Goal: Task Accomplishment & Management: Use online tool/utility

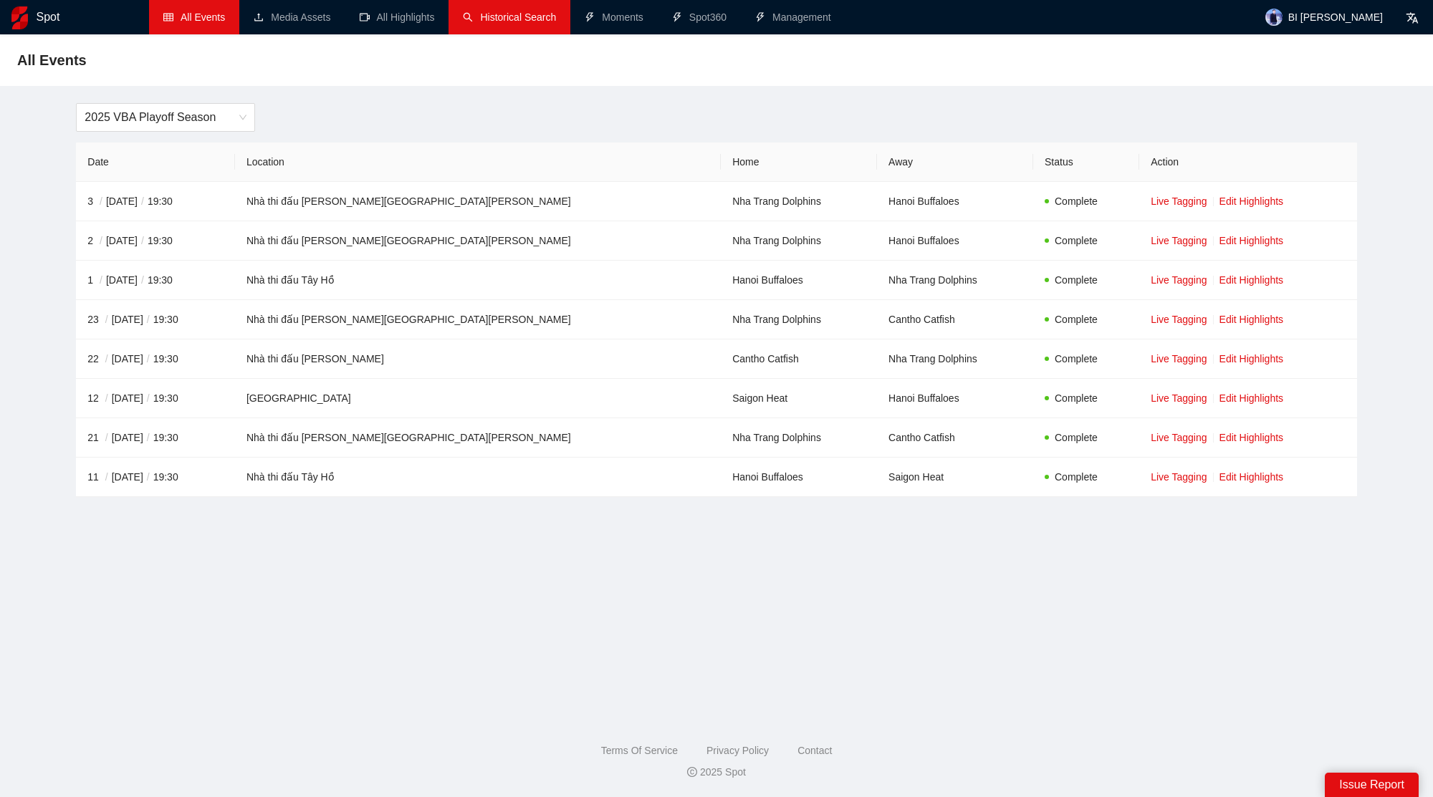
click at [524, 20] on link "Historical Search" at bounding box center [509, 16] width 93 height 11
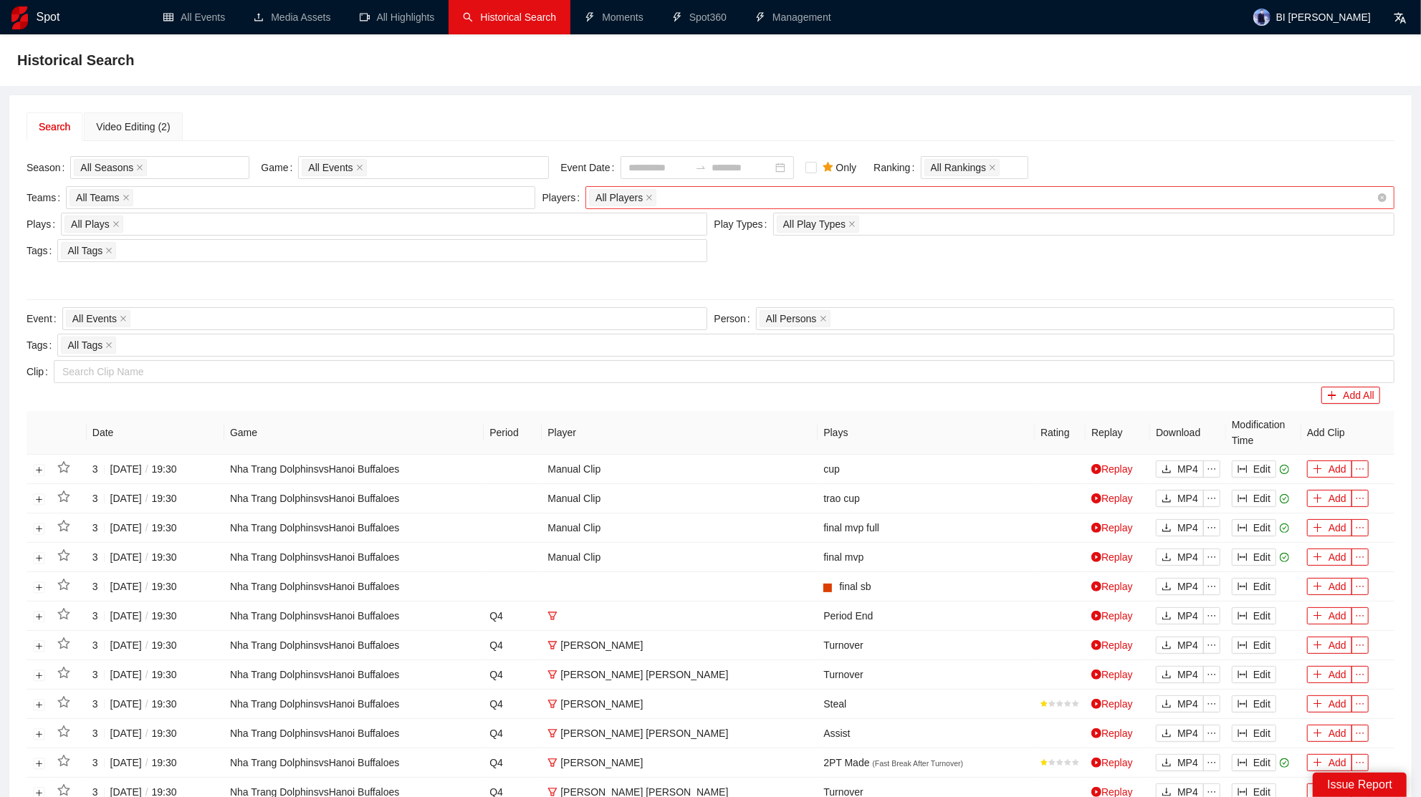
click at [672, 204] on div "All Players" at bounding box center [982, 198] width 787 height 20
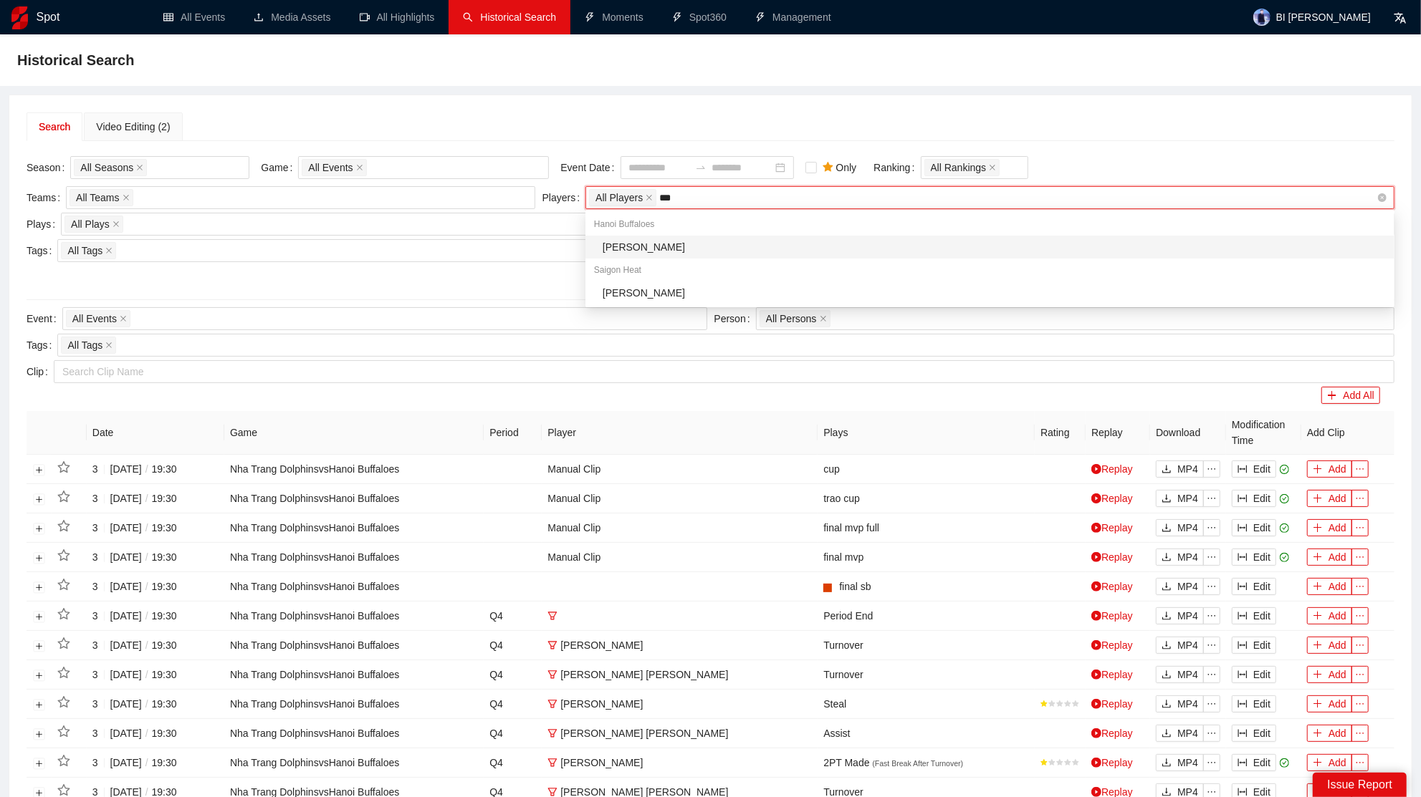
type input "****"
click at [650, 194] on icon "close" at bounding box center [648, 197] width 7 height 7
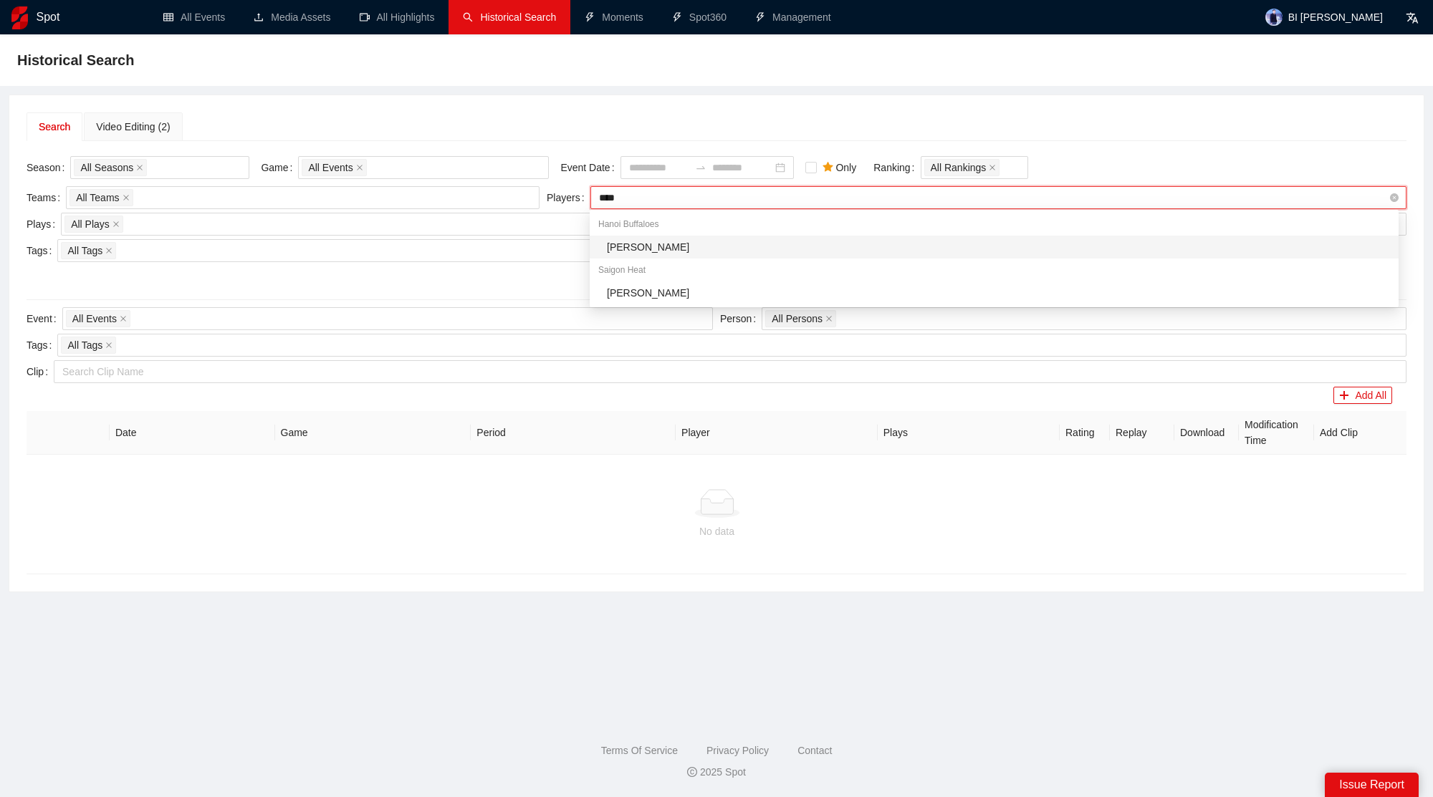
click at [665, 241] on div "[PERSON_NAME]" at bounding box center [998, 247] width 783 height 16
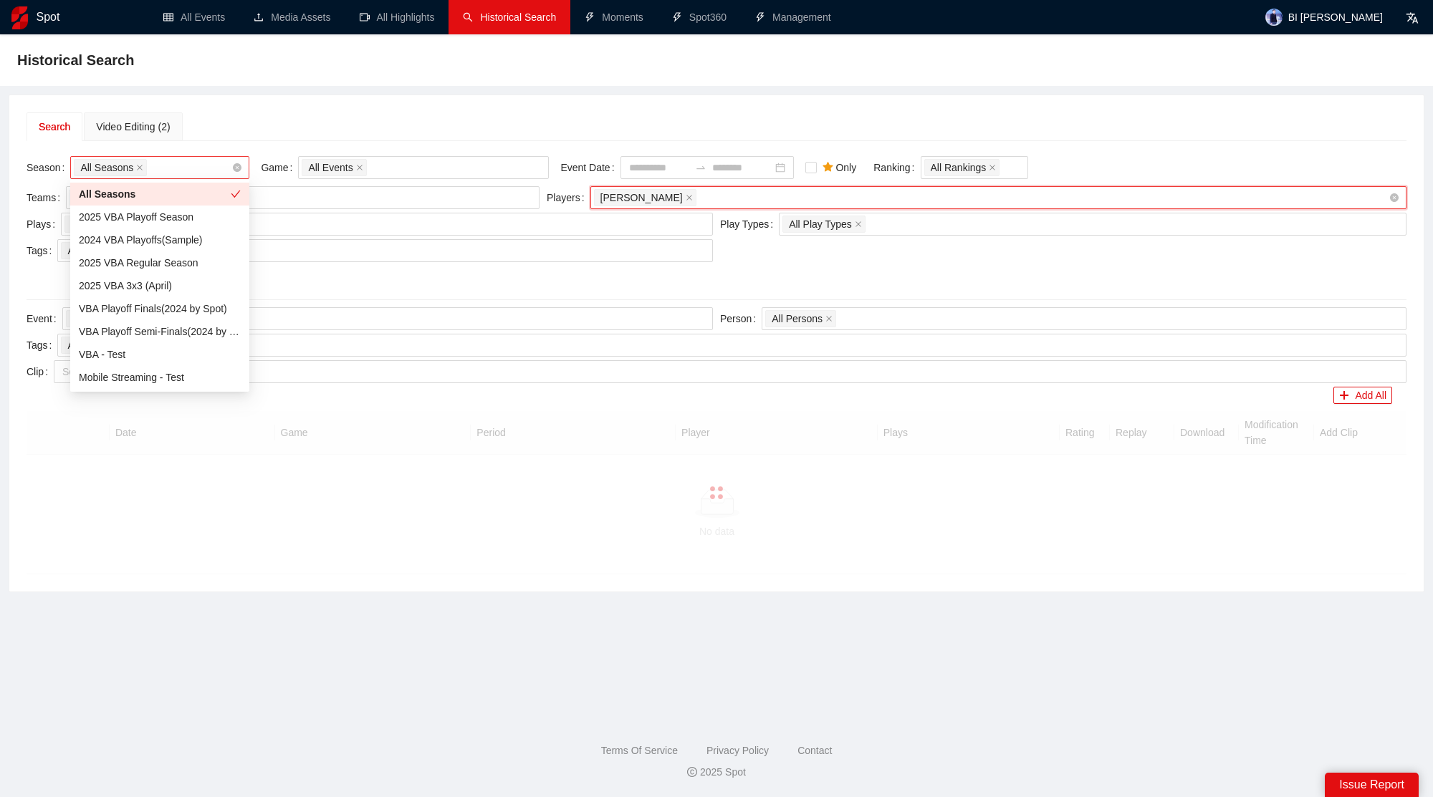
click at [231, 165] on div "All Seasons" at bounding box center [159, 167] width 179 height 23
click at [167, 269] on div "2025 VBA Regular Season" at bounding box center [160, 263] width 162 height 16
click at [471, 111] on div "Search Video Editing (2) Season 2025 VBA Regular Season Game All Events Event D…" at bounding box center [716, 343] width 1414 height 496
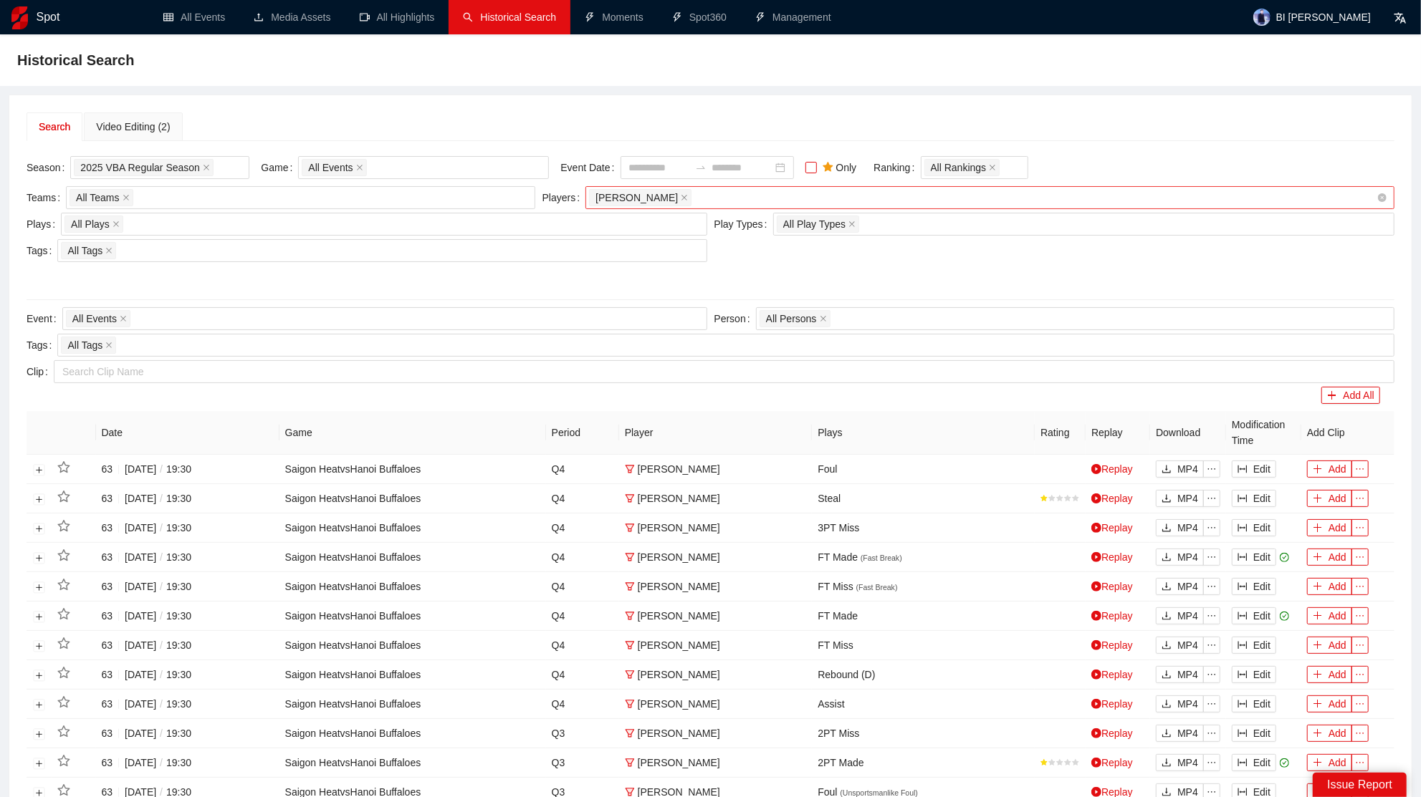
click at [819, 160] on label "Only" at bounding box center [833, 168] width 57 height 16
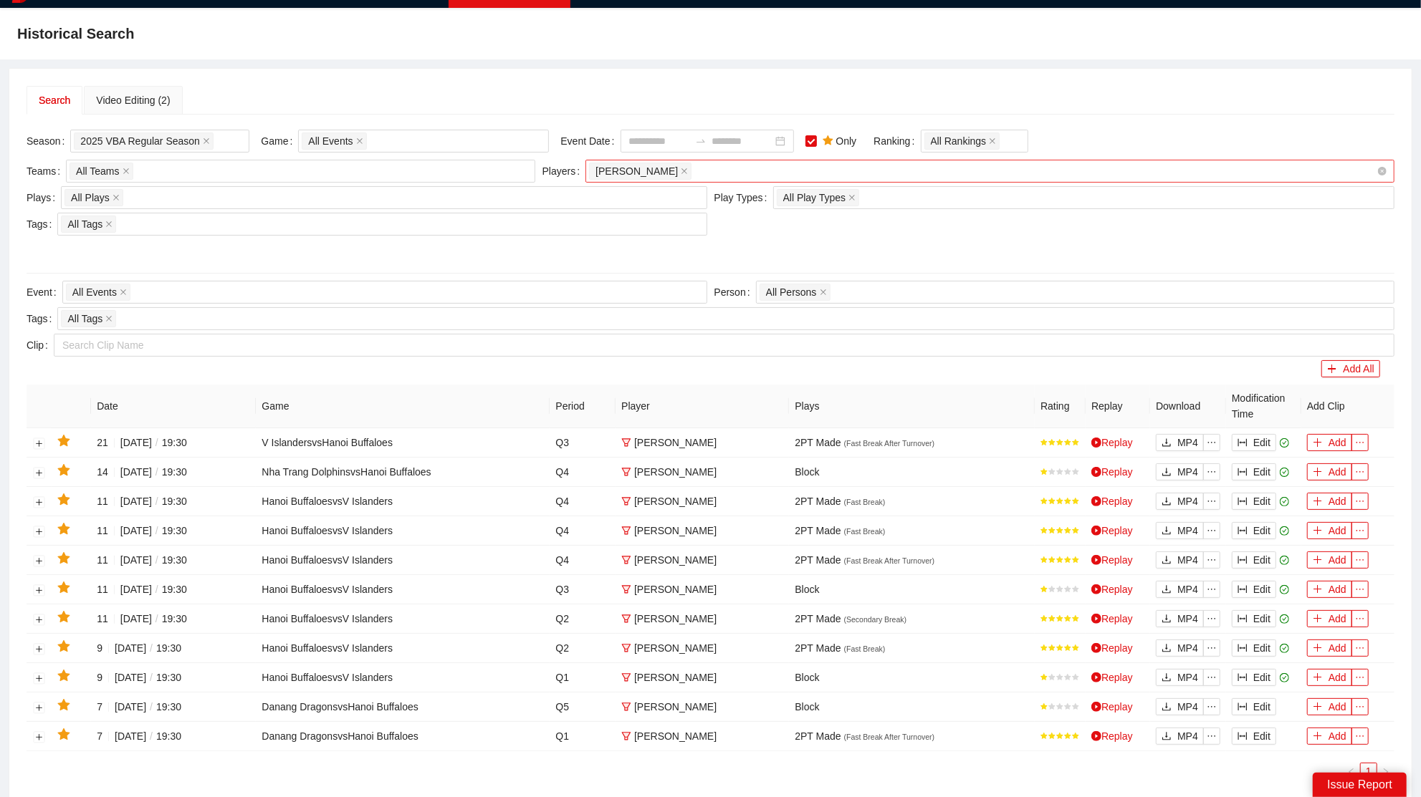
scroll to position [138, 0]
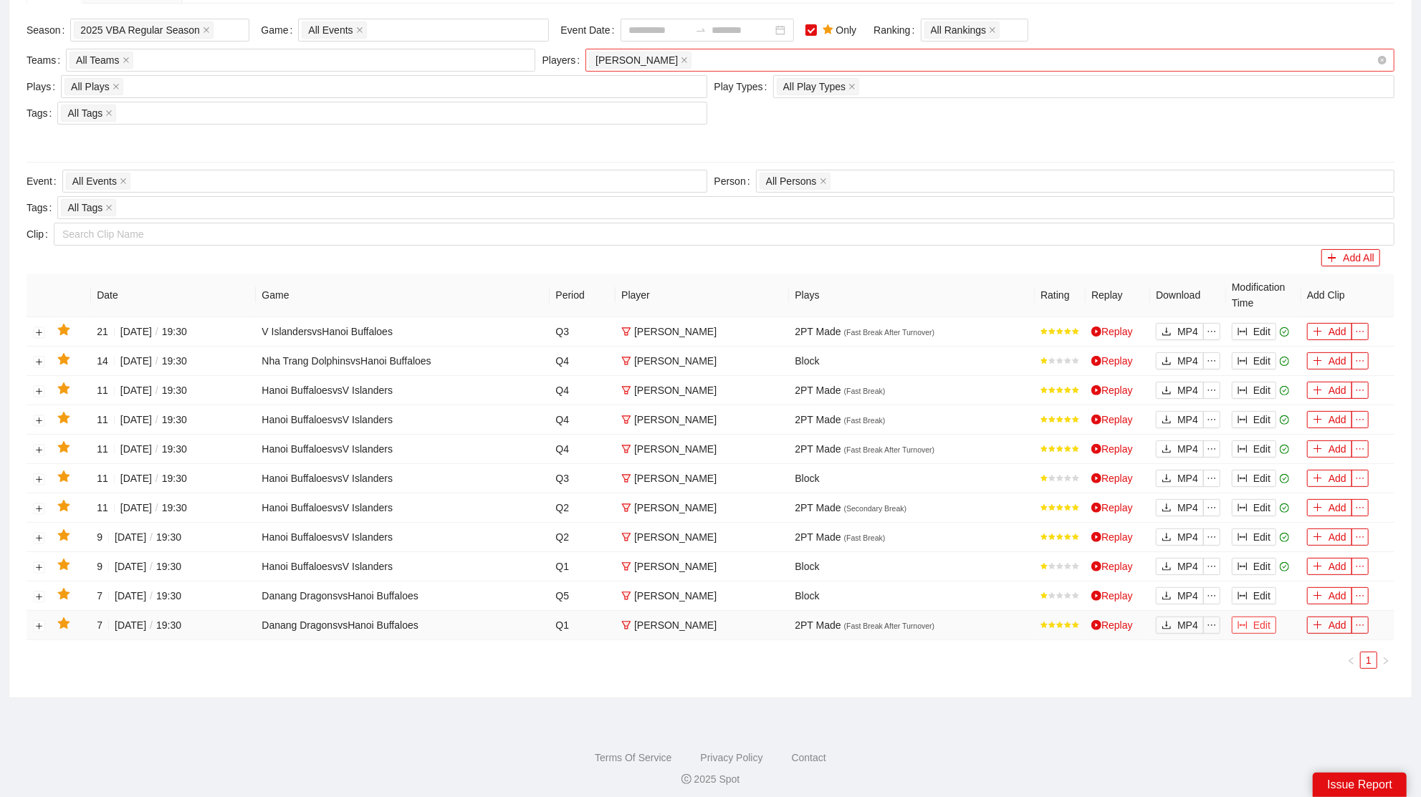
click at [1240, 623] on icon "column-width" at bounding box center [1242, 625] width 10 height 10
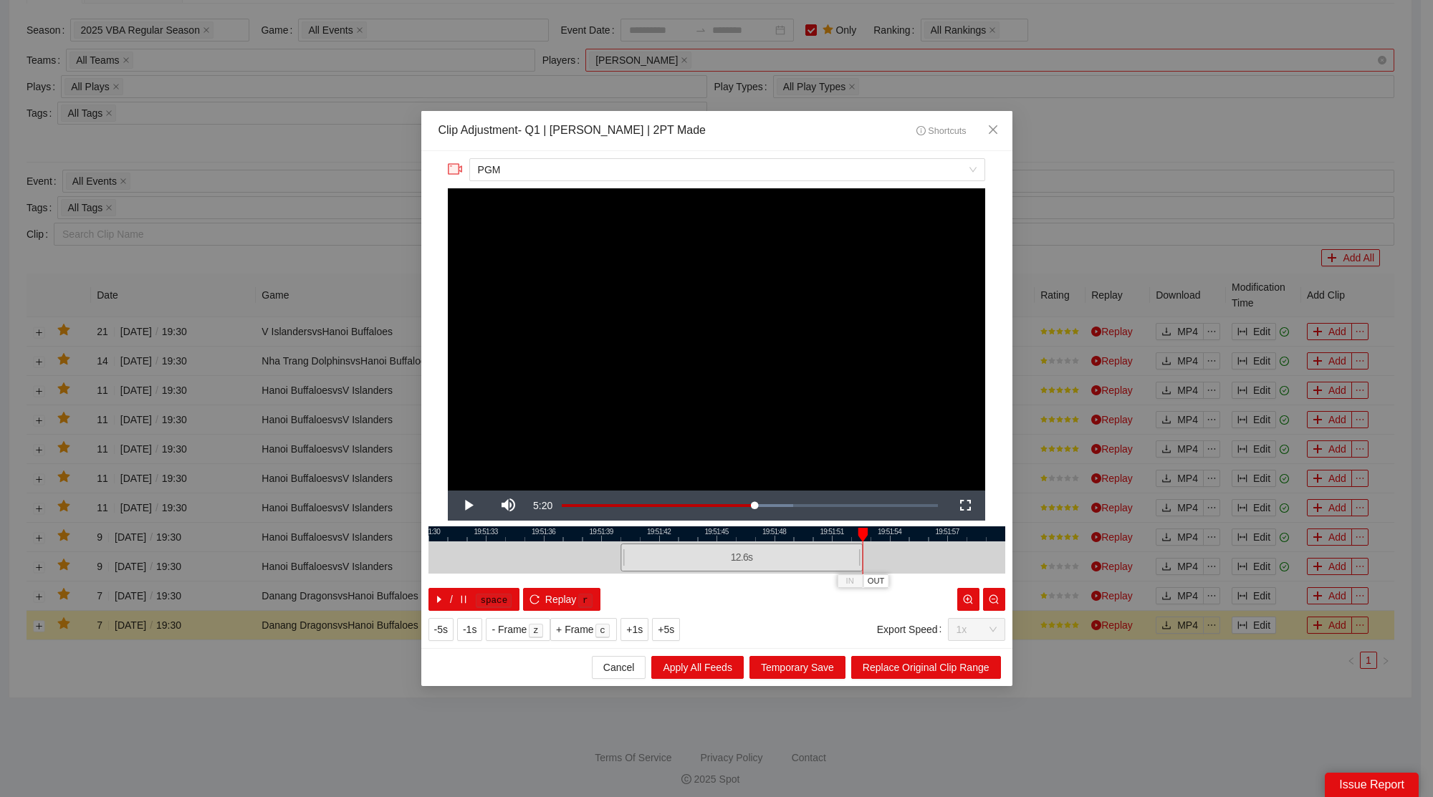
drag, startPoint x: 813, startPoint y: 559, endPoint x: 863, endPoint y: 559, distance: 50.1
click at [863, 559] on div at bounding box center [860, 558] width 9 height 32
click at [808, 535] on div at bounding box center [716, 534] width 577 height 15
drag, startPoint x: 858, startPoint y: 557, endPoint x: 874, endPoint y: 557, distance: 15.8
click at [874, 557] on div at bounding box center [876, 558] width 9 height 32
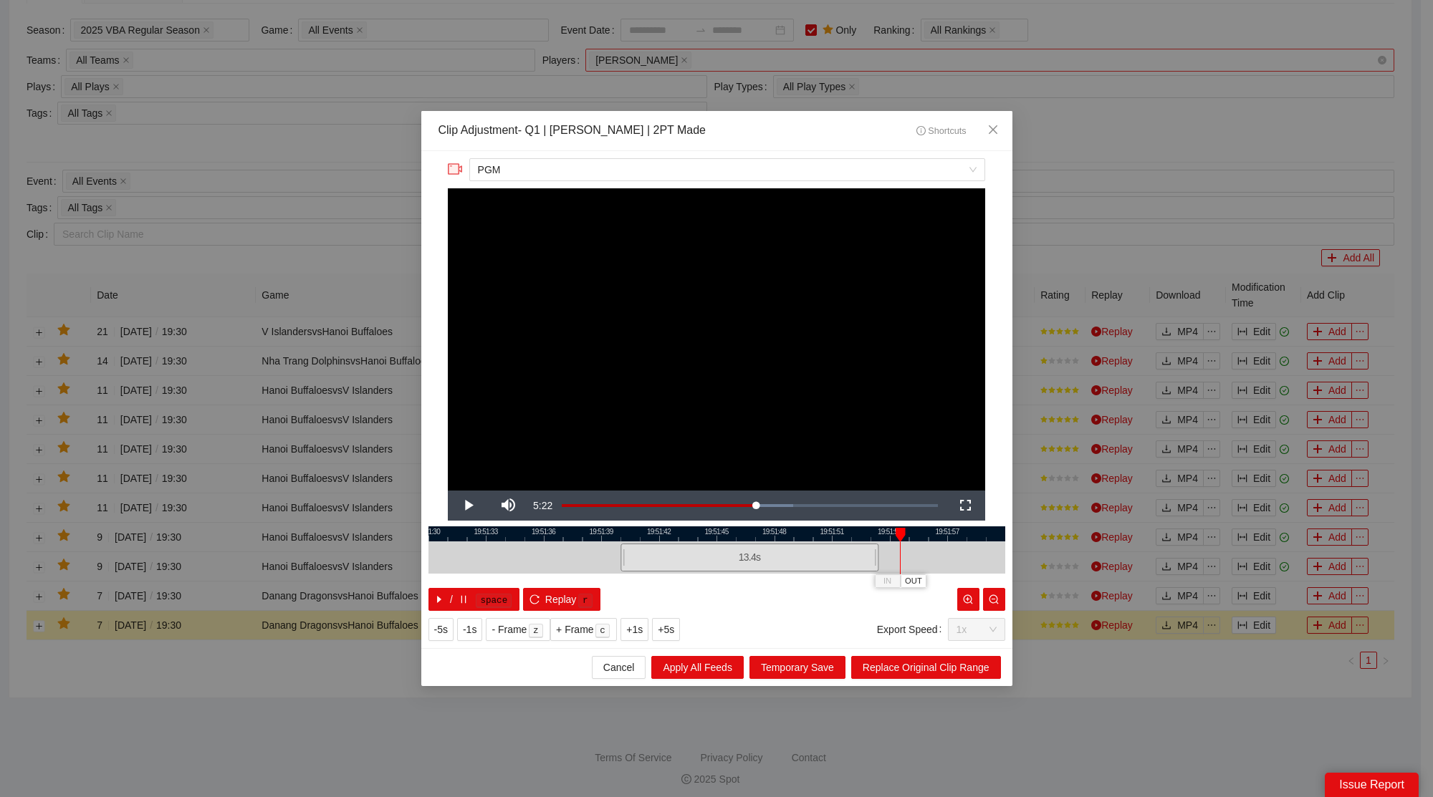
click at [859, 536] on div at bounding box center [716, 534] width 577 height 15
drag, startPoint x: 880, startPoint y: 561, endPoint x: 899, endPoint y: 561, distance: 19.3
click at [899, 561] on div at bounding box center [895, 558] width 9 height 32
click at [748, 530] on div at bounding box center [716, 534] width 577 height 15
click at [926, 674] on span "Replace Original Clip Range" at bounding box center [926, 668] width 127 height 16
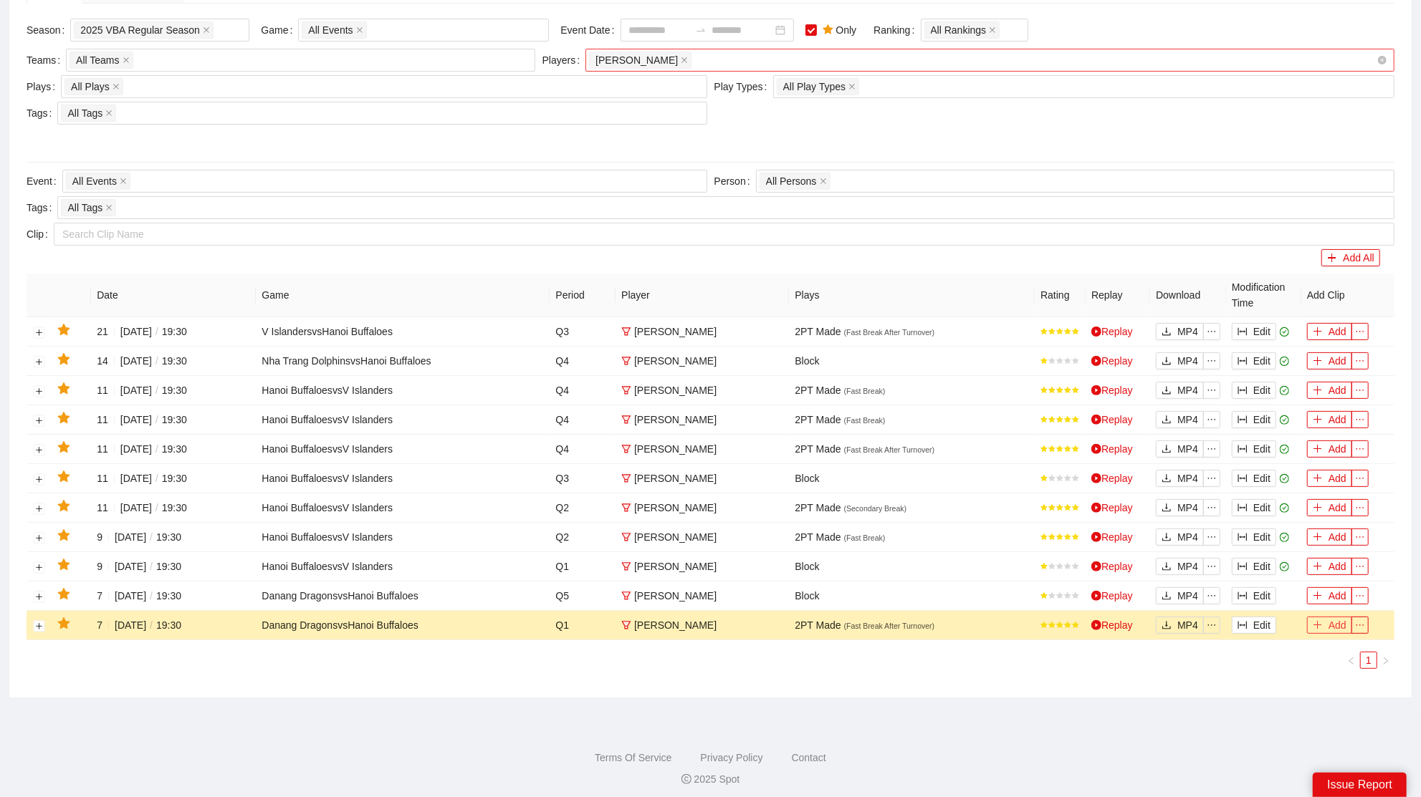
click at [1327, 623] on button "Add" at bounding box center [1329, 625] width 45 height 17
click at [1234, 590] on button "Edit" at bounding box center [1253, 595] width 44 height 17
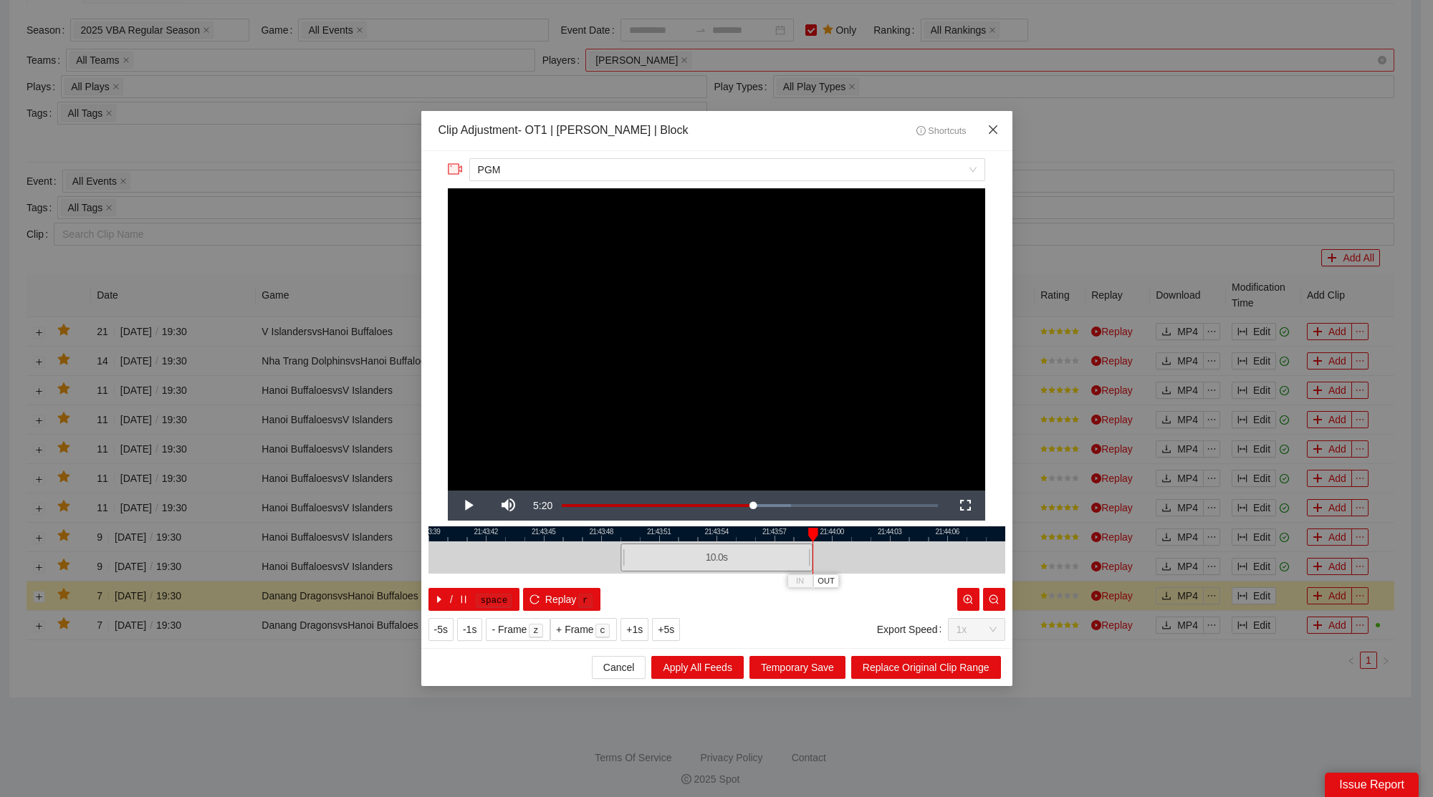
click at [998, 124] on span "Close" at bounding box center [993, 130] width 39 height 39
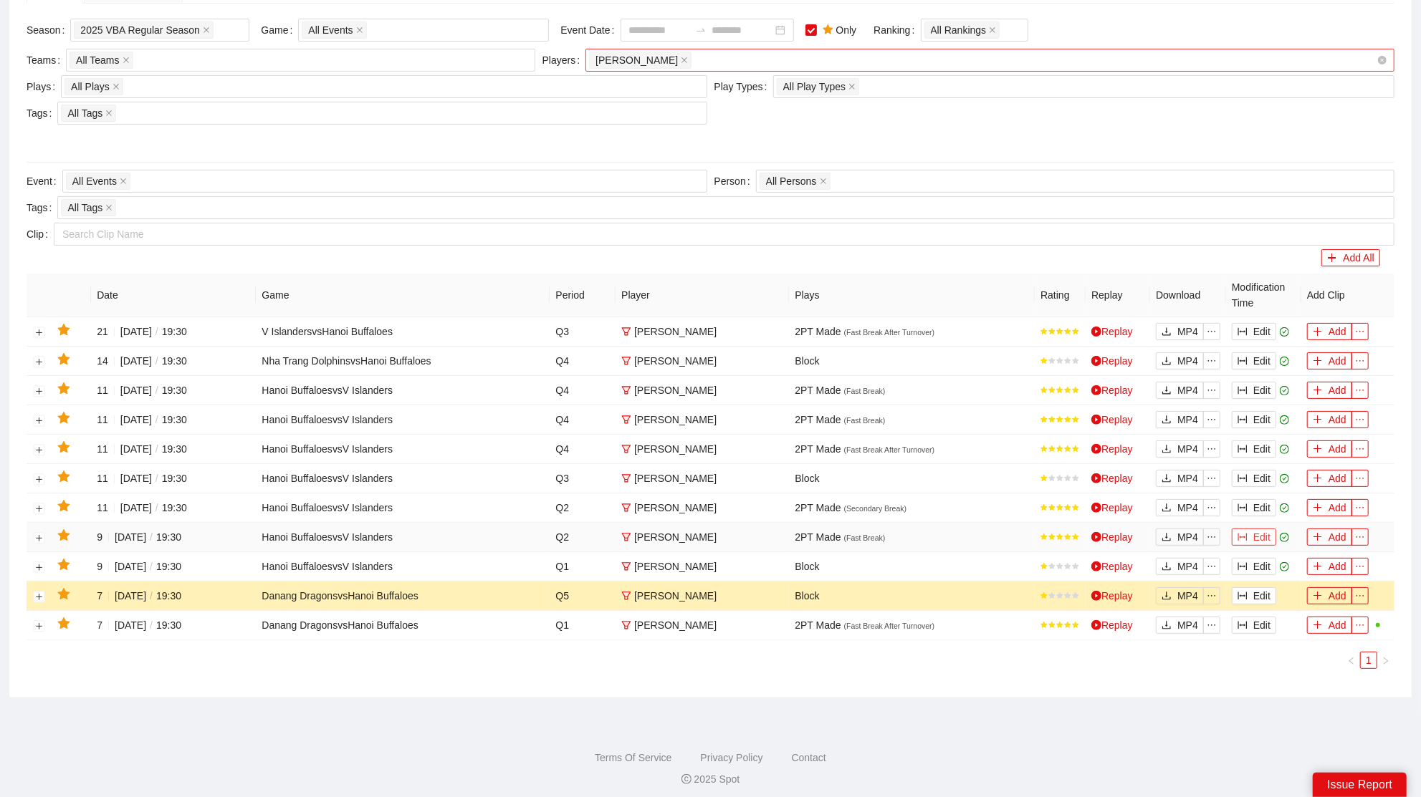
click at [1261, 536] on button "Edit" at bounding box center [1253, 537] width 44 height 17
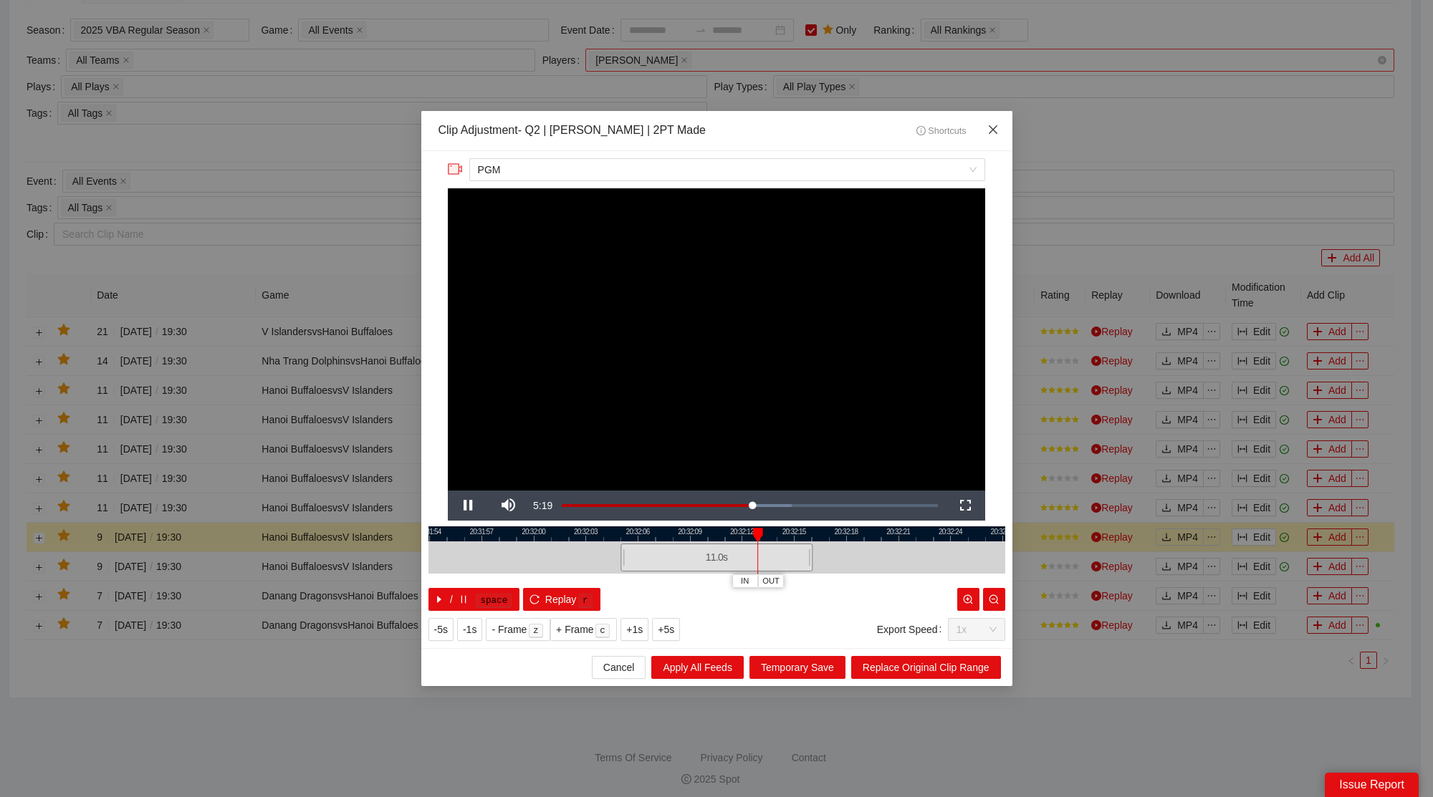
click at [995, 117] on span "Close" at bounding box center [993, 130] width 39 height 39
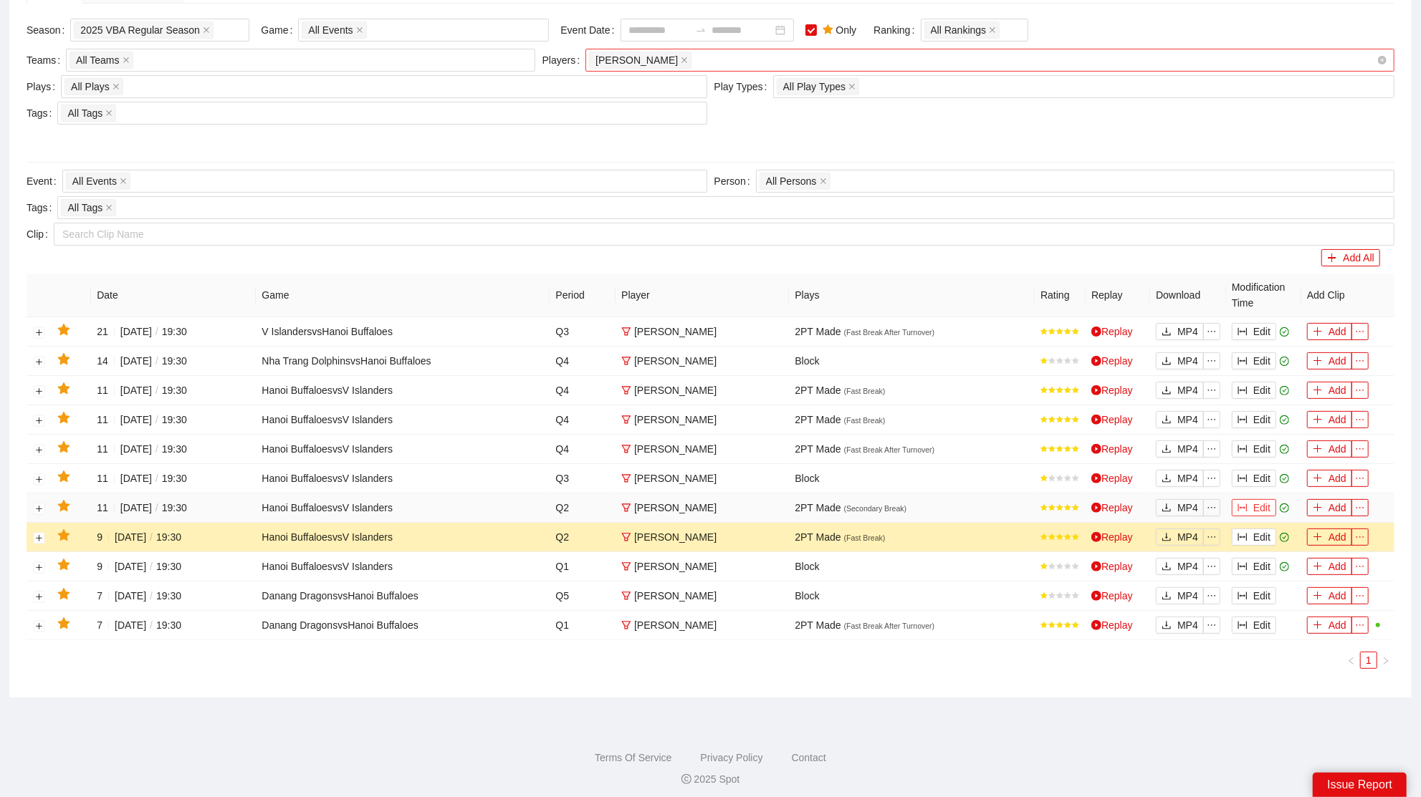
click at [1266, 501] on button "Edit" at bounding box center [1253, 507] width 44 height 17
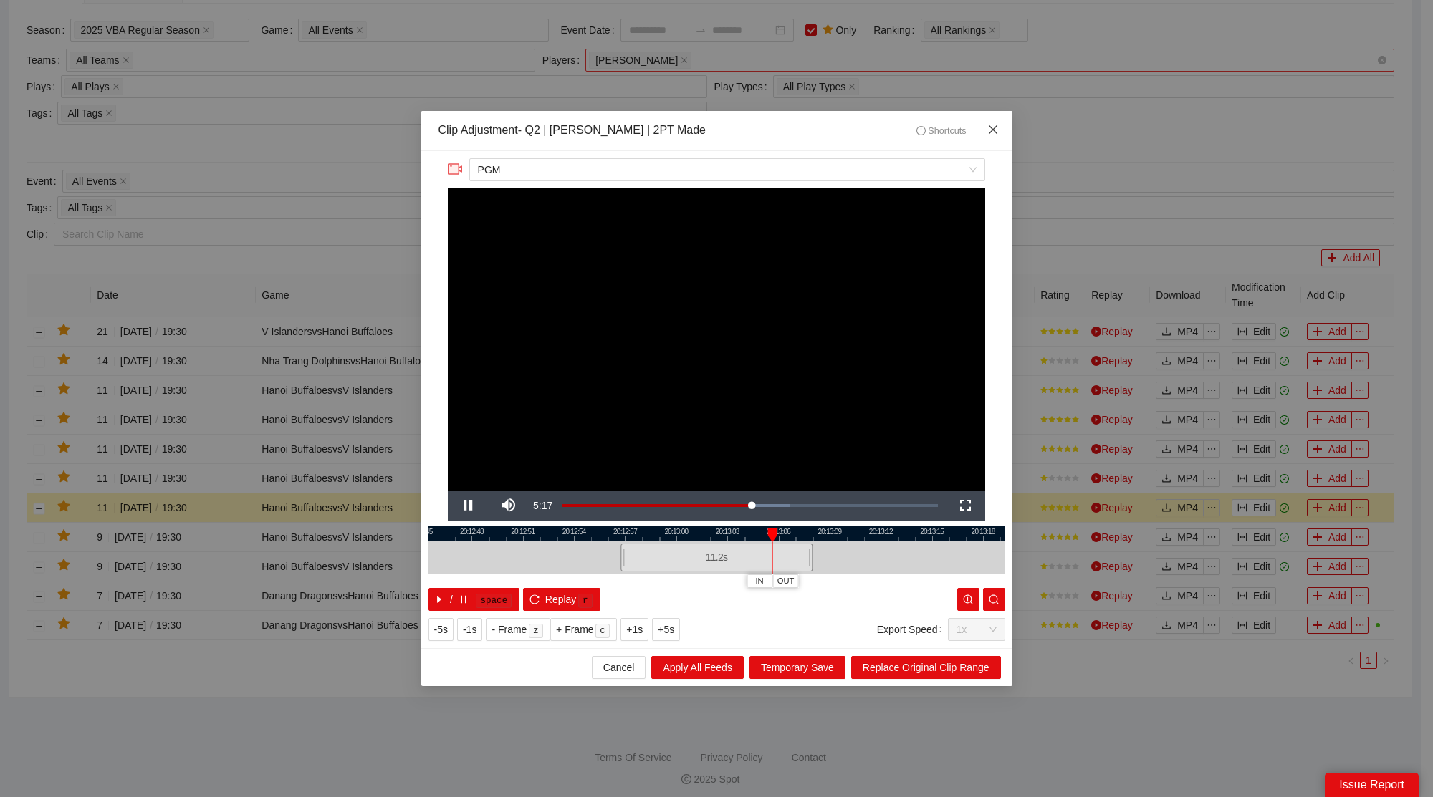
click at [990, 128] on icon "close" at bounding box center [992, 129] width 9 height 9
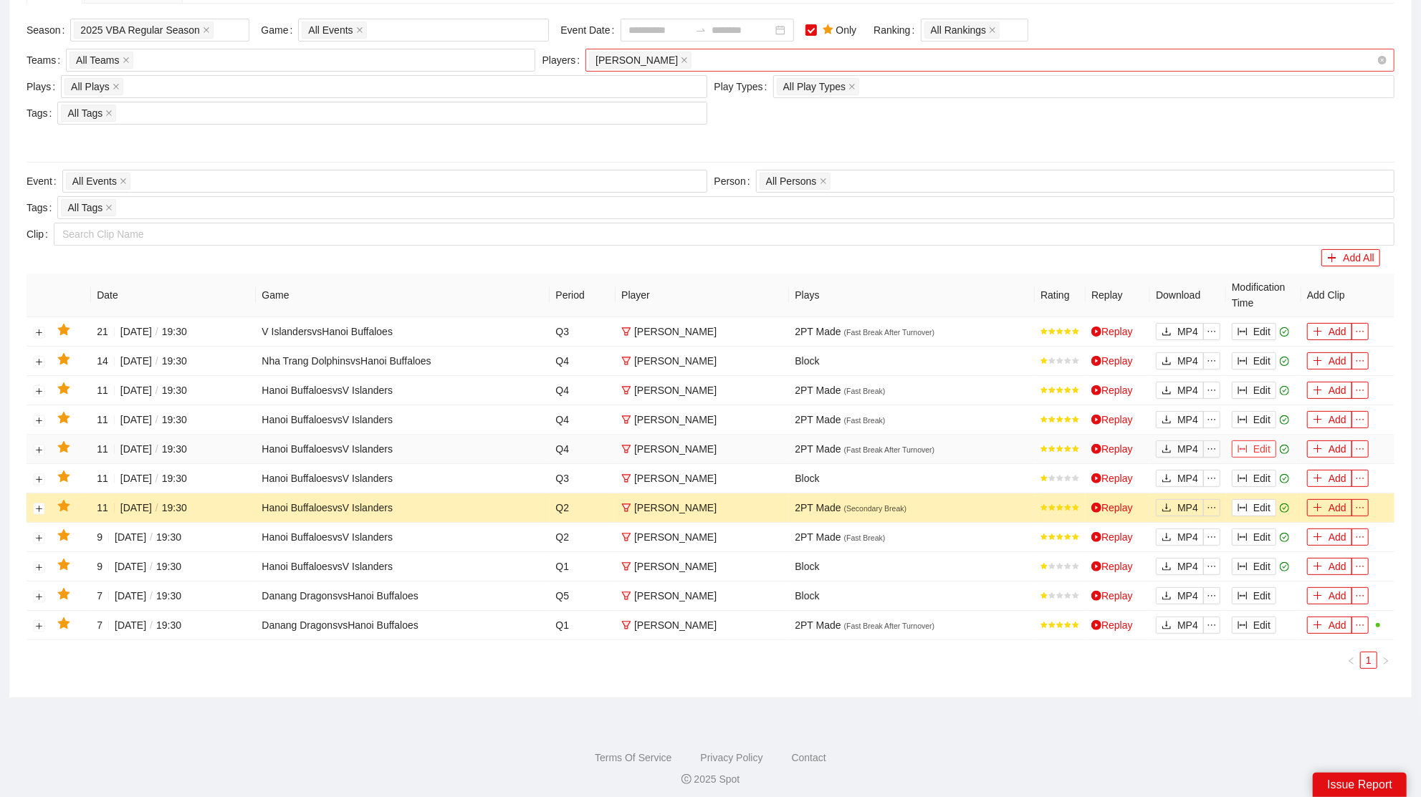
click at [1259, 441] on button "Edit" at bounding box center [1253, 449] width 44 height 17
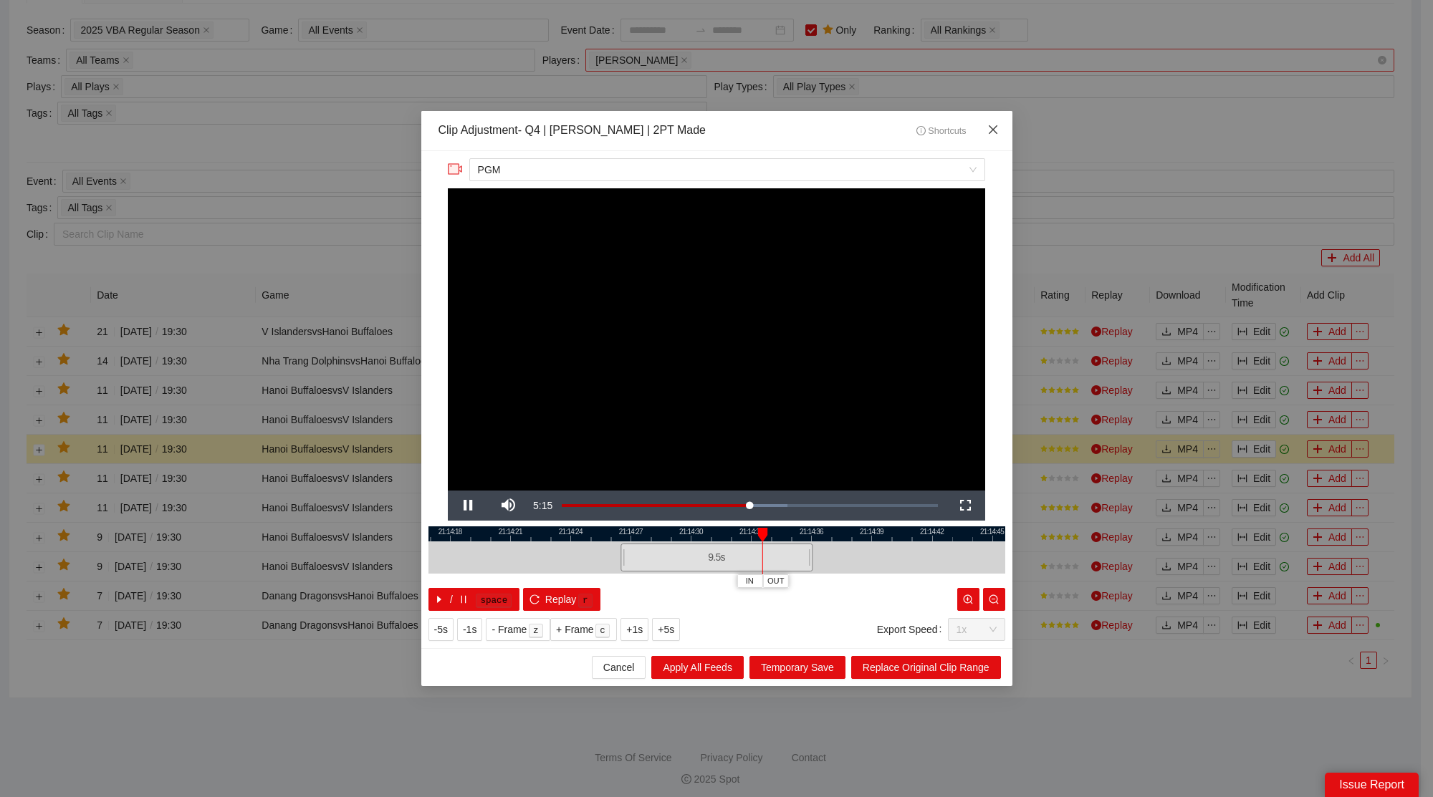
click at [996, 123] on span "Close" at bounding box center [993, 130] width 39 height 39
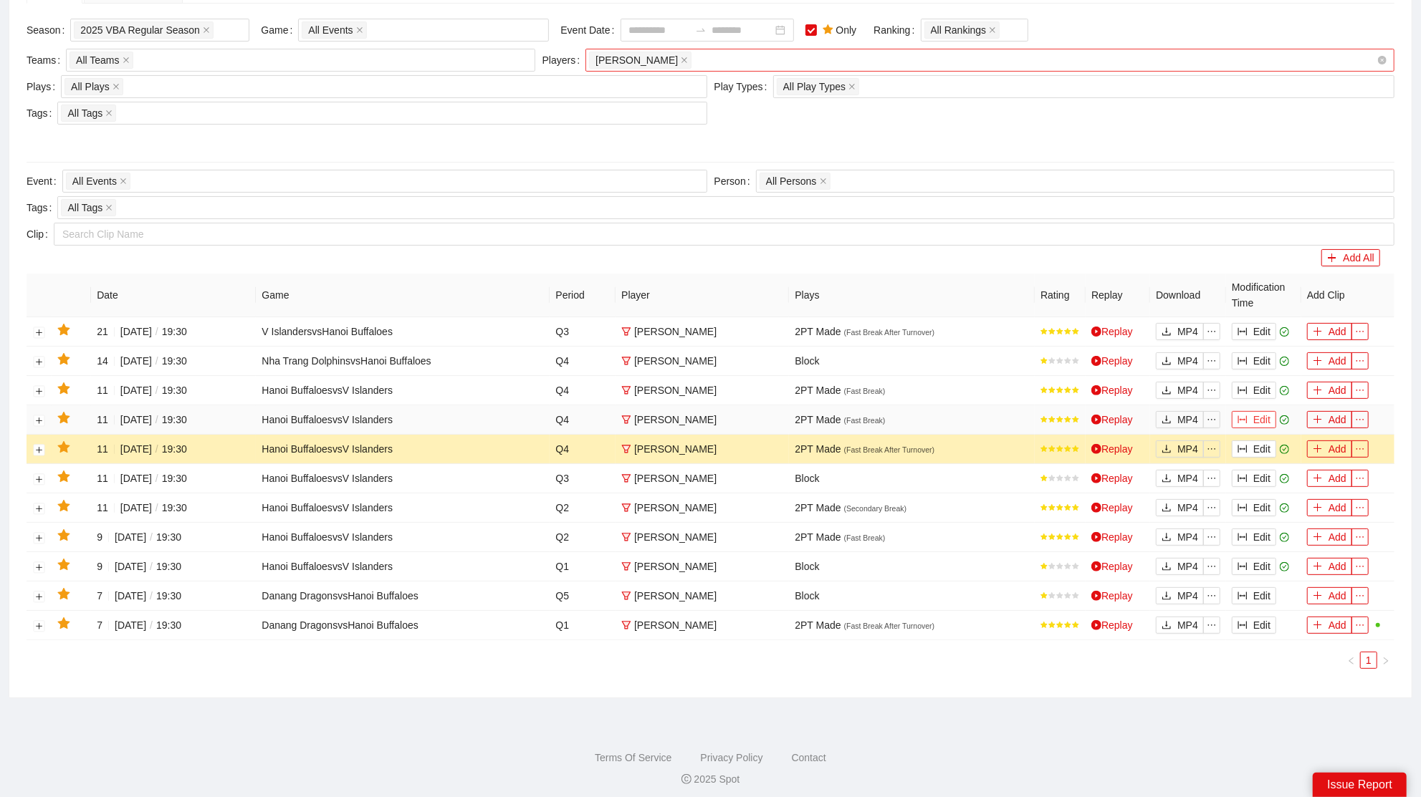
click at [1264, 418] on button "Edit" at bounding box center [1253, 419] width 44 height 17
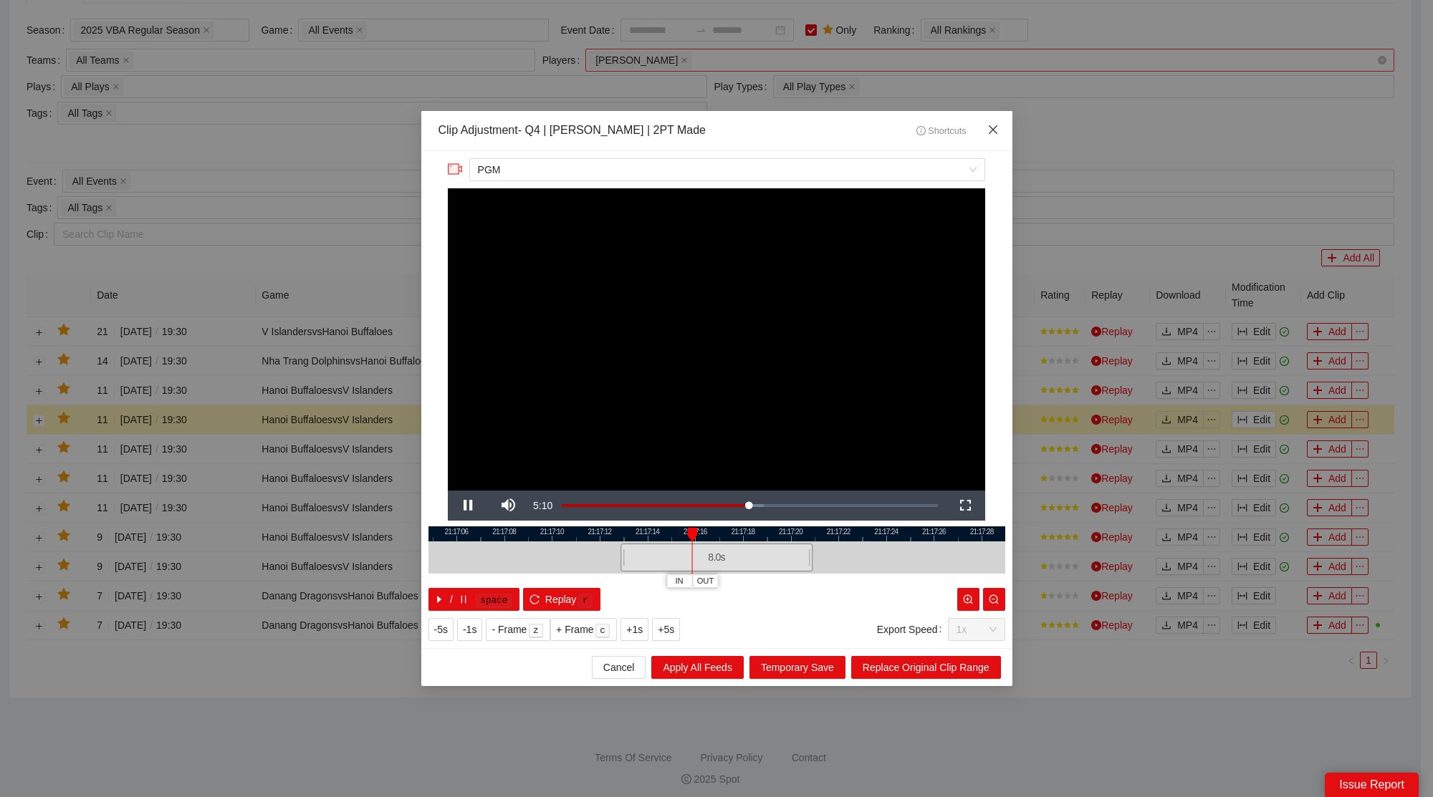
click at [990, 140] on span "Close" at bounding box center [993, 130] width 39 height 39
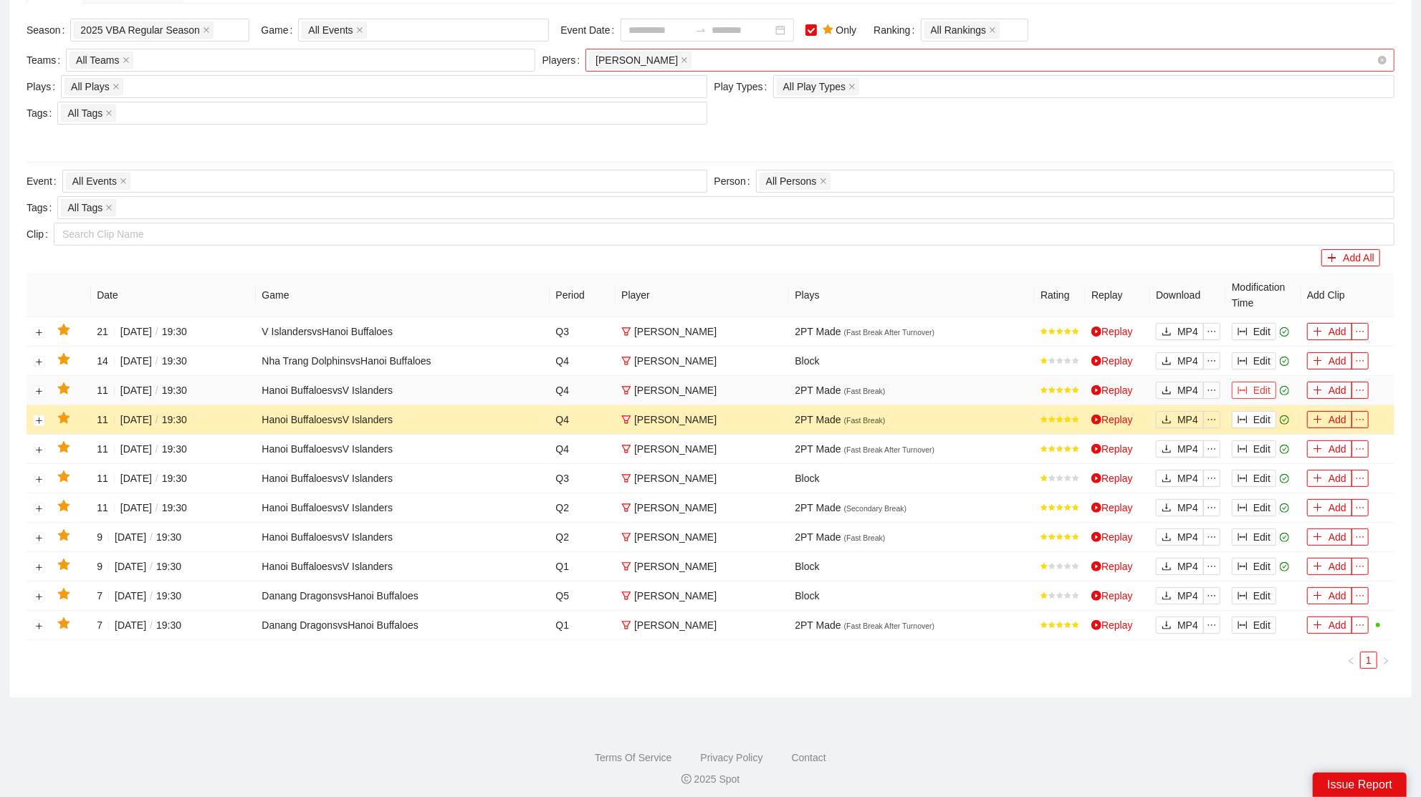
click at [1262, 390] on button "Edit" at bounding box center [1253, 390] width 44 height 17
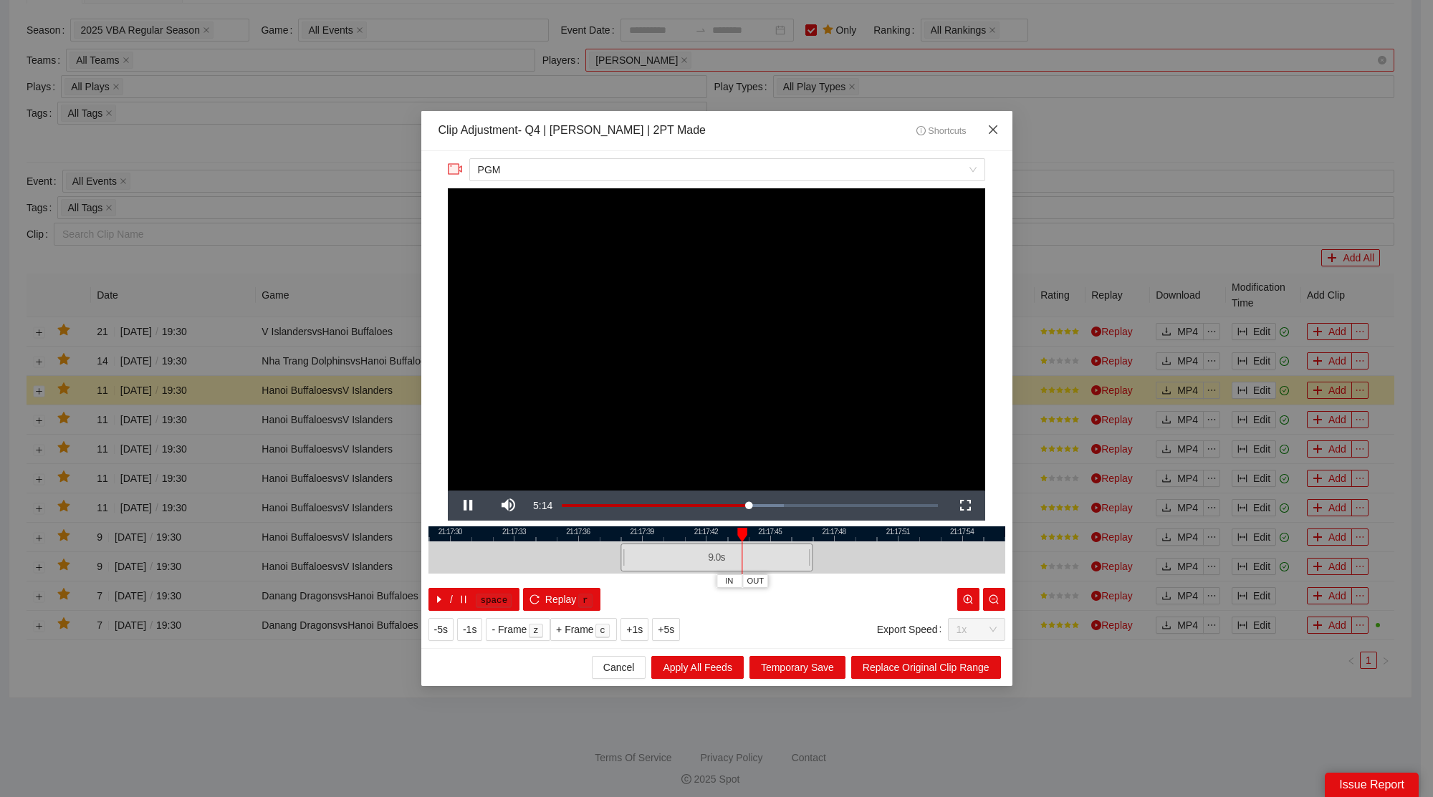
click at [994, 130] on icon "close" at bounding box center [992, 129] width 9 height 9
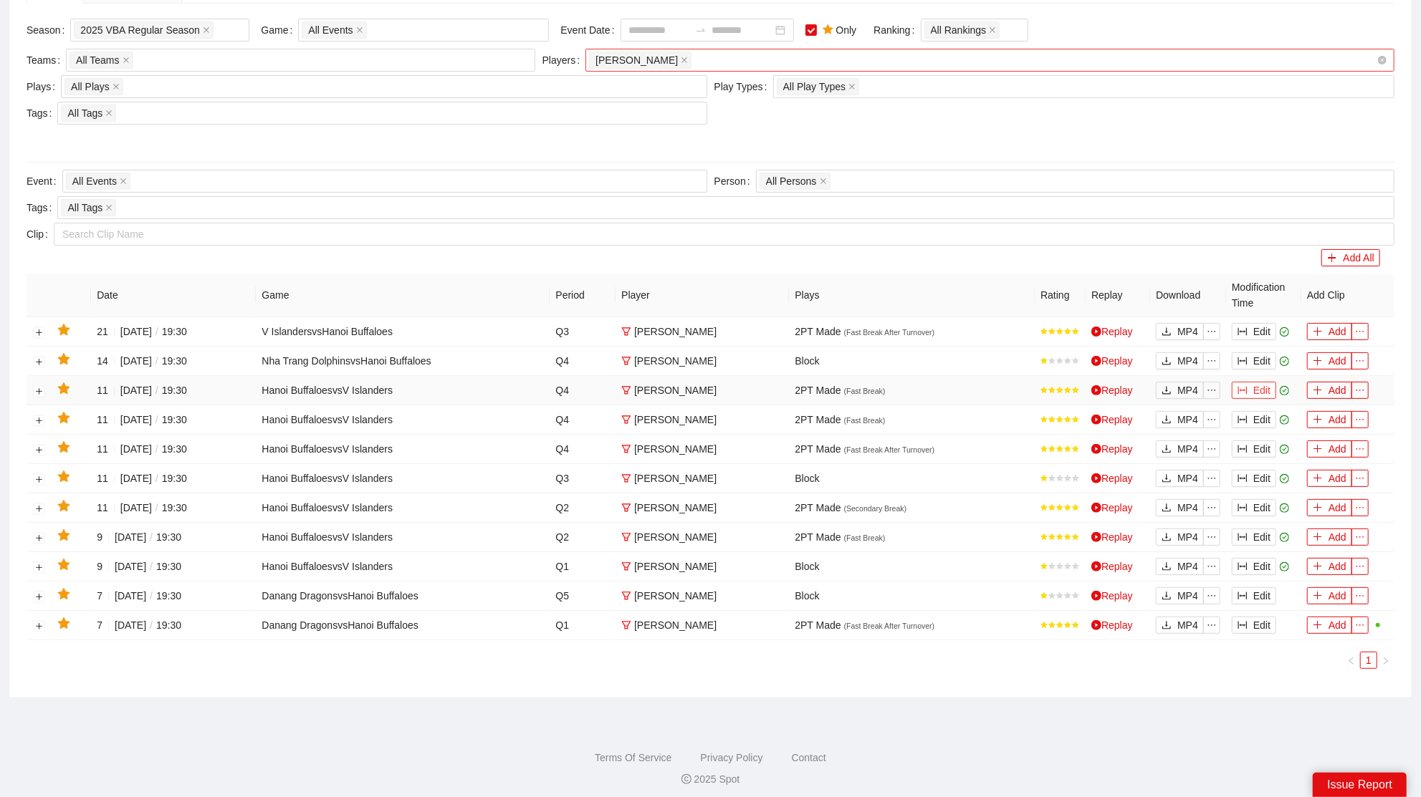
drag, startPoint x: 1254, startPoint y: 391, endPoint x: 1236, endPoint y: 378, distance: 22.5
click at [1254, 391] on button "Edit" at bounding box center [1253, 390] width 44 height 17
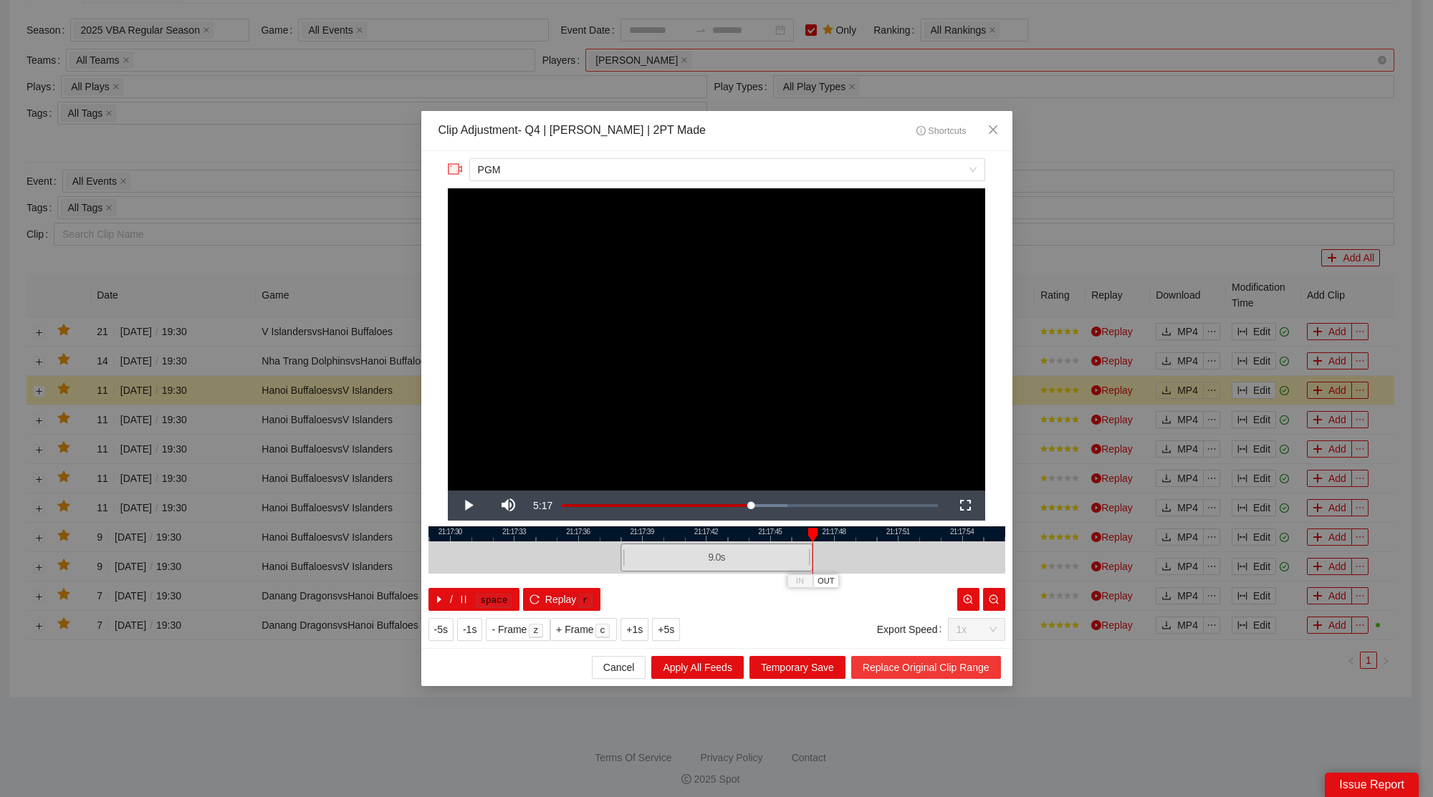
click at [900, 675] on button "Replace Original Clip Range" at bounding box center [926, 667] width 150 height 23
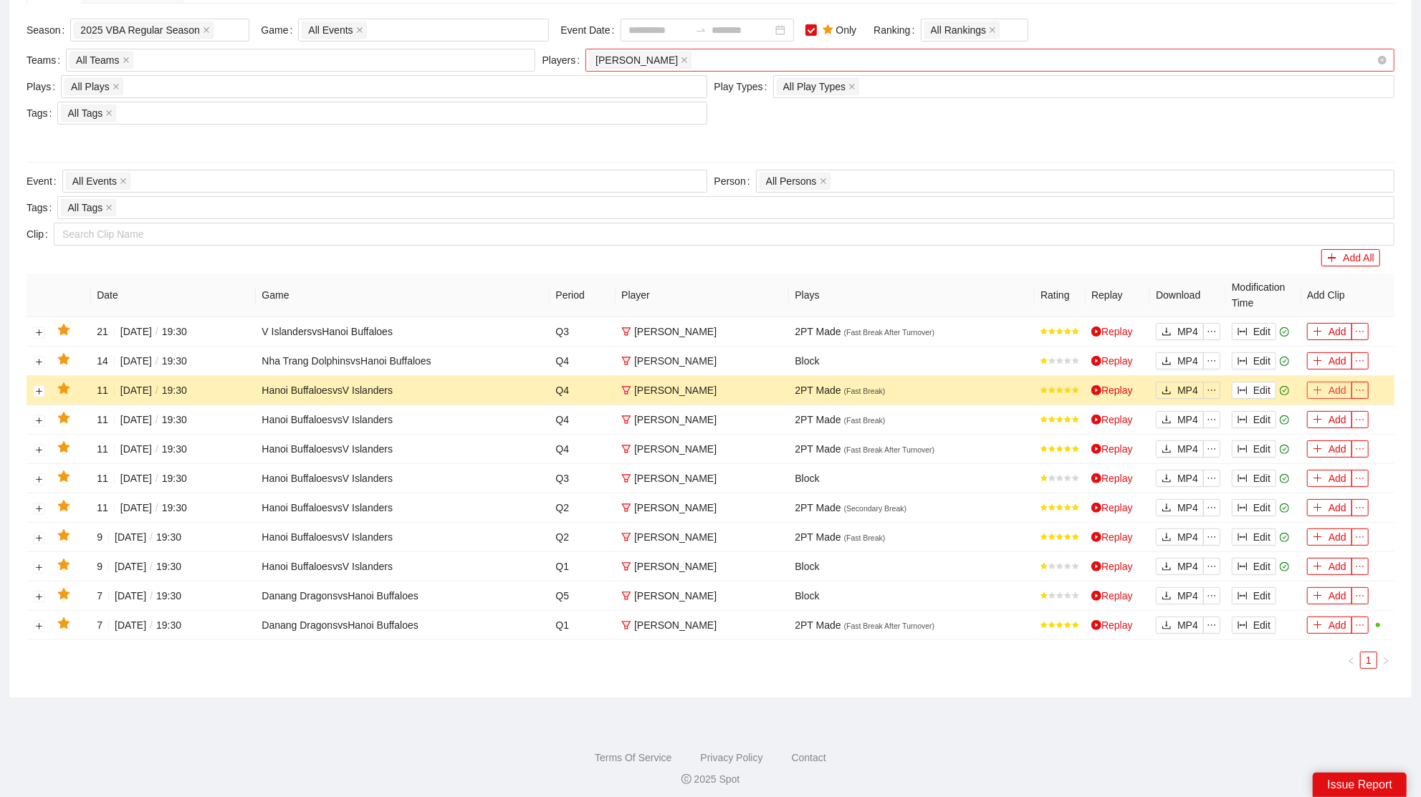
click at [1325, 388] on button "Add" at bounding box center [1329, 390] width 45 height 17
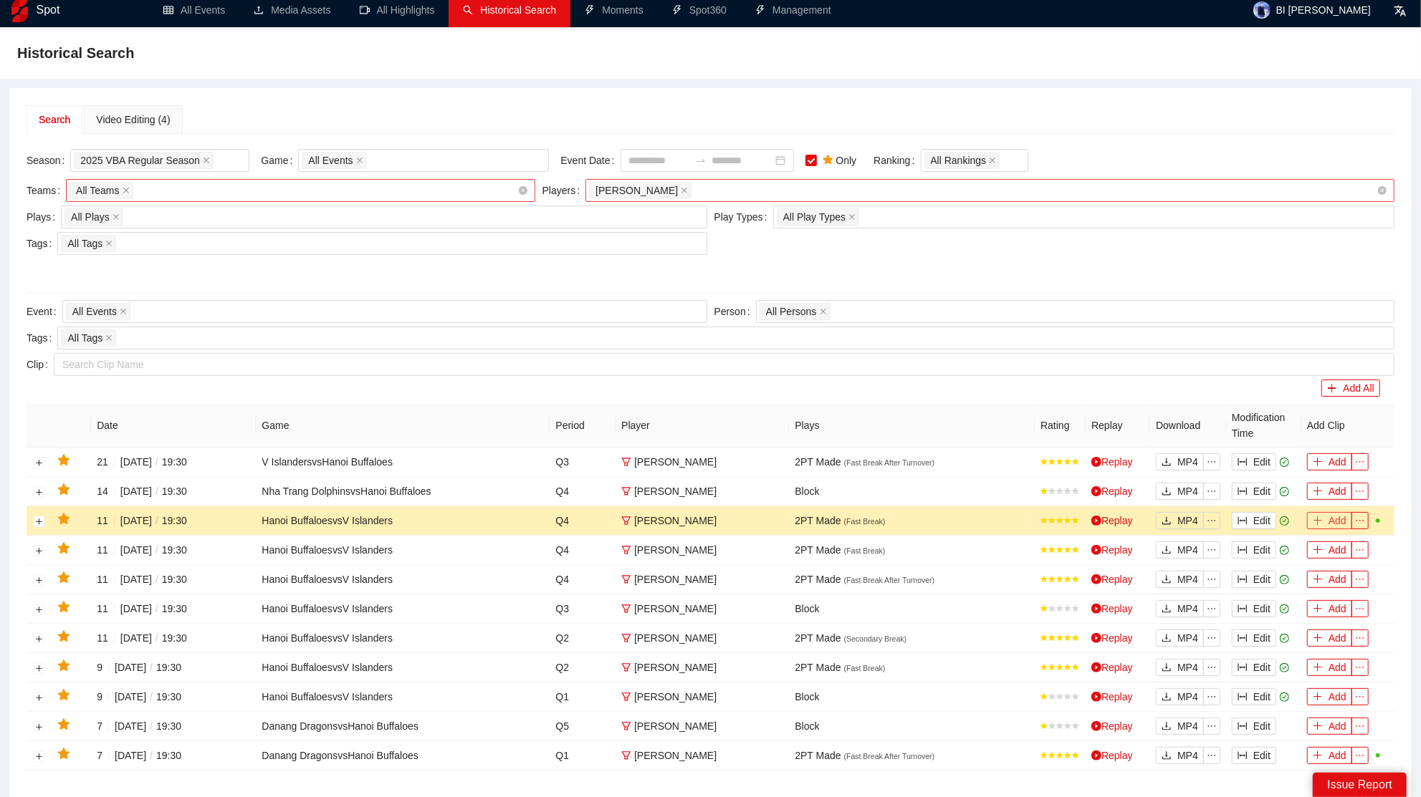
scroll to position [0, 0]
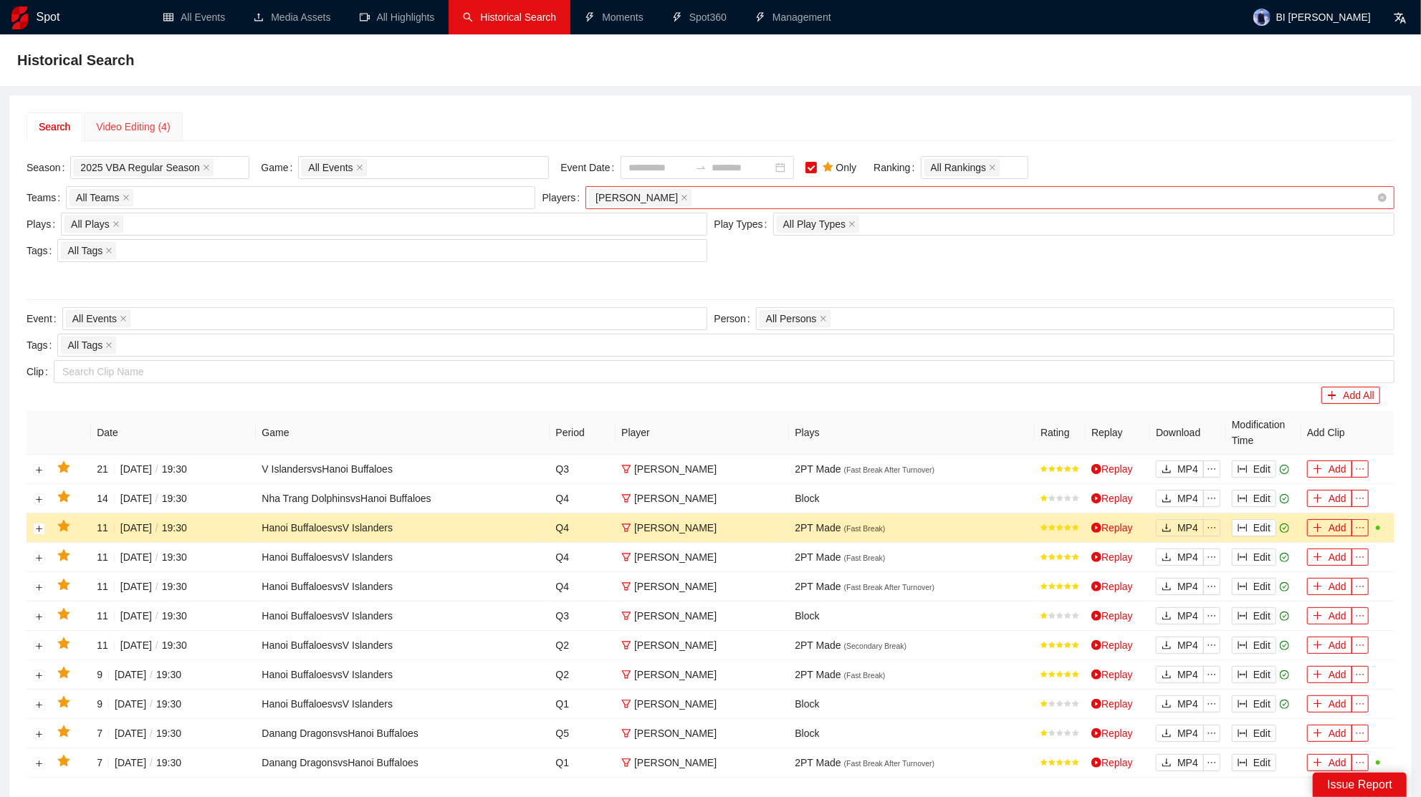
click at [153, 115] on div "Video Editing (4)" at bounding box center [133, 126] width 98 height 29
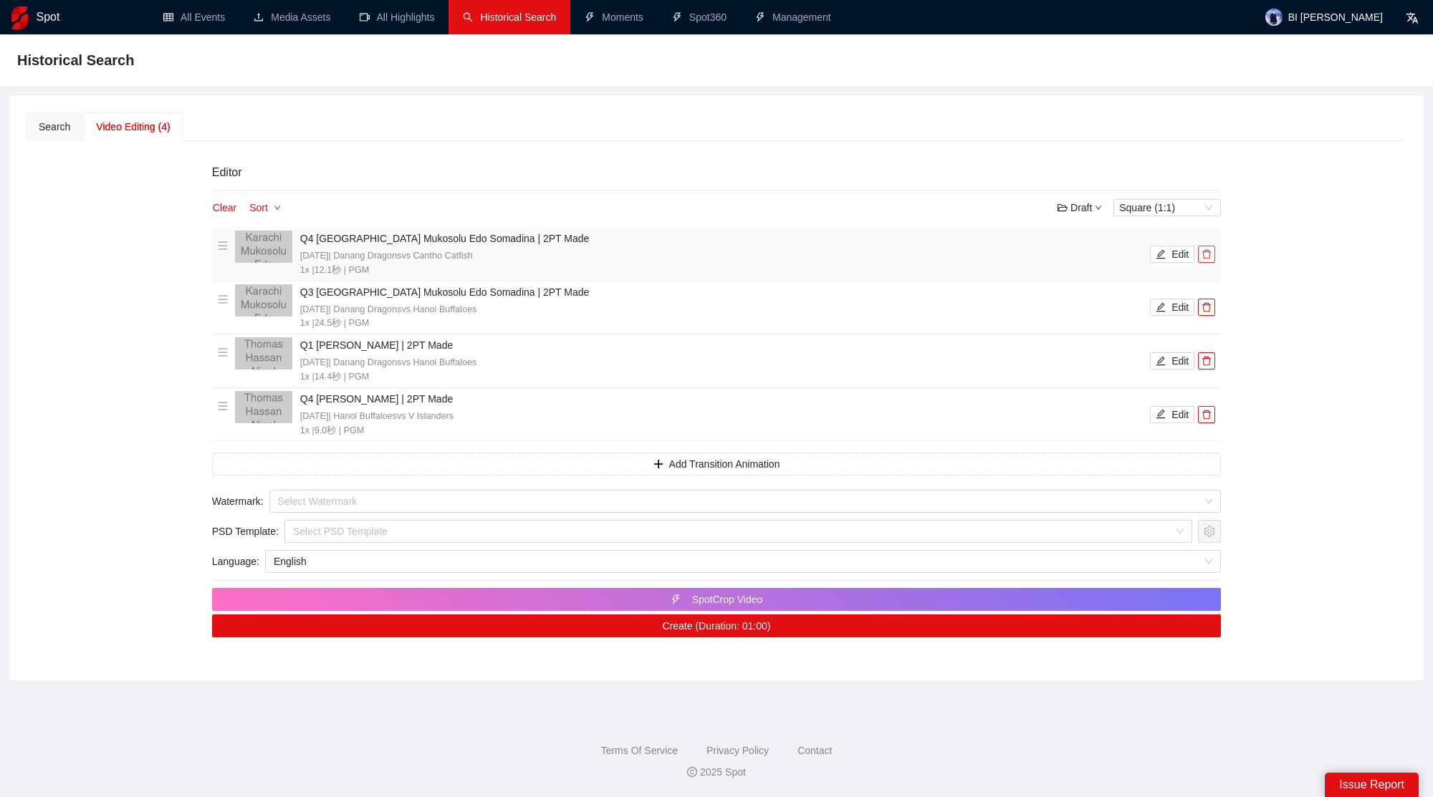
click at [1204, 250] on icon "delete" at bounding box center [1206, 254] width 9 height 9
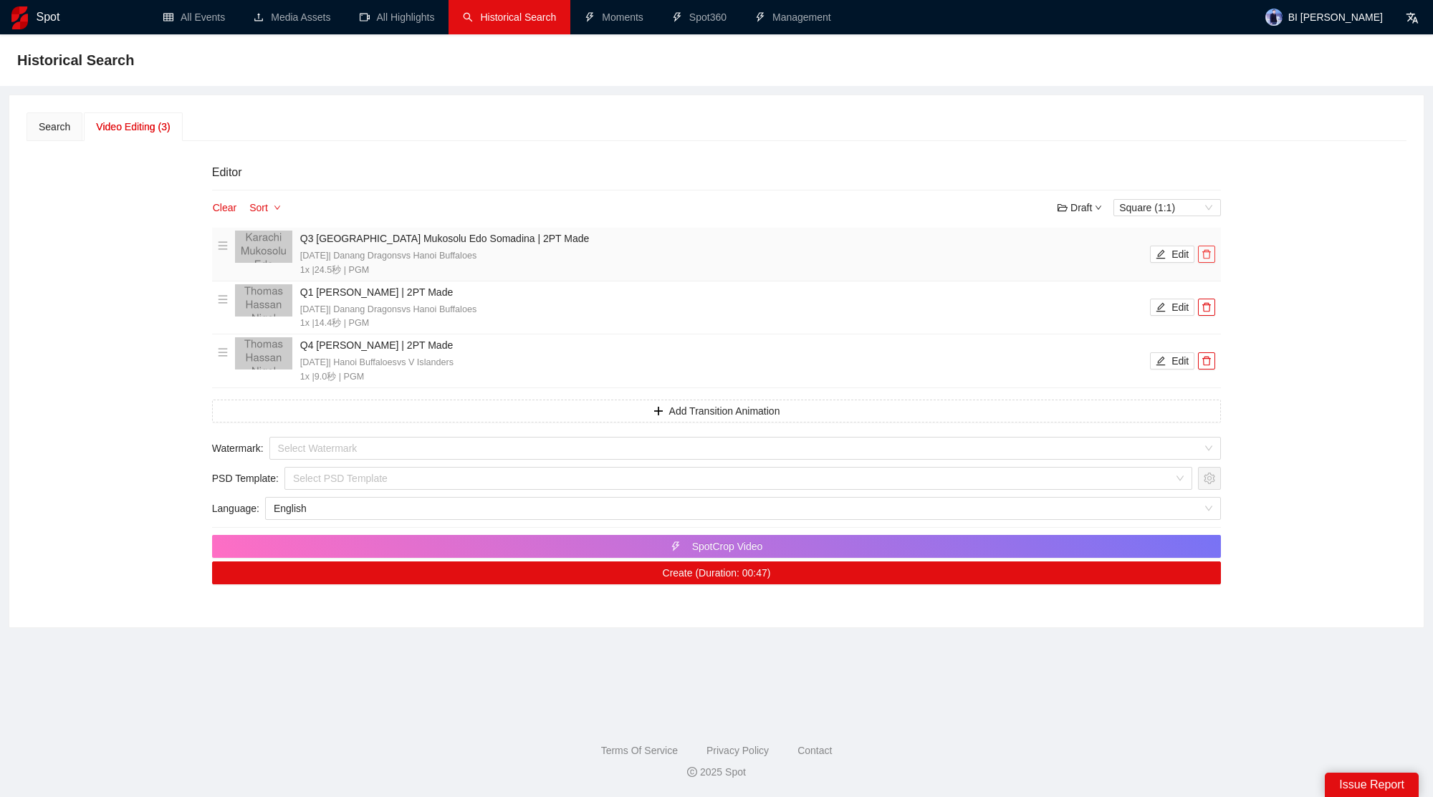
click at [1204, 250] on icon "delete" at bounding box center [1206, 254] width 9 height 9
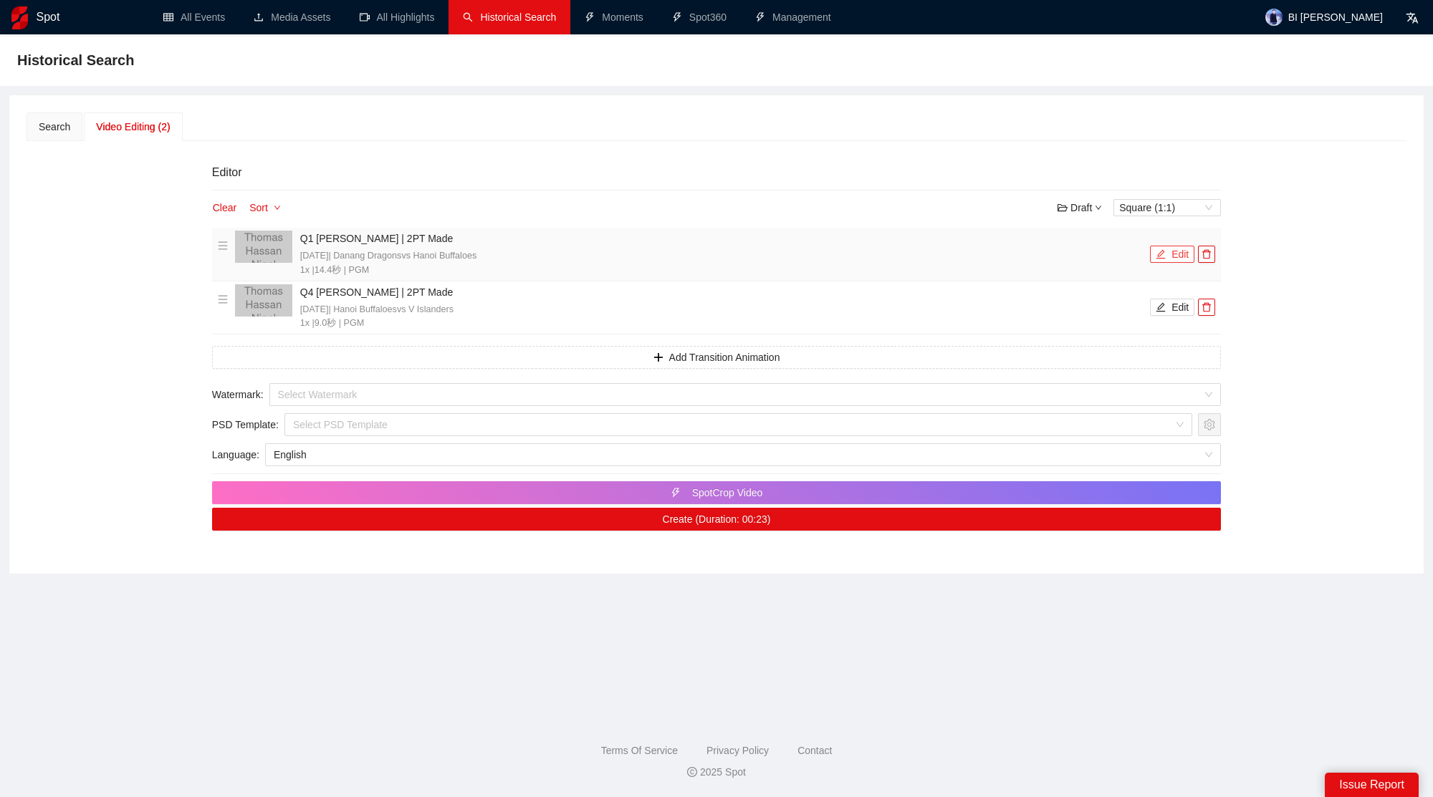
click at [1178, 247] on button "Edit" at bounding box center [1172, 254] width 44 height 17
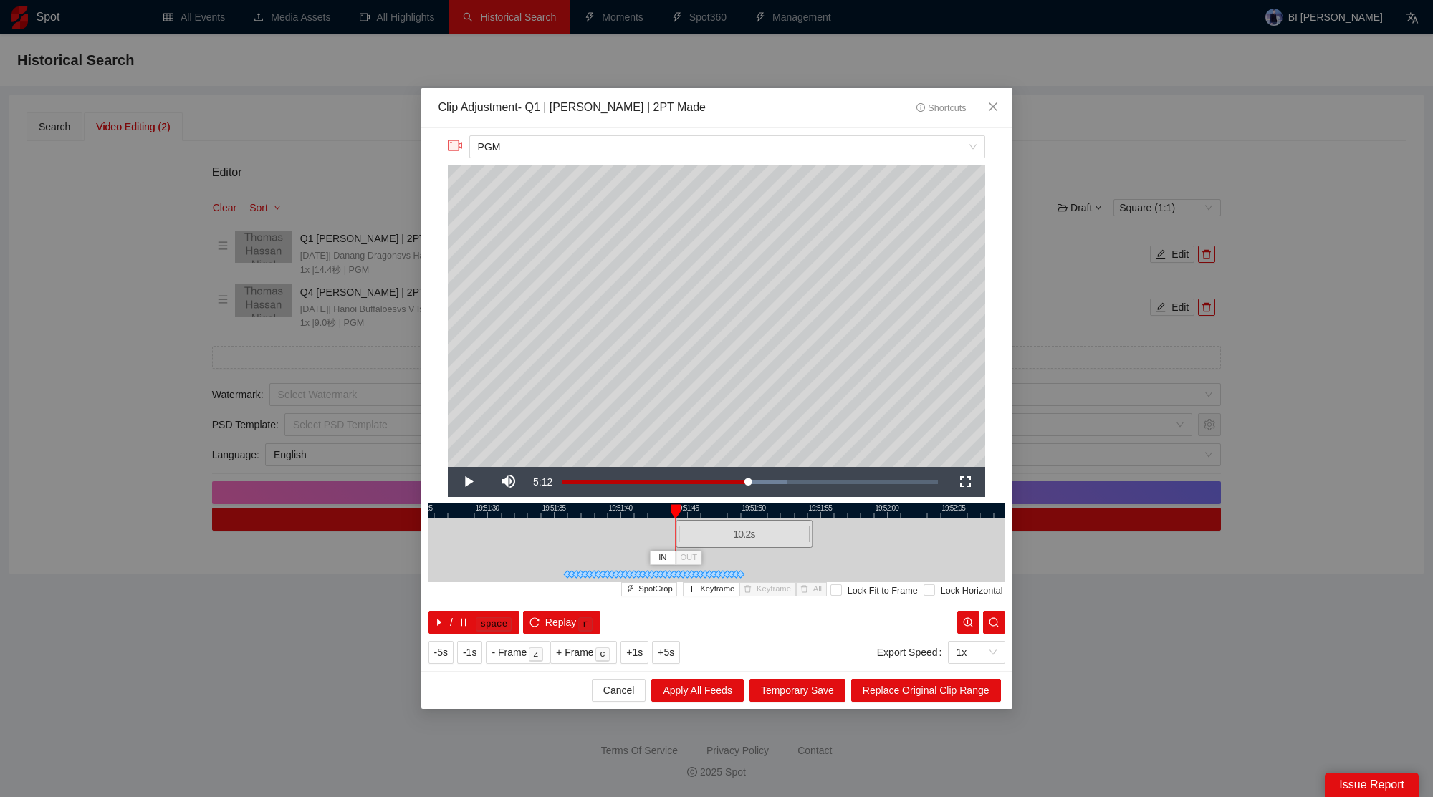
drag, startPoint x: 625, startPoint y: 534, endPoint x: 678, endPoint y: 532, distance: 52.3
click at [678, 532] on div at bounding box center [677, 534] width 9 height 32
click at [468, 482] on span "Video Player" at bounding box center [468, 482] width 0 height 0
drag, startPoint x: 811, startPoint y: 504, endPoint x: 794, endPoint y: 513, distance: 19.2
click at [794, 513] on div at bounding box center [794, 511] width 10 height 14
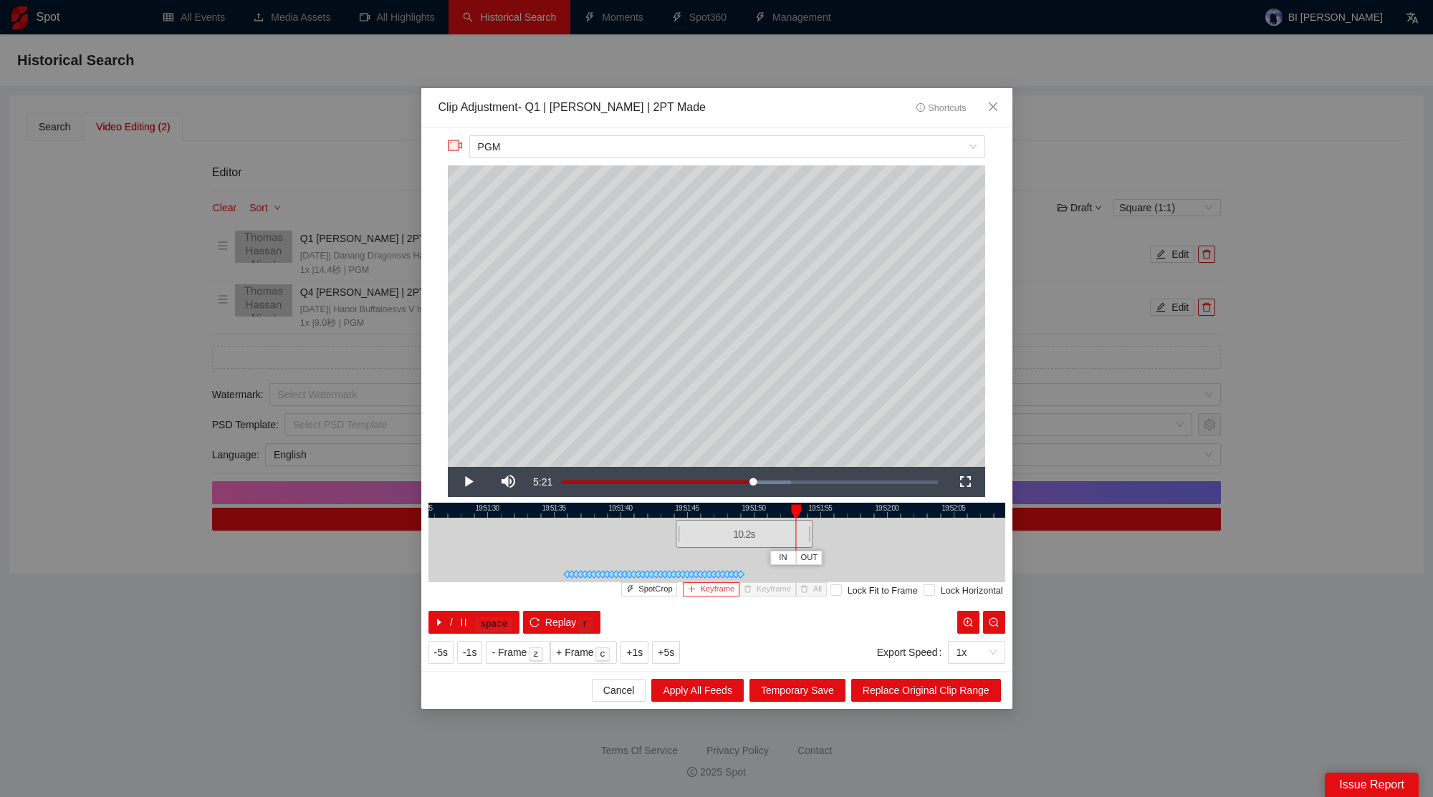
click at [708, 592] on span "Keyframe" at bounding box center [717, 589] width 34 height 13
click at [921, 689] on span "Replace Original Clip Range" at bounding box center [926, 691] width 127 height 16
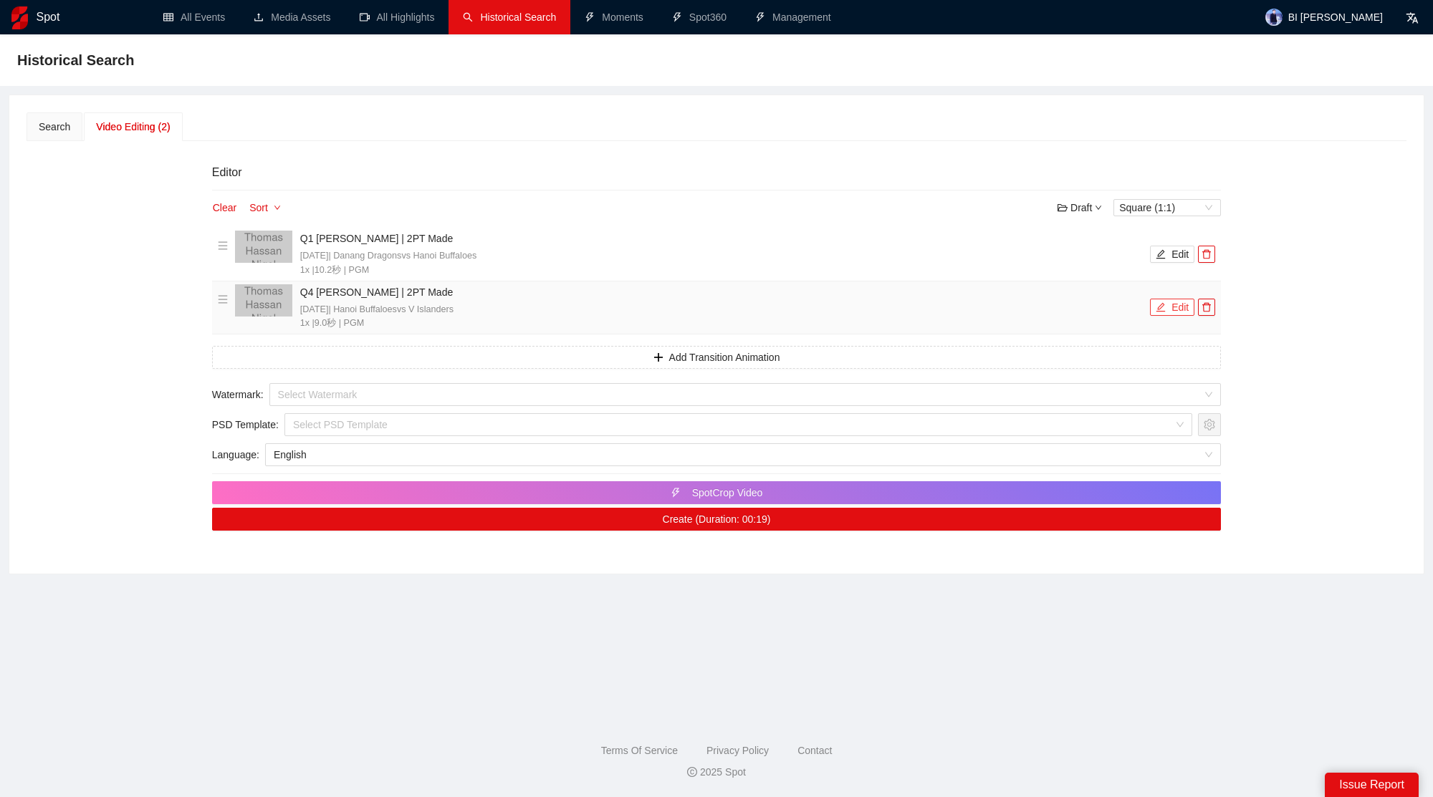
click at [1182, 306] on button "Edit" at bounding box center [1172, 307] width 44 height 17
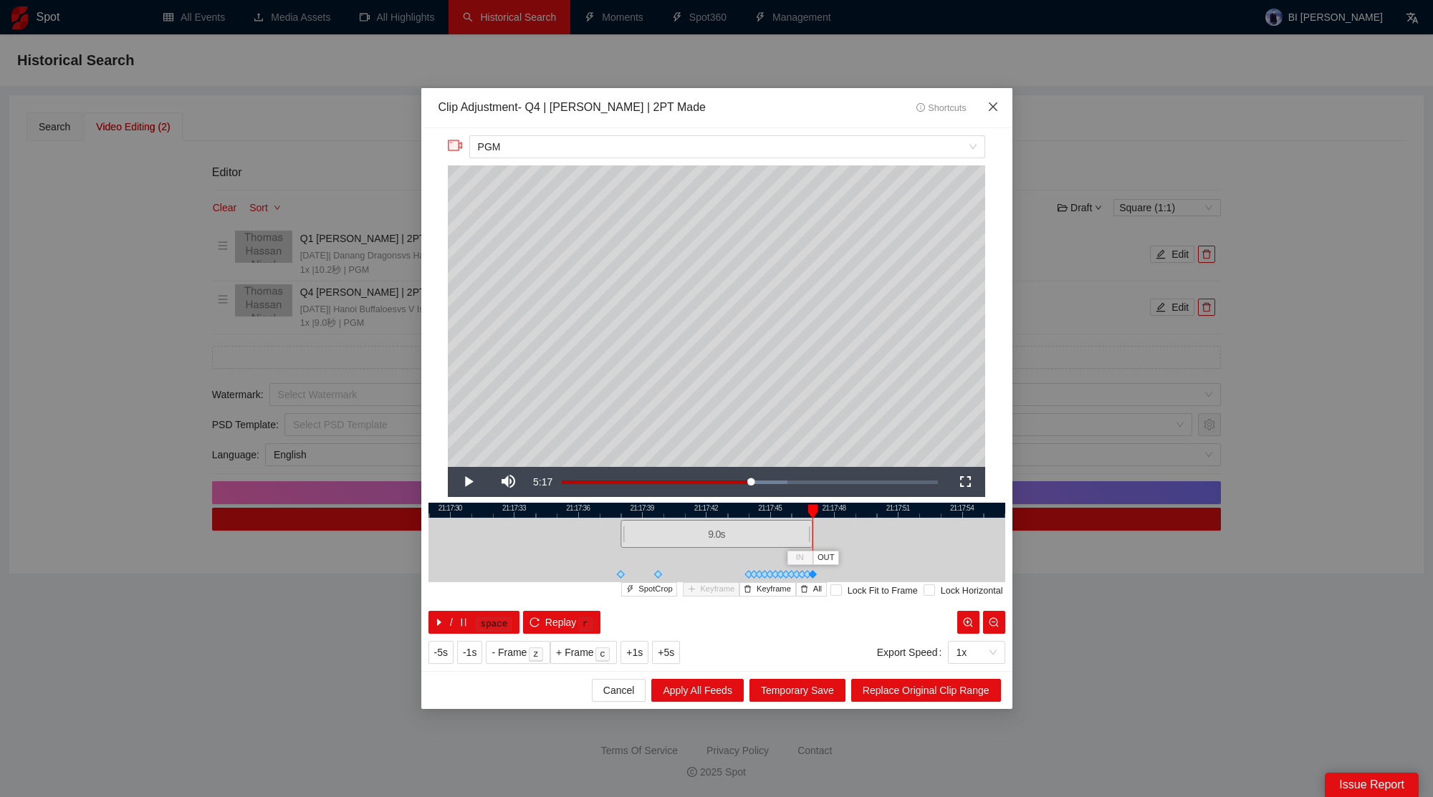
click at [1000, 102] on span "Close" at bounding box center [993, 107] width 39 height 39
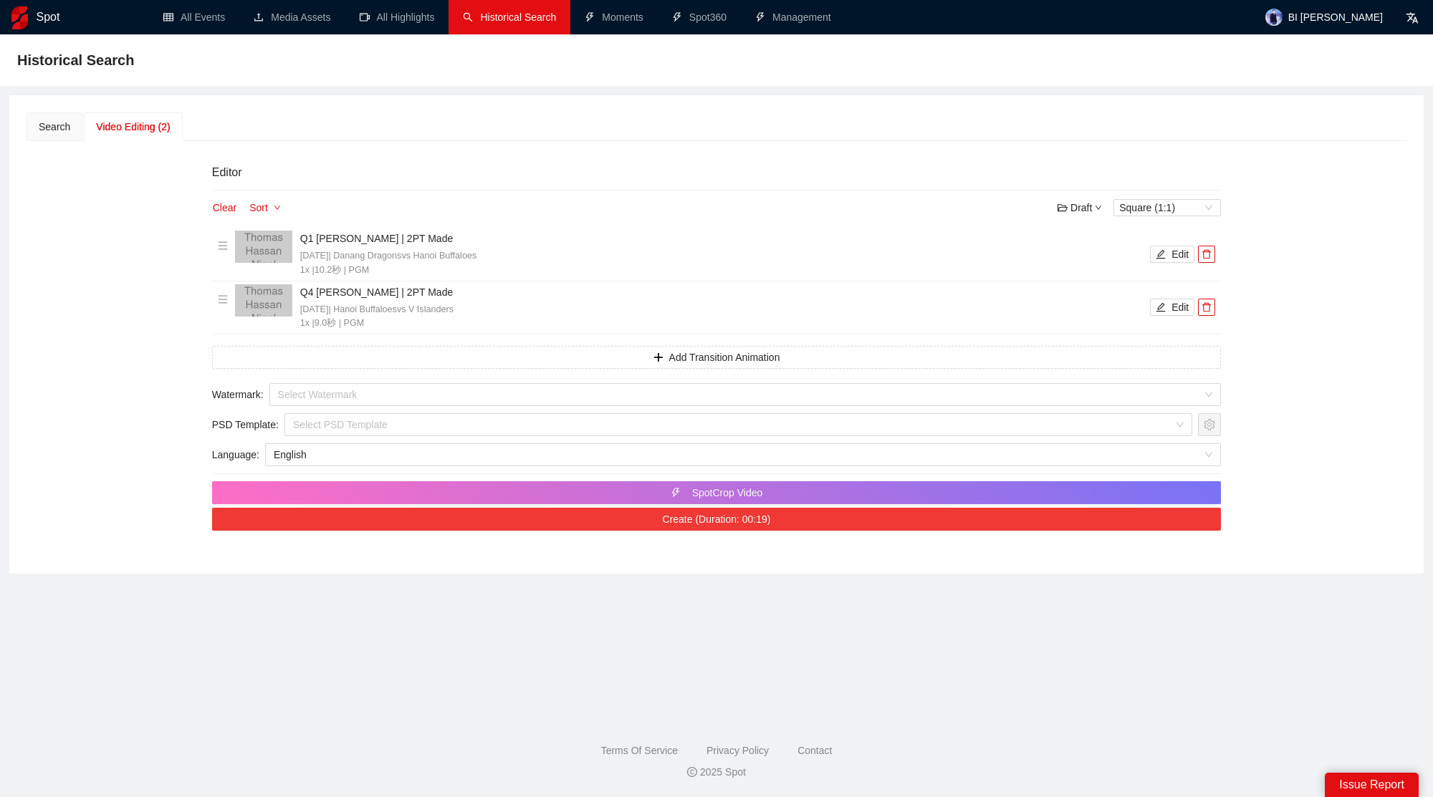
click at [777, 524] on button "Create (Duration: 00:19)" at bounding box center [716, 519] width 1009 height 23
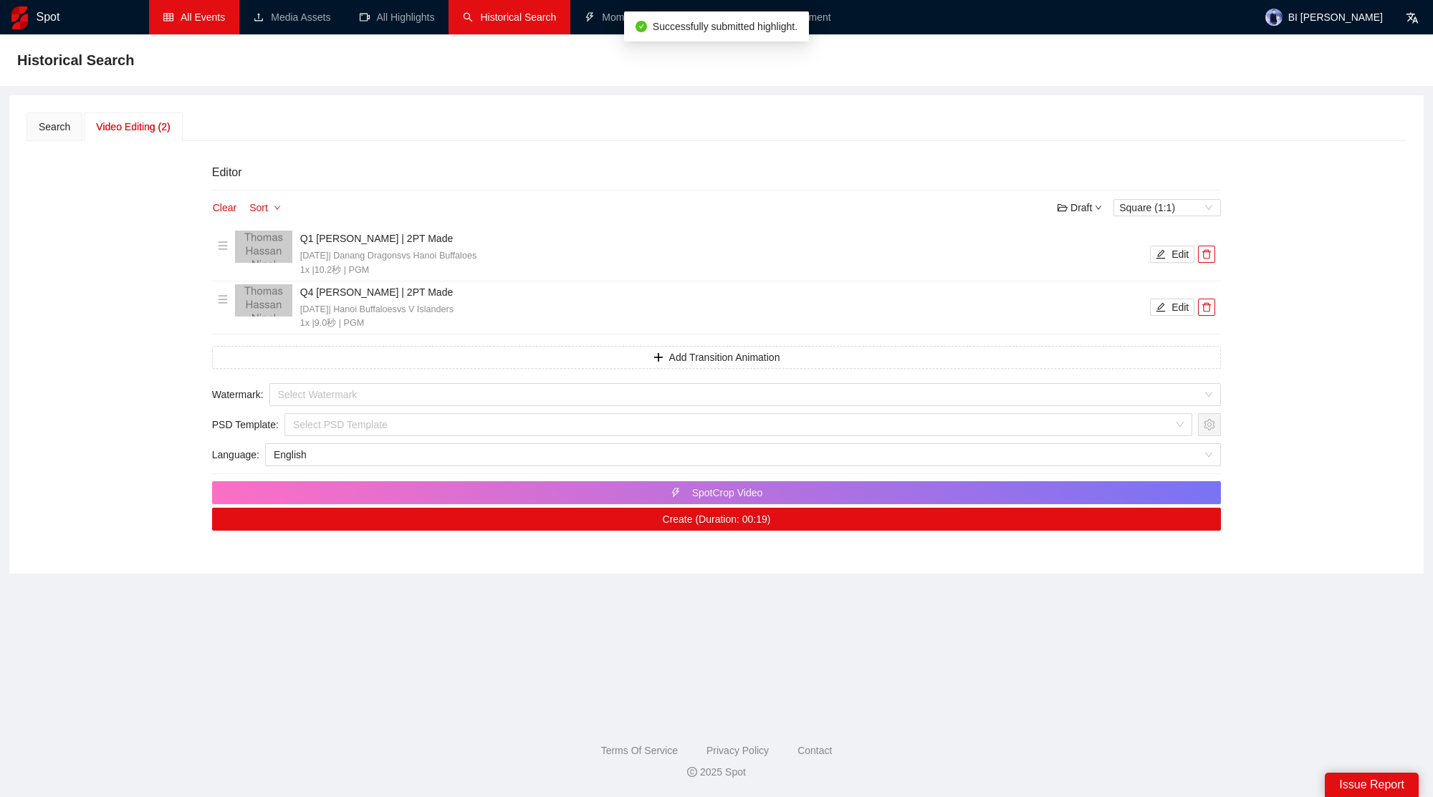
click at [210, 11] on link "All Events" at bounding box center [194, 16] width 62 height 11
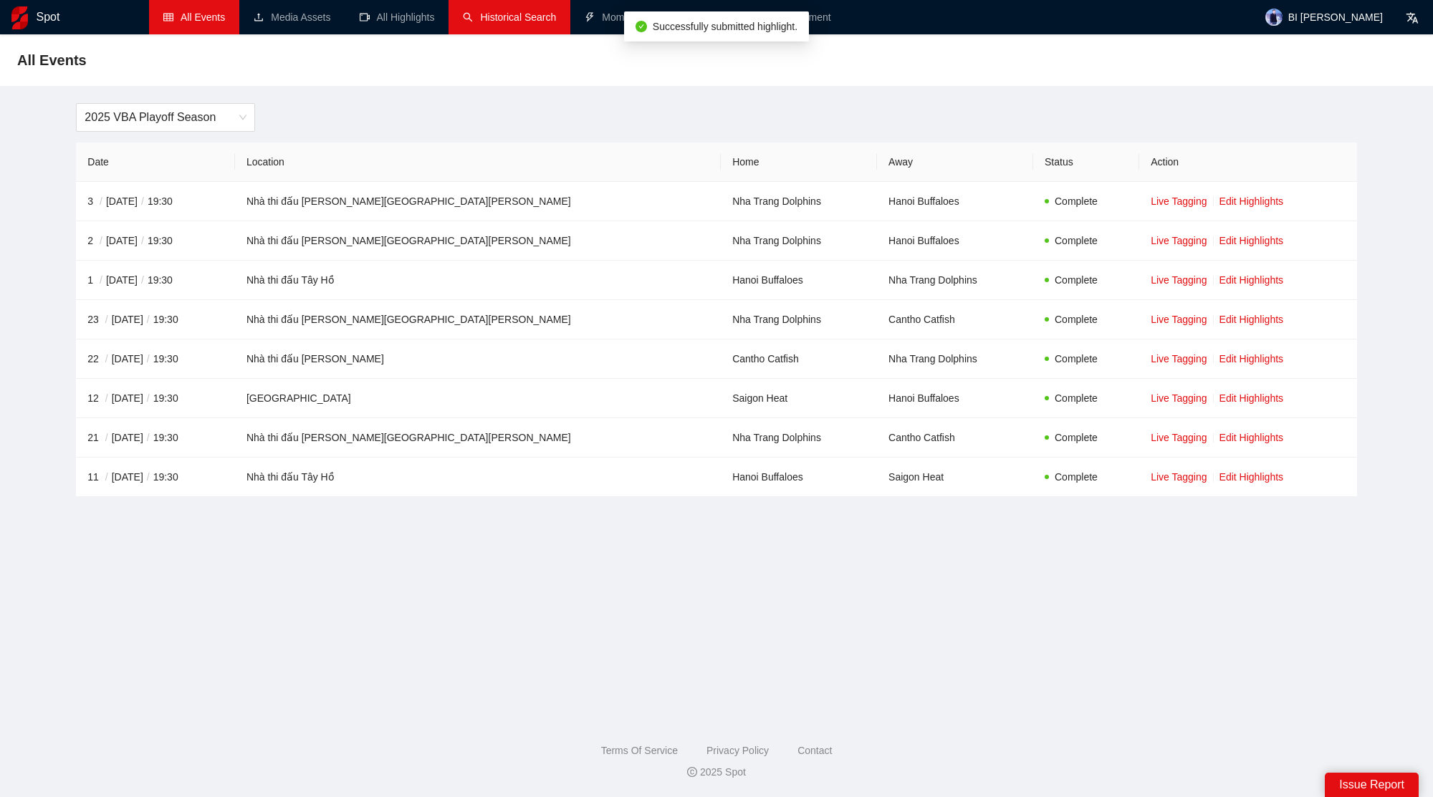
click at [489, 17] on link "Historical Search" at bounding box center [509, 16] width 93 height 11
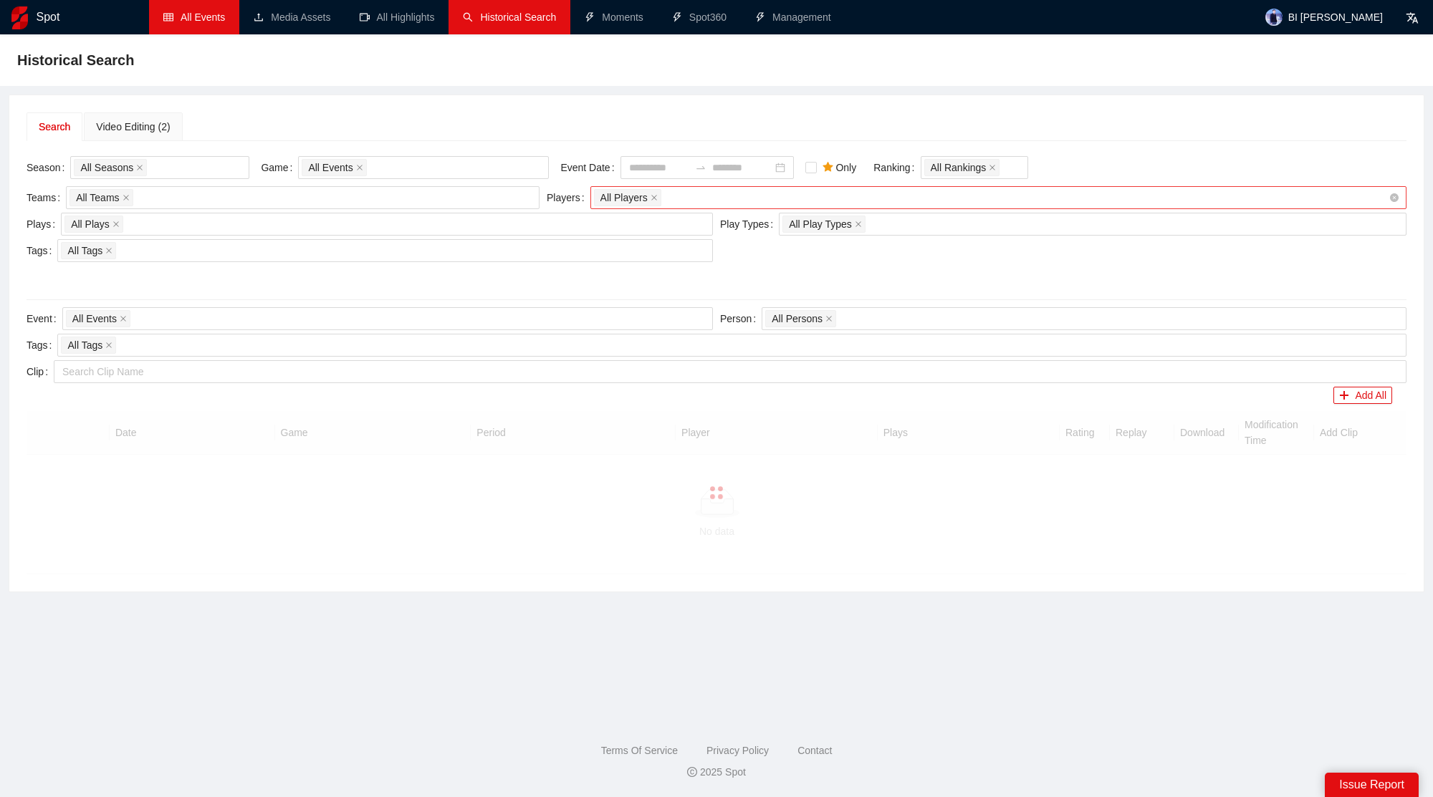
click at [724, 196] on div "All Players" at bounding box center [991, 198] width 794 height 20
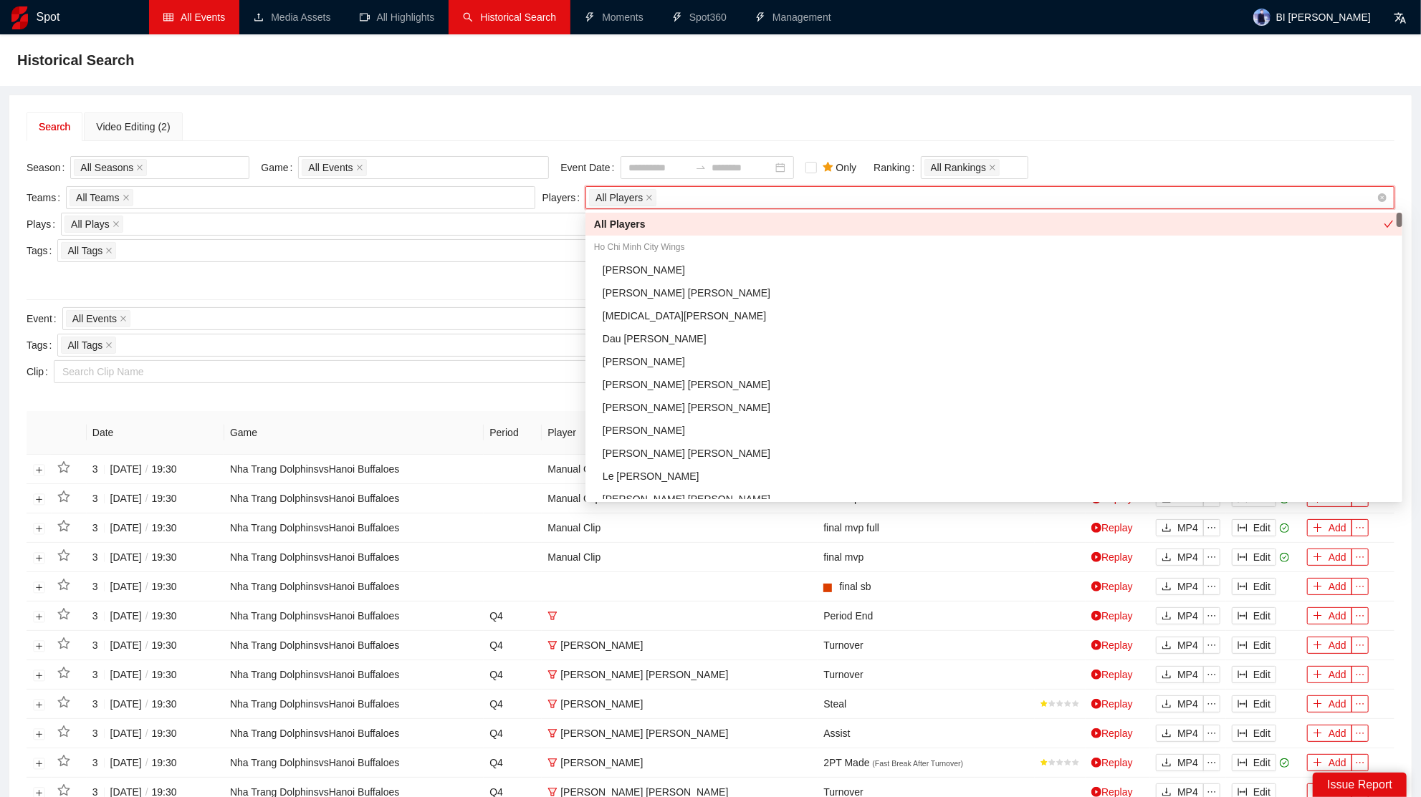
click at [724, 196] on div "All Players" at bounding box center [982, 198] width 787 height 20
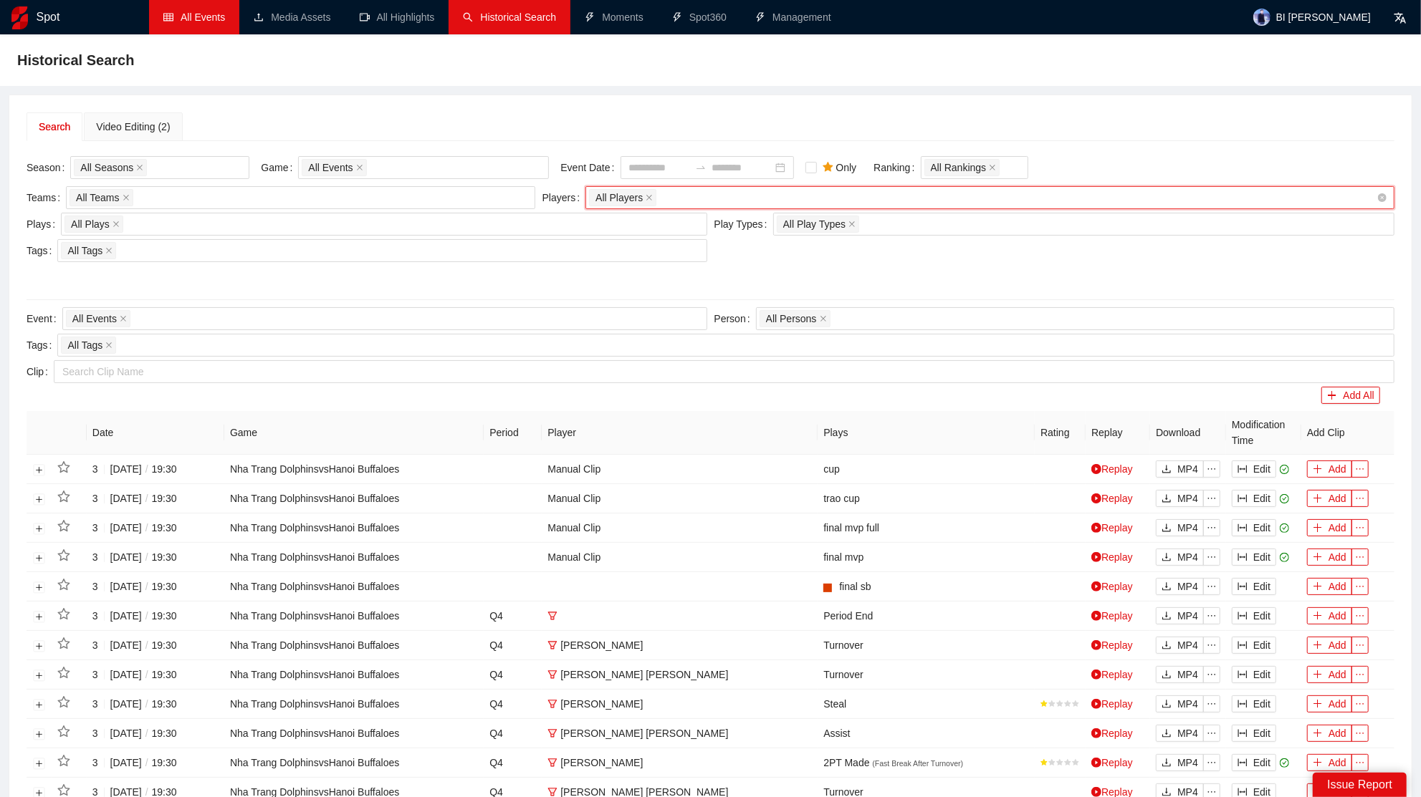
click at [724, 196] on div "All Players" at bounding box center [982, 198] width 787 height 20
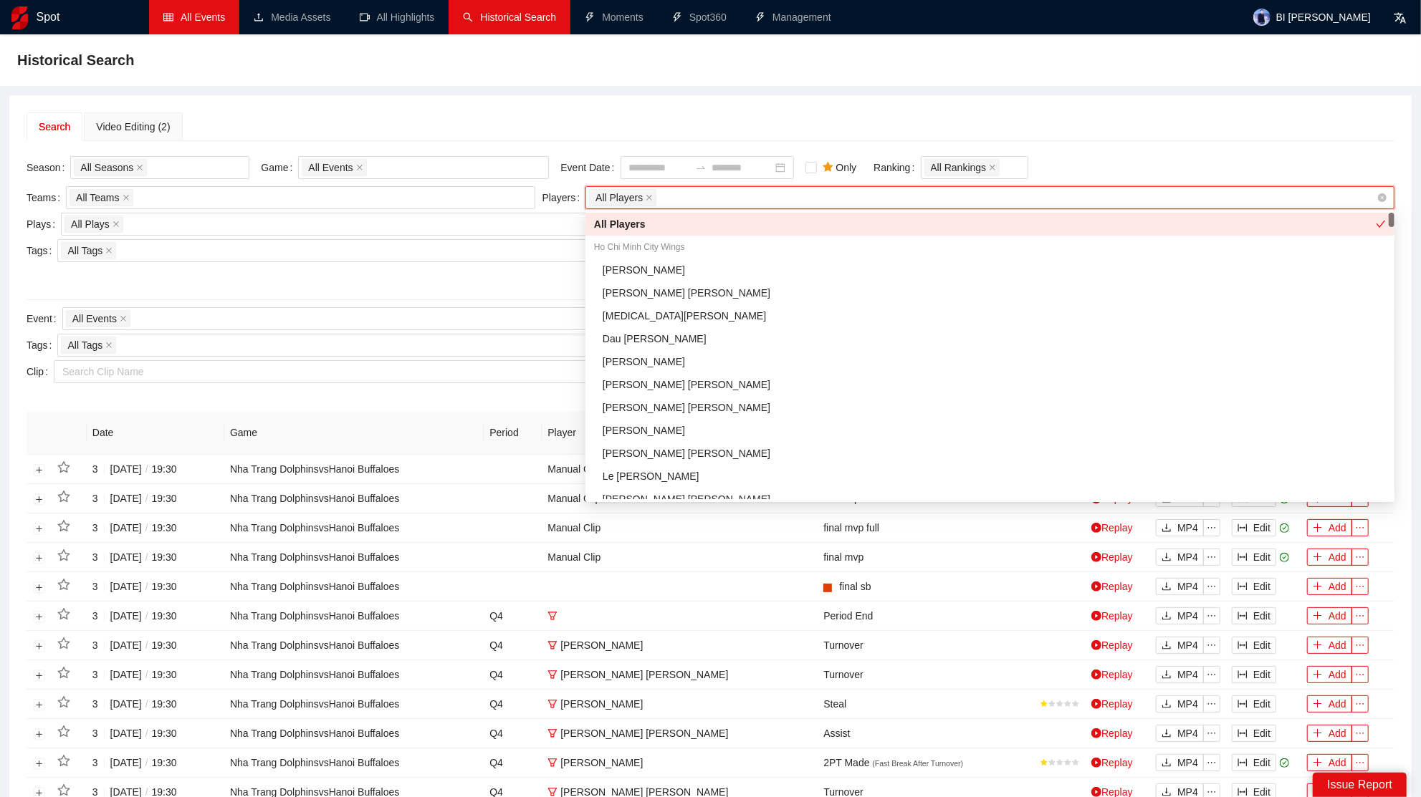
click at [830, 192] on div "All Players" at bounding box center [982, 198] width 787 height 20
click at [800, 107] on div "Search Video Editing (2) Season All Seasons Game All Events Event Date Only Ran…" at bounding box center [710, 597] width 1402 height 1004
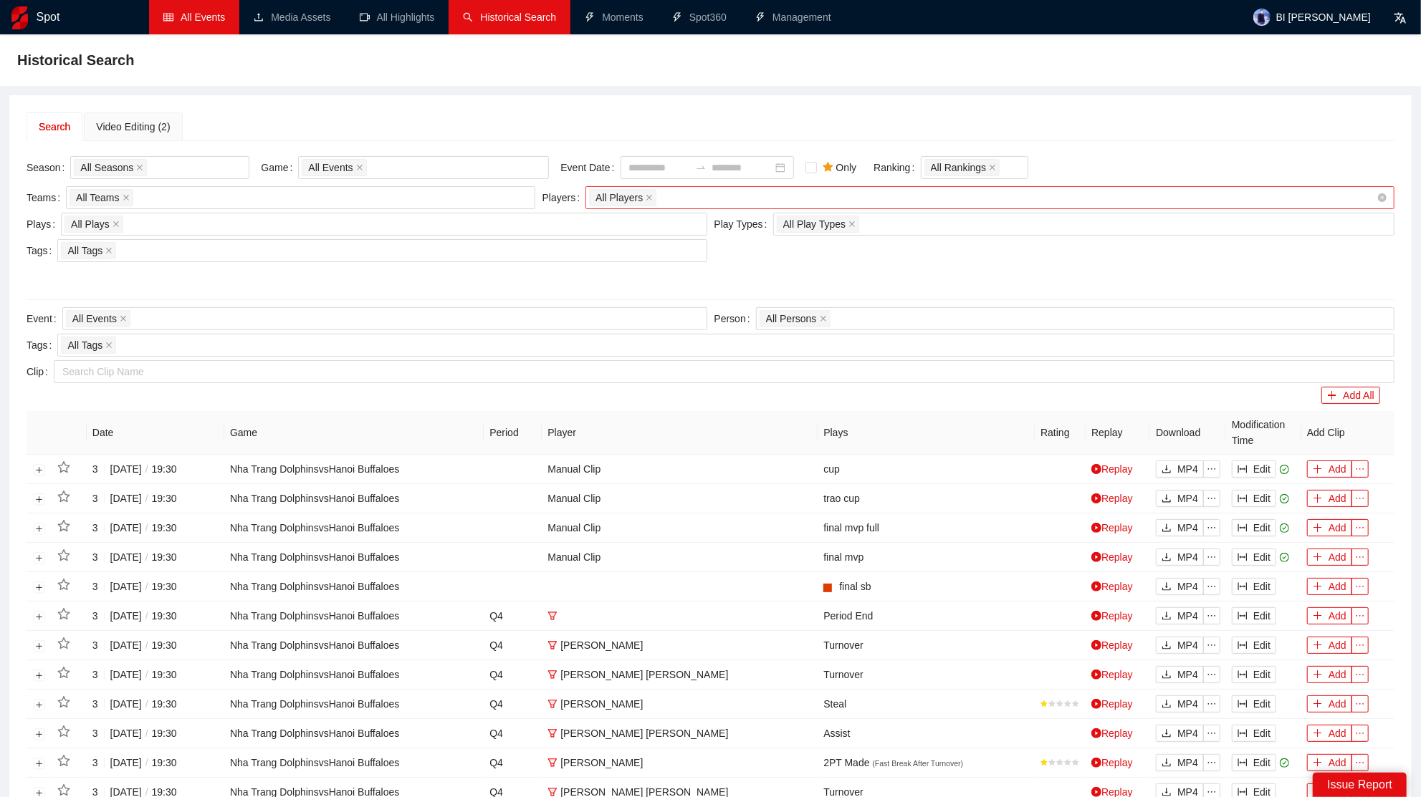
click at [682, 201] on div "All Players" at bounding box center [982, 198] width 787 height 20
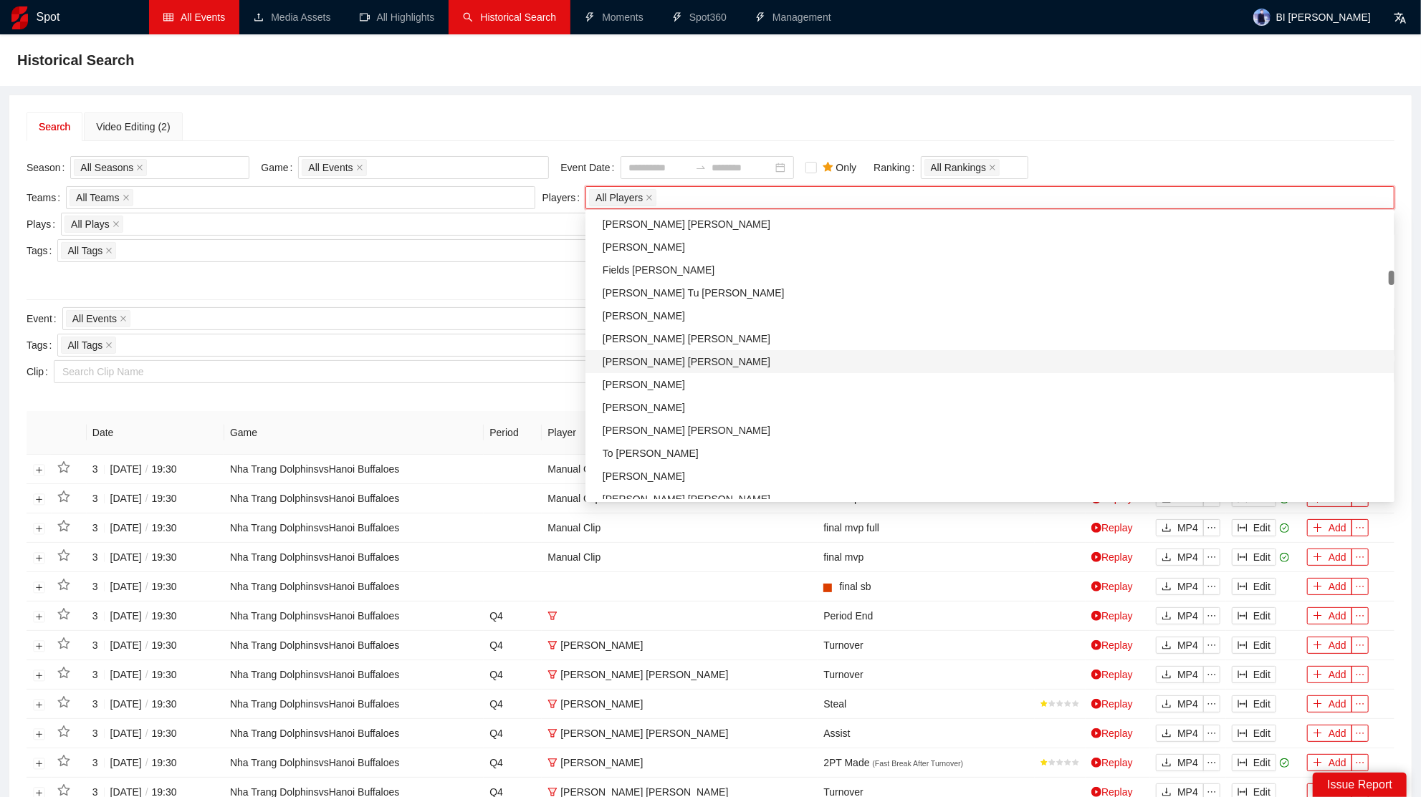
scroll to position [2483, 0]
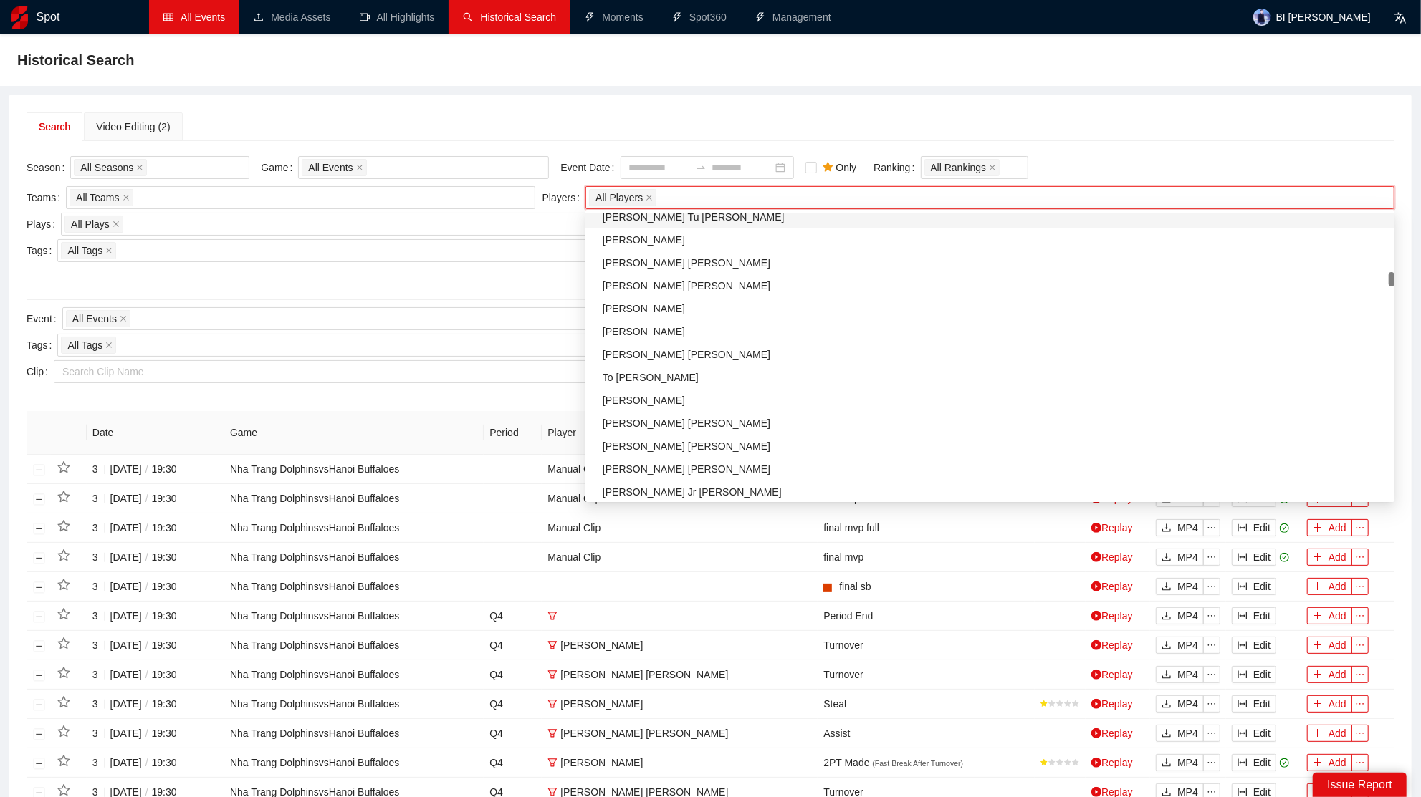
click at [840, 107] on div "Search Video Editing (2) Season All Seasons Game All Events Event Date Only Ran…" at bounding box center [710, 597] width 1402 height 1004
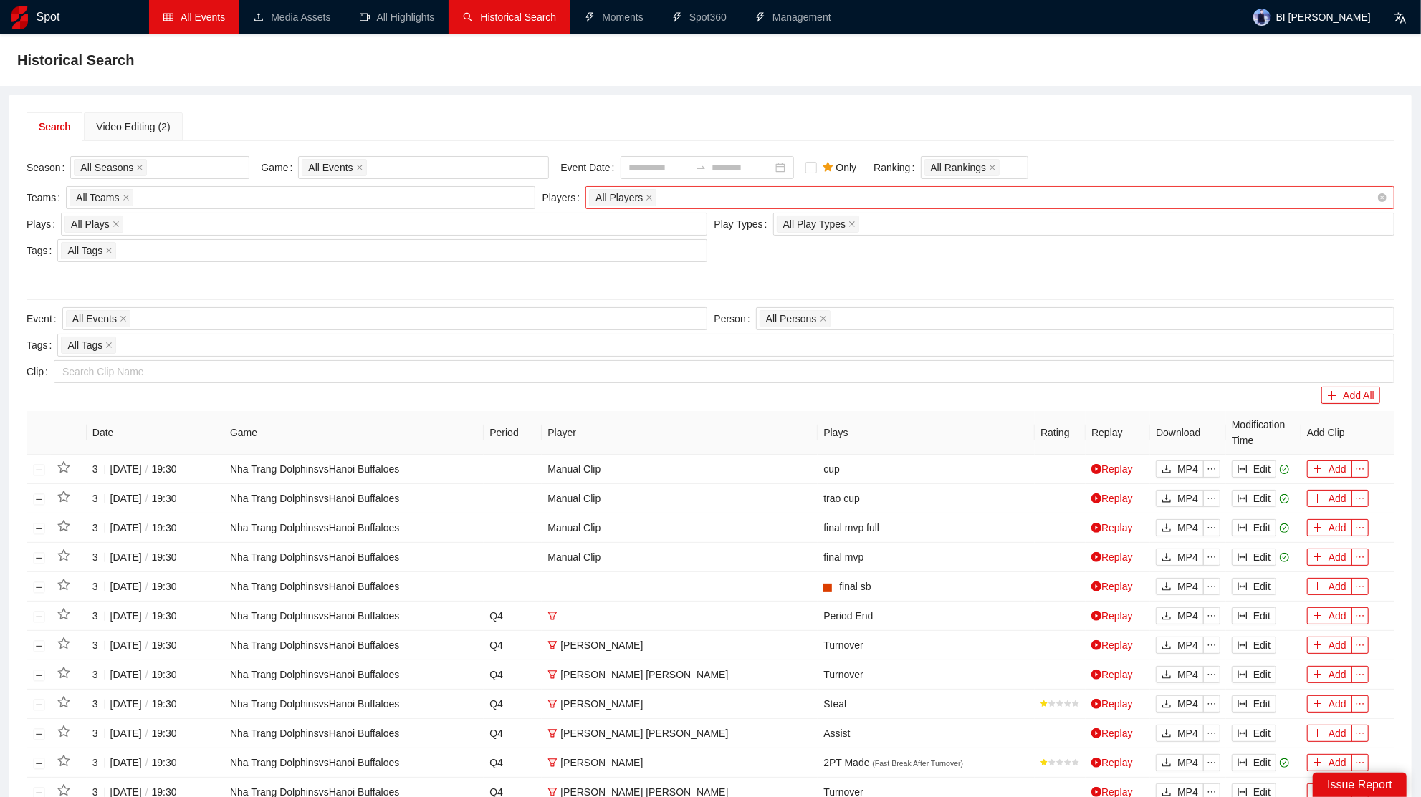
click at [767, 201] on div "All Players" at bounding box center [982, 198] width 787 height 20
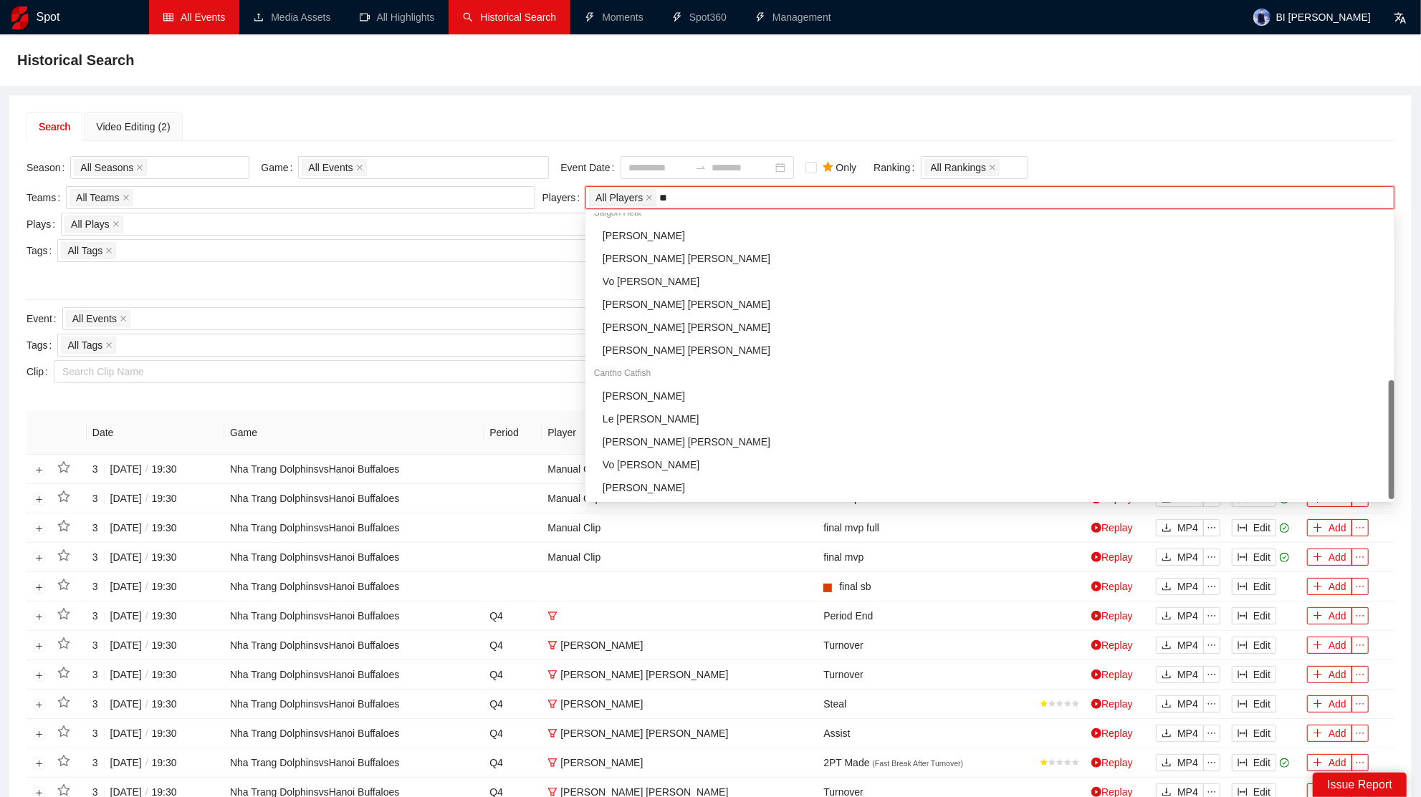
scroll to position [11, 0]
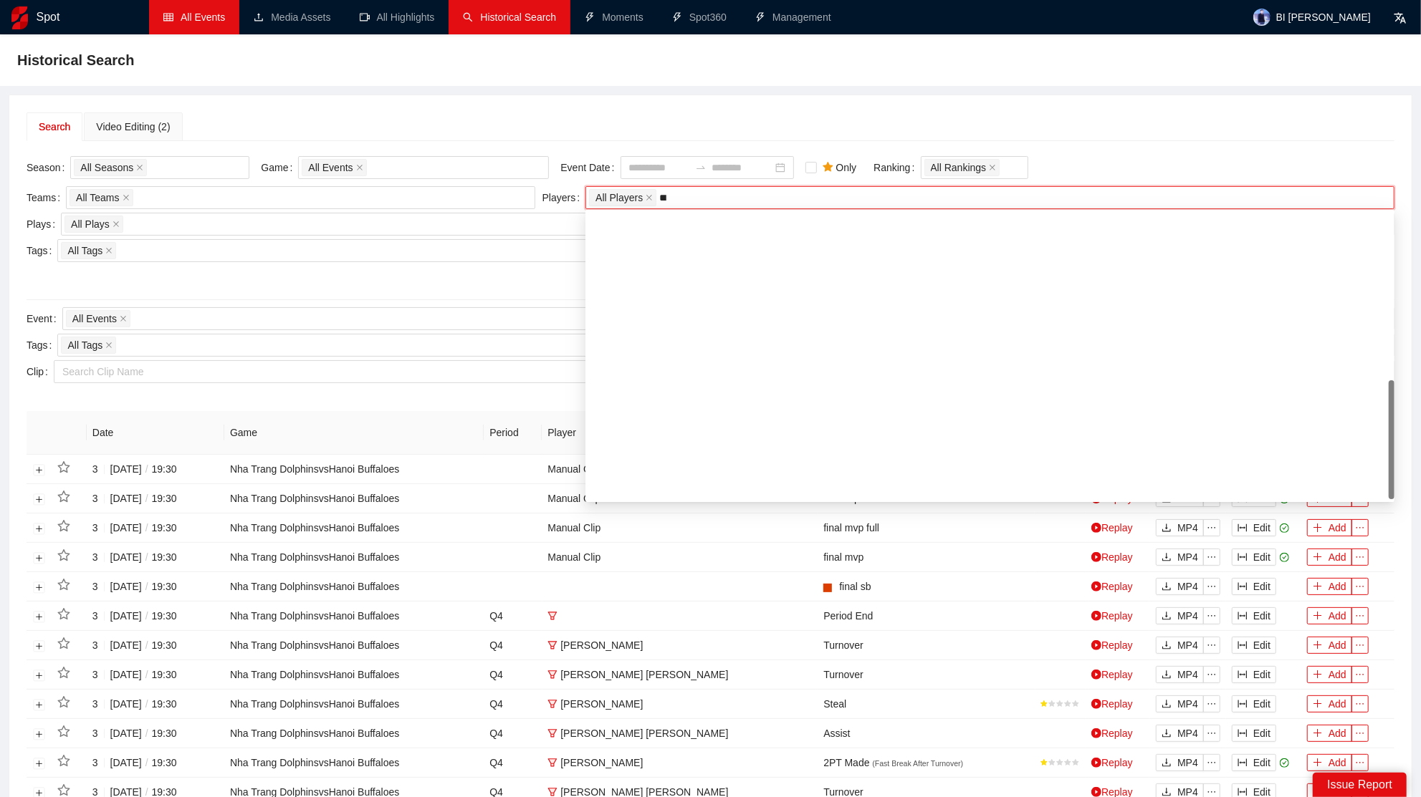
type input "****"
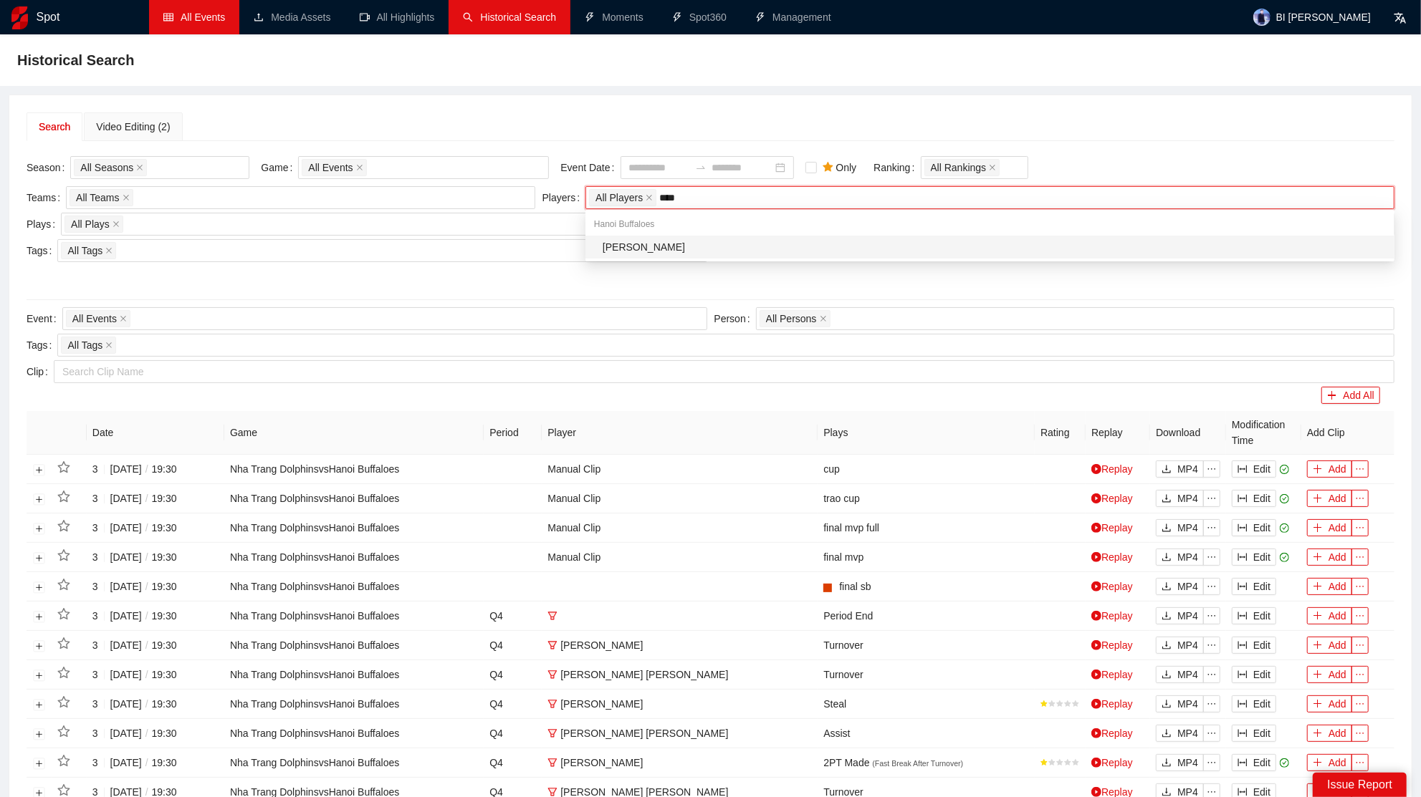
scroll to position [0, 0]
click at [653, 248] on div "[PERSON_NAME]" at bounding box center [993, 247] width 783 height 16
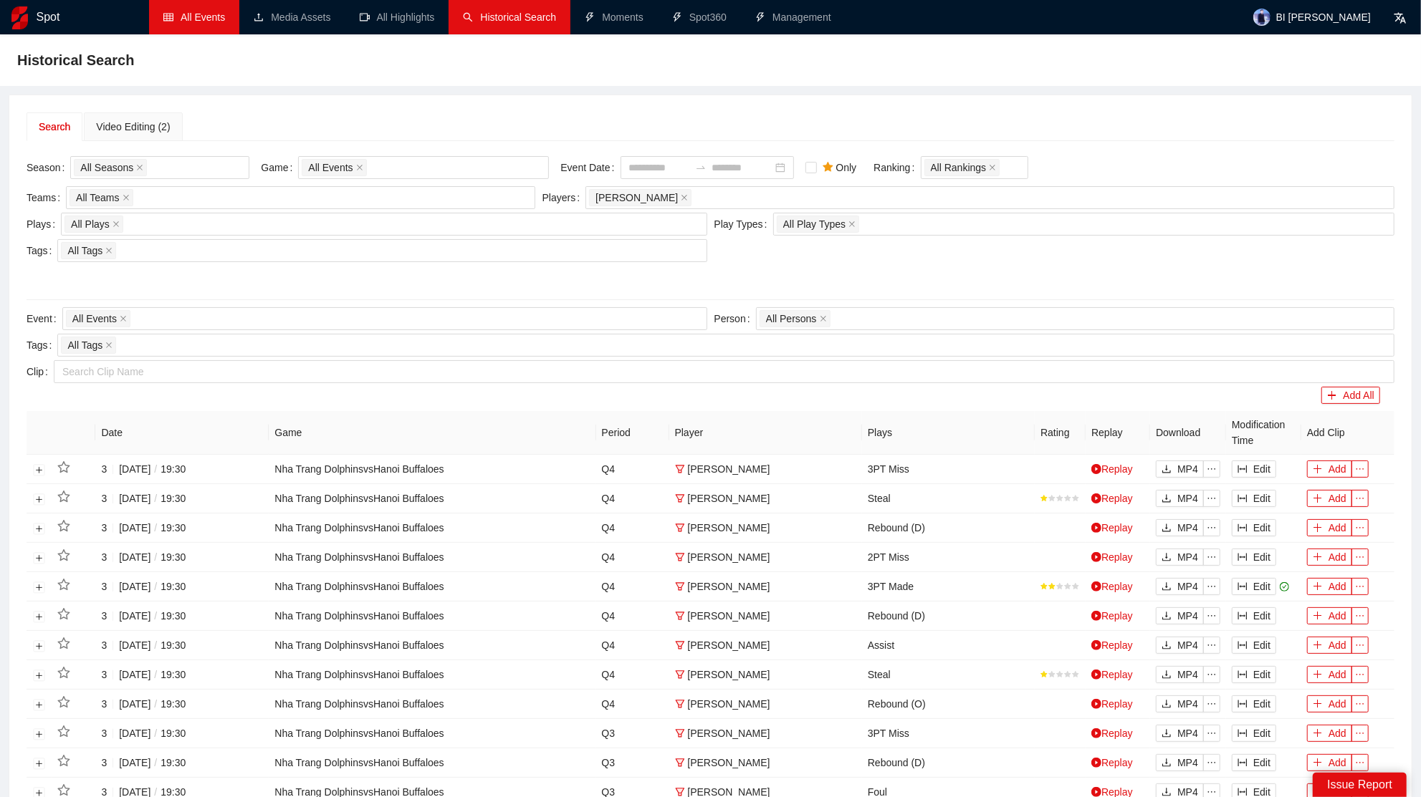
click at [591, 122] on div "Search Video Editing (2)" at bounding box center [711, 126] width 1368 height 29
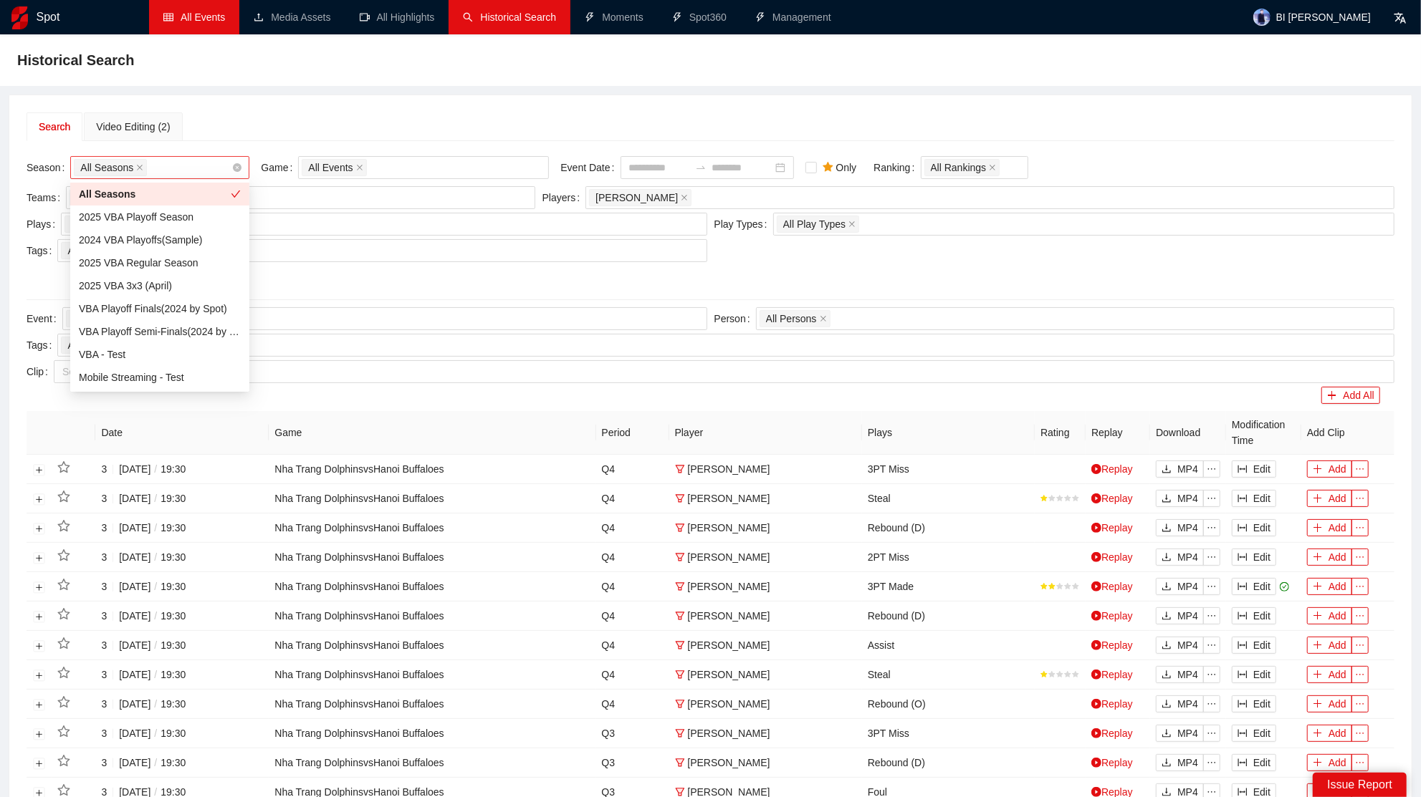
click at [181, 160] on div "All Seasons" at bounding box center [153, 168] width 158 height 20
click at [178, 260] on div "2025 VBA Regular Season" at bounding box center [160, 263] width 162 height 16
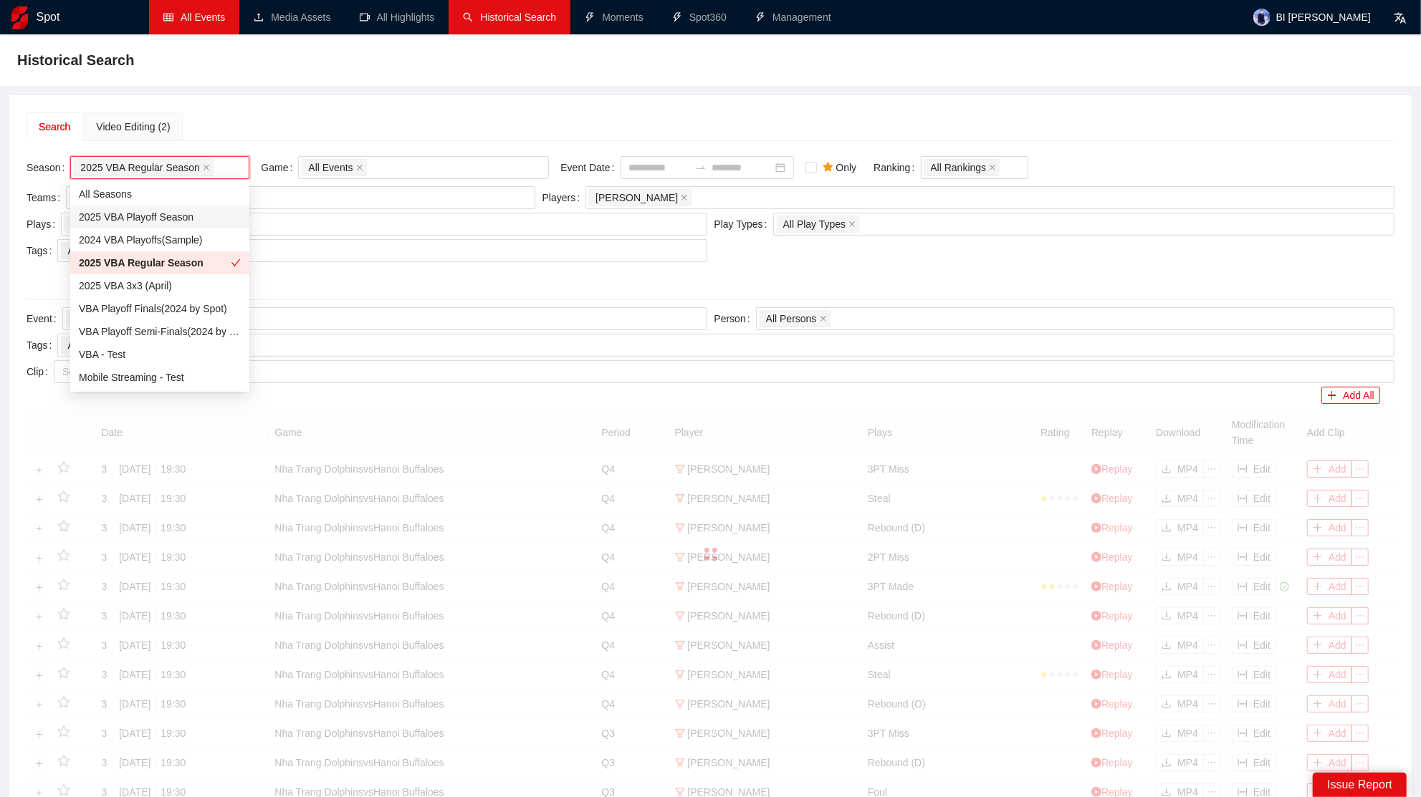
click at [449, 107] on div "Search Video Editing (2) Season 2025 VBA Regular Season Game All Events Event D…" at bounding box center [710, 597] width 1402 height 1004
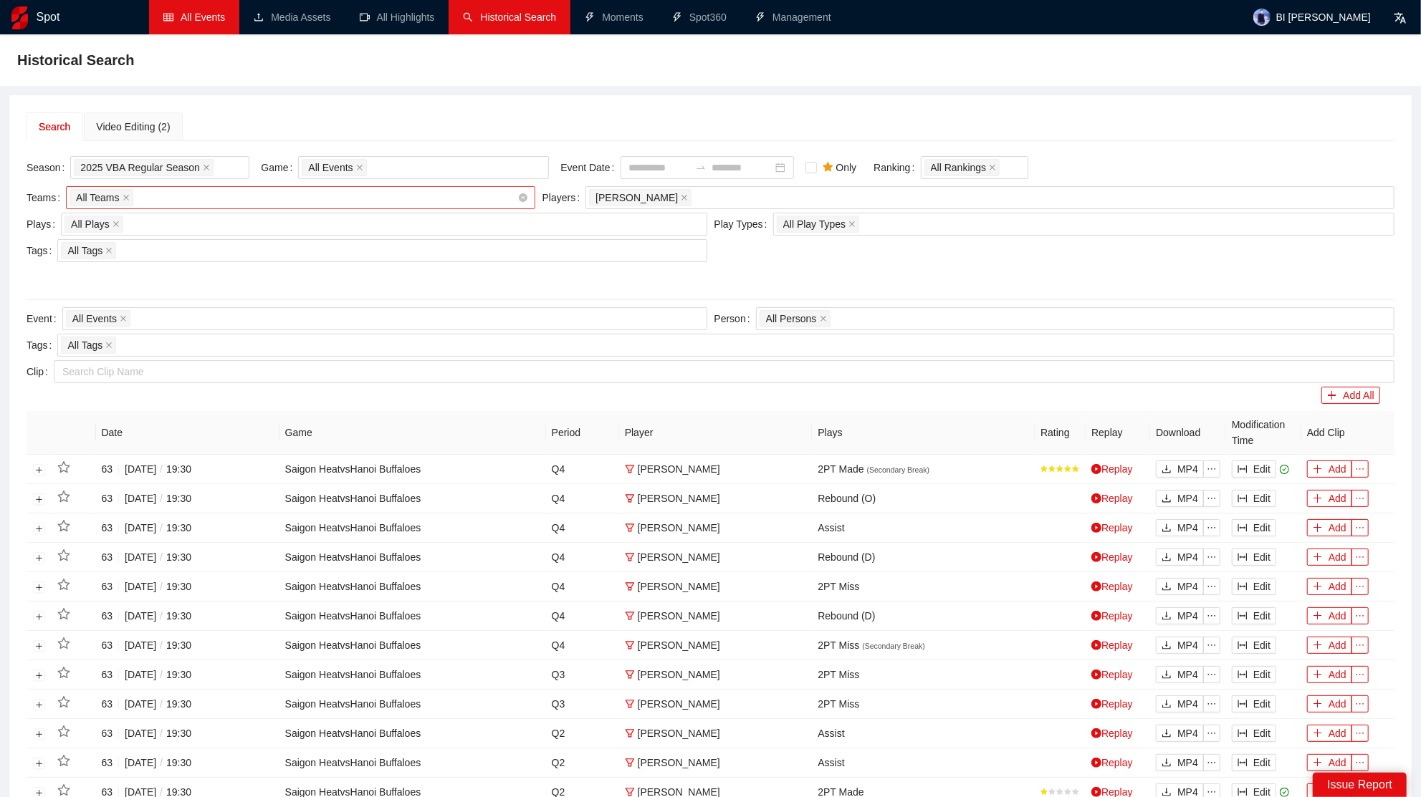
click at [262, 196] on div "All Teams" at bounding box center [293, 198] width 448 height 20
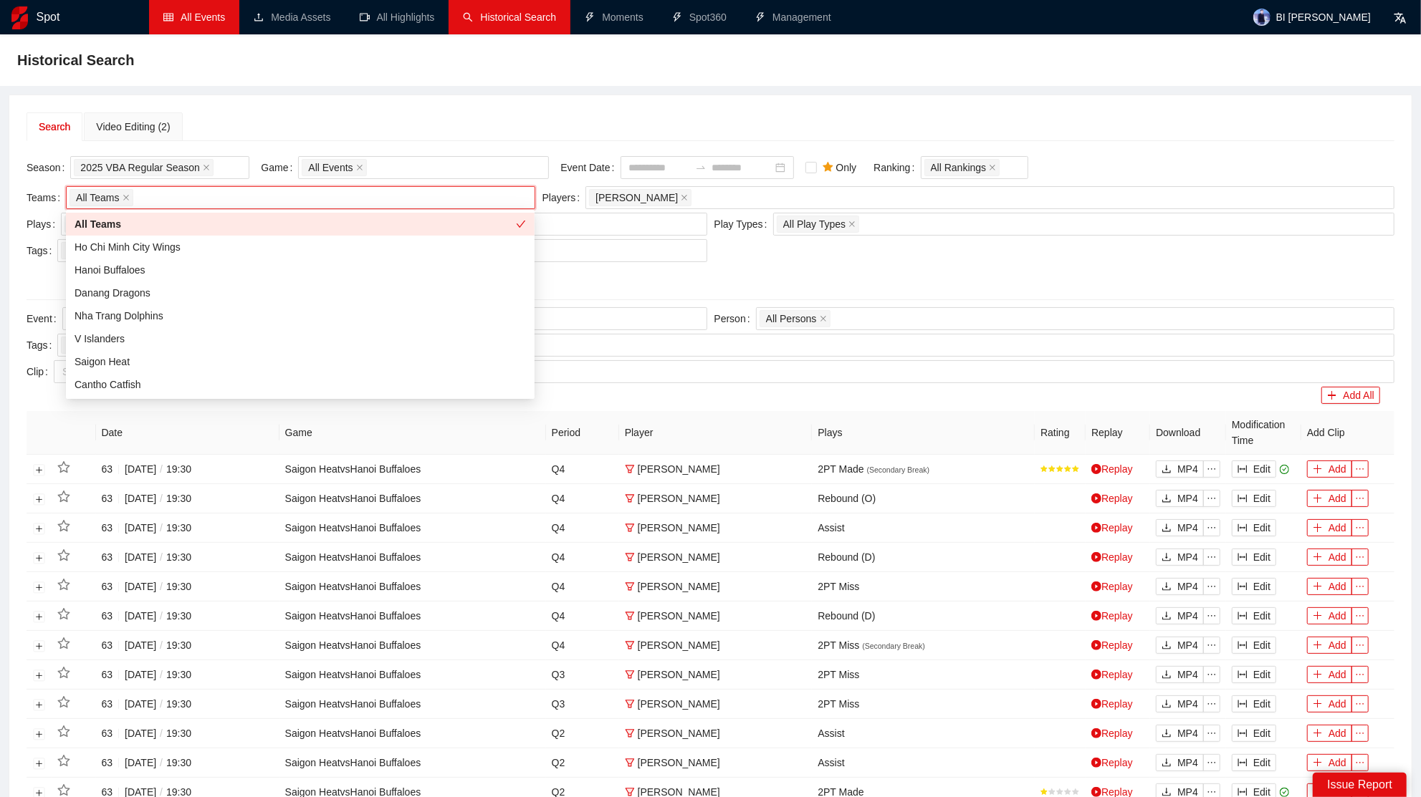
click at [297, 112] on div "Search Video Editing (2)" at bounding box center [711, 126] width 1368 height 29
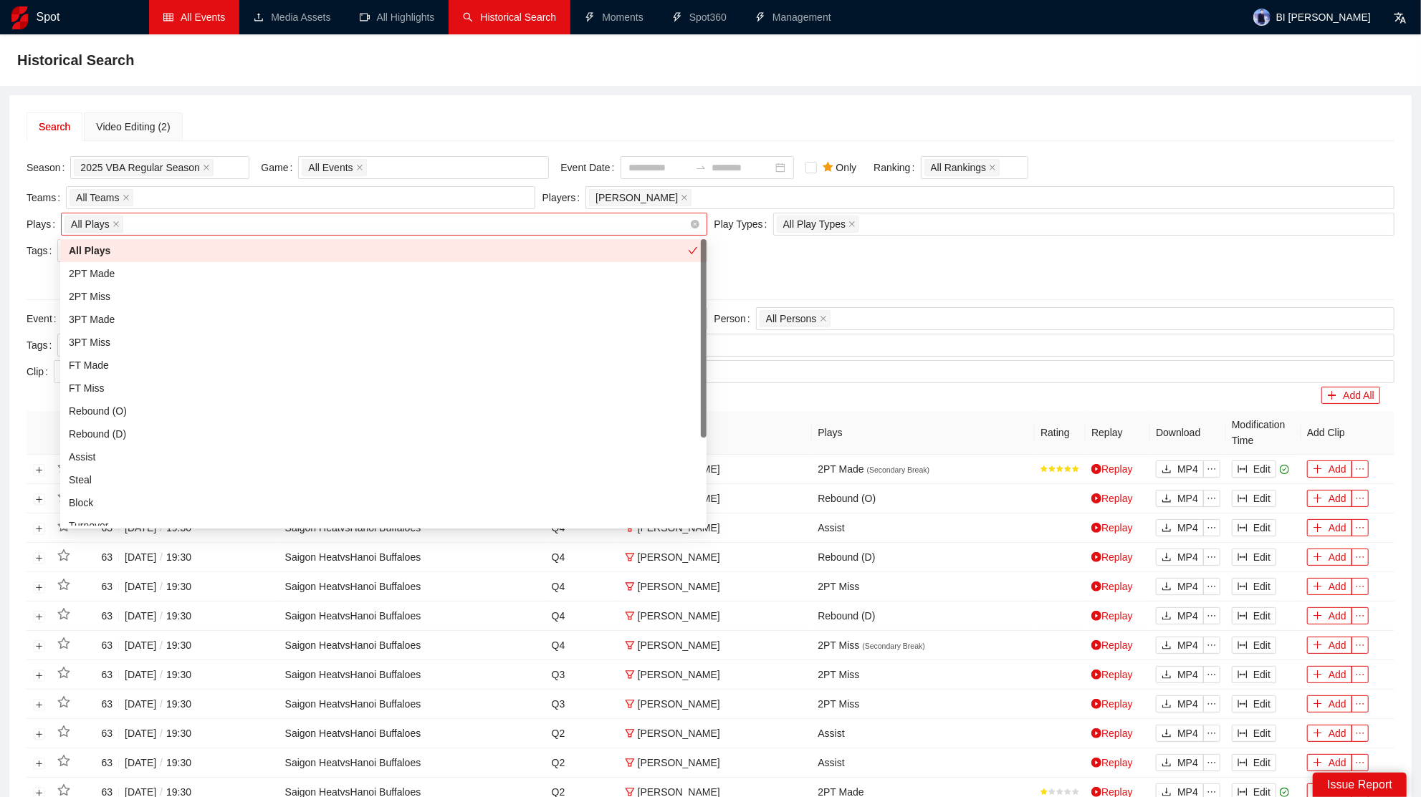
click at [220, 217] on div "All Plays + 0 ..." at bounding box center [376, 224] width 624 height 20
click at [123, 270] on div "2PT Made" at bounding box center [383, 274] width 629 height 16
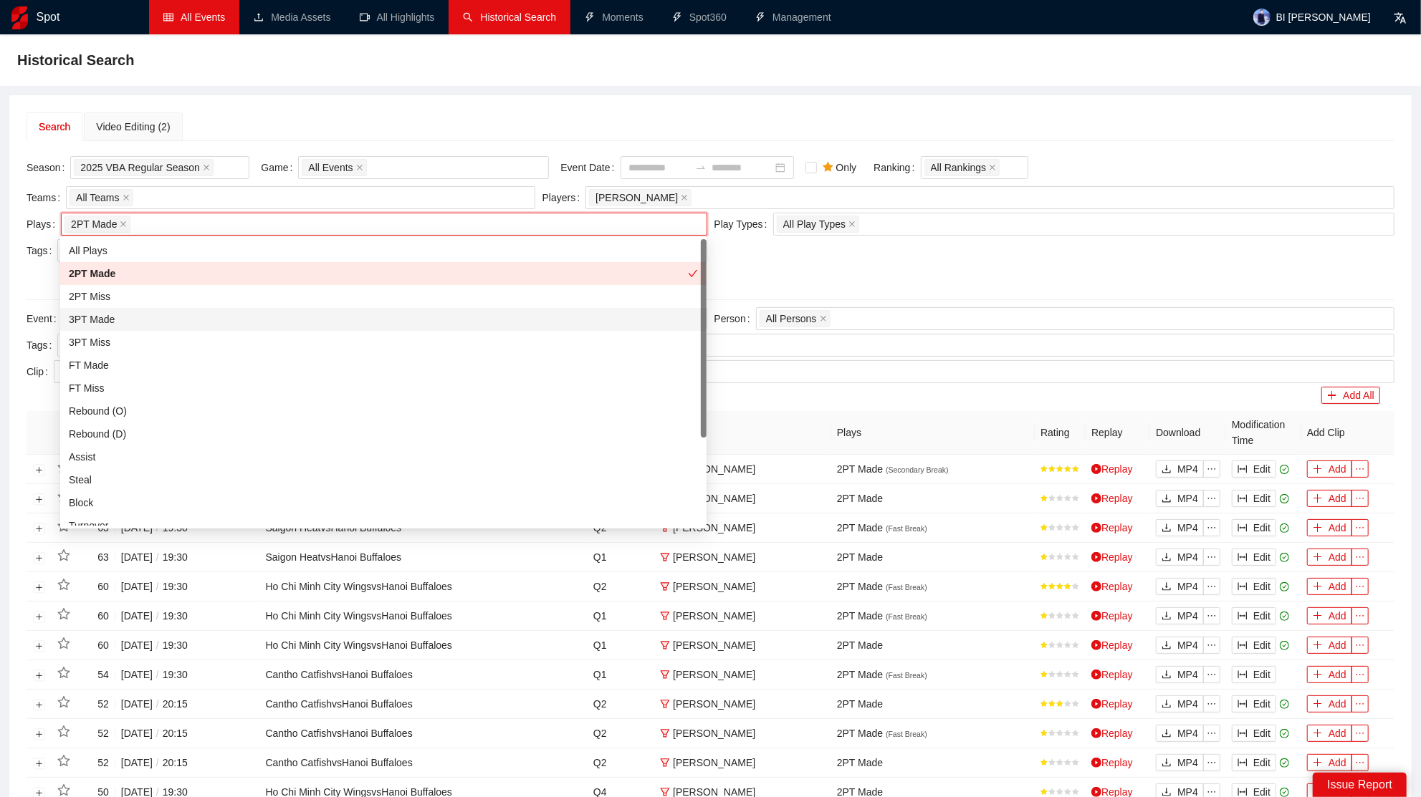
click at [113, 322] on div "3PT Made" at bounding box center [383, 320] width 629 height 16
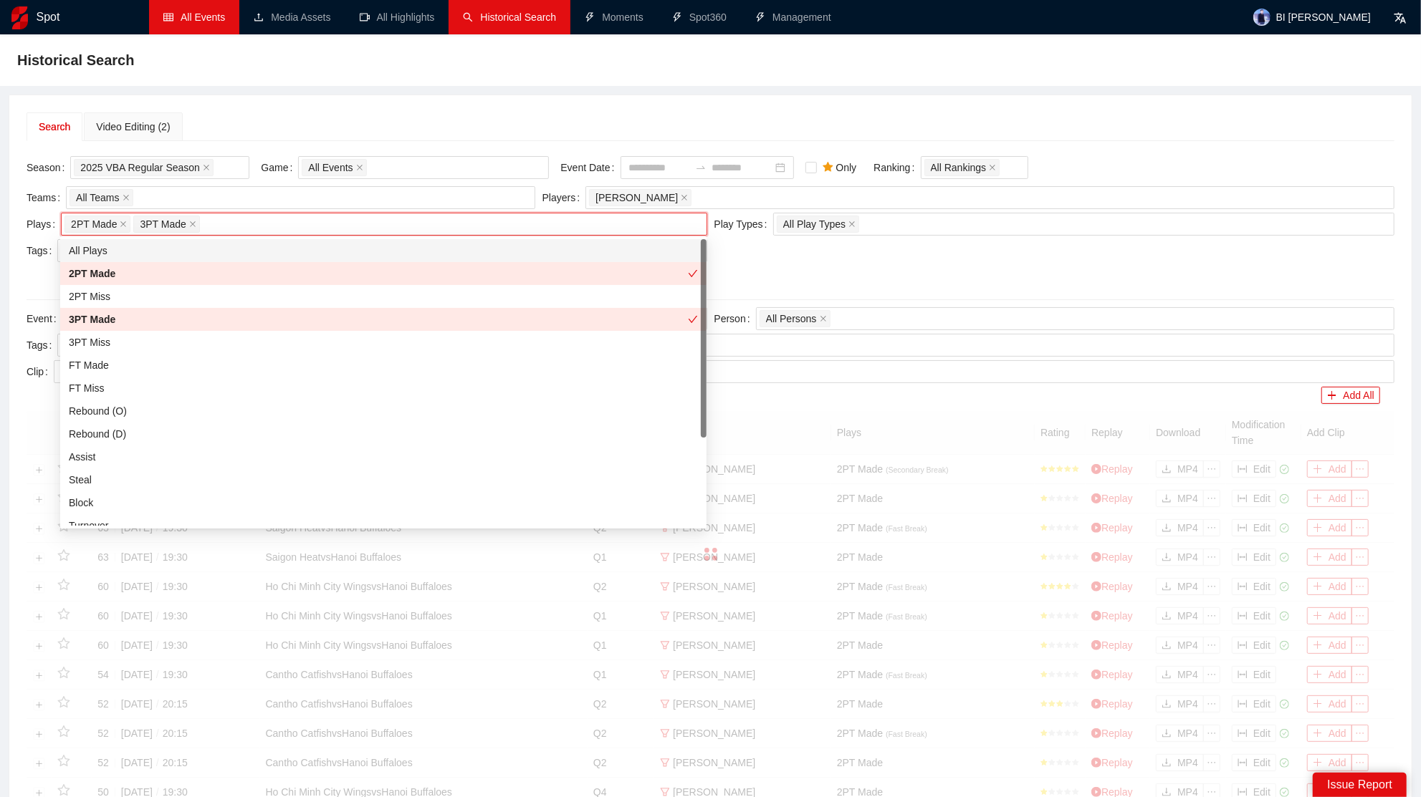
click at [408, 101] on div "Search Video Editing (2) Season 2025 VBA Regular Season Game All Events Event D…" at bounding box center [710, 597] width 1402 height 1004
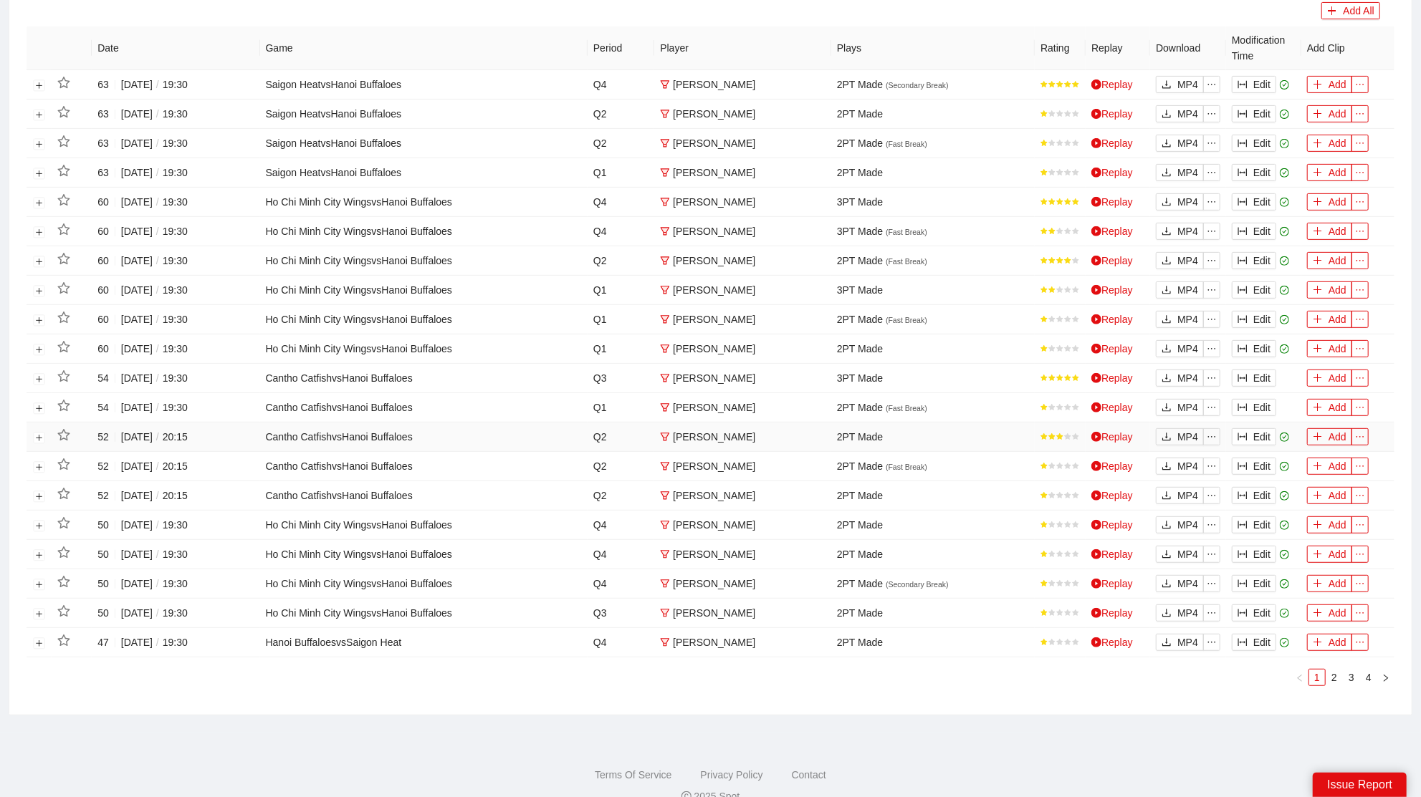
scroll to position [399, 0]
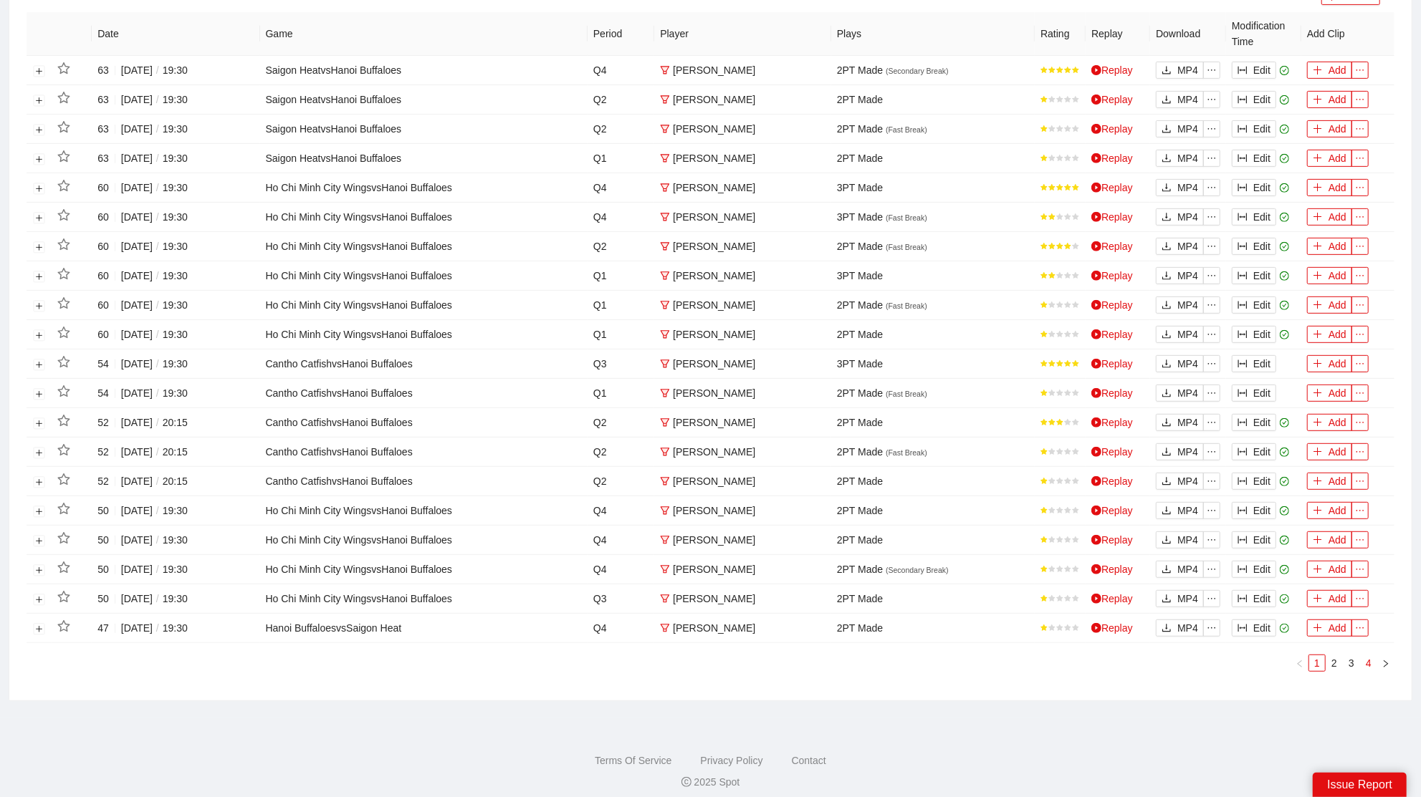
click at [1368, 655] on link "4" at bounding box center [1368, 663] width 16 height 16
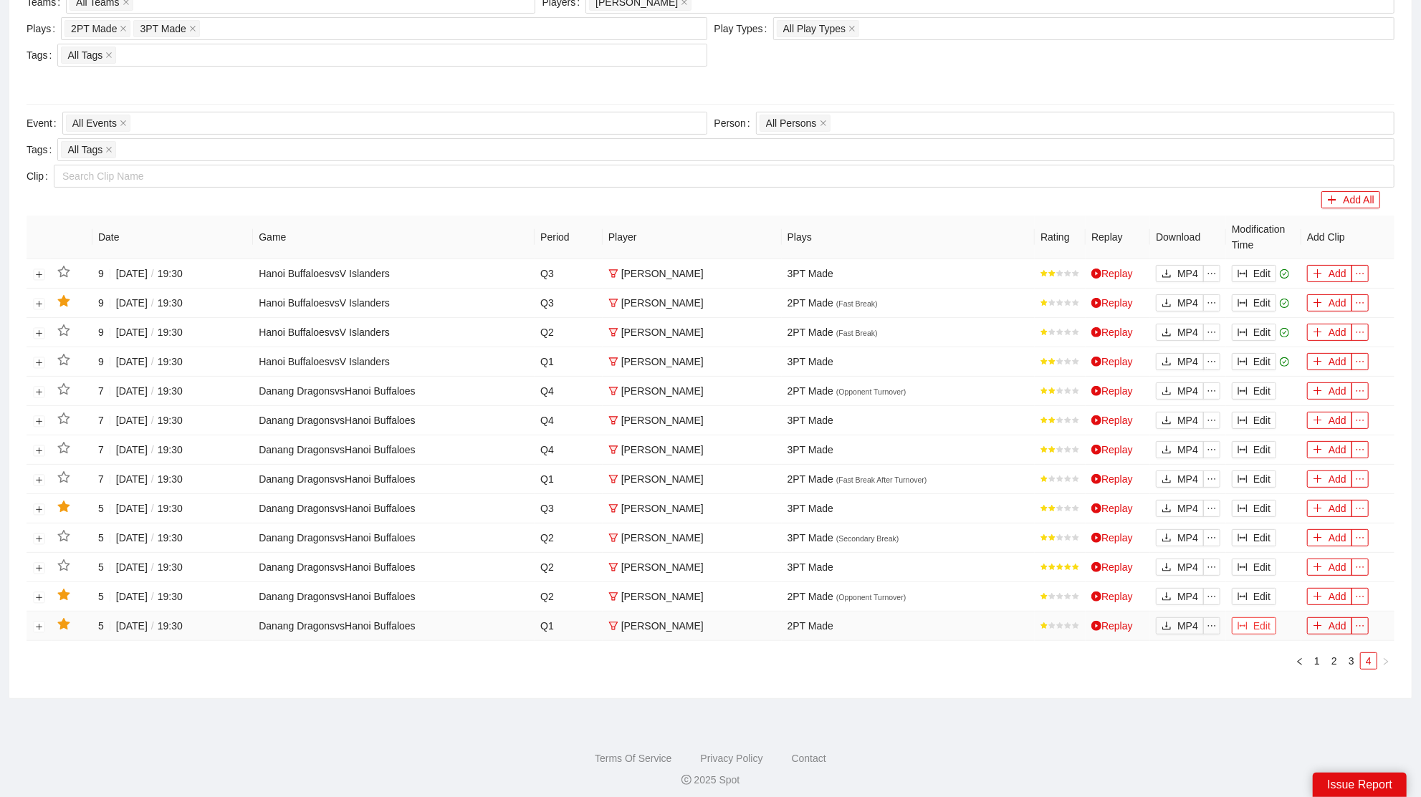
click at [1270, 623] on button "Edit" at bounding box center [1253, 626] width 44 height 17
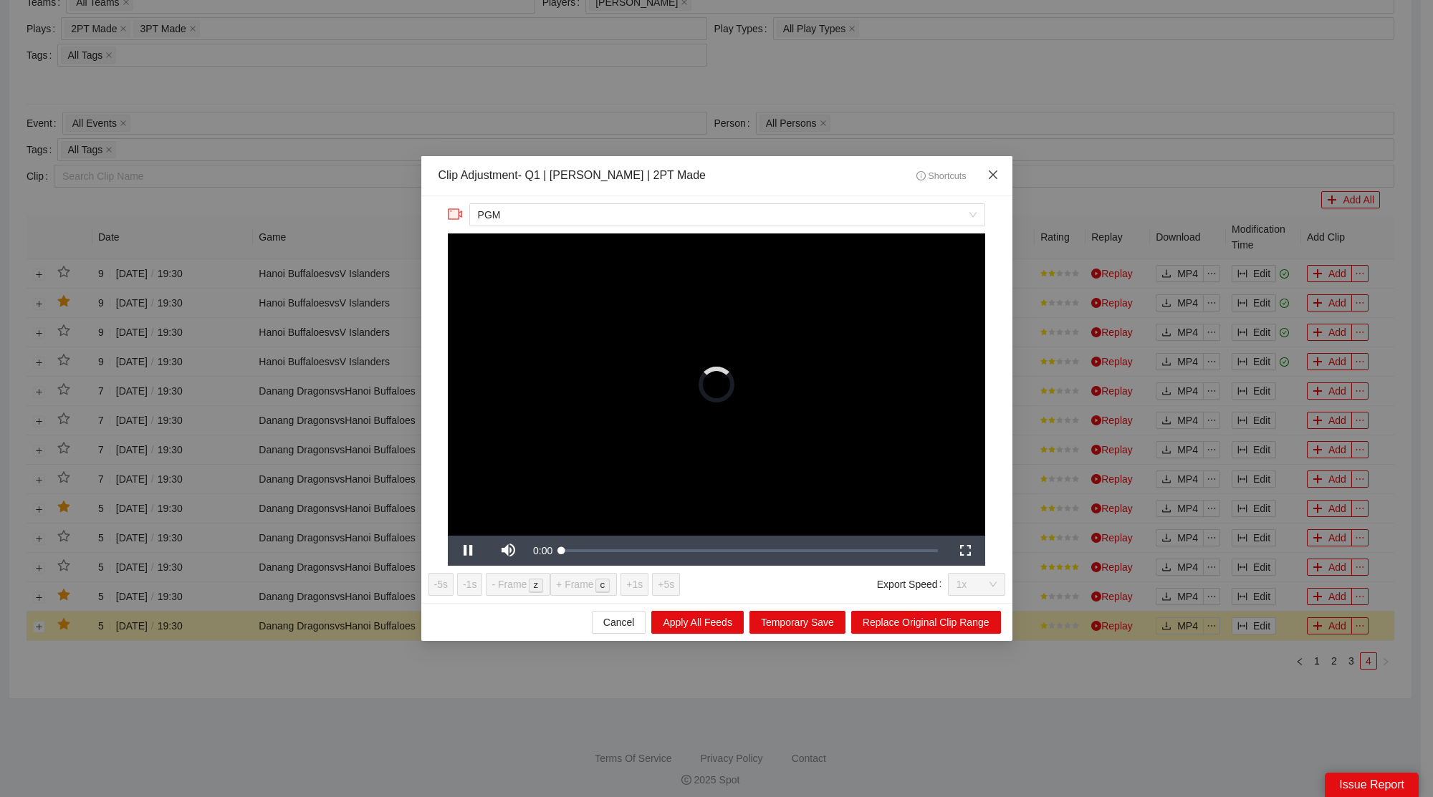
click at [994, 176] on icon "close" at bounding box center [992, 174] width 11 height 11
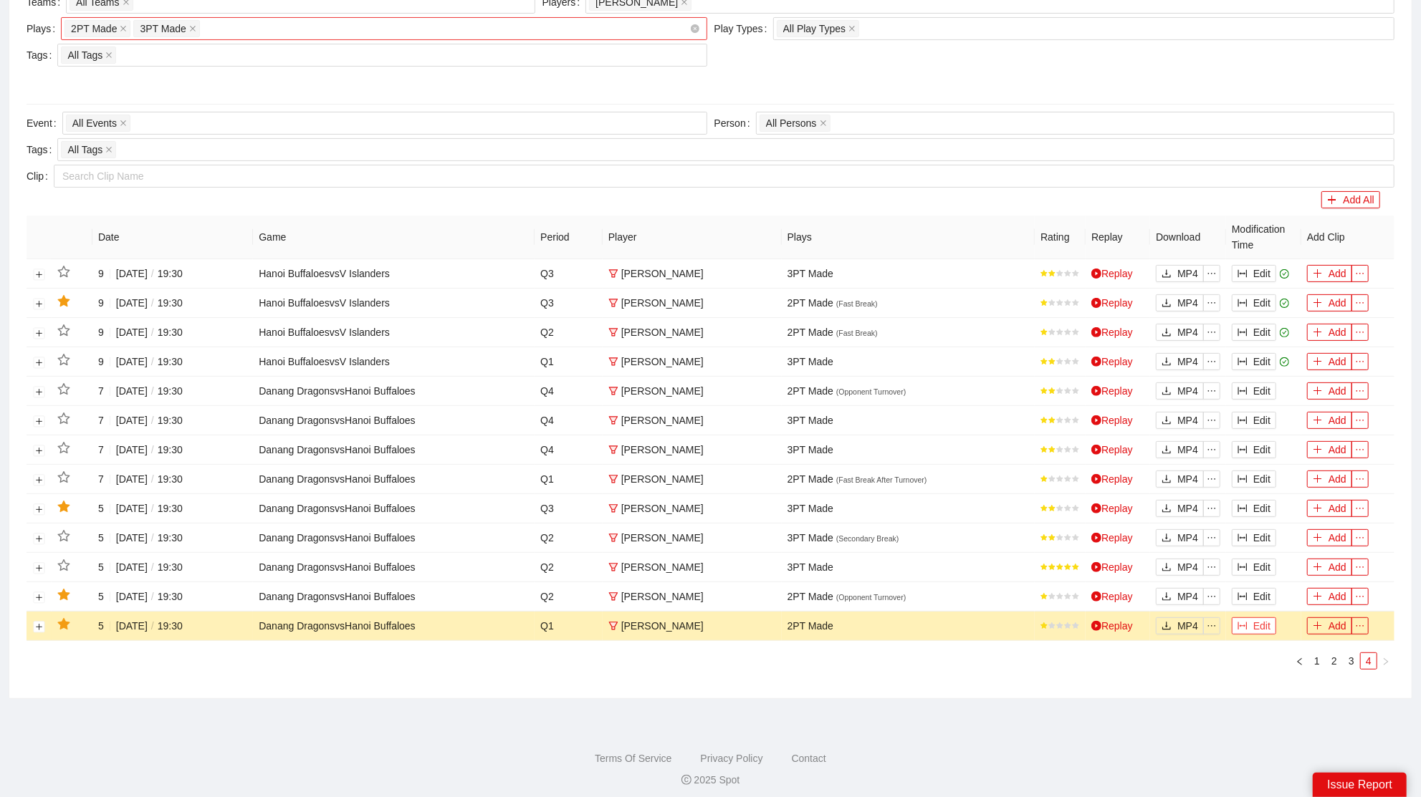
click at [233, 24] on div "2PT Made 3PT Made + 0 ..." at bounding box center [376, 29] width 624 height 20
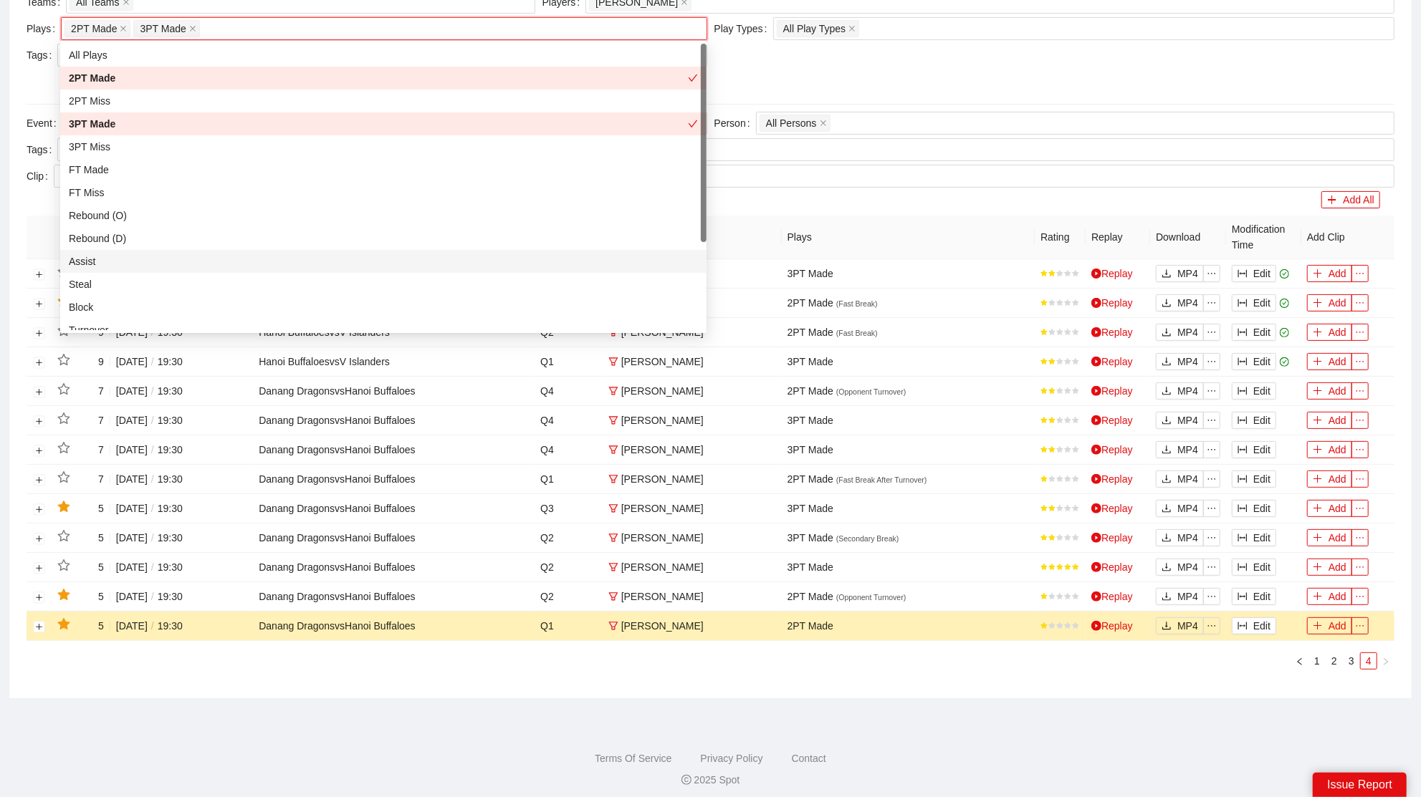
click at [102, 263] on div "Assist" at bounding box center [383, 262] width 629 height 16
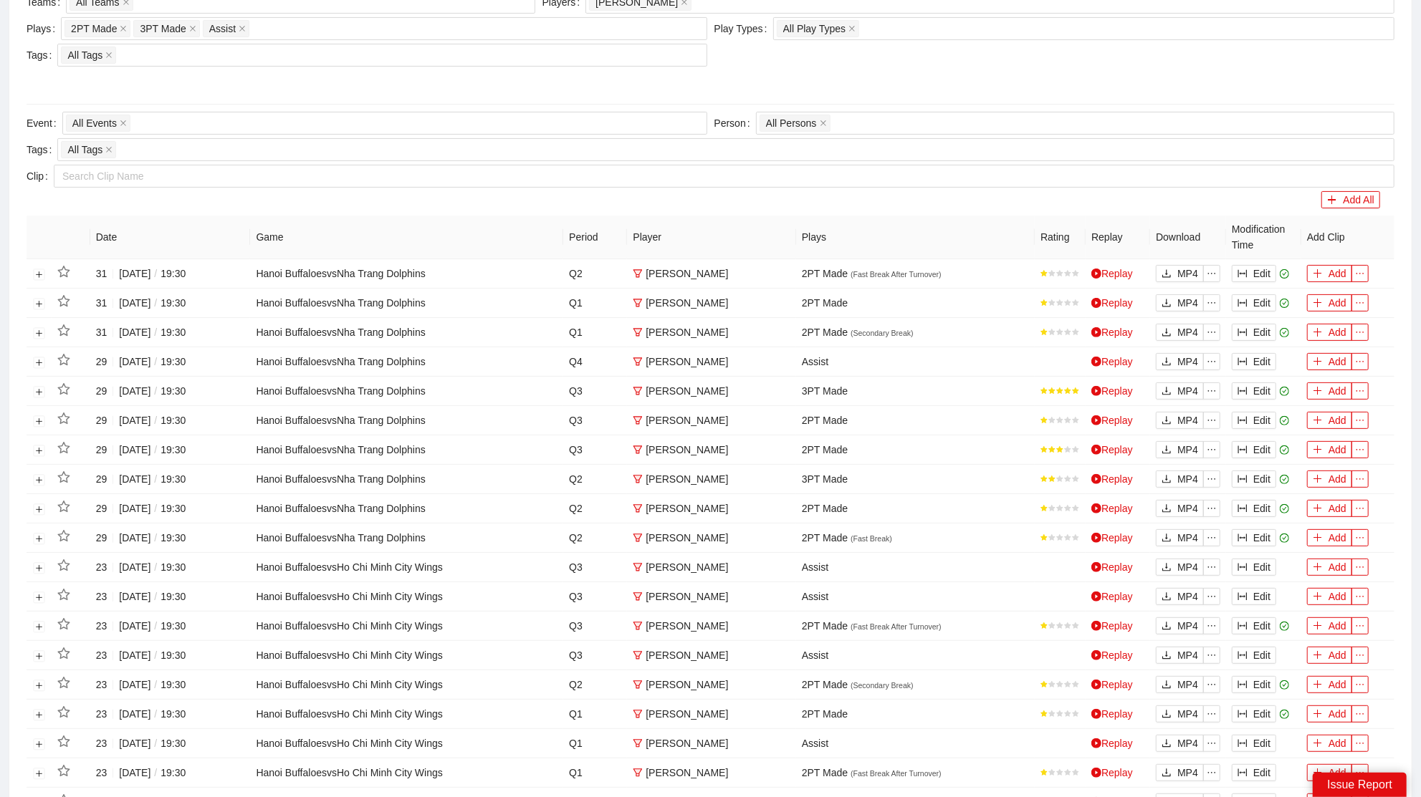
click at [819, 74] on div at bounding box center [711, 81] width 1368 height 23
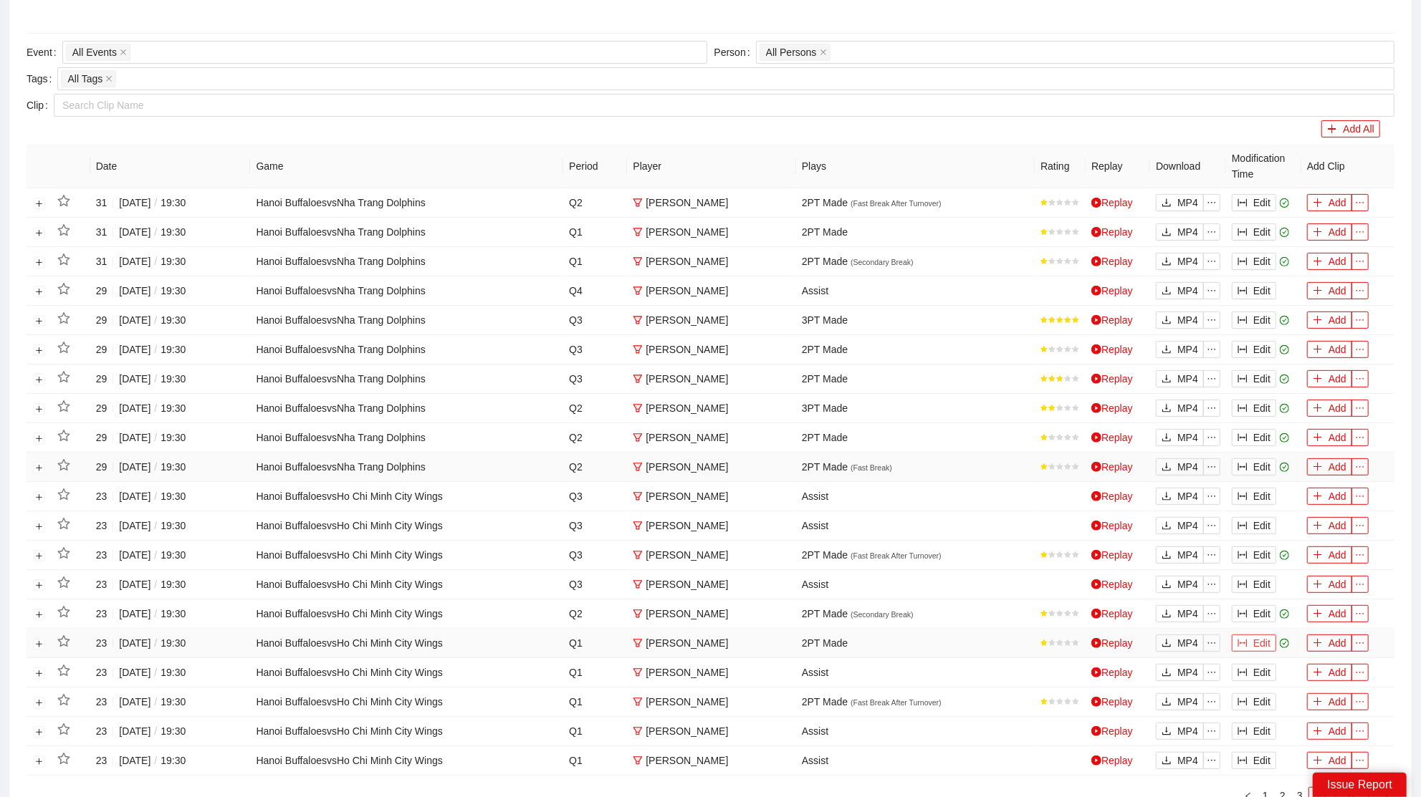
scroll to position [399, 0]
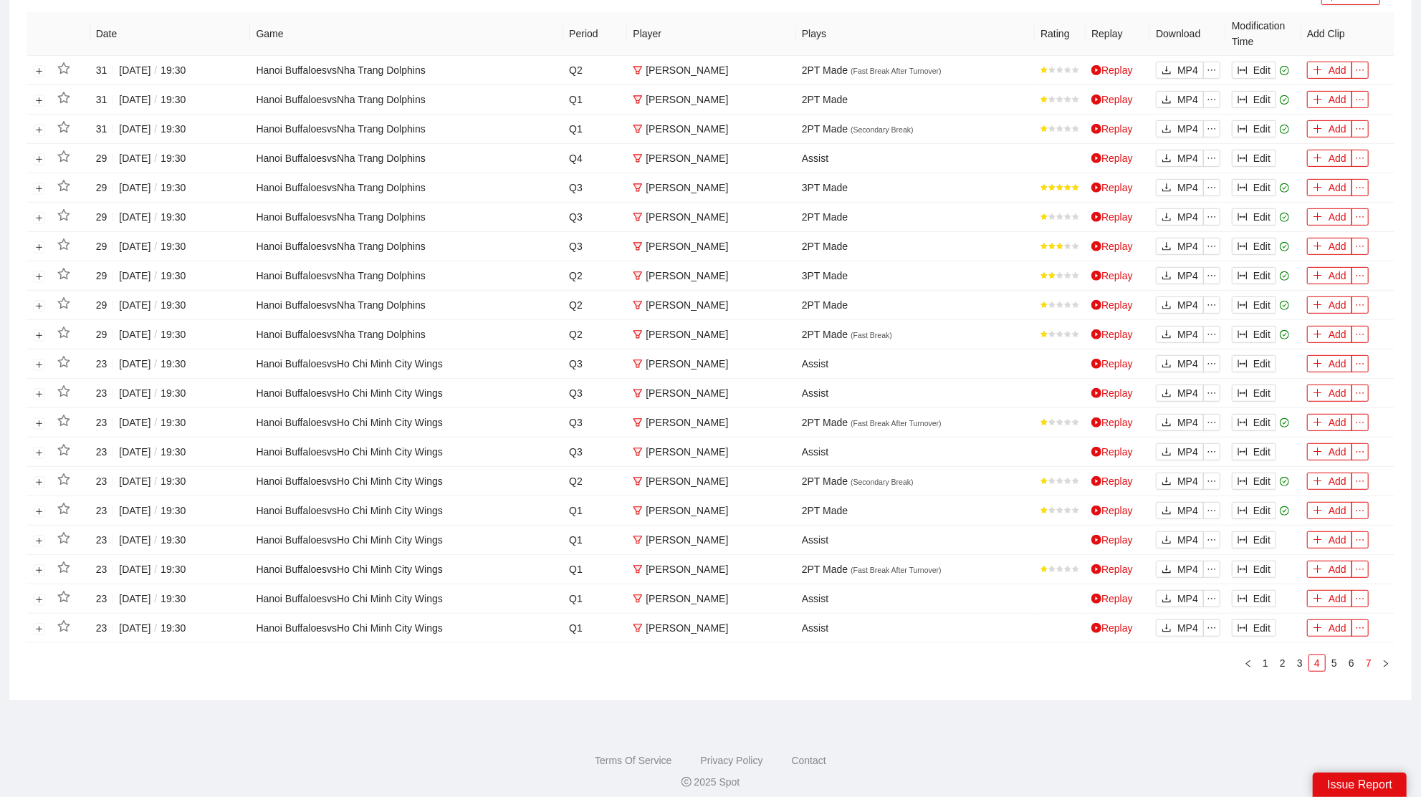
click at [1375, 657] on link "7" at bounding box center [1368, 663] width 16 height 16
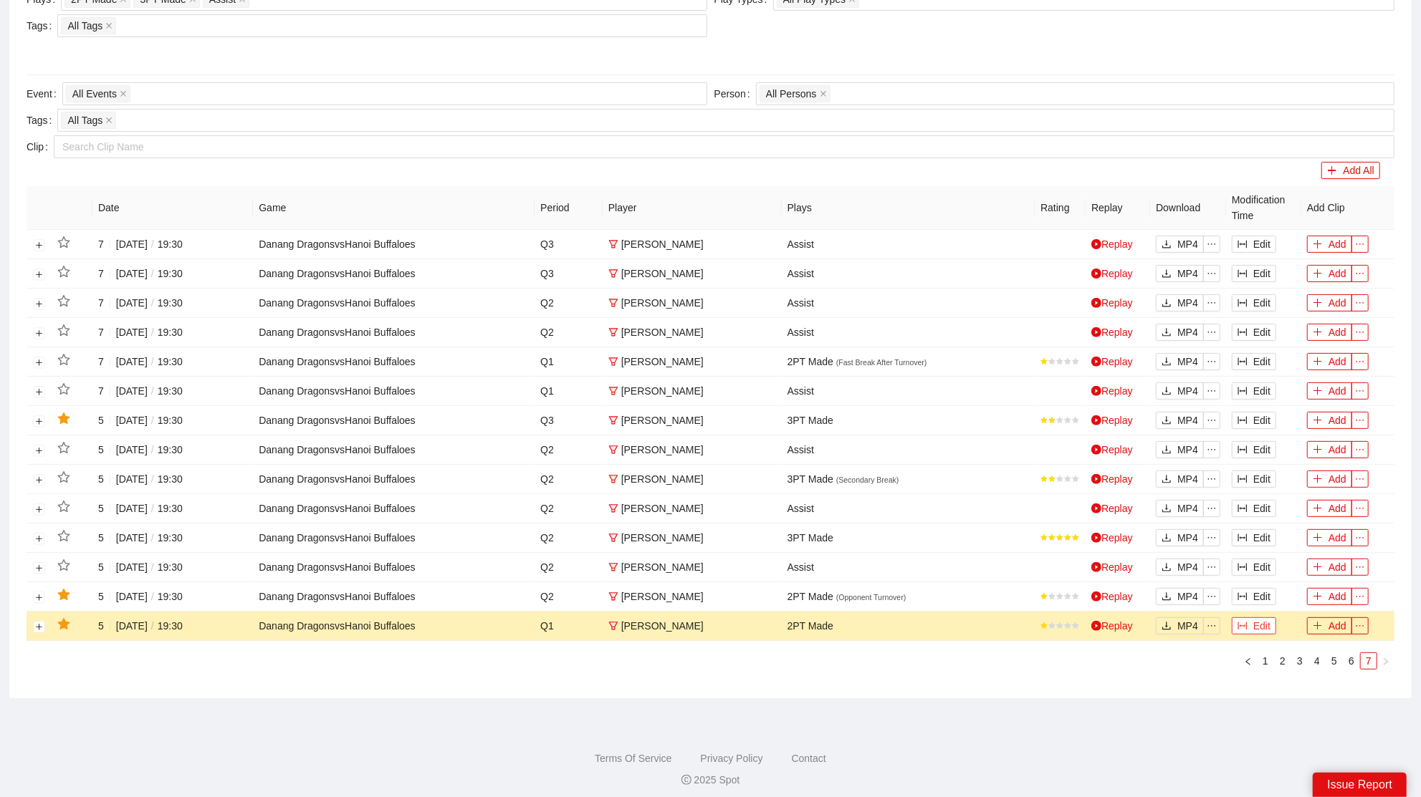
click at [1260, 623] on button "Edit" at bounding box center [1253, 626] width 44 height 17
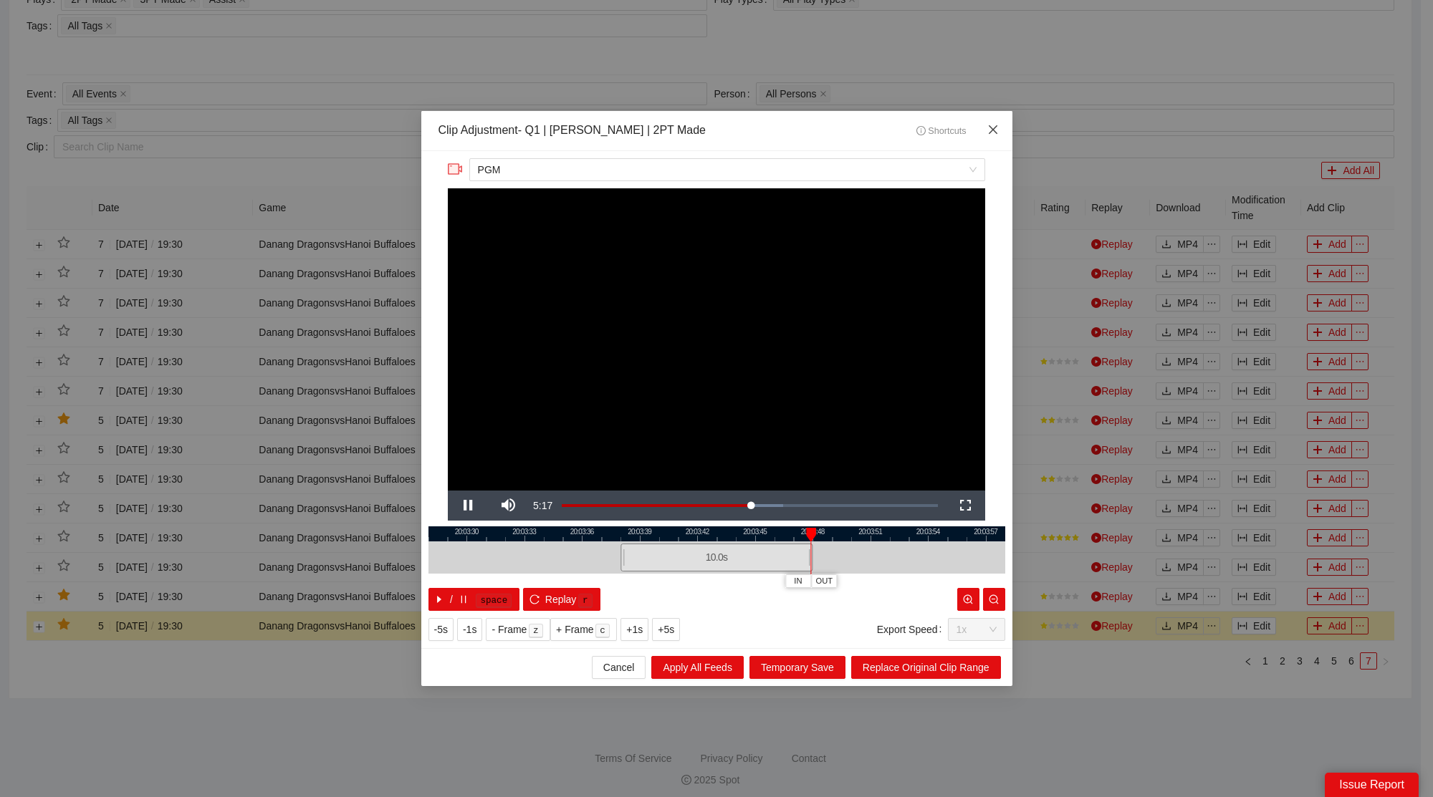
click at [994, 130] on icon "close" at bounding box center [992, 129] width 9 height 9
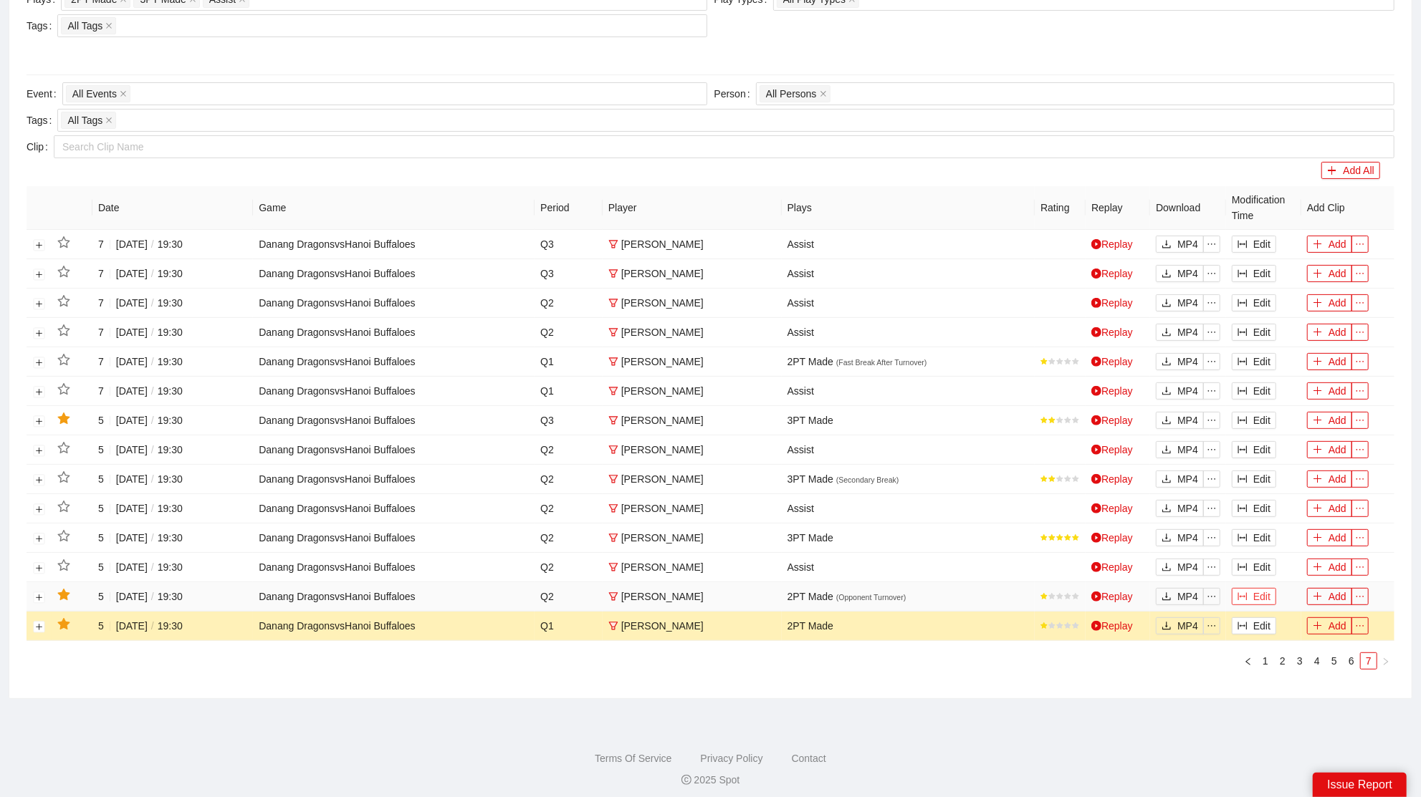
click at [1257, 588] on button "Edit" at bounding box center [1253, 596] width 44 height 17
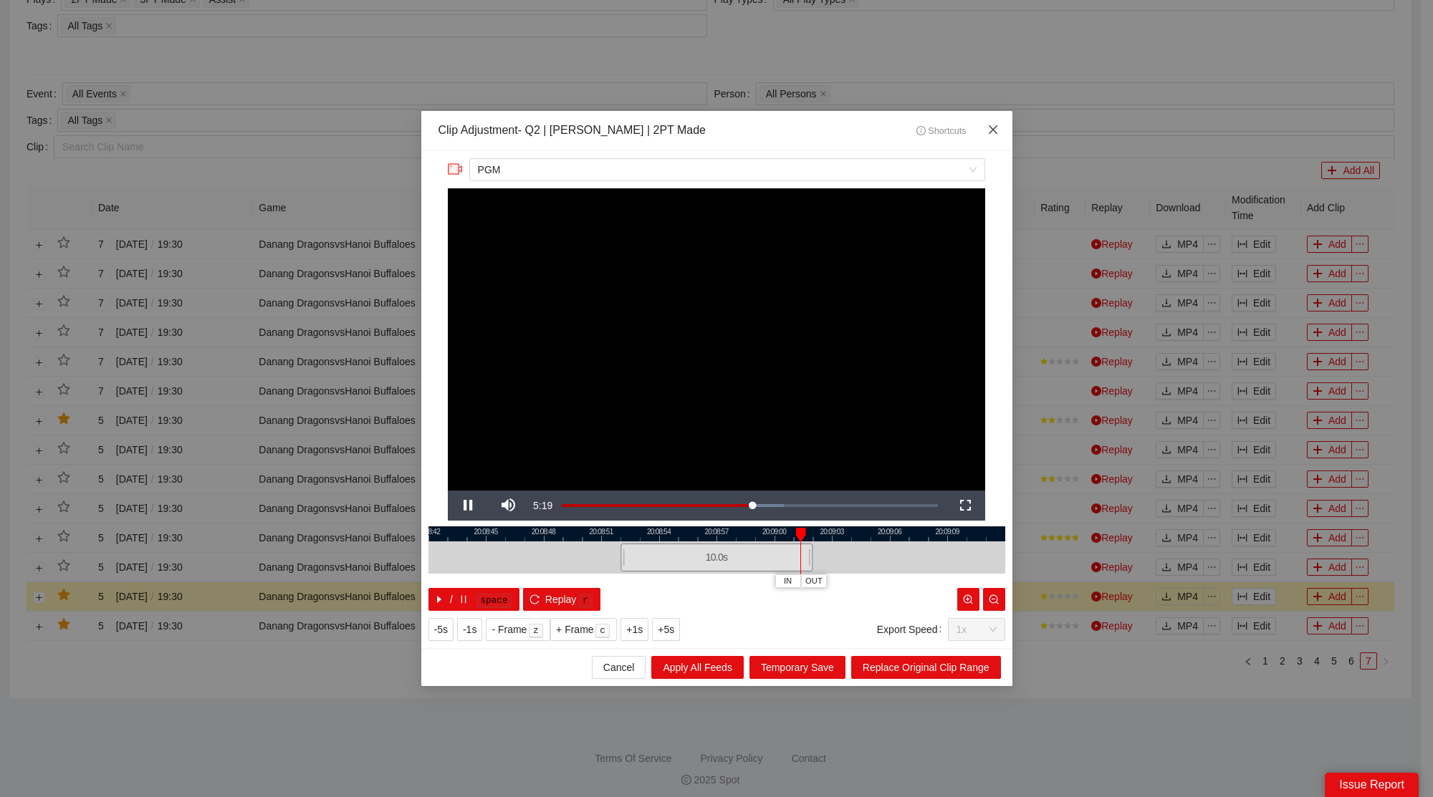
click at [991, 130] on icon "close" at bounding box center [992, 129] width 9 height 9
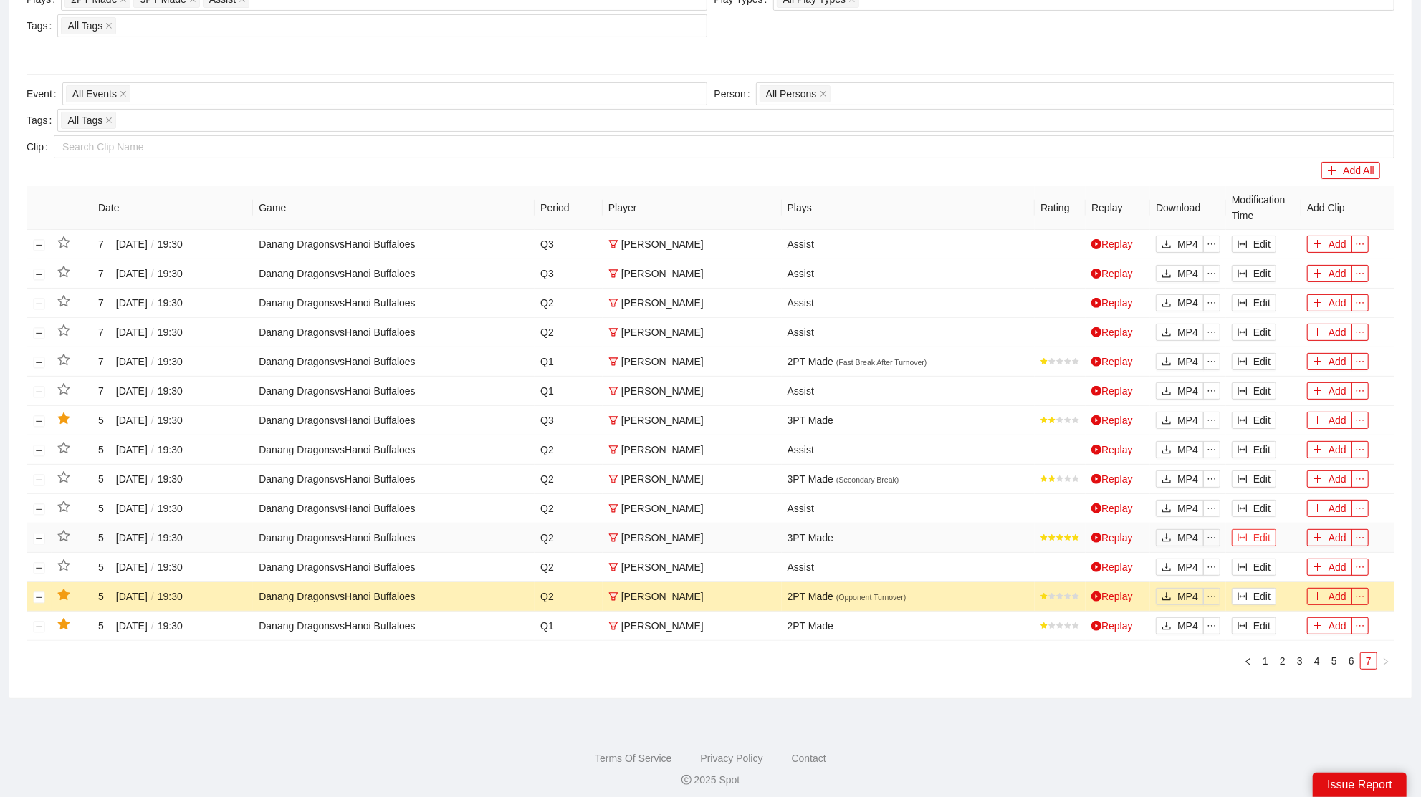
click at [1254, 534] on button "Edit" at bounding box center [1253, 537] width 44 height 17
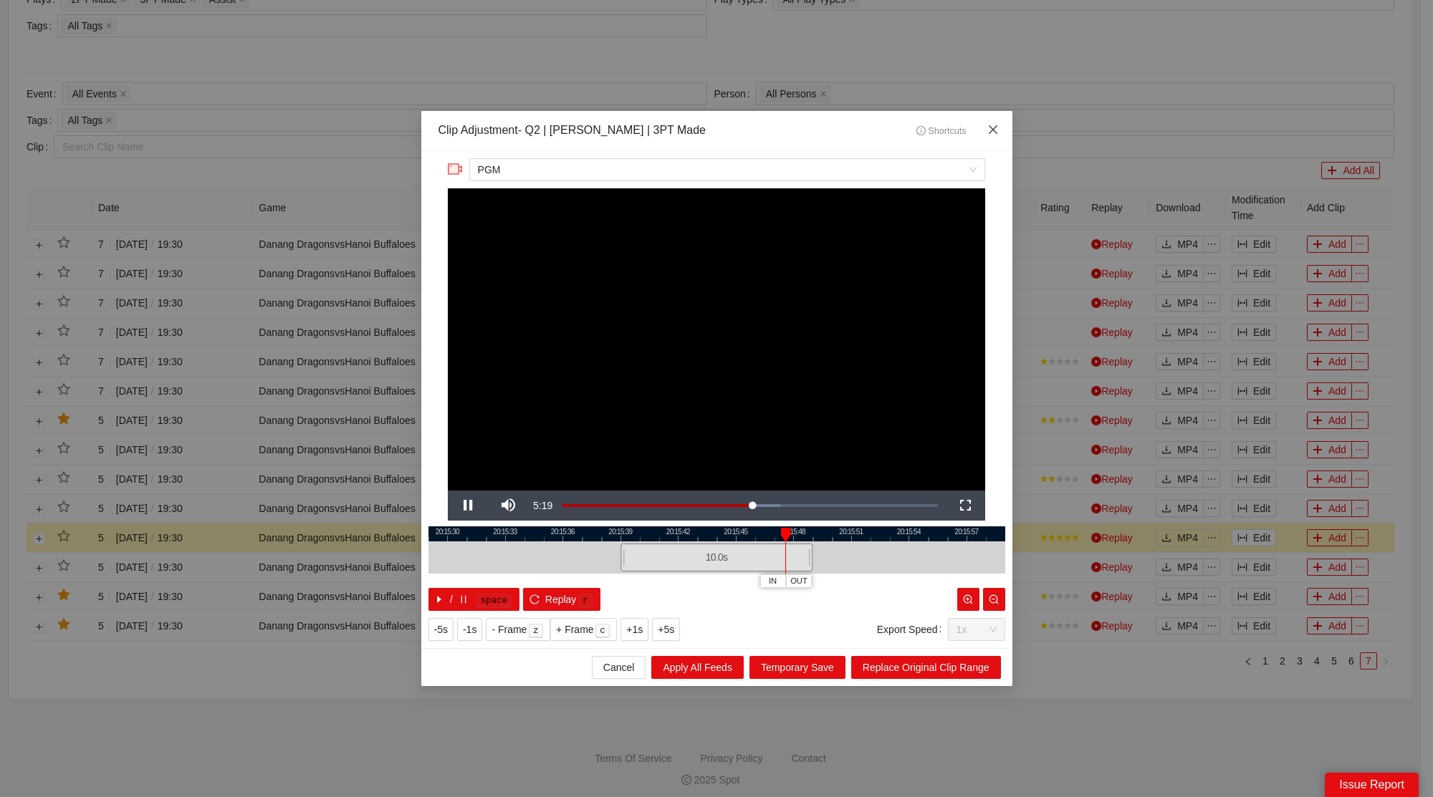
click at [993, 129] on icon "close" at bounding box center [992, 129] width 9 height 9
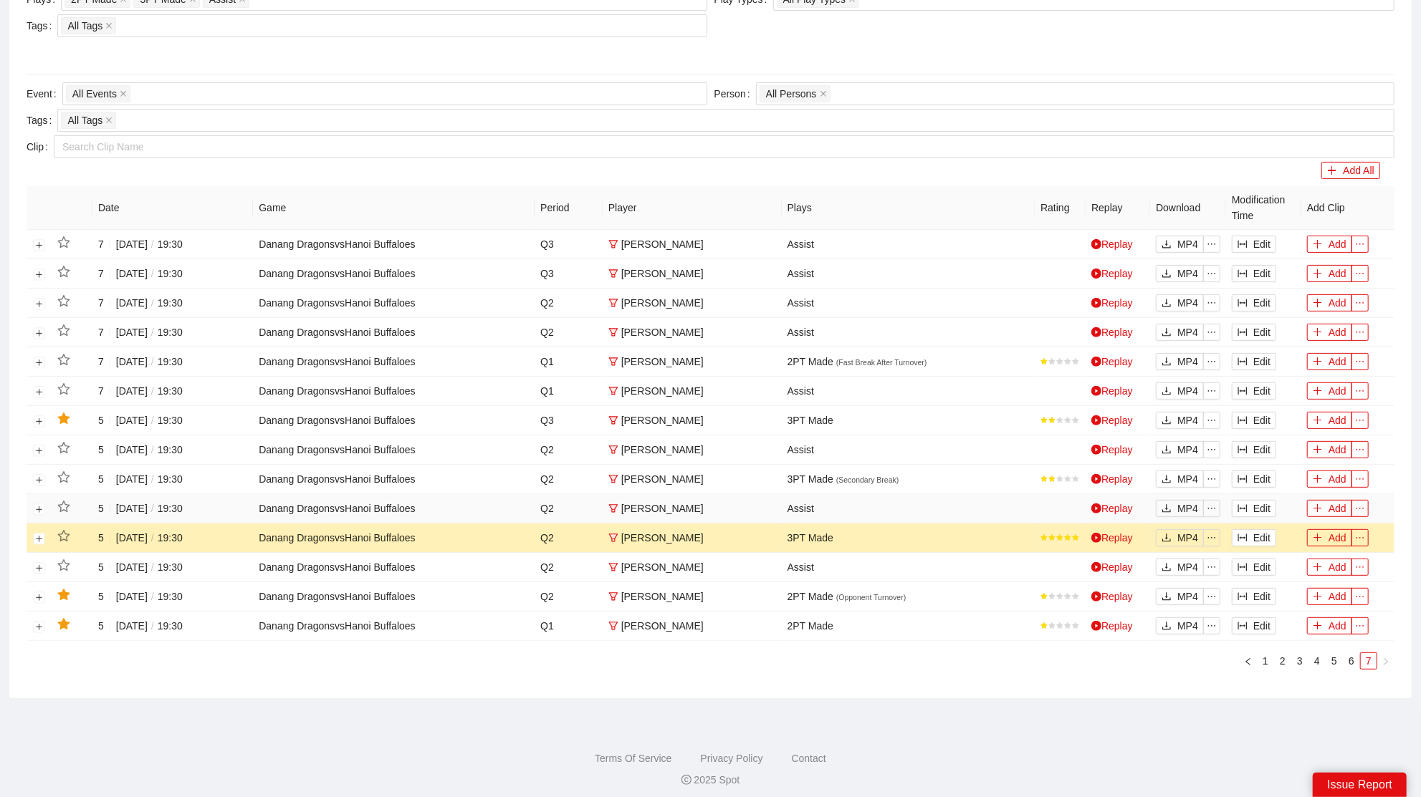
click at [1249, 494] on td "Edit" at bounding box center [1263, 508] width 75 height 29
click at [1269, 655] on link "1" at bounding box center [1265, 661] width 16 height 16
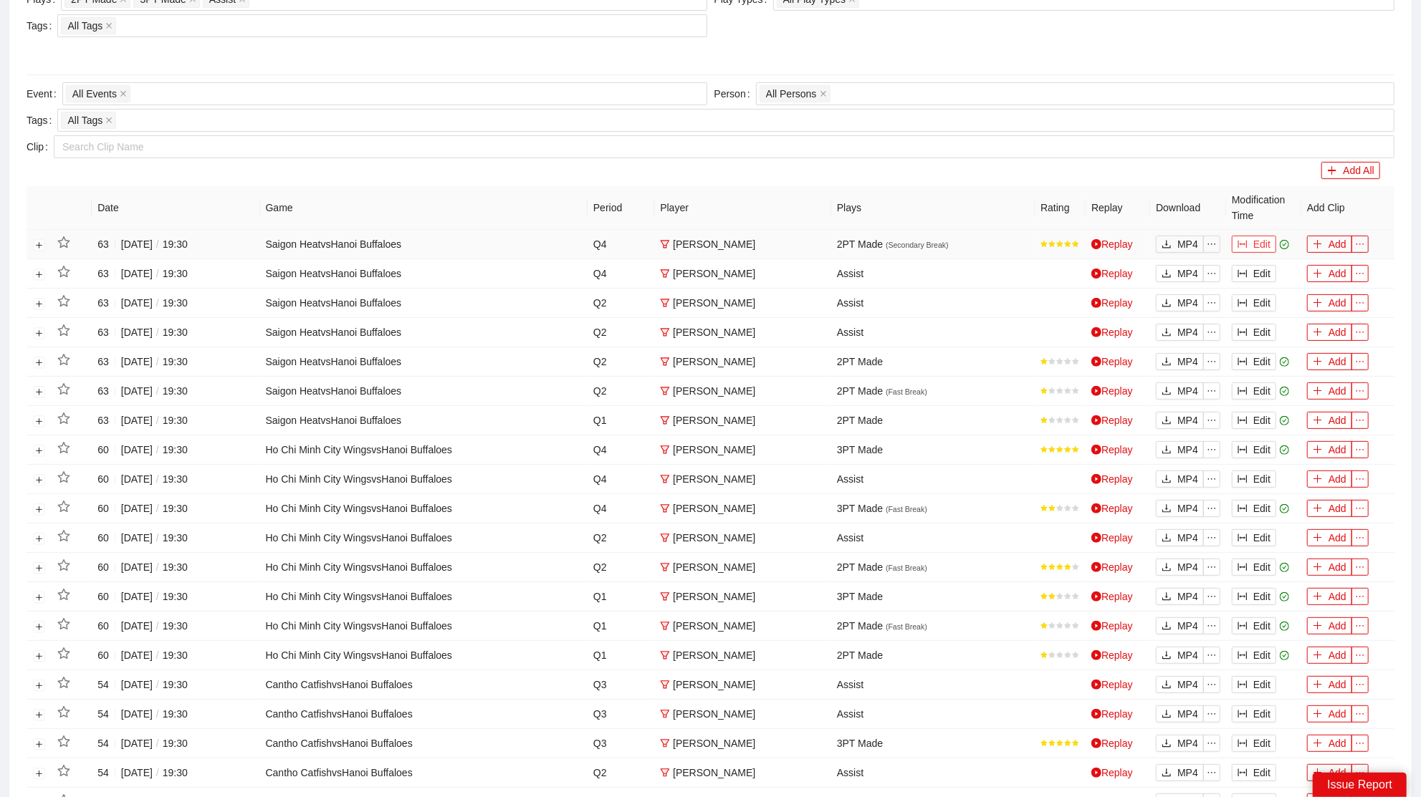
click at [1269, 242] on button "Edit" at bounding box center [1253, 244] width 44 height 17
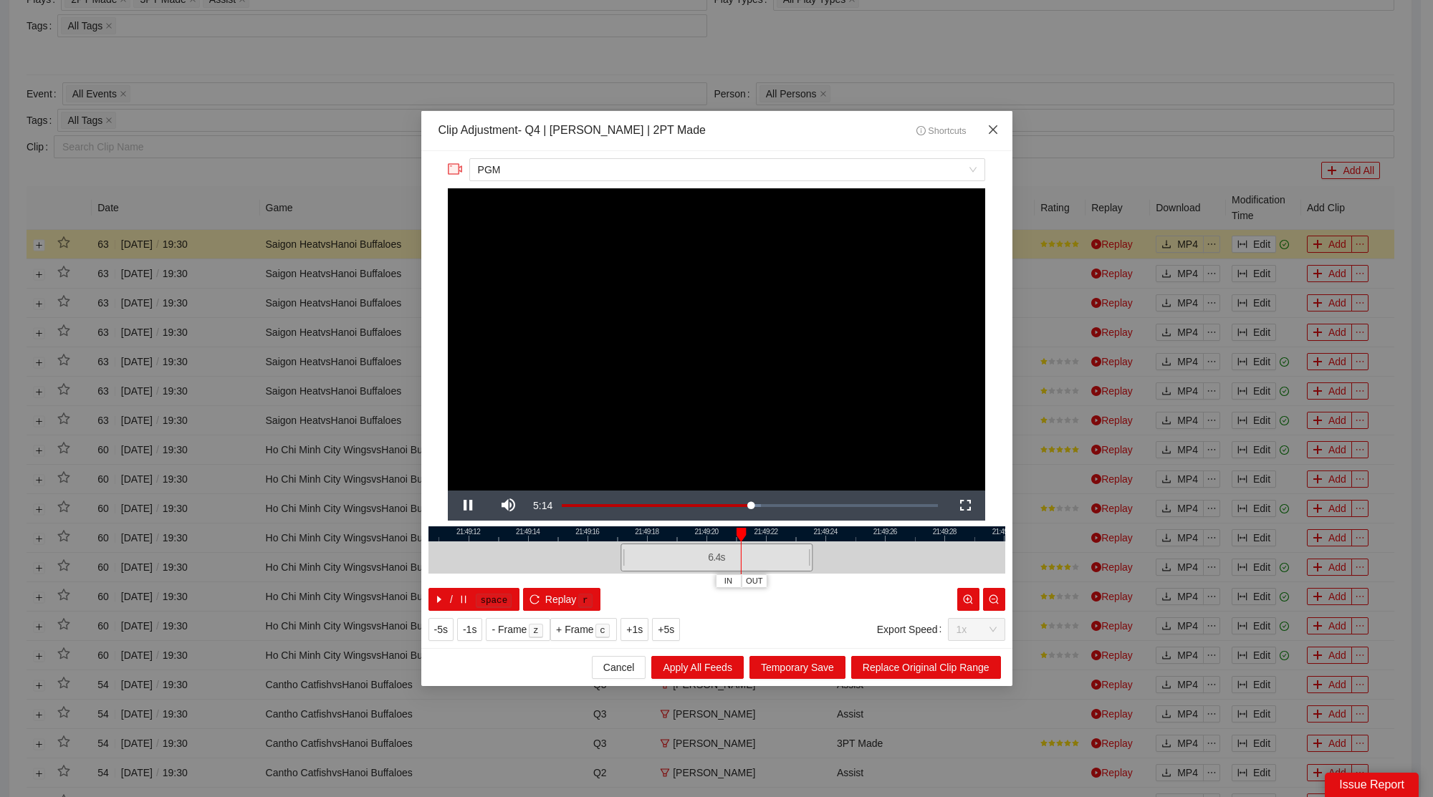
click at [992, 127] on icon "close" at bounding box center [992, 129] width 11 height 11
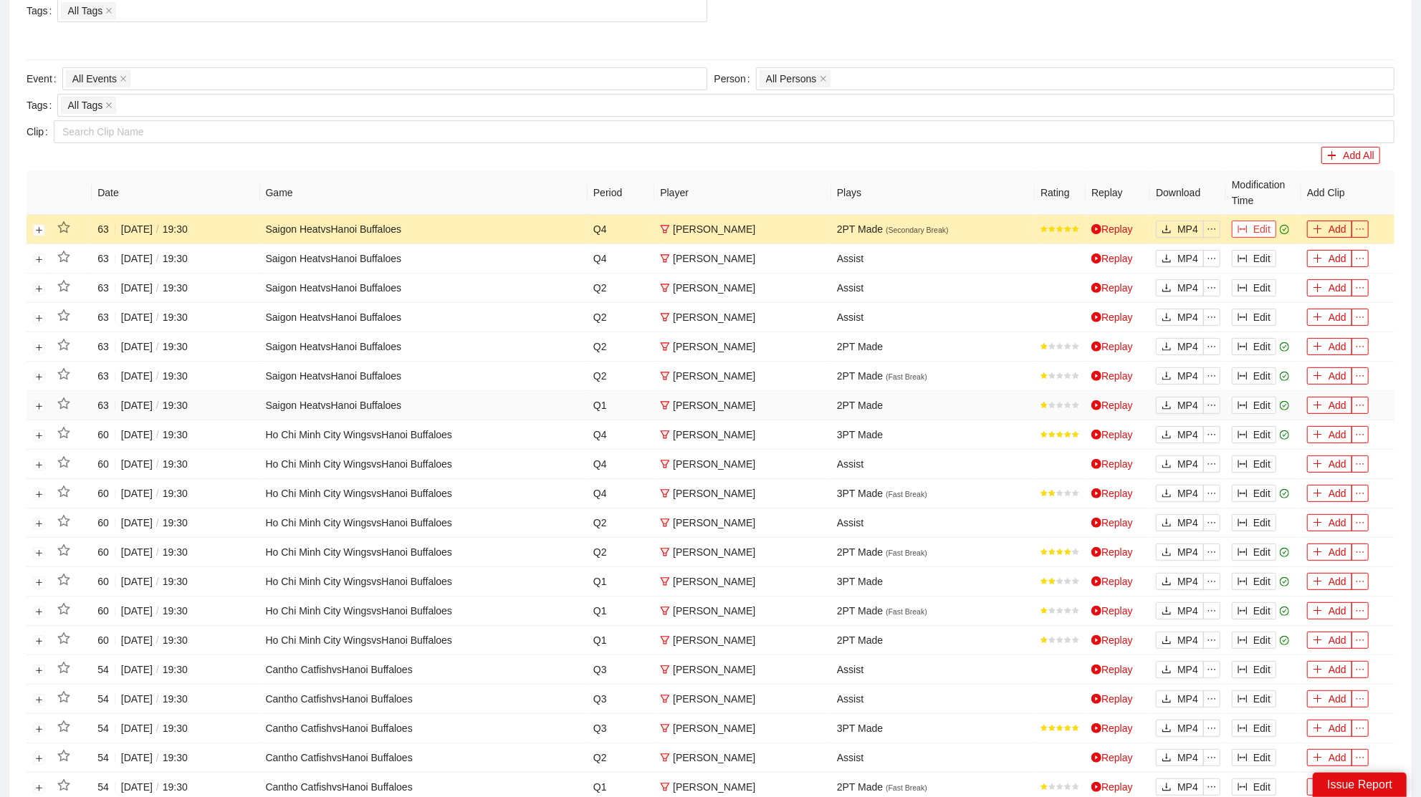
scroll to position [285, 0]
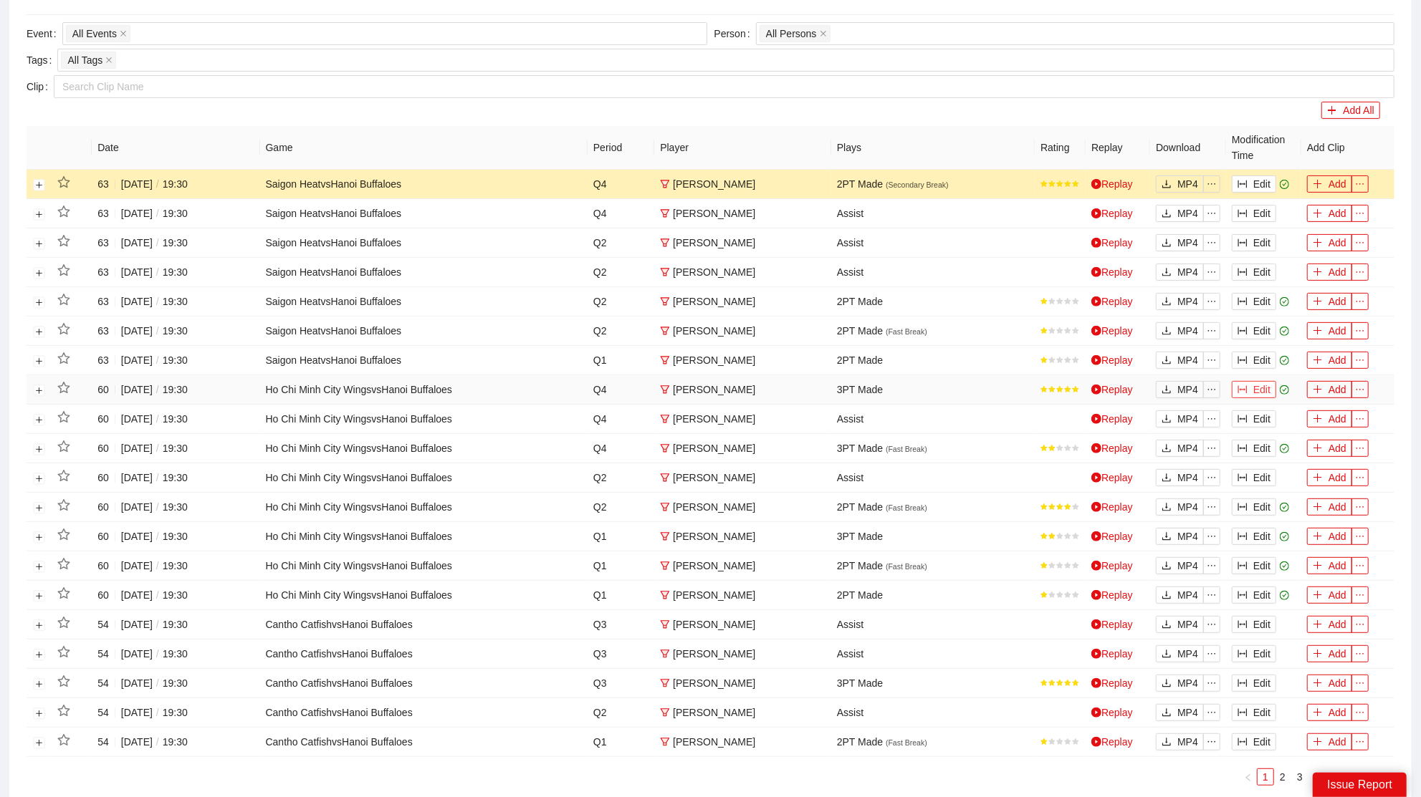
click at [1262, 388] on button "Edit" at bounding box center [1253, 389] width 44 height 17
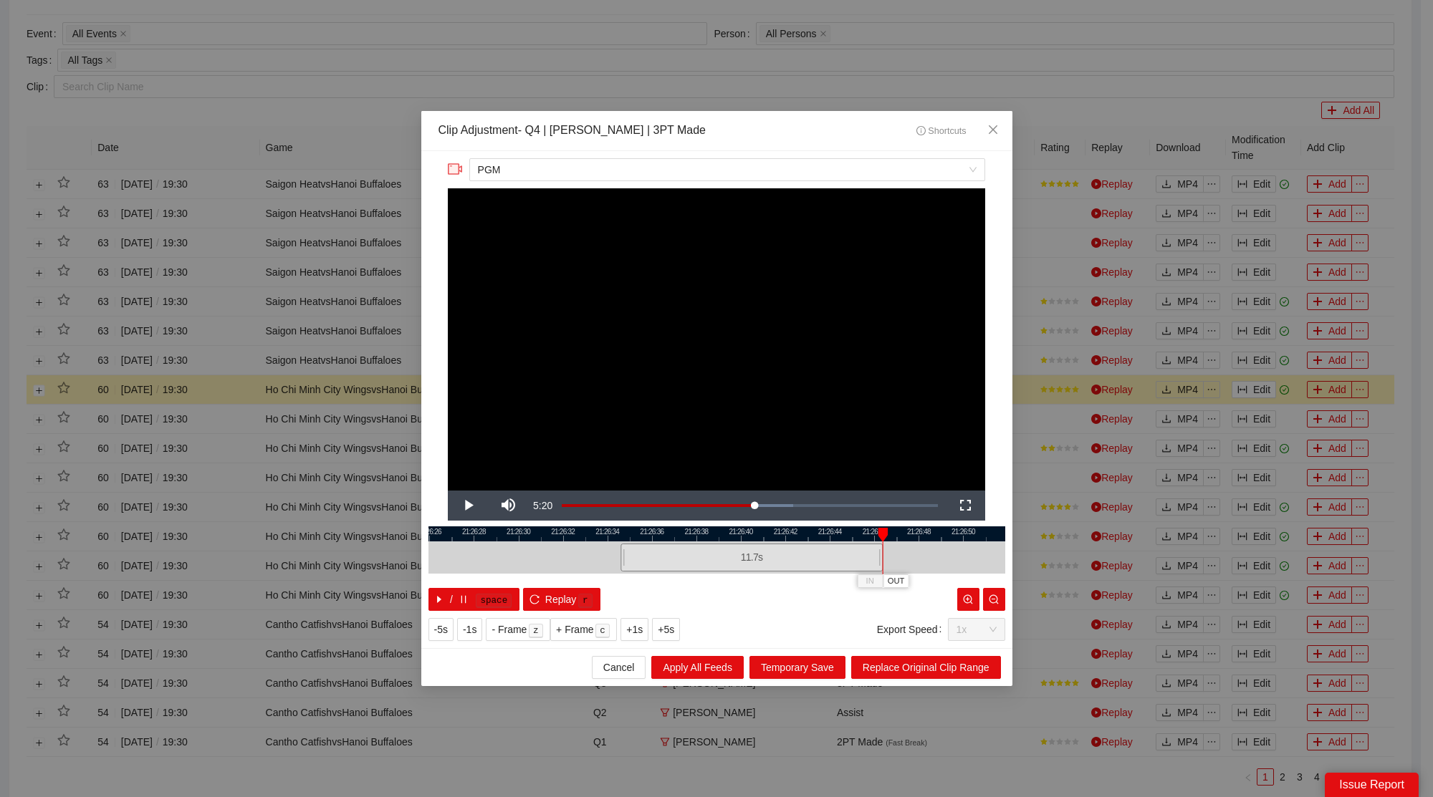
drag, startPoint x: 807, startPoint y: 551, endPoint x: 877, endPoint y: 547, distance: 70.3
click at [877, 547] on div at bounding box center [880, 558] width 9 height 32
click at [840, 537] on div at bounding box center [716, 534] width 577 height 15
click at [842, 532] on div at bounding box center [716, 534] width 577 height 15
drag, startPoint x: 879, startPoint y: 559, endPoint x: 863, endPoint y: 562, distance: 16.7
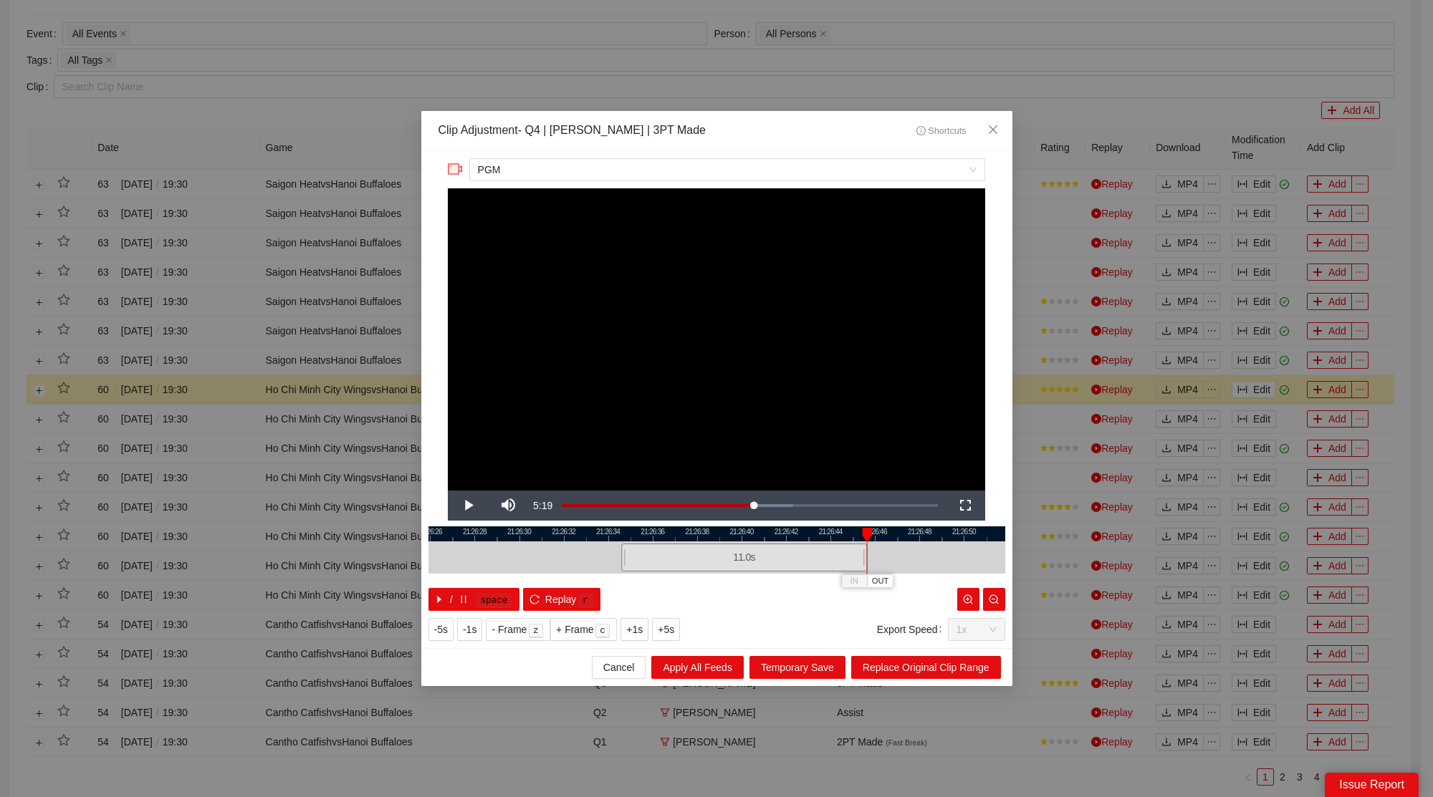
click at [863, 562] on div at bounding box center [864, 558] width 9 height 32
click at [954, 668] on span "Replace Original Clip Range" at bounding box center [926, 668] width 127 height 16
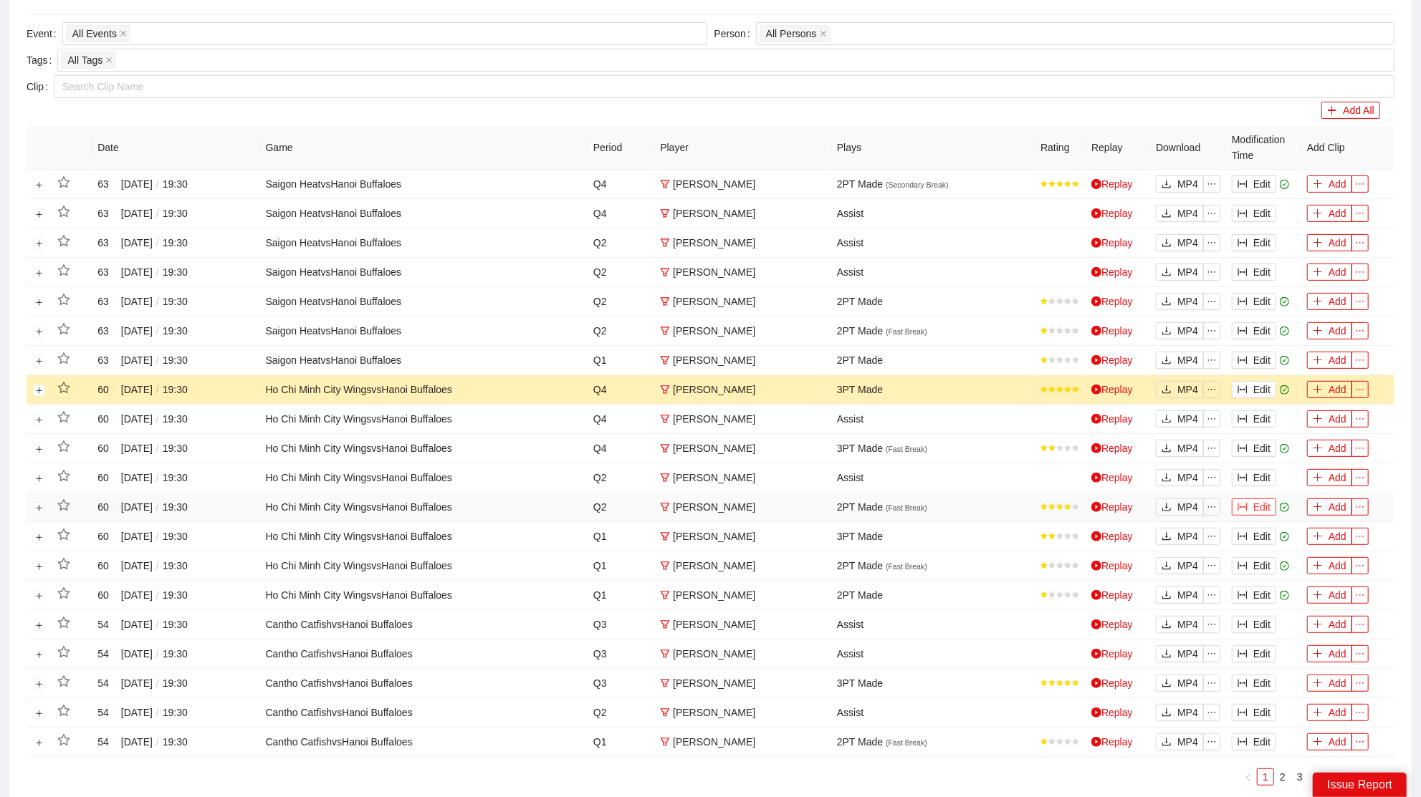
click at [1263, 499] on button "Edit" at bounding box center [1253, 507] width 44 height 17
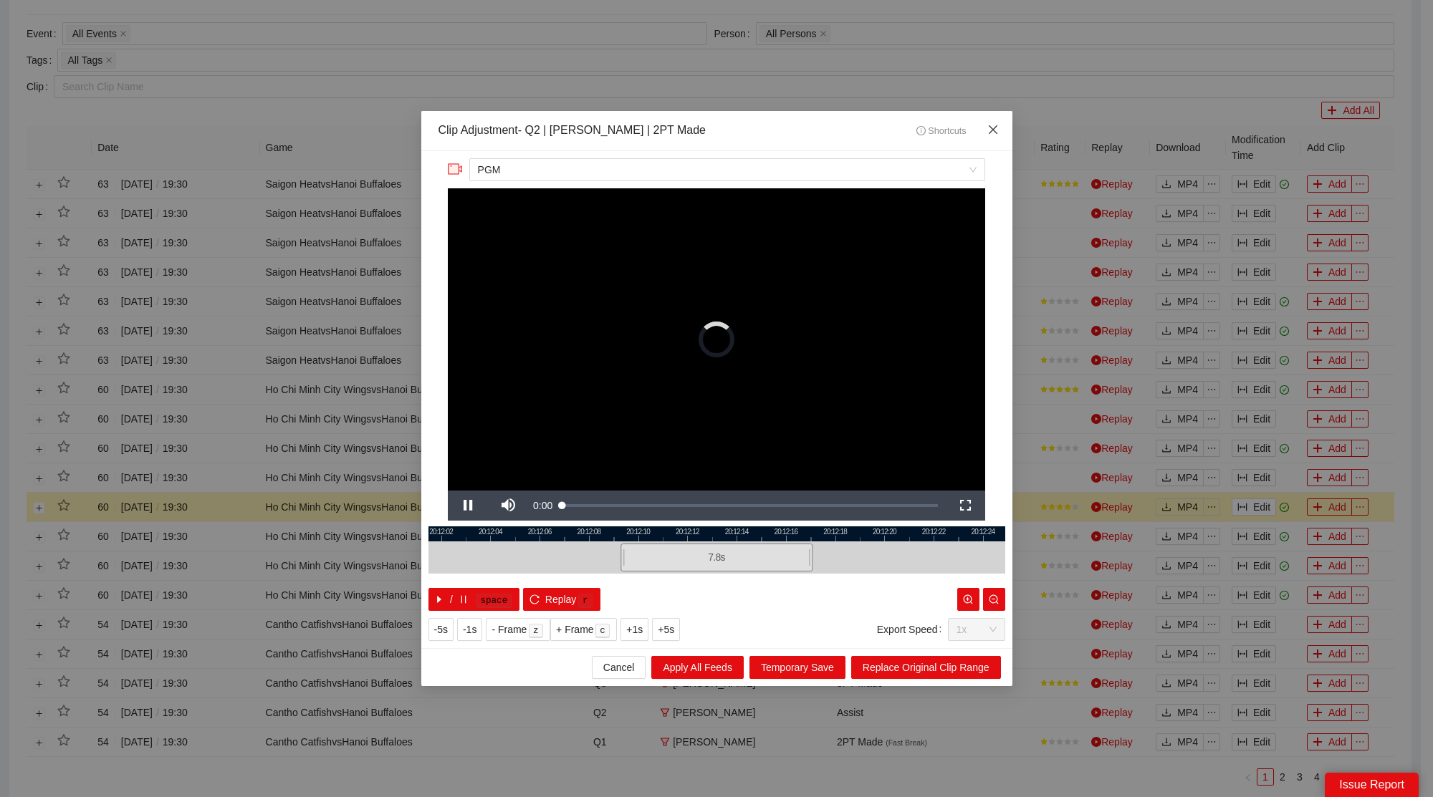
click at [991, 134] on icon "close" at bounding box center [992, 129] width 11 height 11
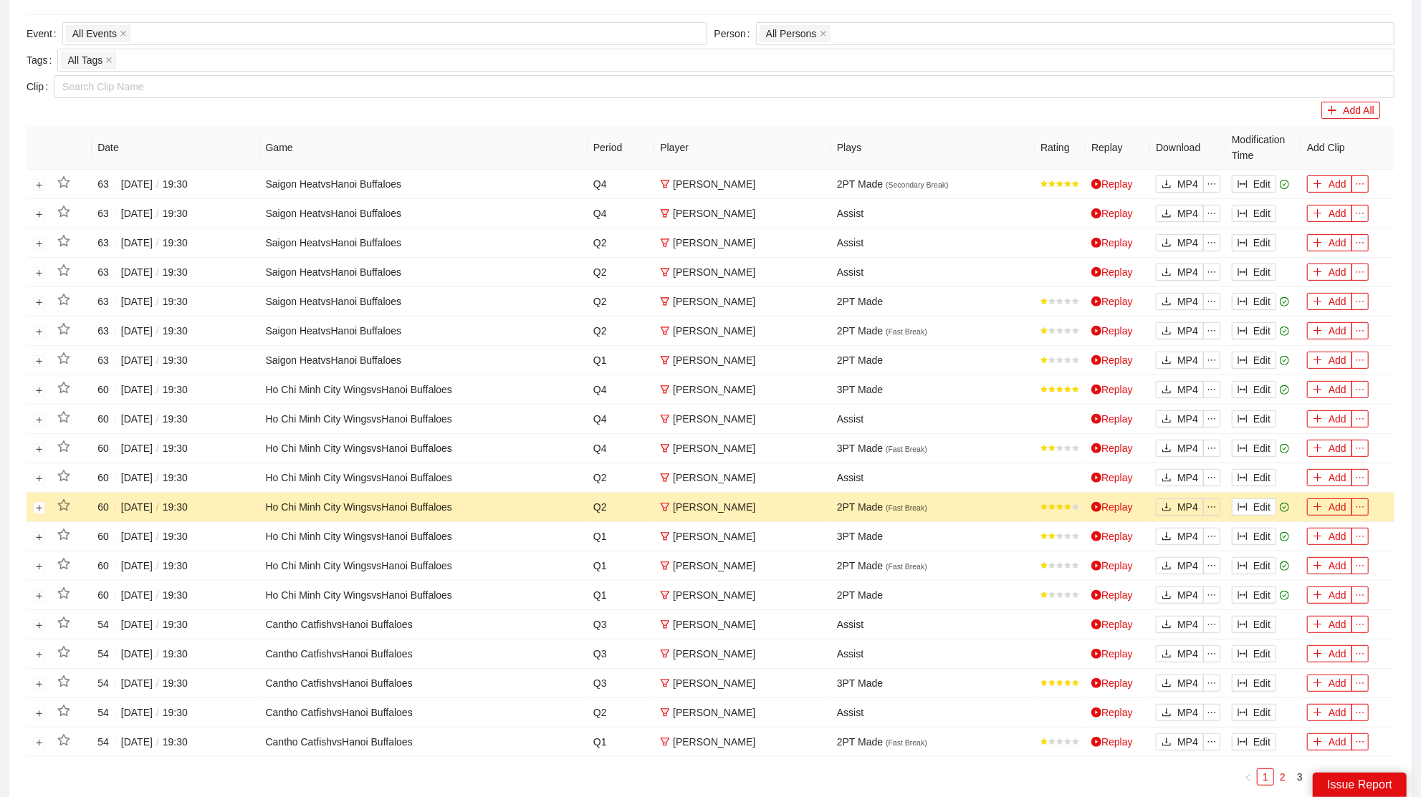
click at [1283, 769] on link "2" at bounding box center [1282, 777] width 16 height 16
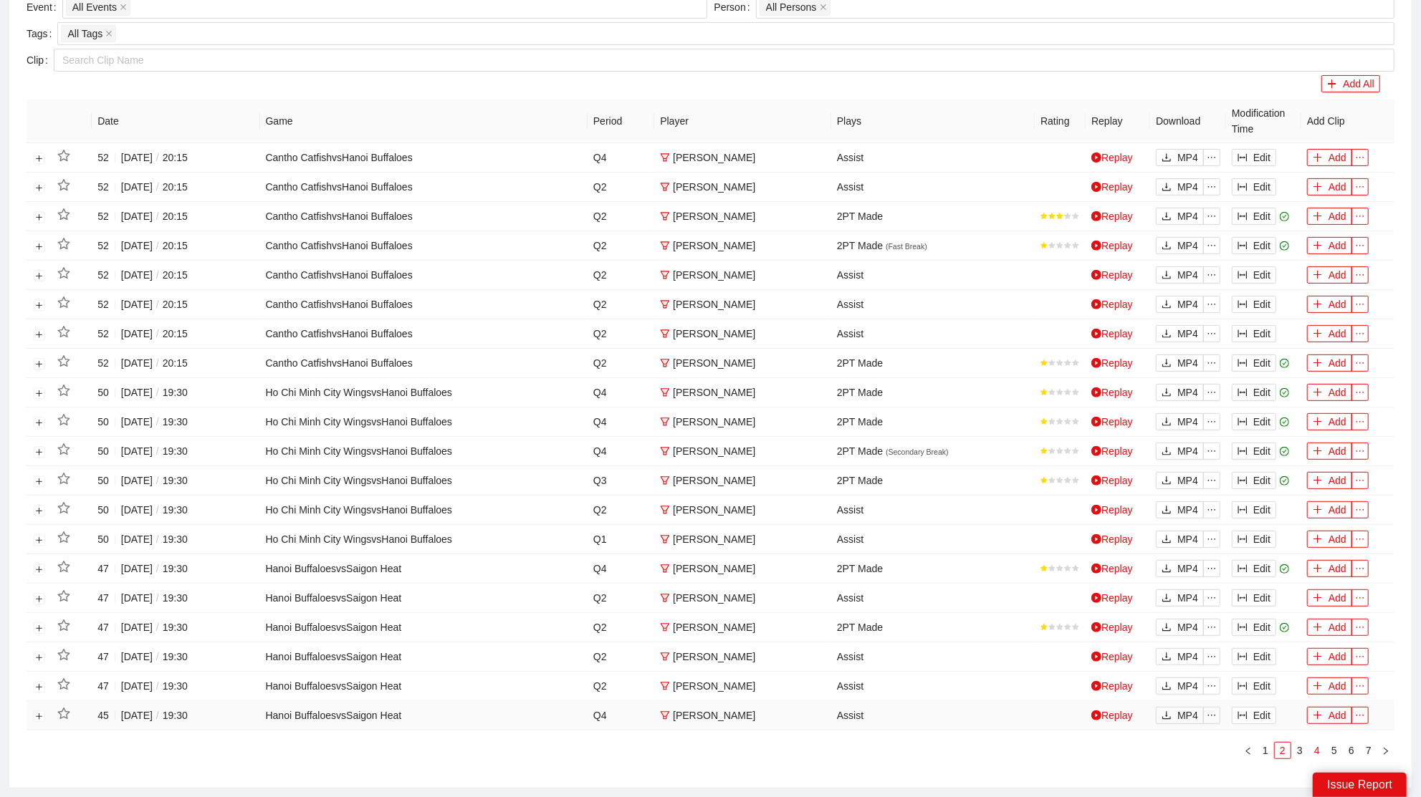
scroll to position [323, 0]
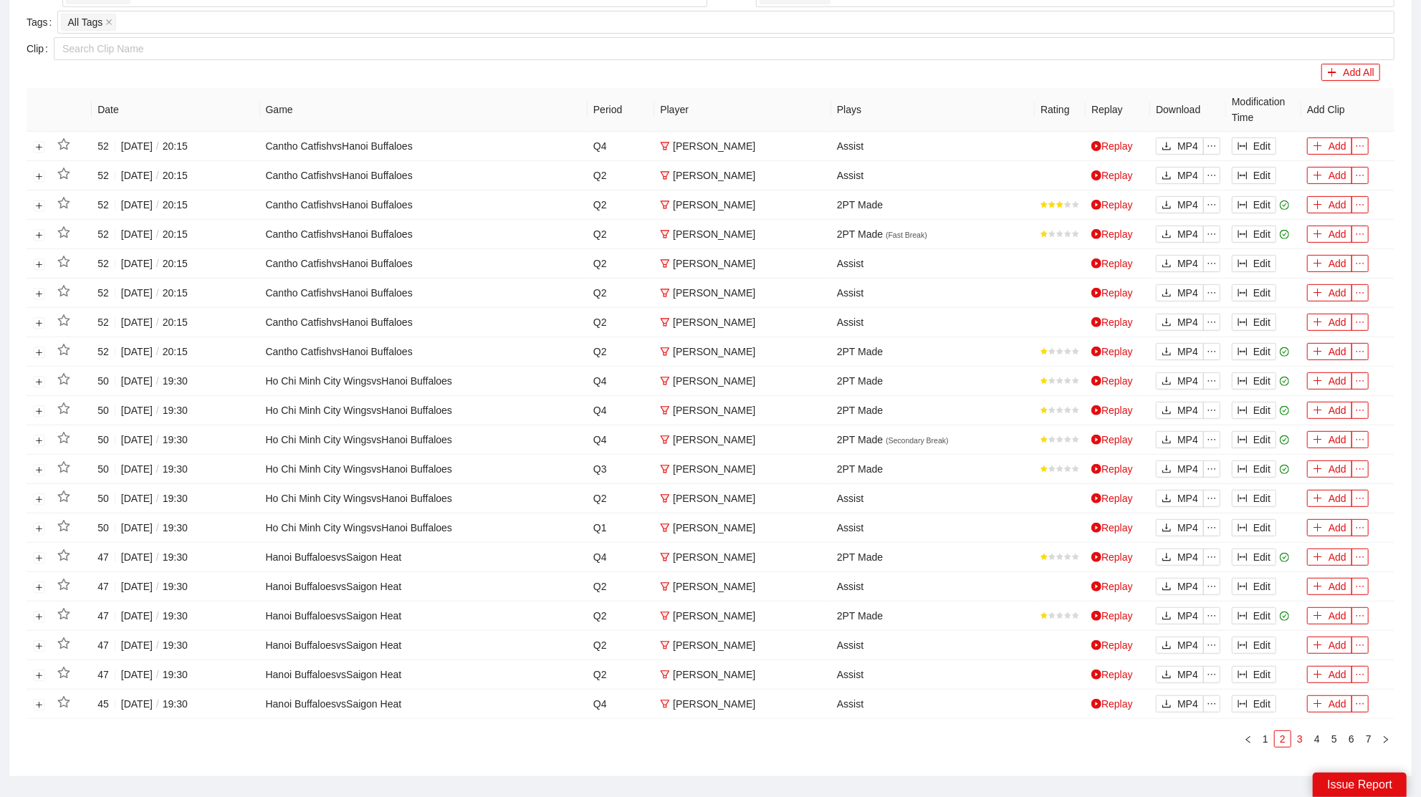
click at [1302, 732] on link "3" at bounding box center [1300, 739] width 16 height 16
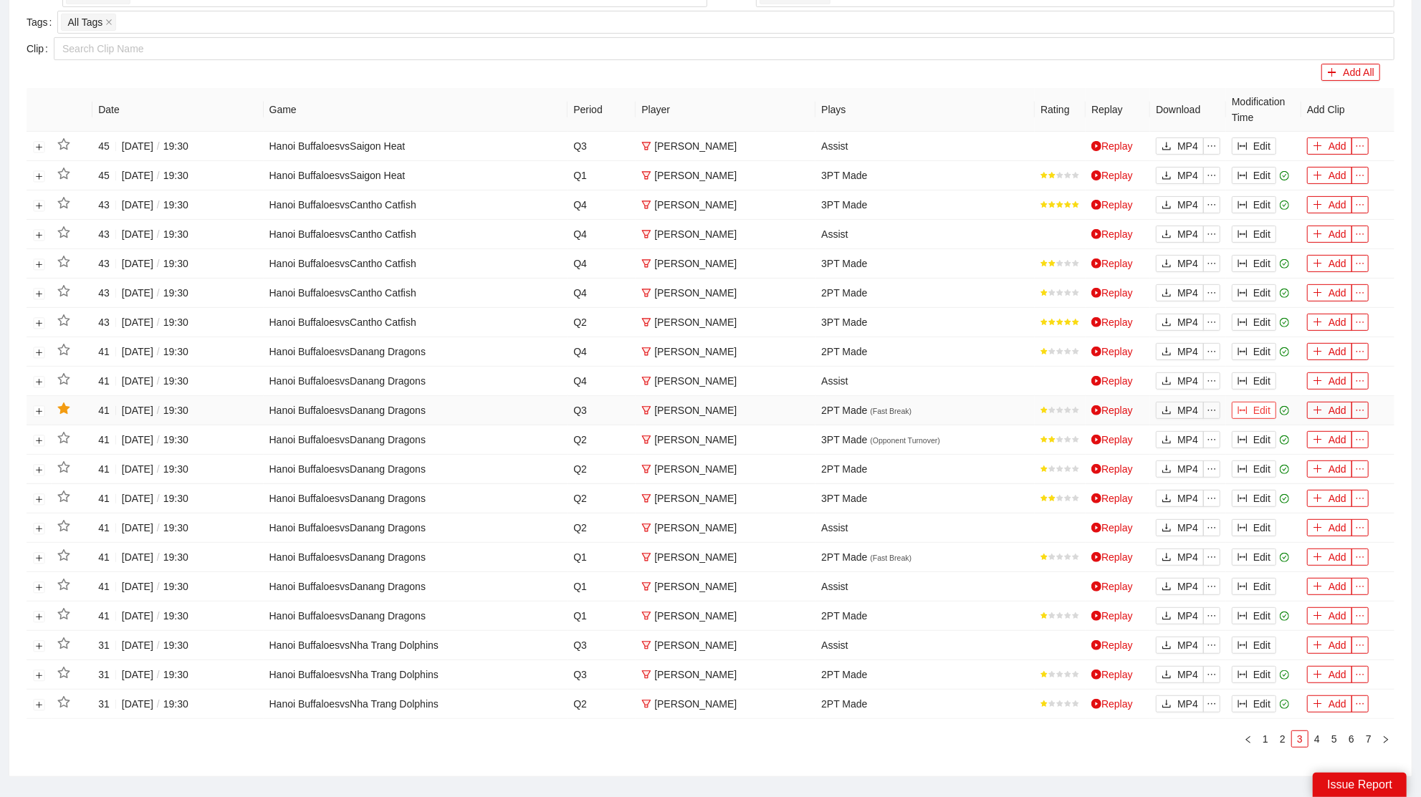
click at [1260, 405] on button "Edit" at bounding box center [1253, 410] width 44 height 17
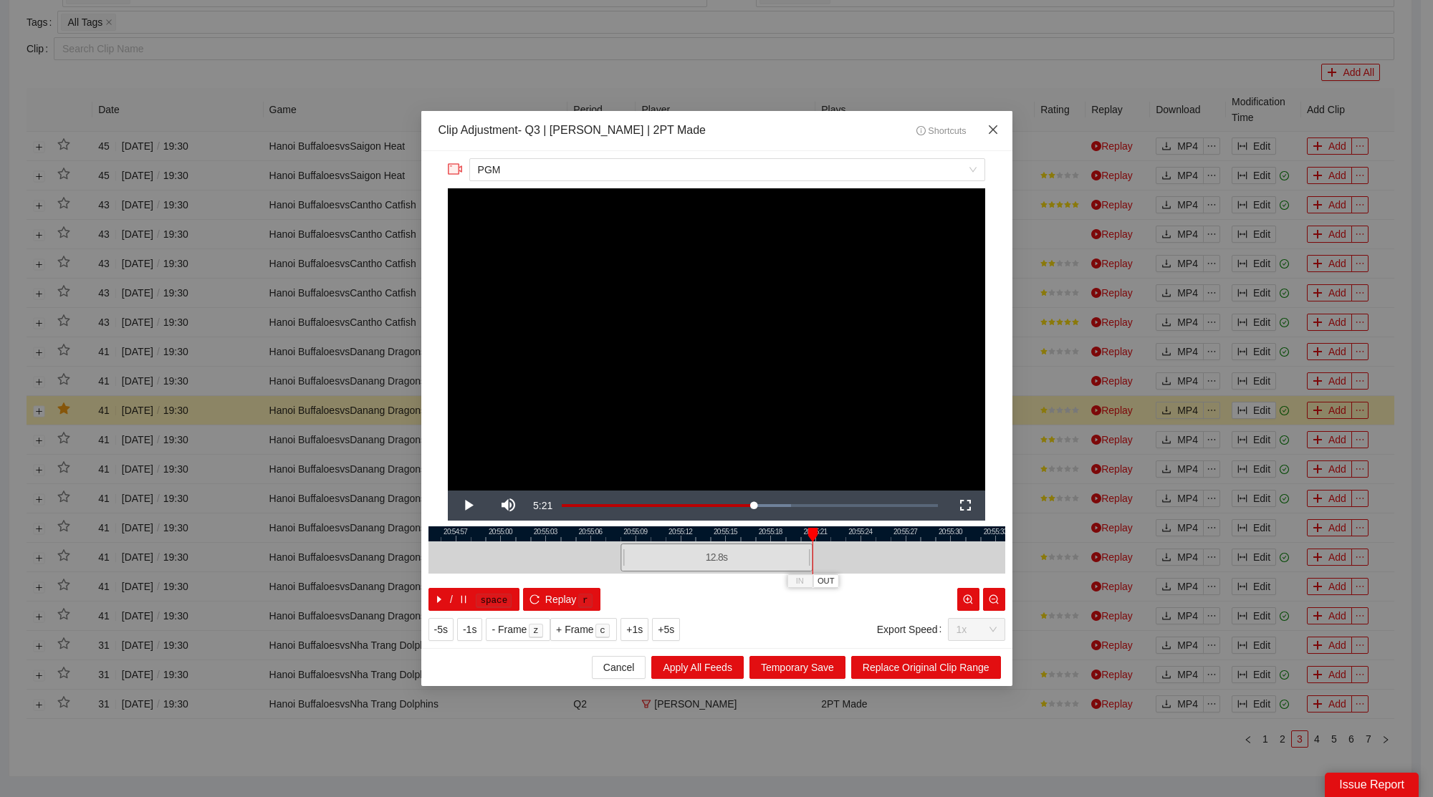
click at [1002, 125] on span "Close" at bounding box center [993, 130] width 39 height 39
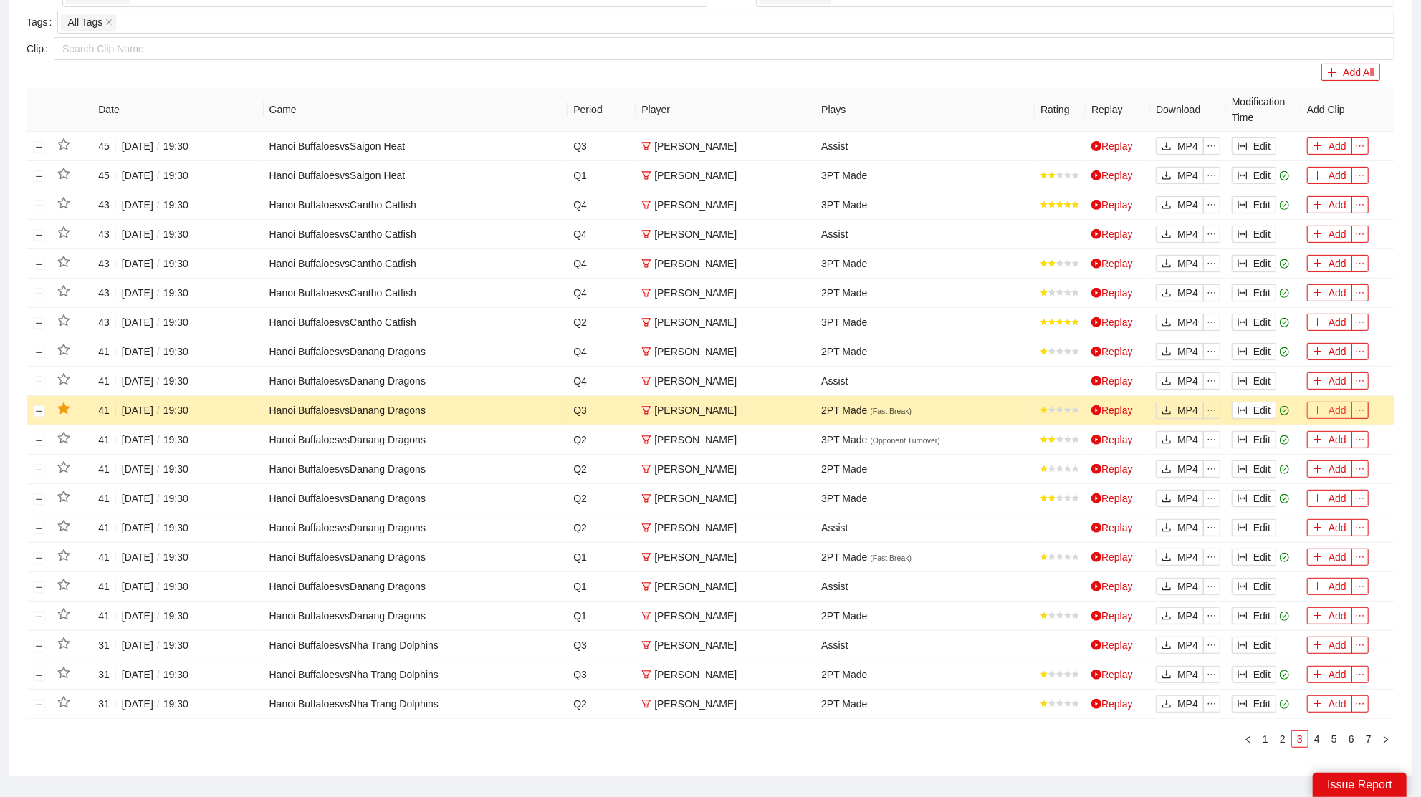
click at [1332, 405] on button "Add" at bounding box center [1329, 410] width 45 height 17
click at [1315, 731] on link "4" at bounding box center [1317, 739] width 16 height 16
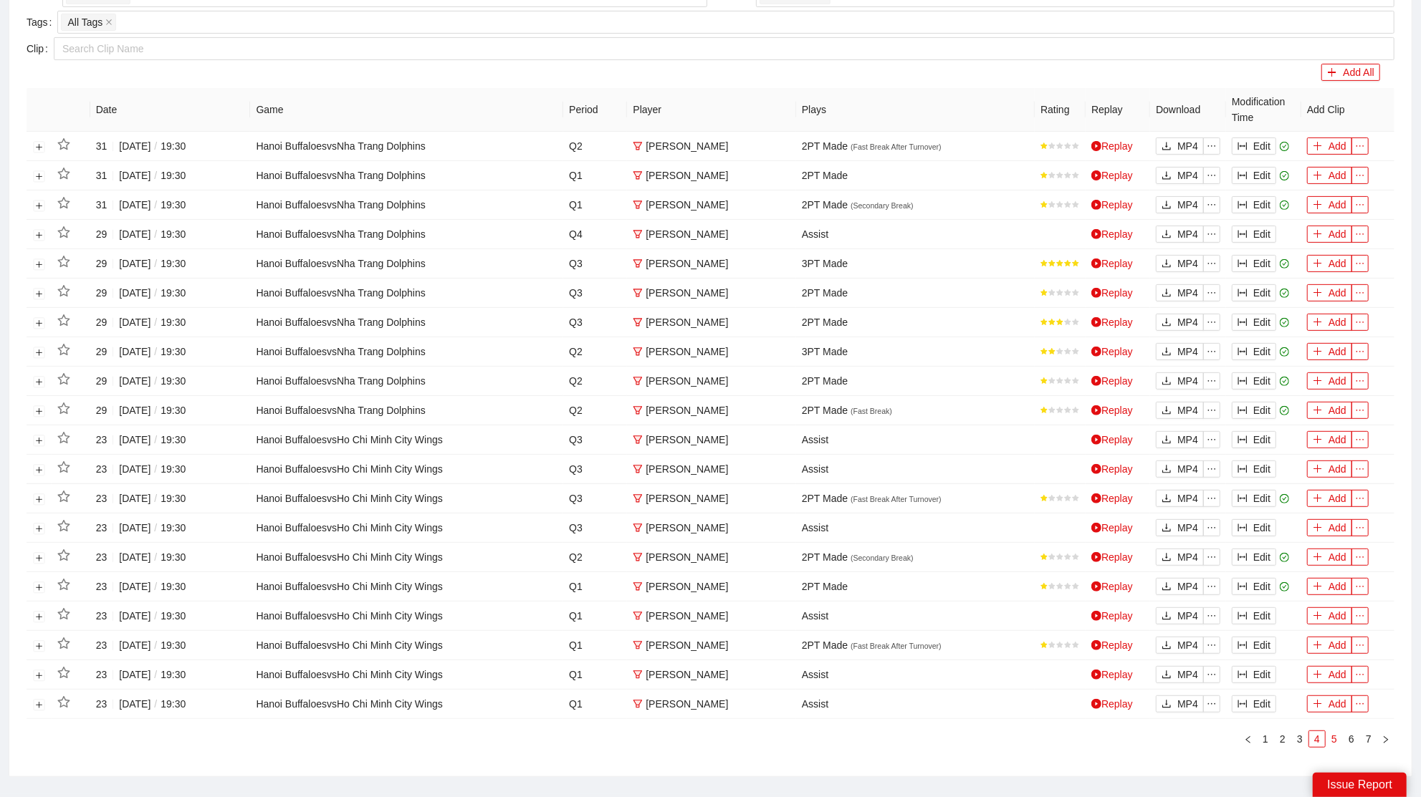
click at [1332, 732] on link "5" at bounding box center [1334, 739] width 16 height 16
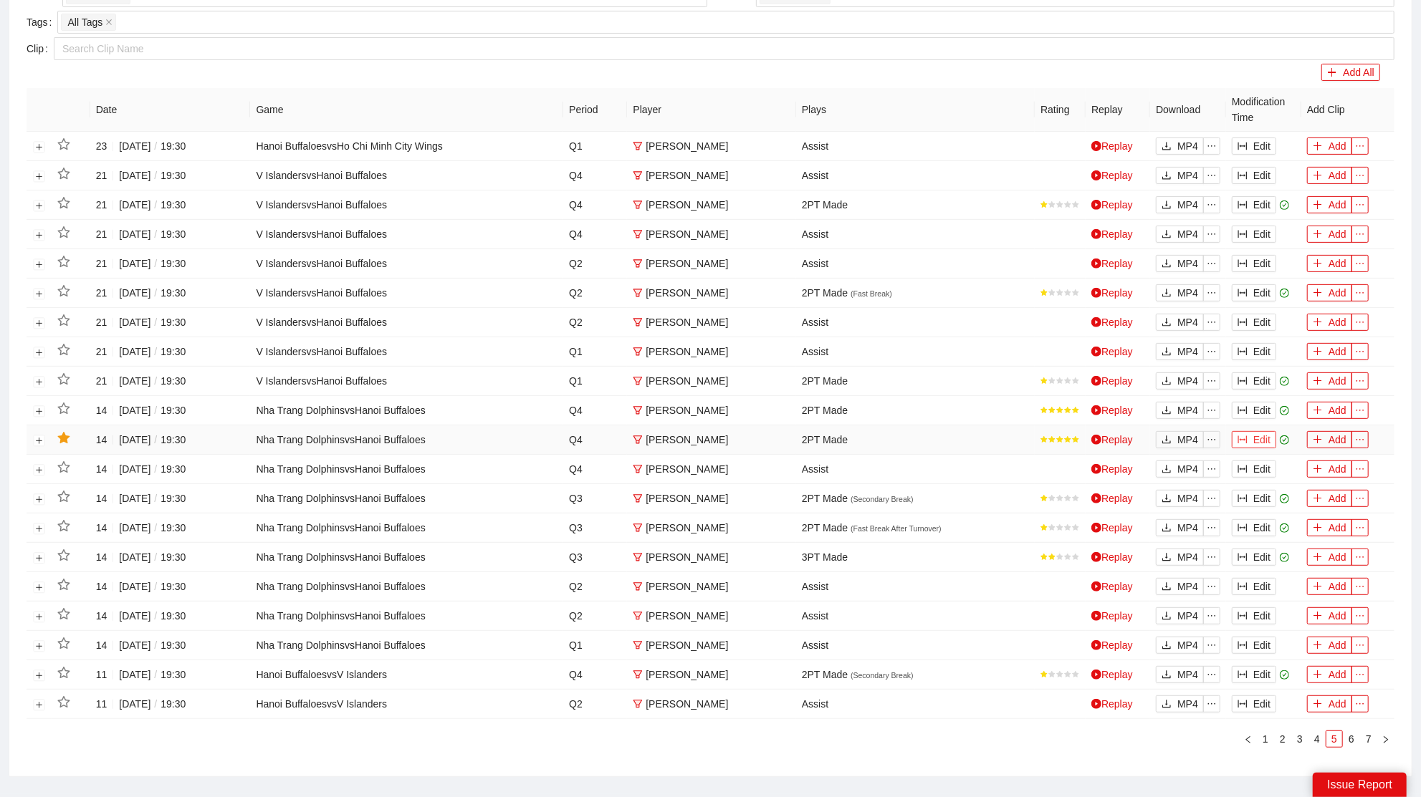
click at [1254, 436] on button "Edit" at bounding box center [1253, 439] width 44 height 17
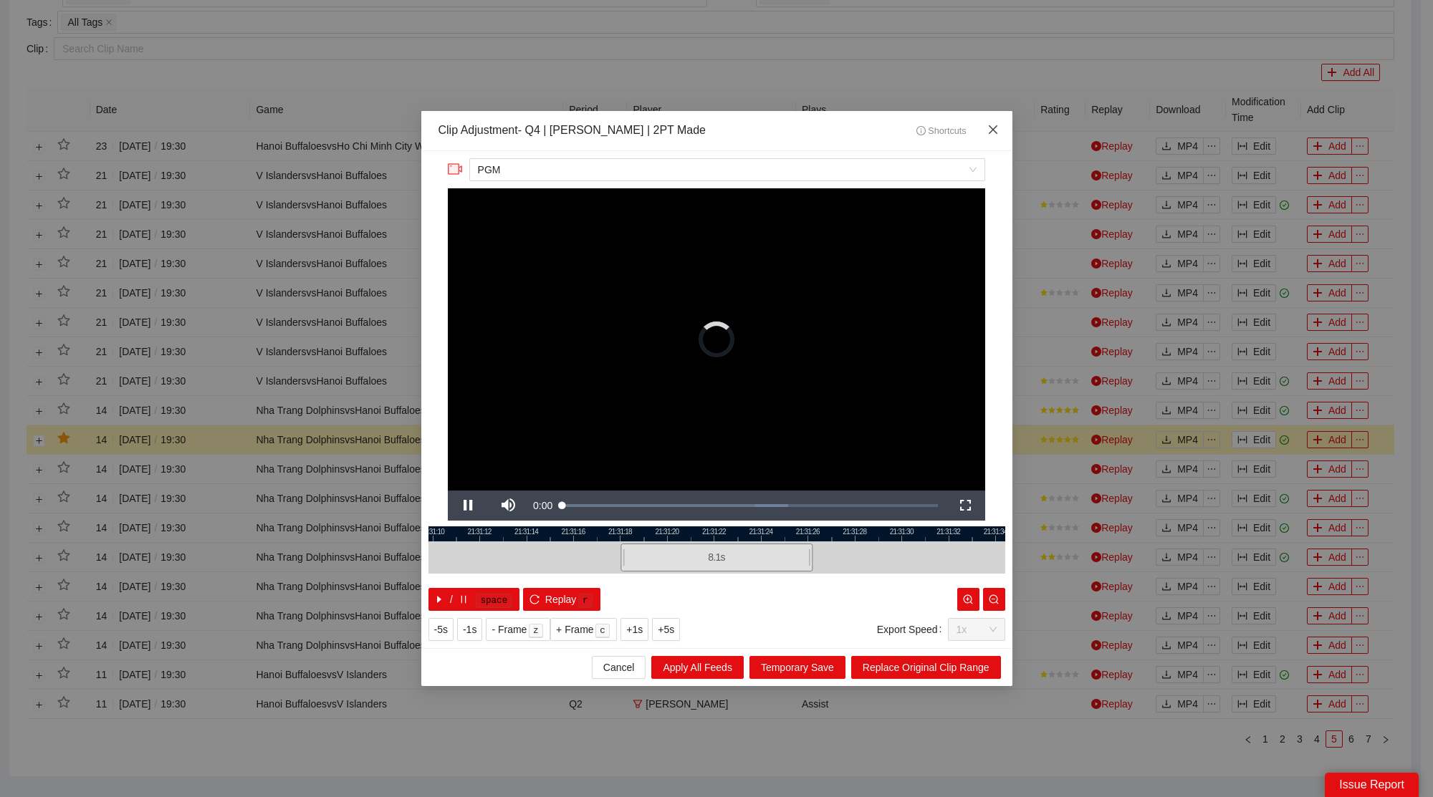
click at [996, 136] on span "Close" at bounding box center [993, 130] width 39 height 39
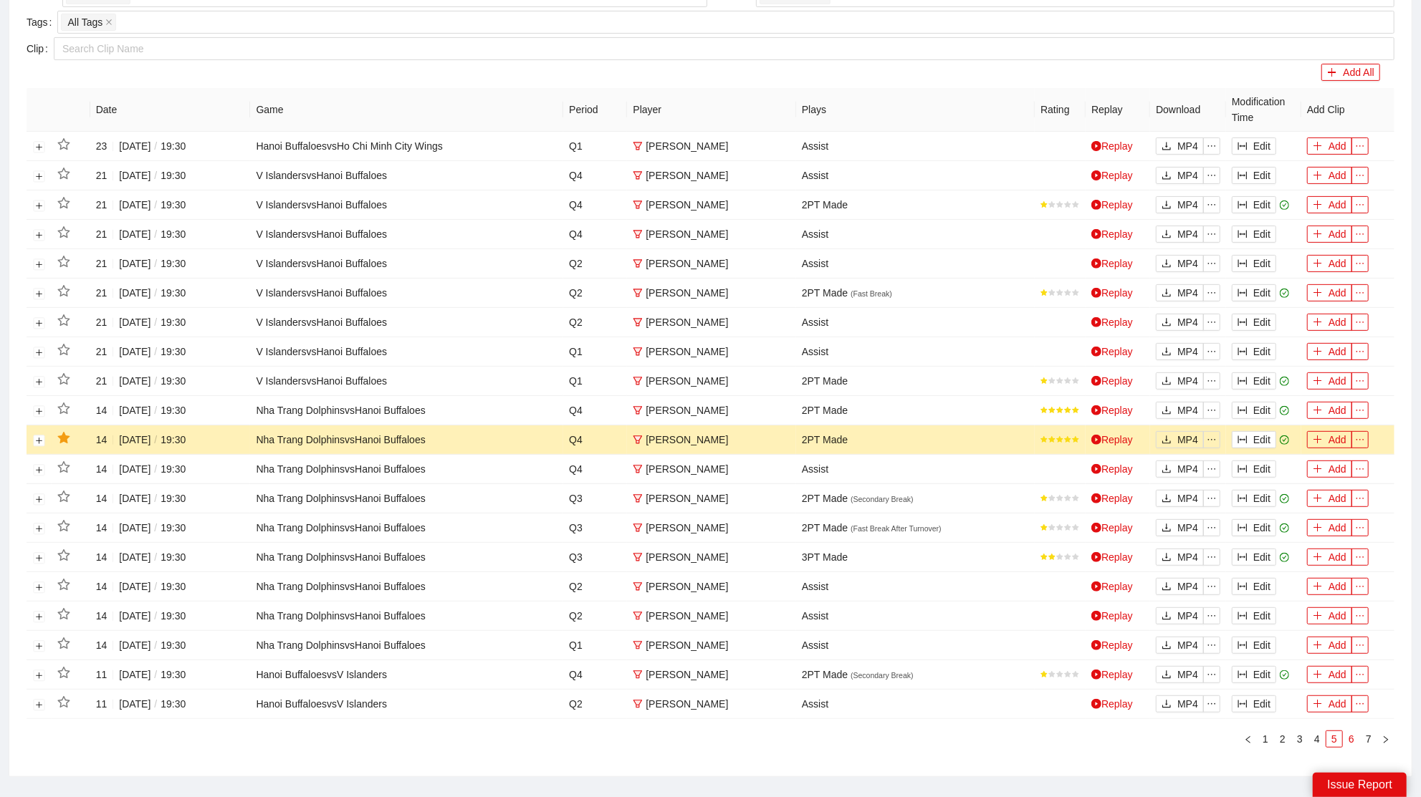
click at [1353, 731] on link "6" at bounding box center [1351, 739] width 16 height 16
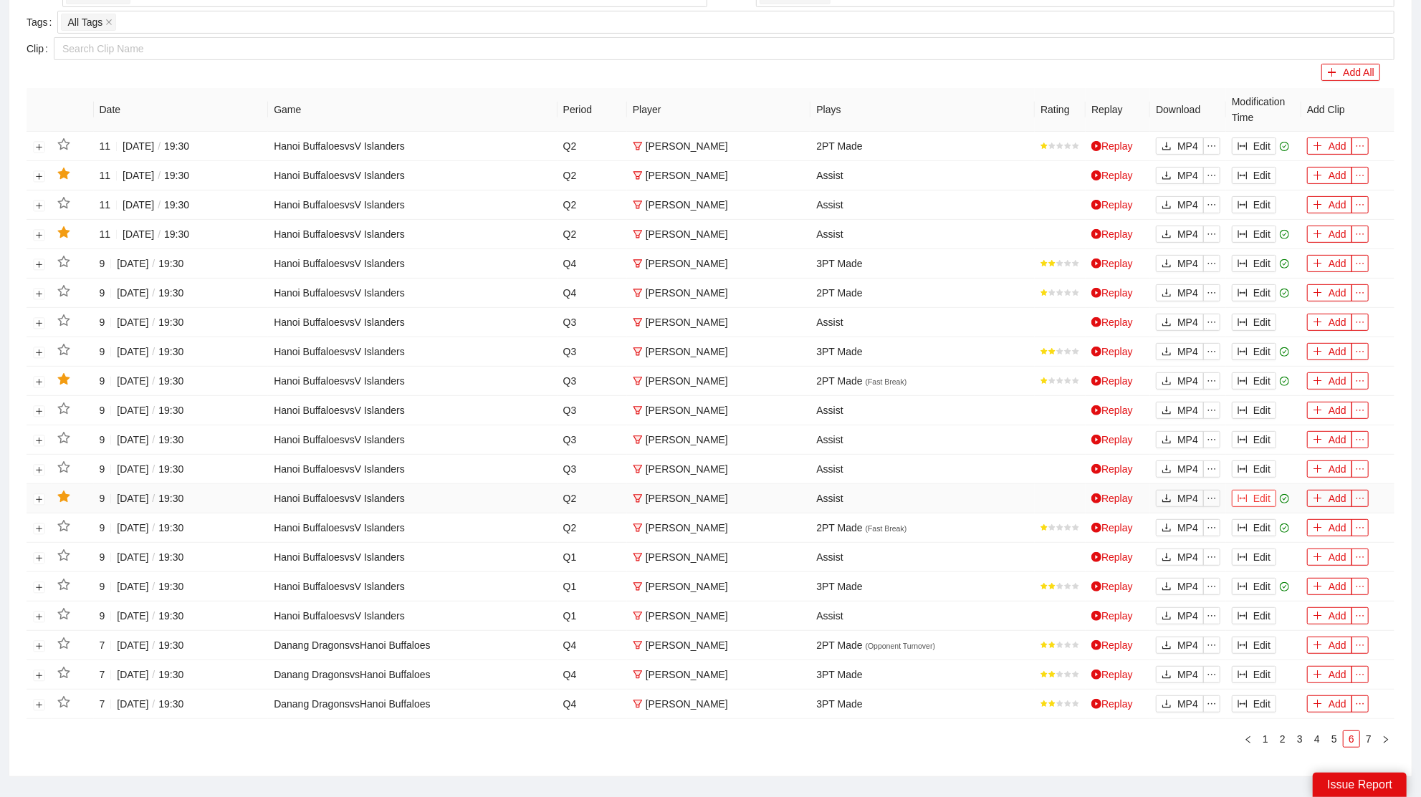
click at [1271, 494] on button "Edit" at bounding box center [1253, 498] width 44 height 17
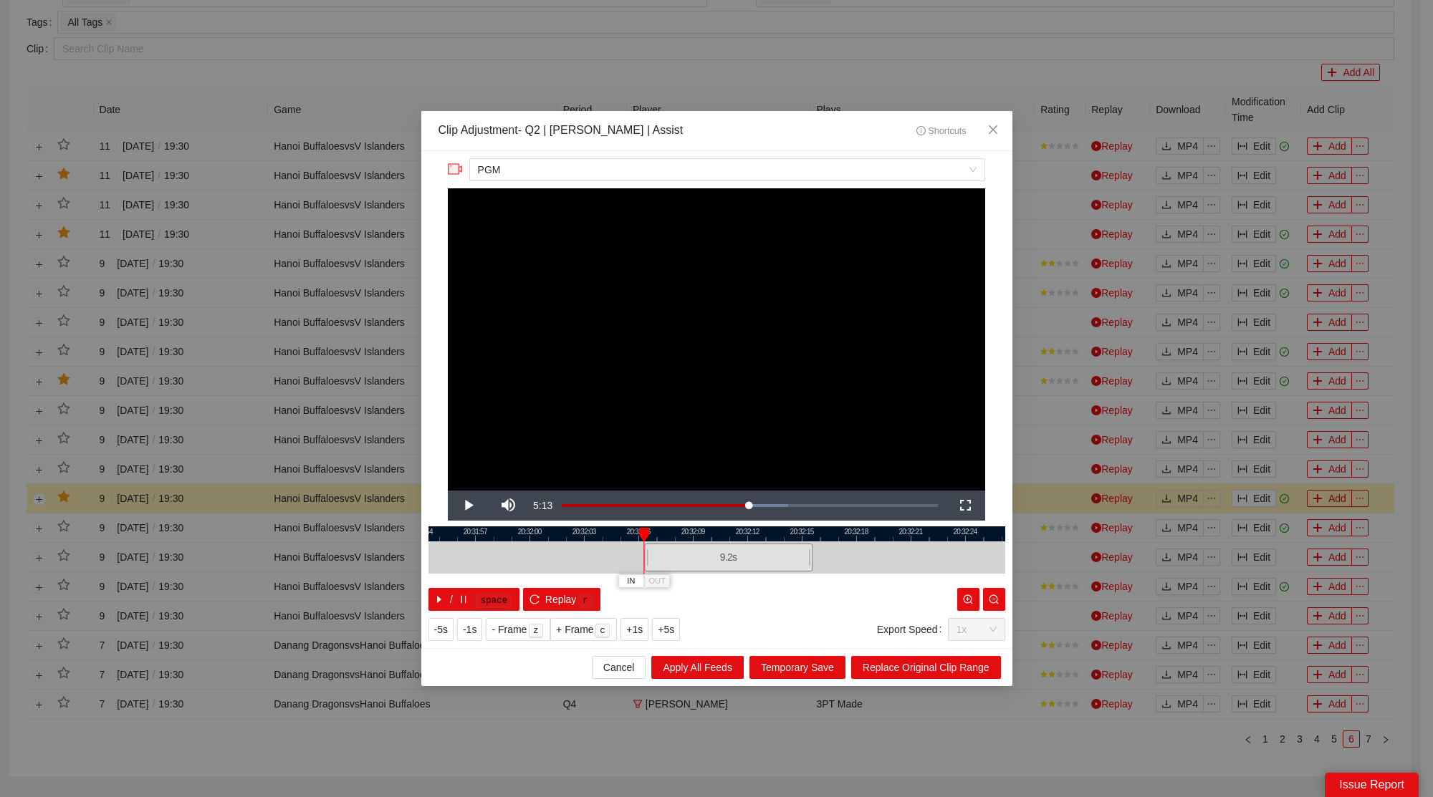
drag, startPoint x: 623, startPoint y: 554, endPoint x: 646, endPoint y: 557, distance: 23.8
click at [646, 557] on div at bounding box center [646, 558] width 9 height 32
drag, startPoint x: 815, startPoint y: 555, endPoint x: 852, endPoint y: 561, distance: 38.4
click at [852, 561] on div "11.3 s" at bounding box center [716, 558] width 577 height 32
click at [916, 660] on span "Replace Original Clip Range" at bounding box center [926, 668] width 127 height 16
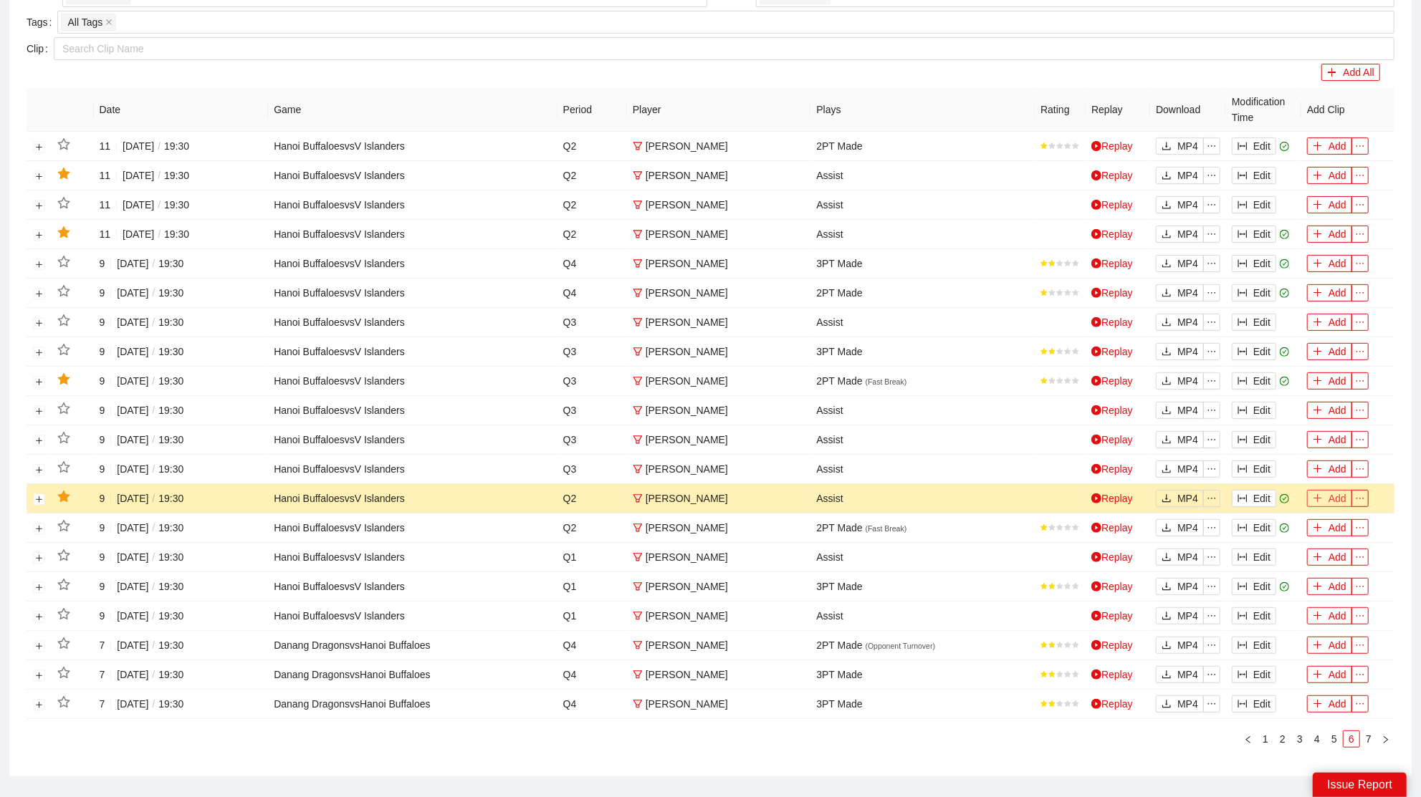
click at [1325, 494] on button "Add" at bounding box center [1329, 498] width 45 height 17
click at [1256, 375] on button "Edit" at bounding box center [1253, 381] width 44 height 17
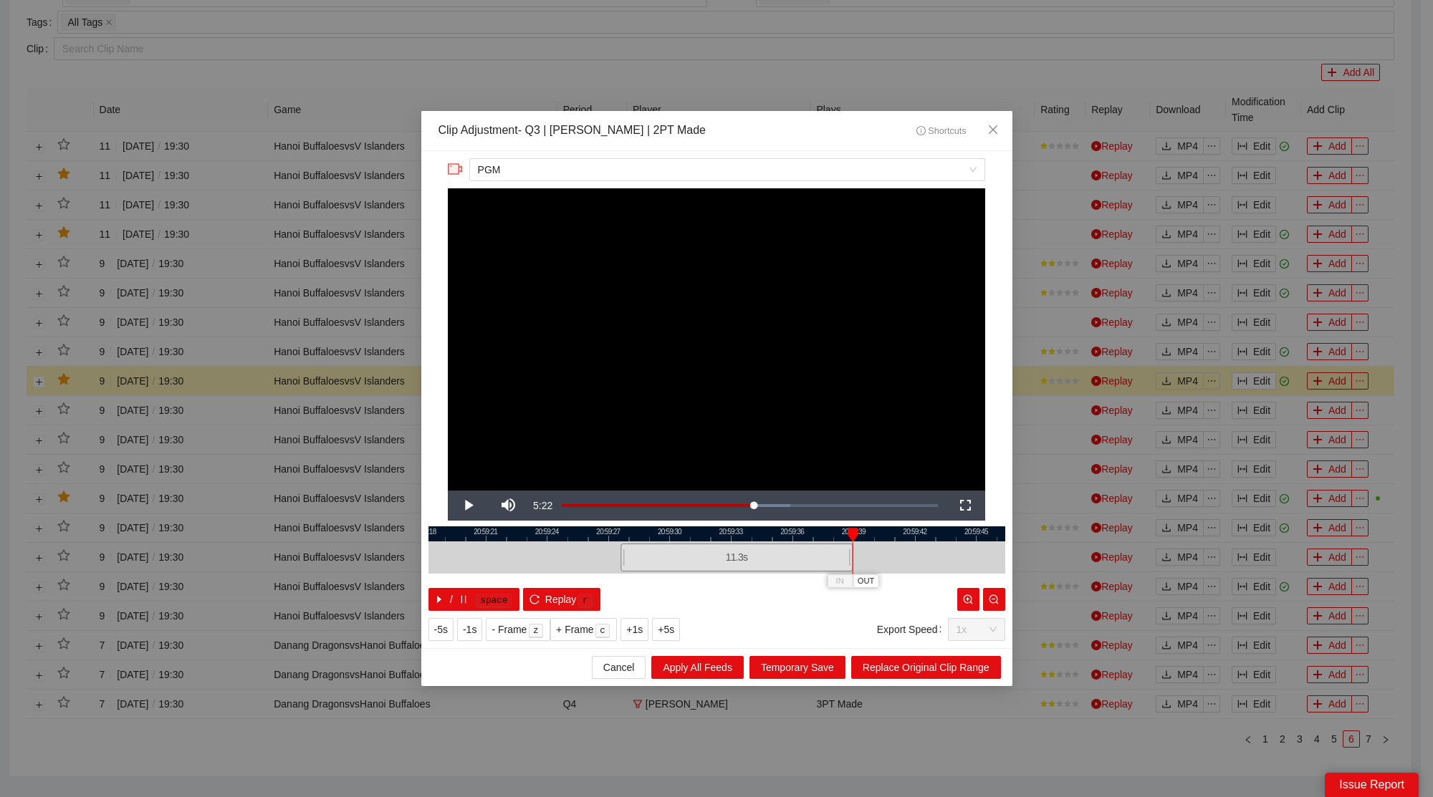
drag, startPoint x: 814, startPoint y: 557, endPoint x: 854, endPoint y: 565, distance: 40.8
click at [854, 565] on div at bounding box center [850, 558] width 9 height 32
click at [911, 671] on span "Replace Original Clip Range" at bounding box center [926, 668] width 127 height 16
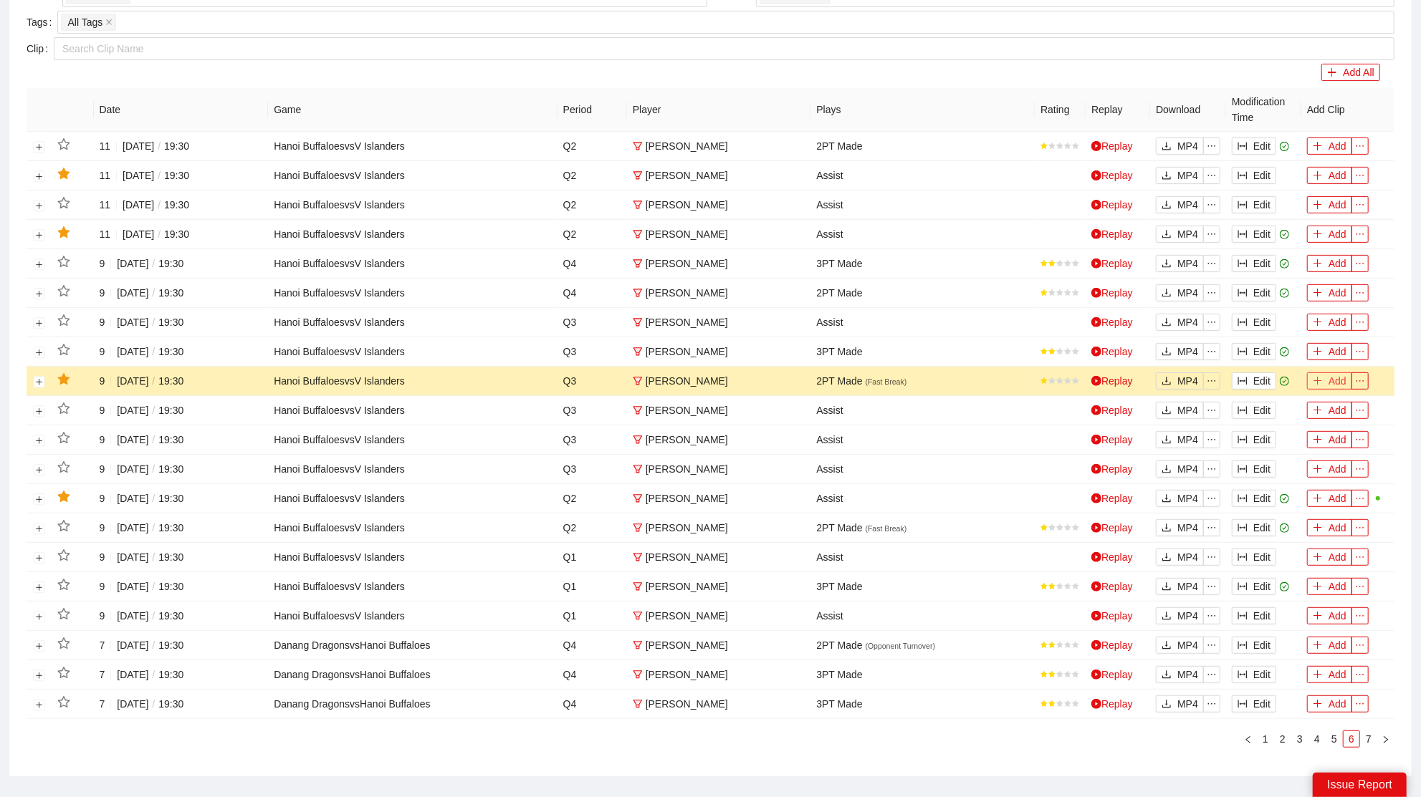
click at [1323, 374] on button "Add" at bounding box center [1329, 381] width 45 height 17
click at [1273, 231] on button "Edit" at bounding box center [1253, 234] width 44 height 17
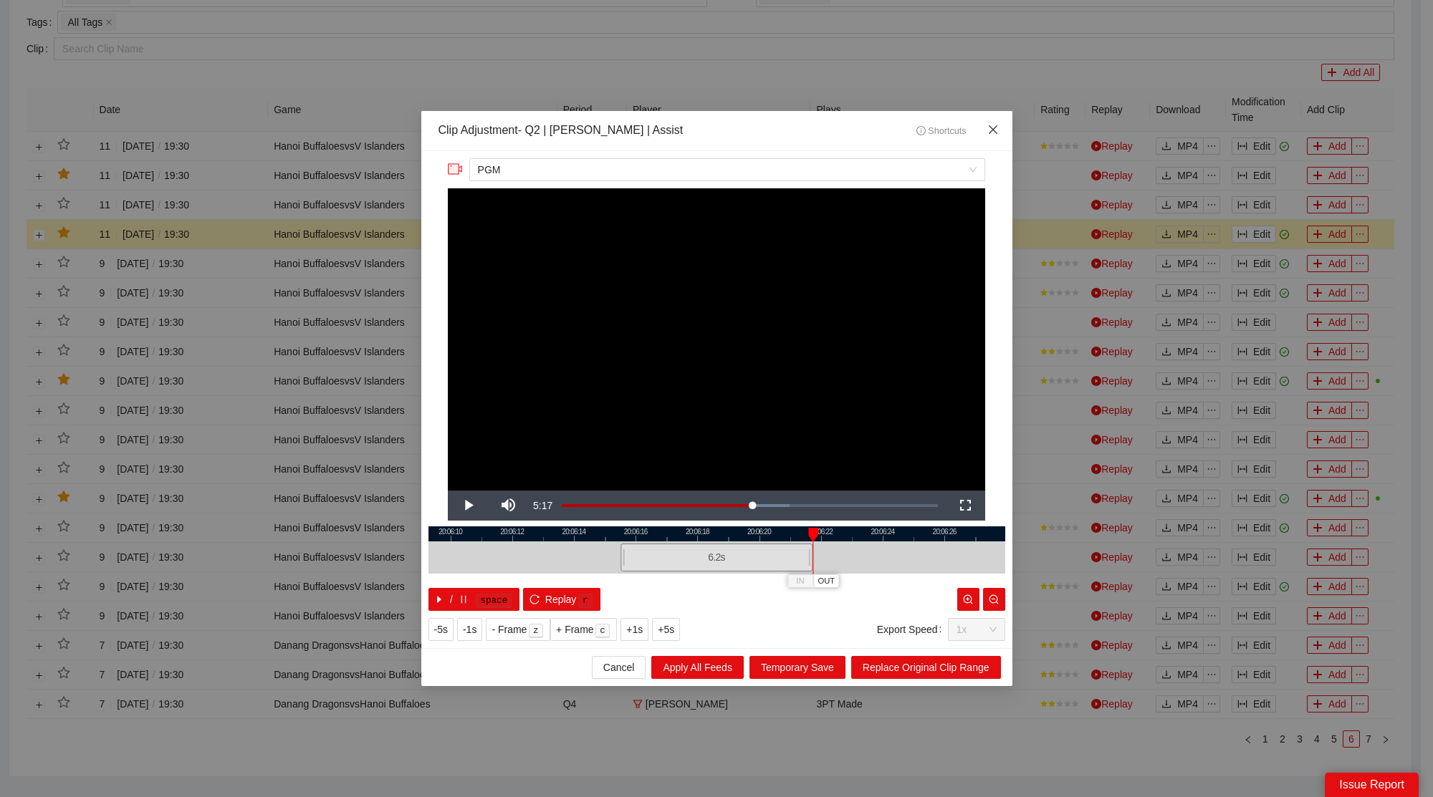
click at [1002, 125] on span "Close" at bounding box center [993, 130] width 39 height 39
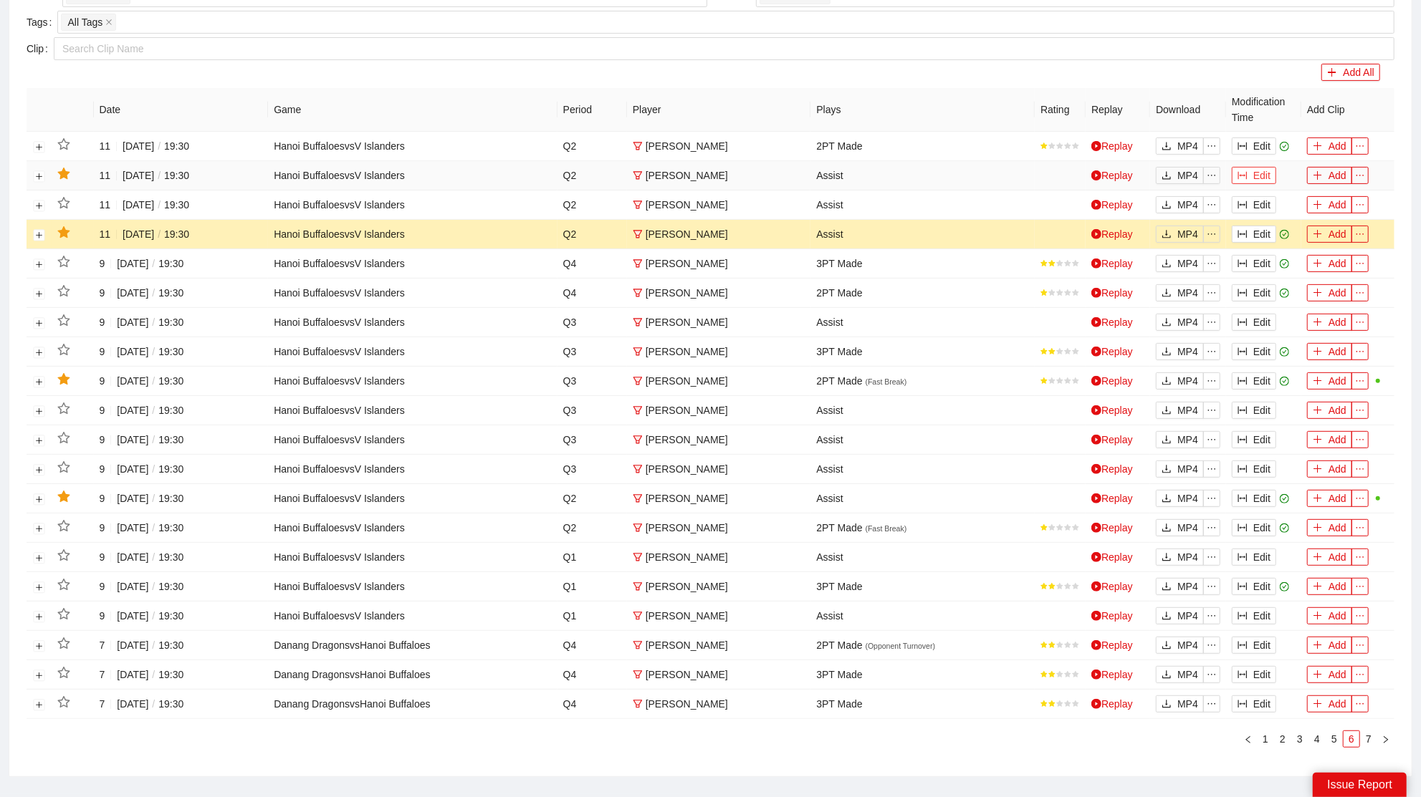
click at [1243, 170] on icon "column-width" at bounding box center [1242, 175] width 10 height 10
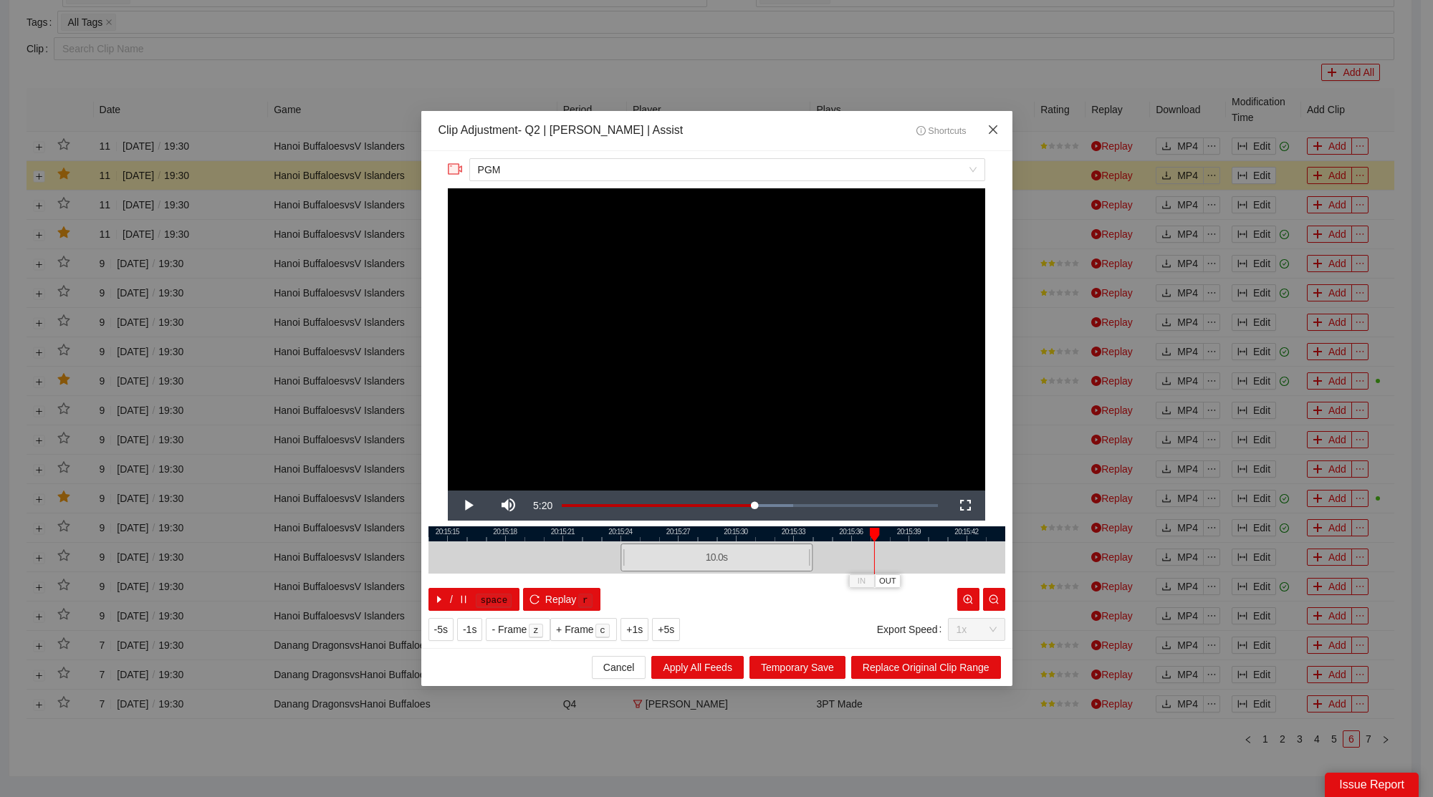
click at [997, 128] on icon "close" at bounding box center [992, 129] width 11 height 11
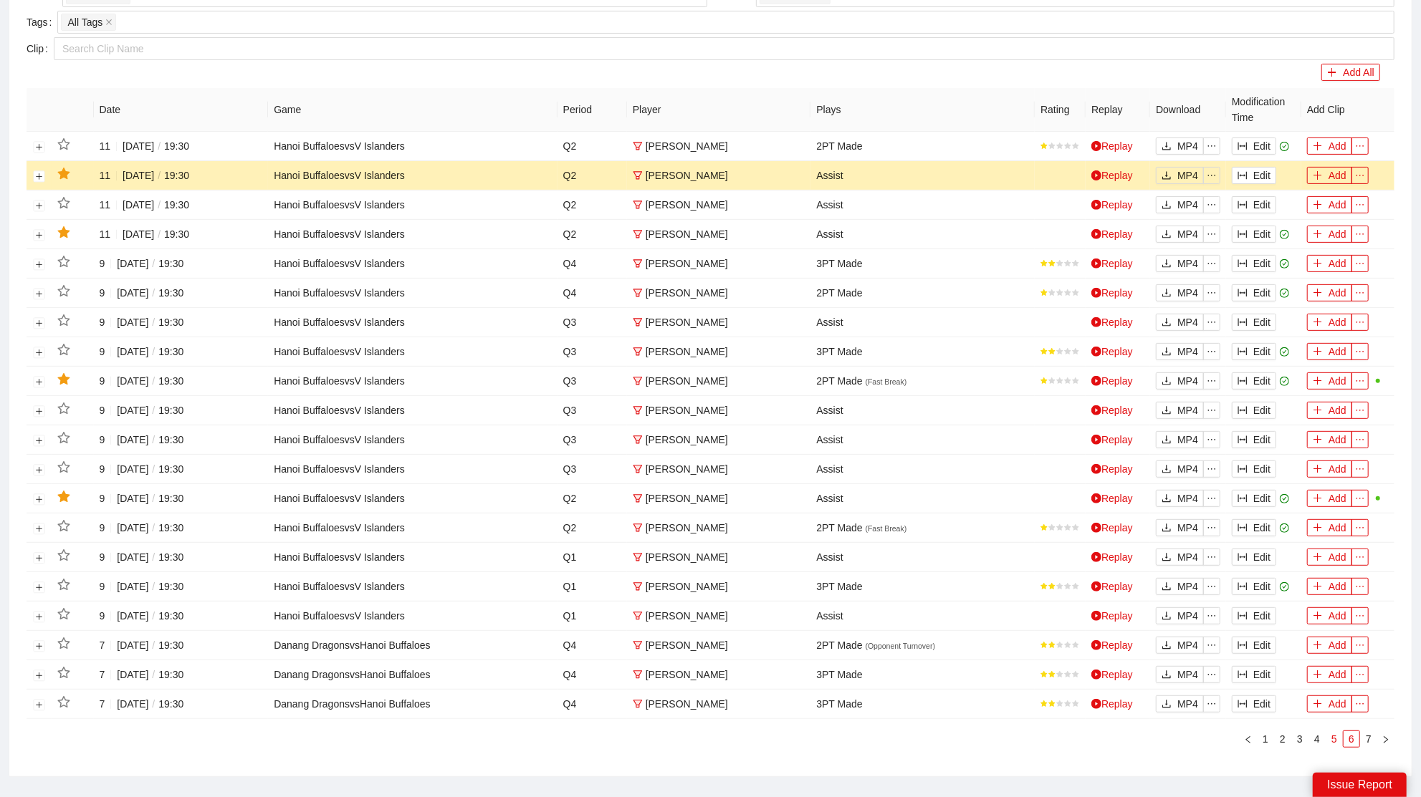
click at [1336, 731] on link "5" at bounding box center [1334, 739] width 16 height 16
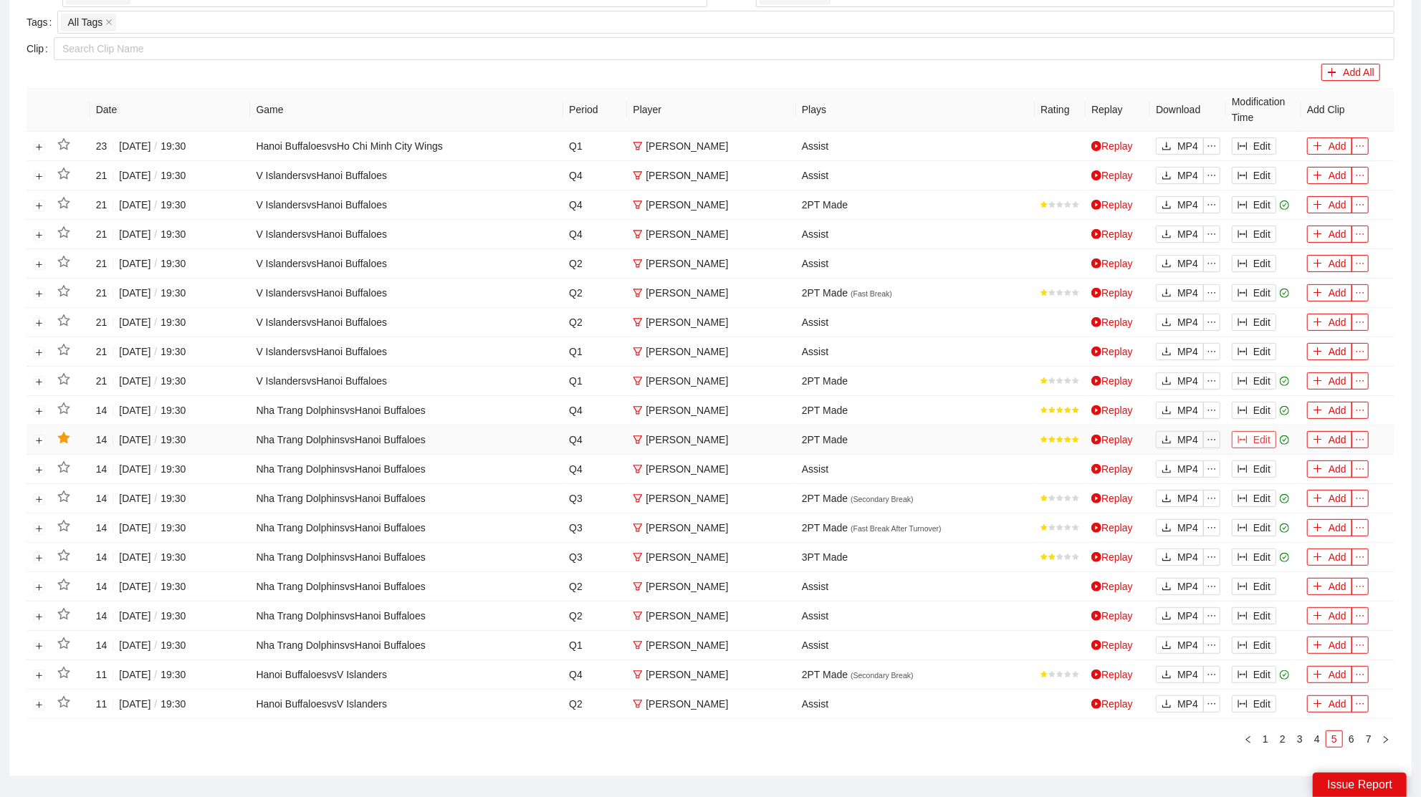
click at [1249, 433] on button "Edit" at bounding box center [1253, 439] width 44 height 17
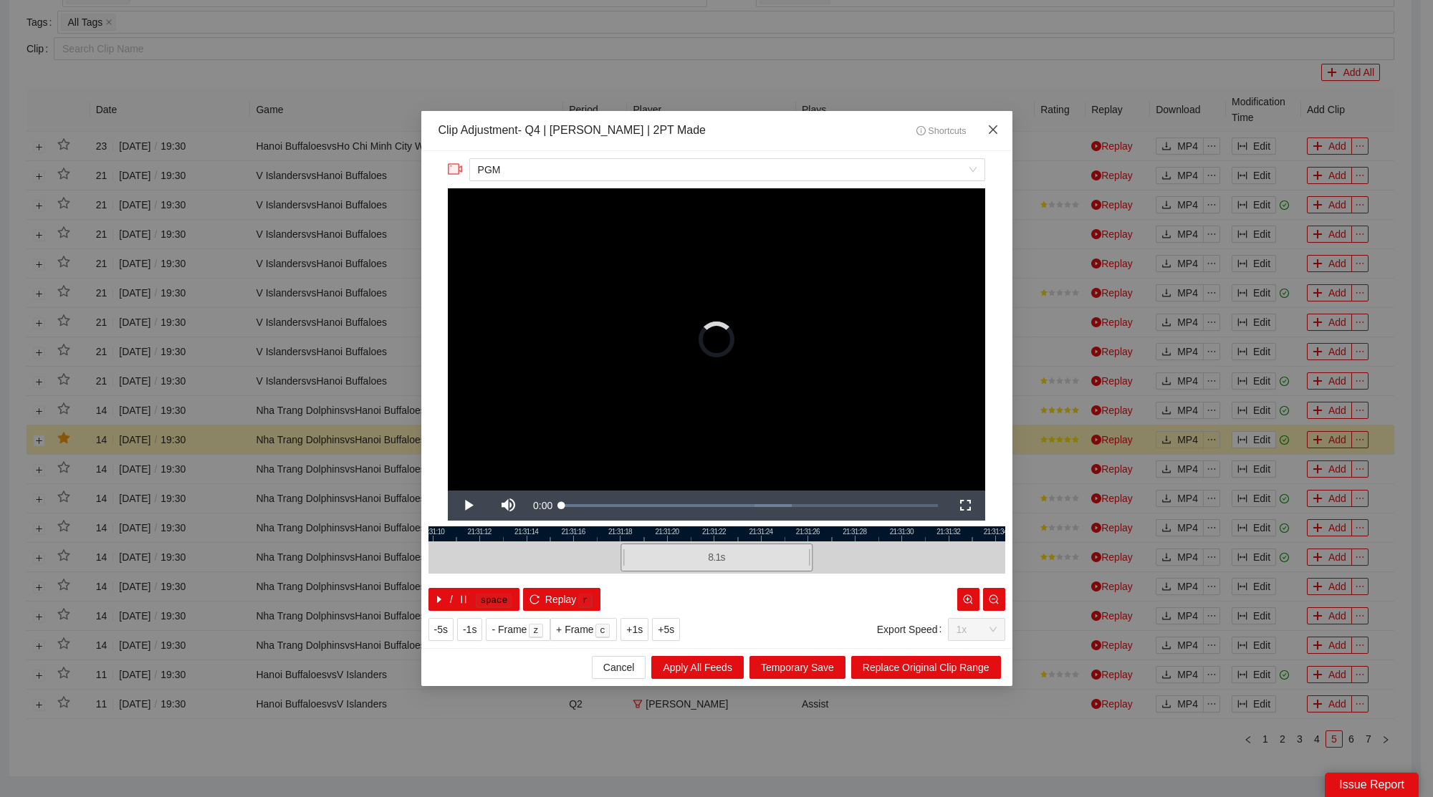
click at [1004, 121] on span "Close" at bounding box center [993, 130] width 39 height 39
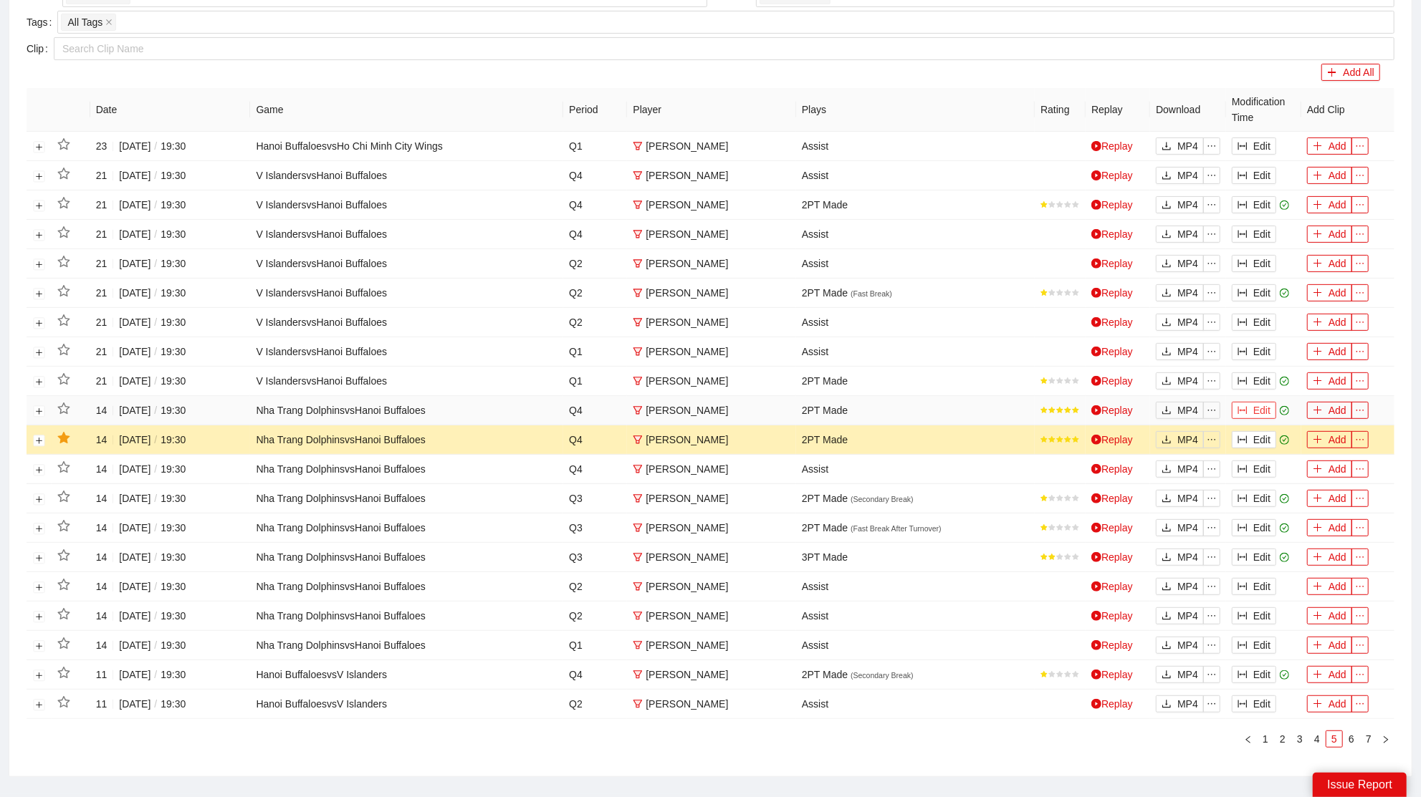
click at [1271, 405] on button "Edit" at bounding box center [1253, 410] width 44 height 17
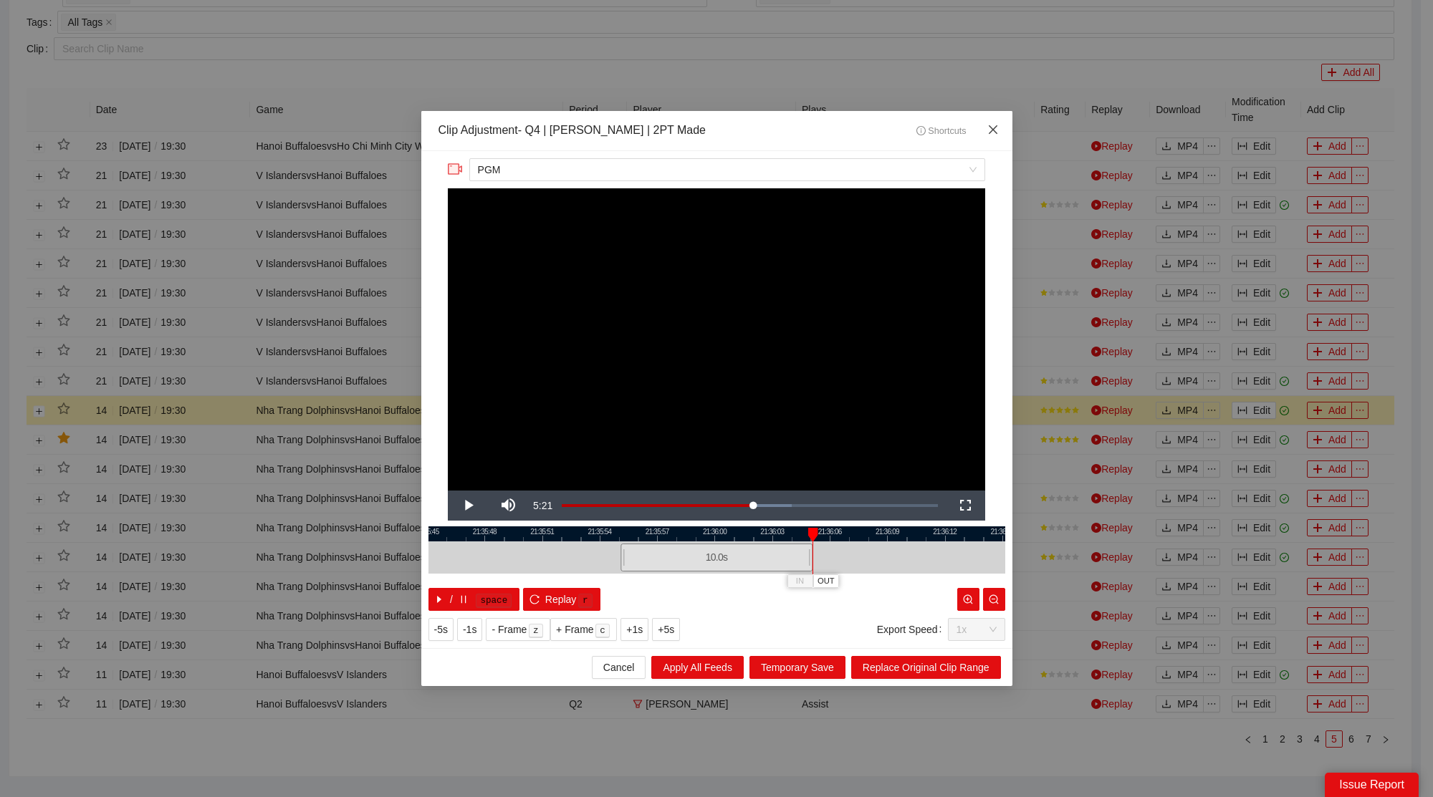
click at [998, 125] on span "Close" at bounding box center [993, 130] width 39 height 39
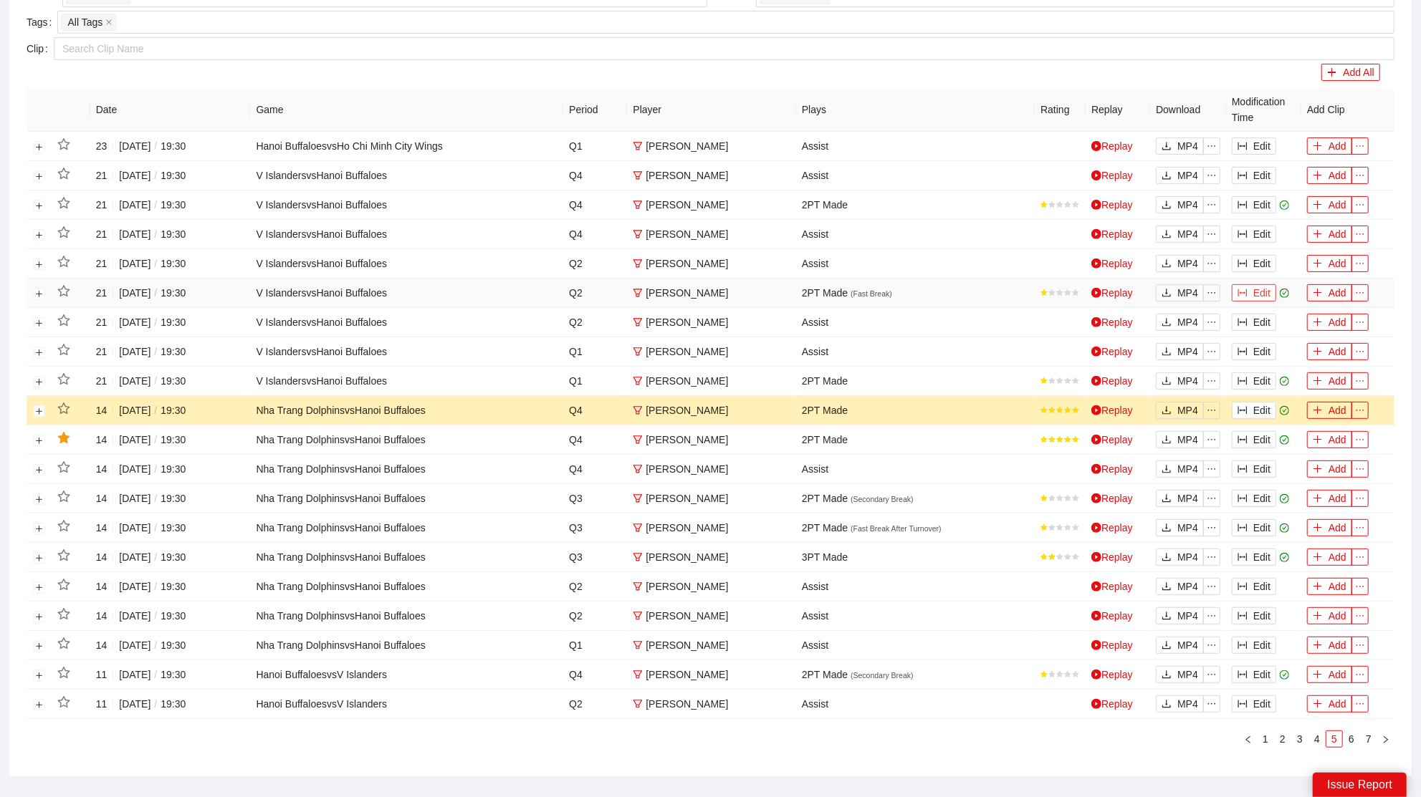
click at [1273, 284] on button "Edit" at bounding box center [1253, 292] width 44 height 17
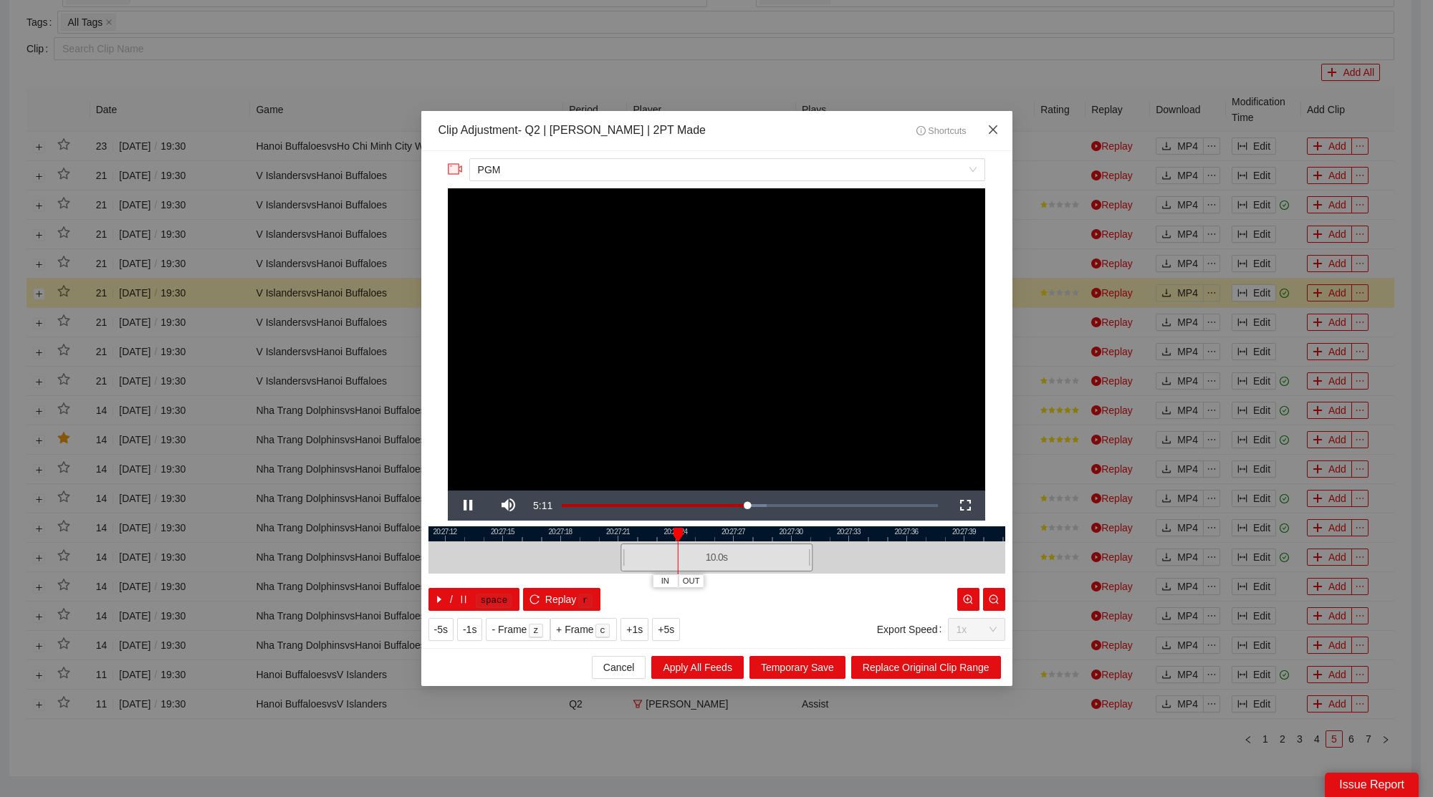
click at [1007, 120] on span "Close" at bounding box center [993, 130] width 39 height 39
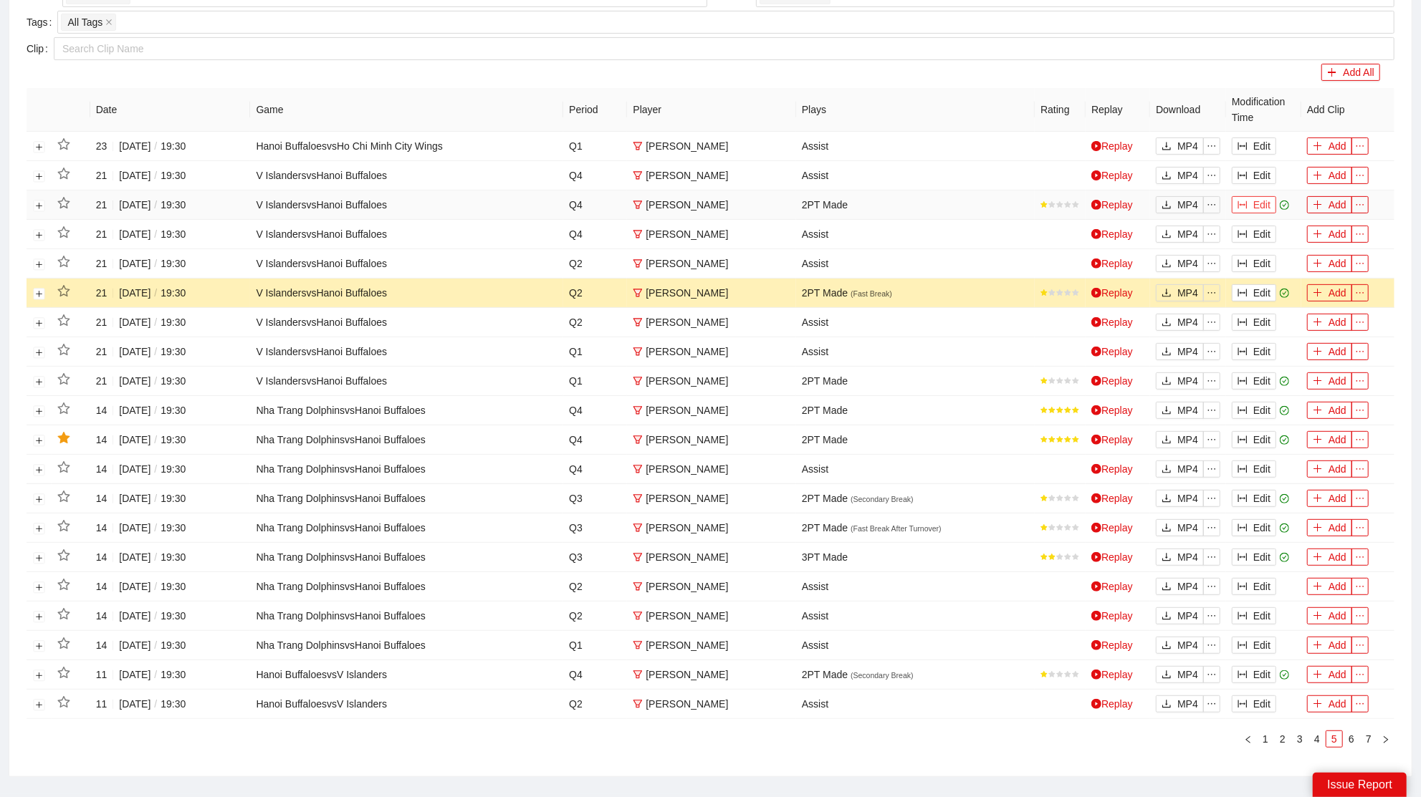
click at [1254, 203] on button "Edit" at bounding box center [1253, 204] width 44 height 17
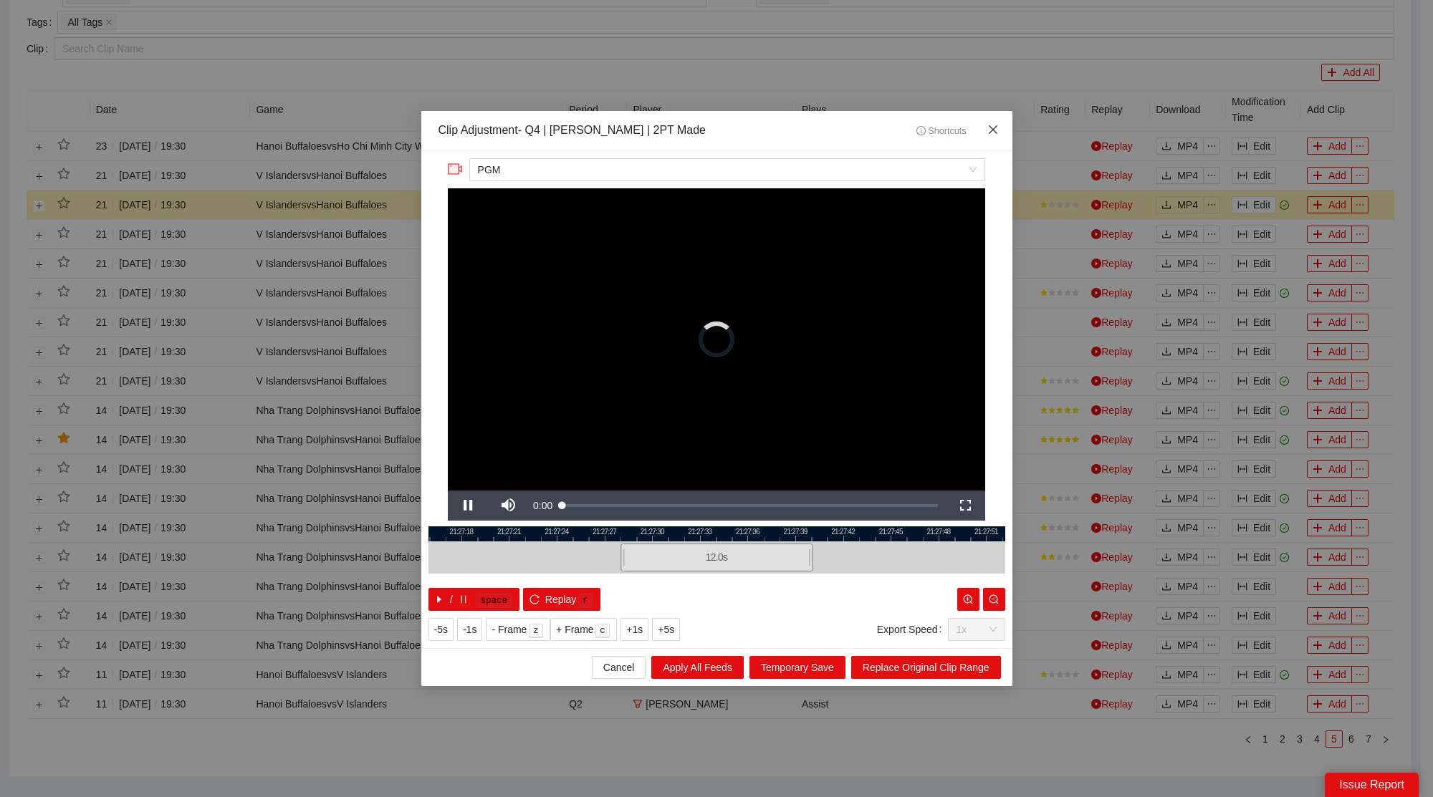
click at [991, 125] on icon "close" at bounding box center [992, 129] width 11 height 11
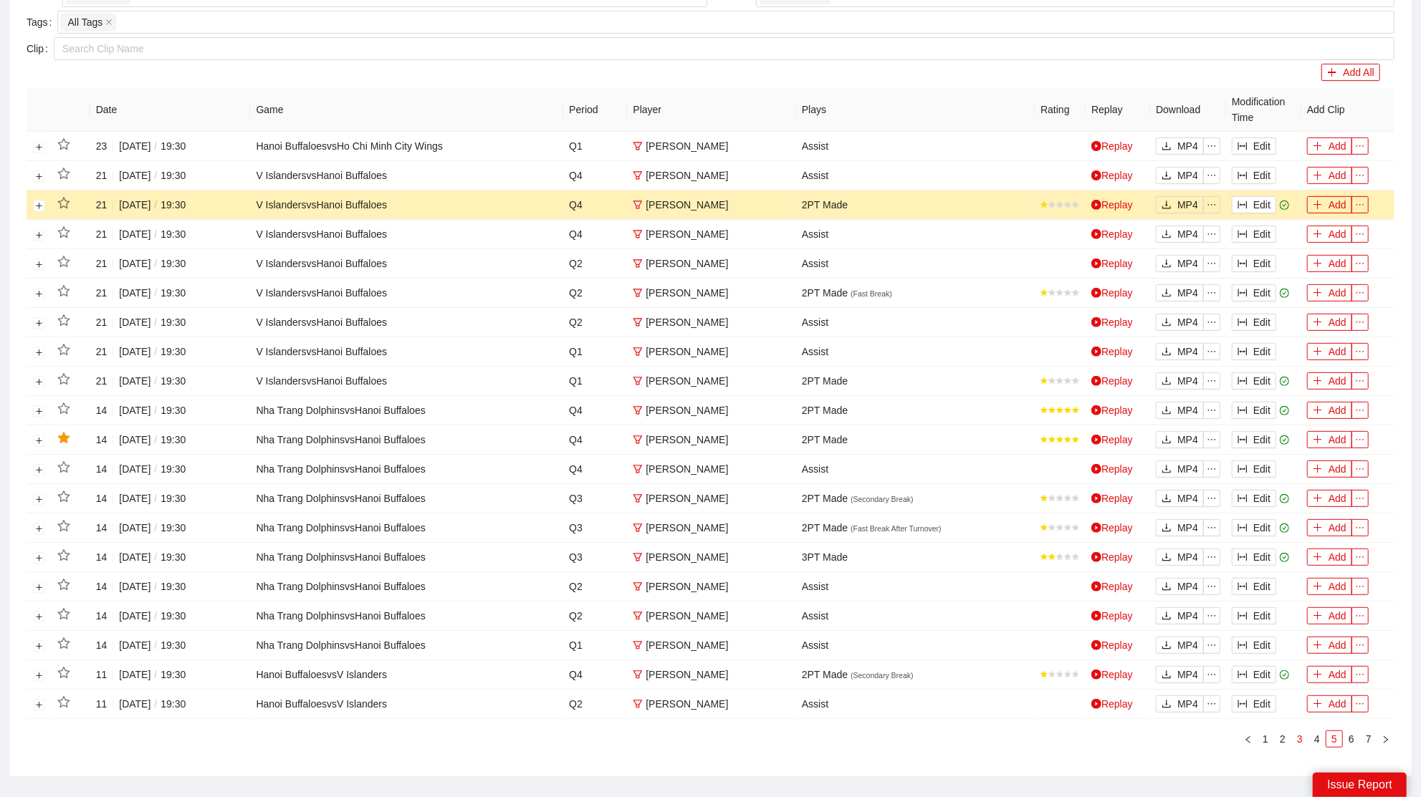
click at [1307, 733] on link "3" at bounding box center [1300, 739] width 16 height 16
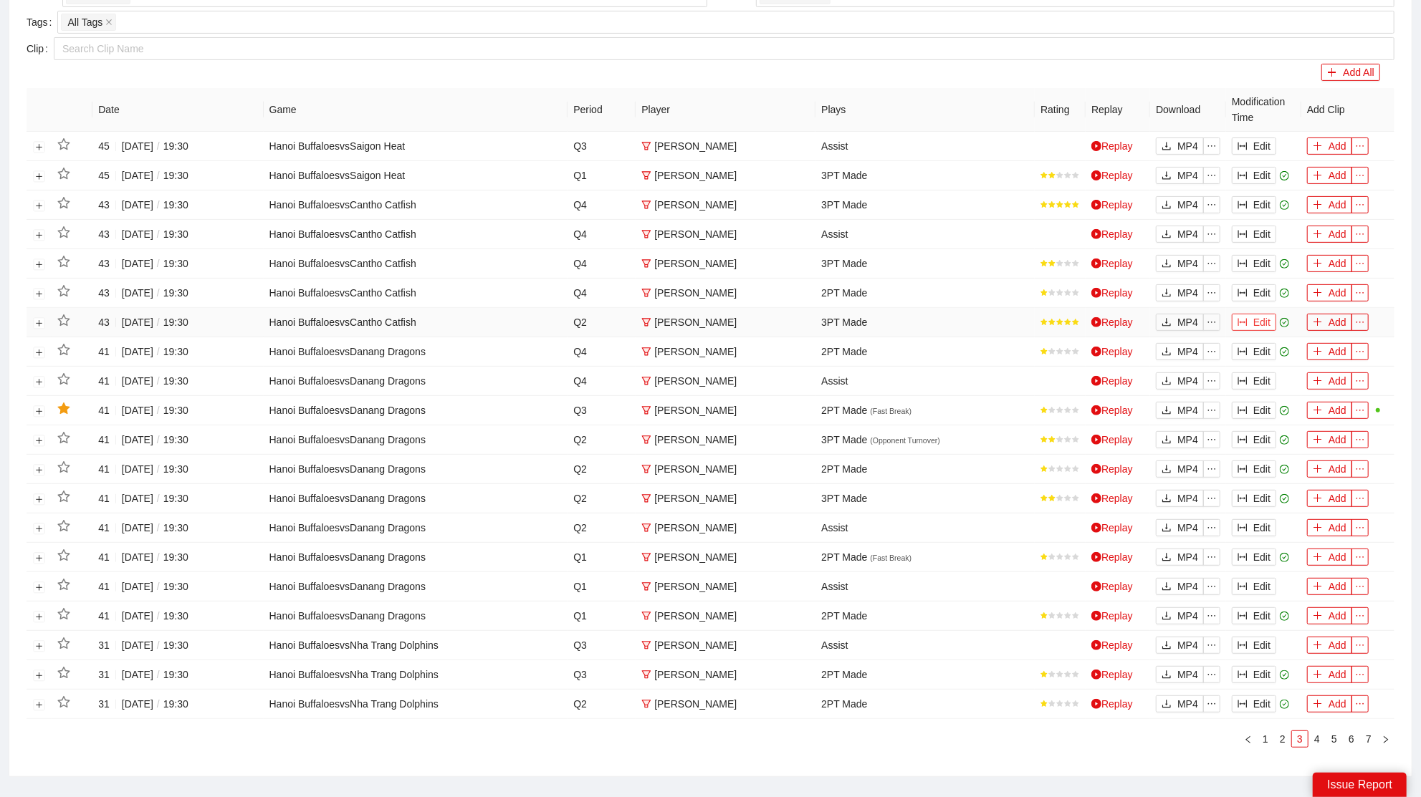
click at [1264, 321] on button "Edit" at bounding box center [1253, 322] width 44 height 17
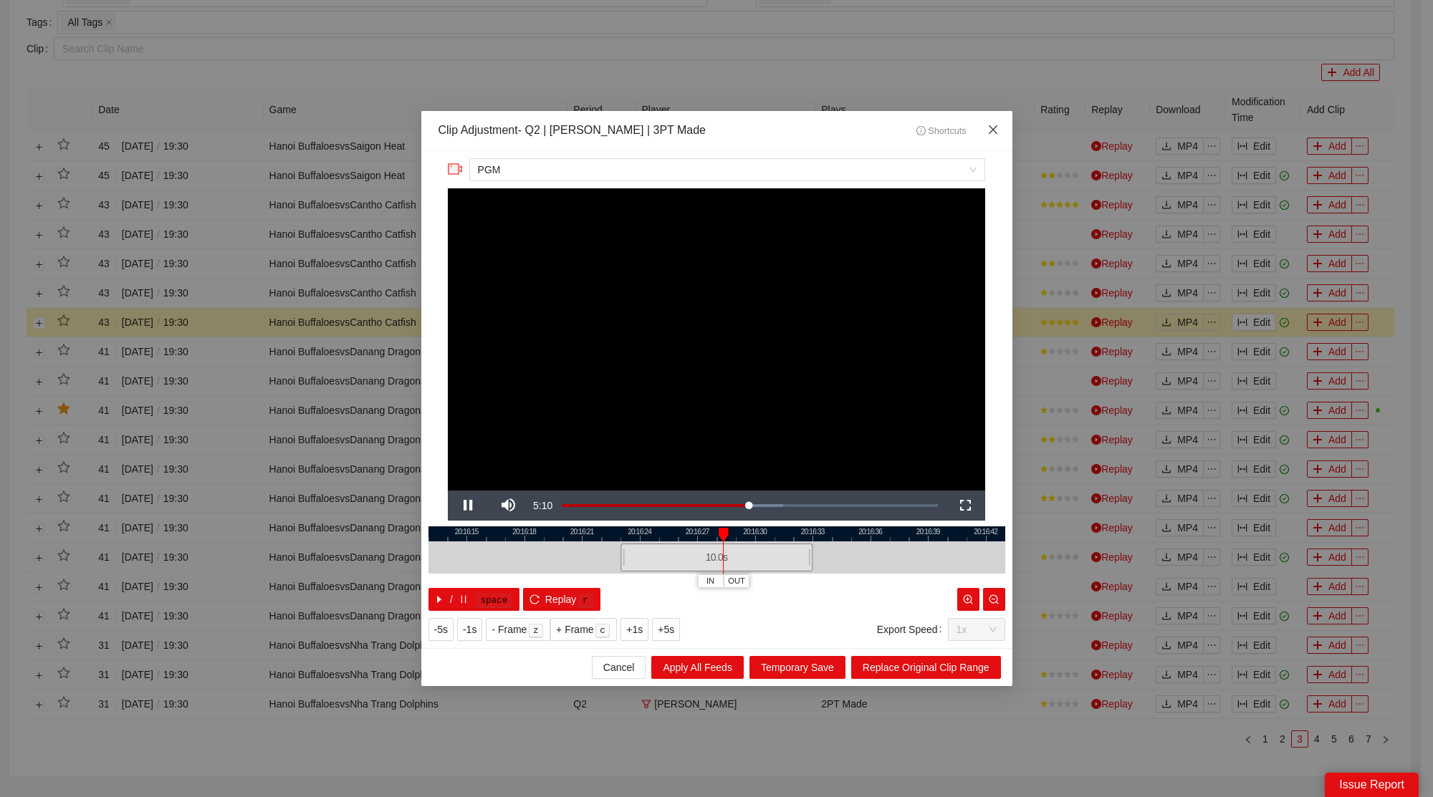
click at [993, 128] on icon "close" at bounding box center [992, 129] width 11 height 11
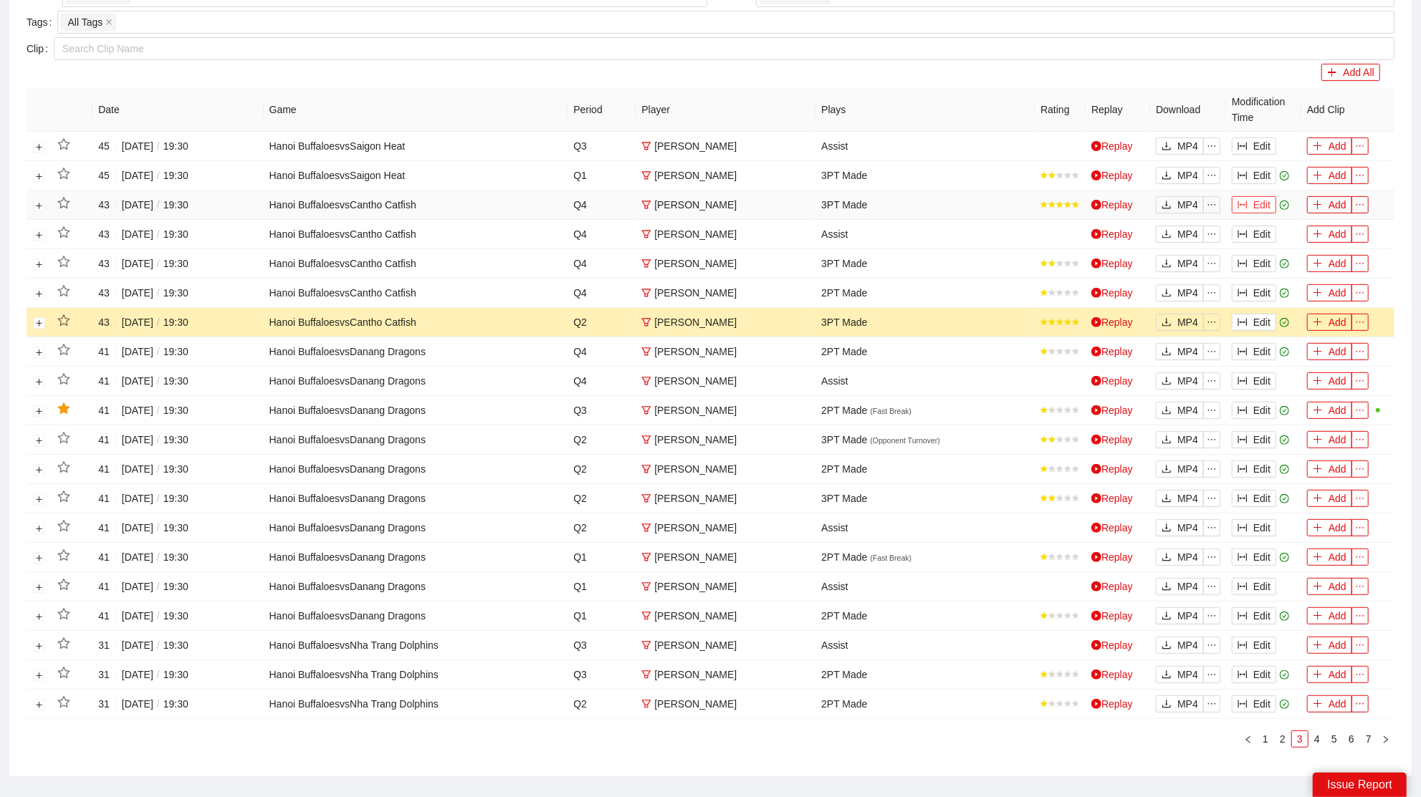
click at [1259, 201] on button "Edit" at bounding box center [1253, 204] width 44 height 17
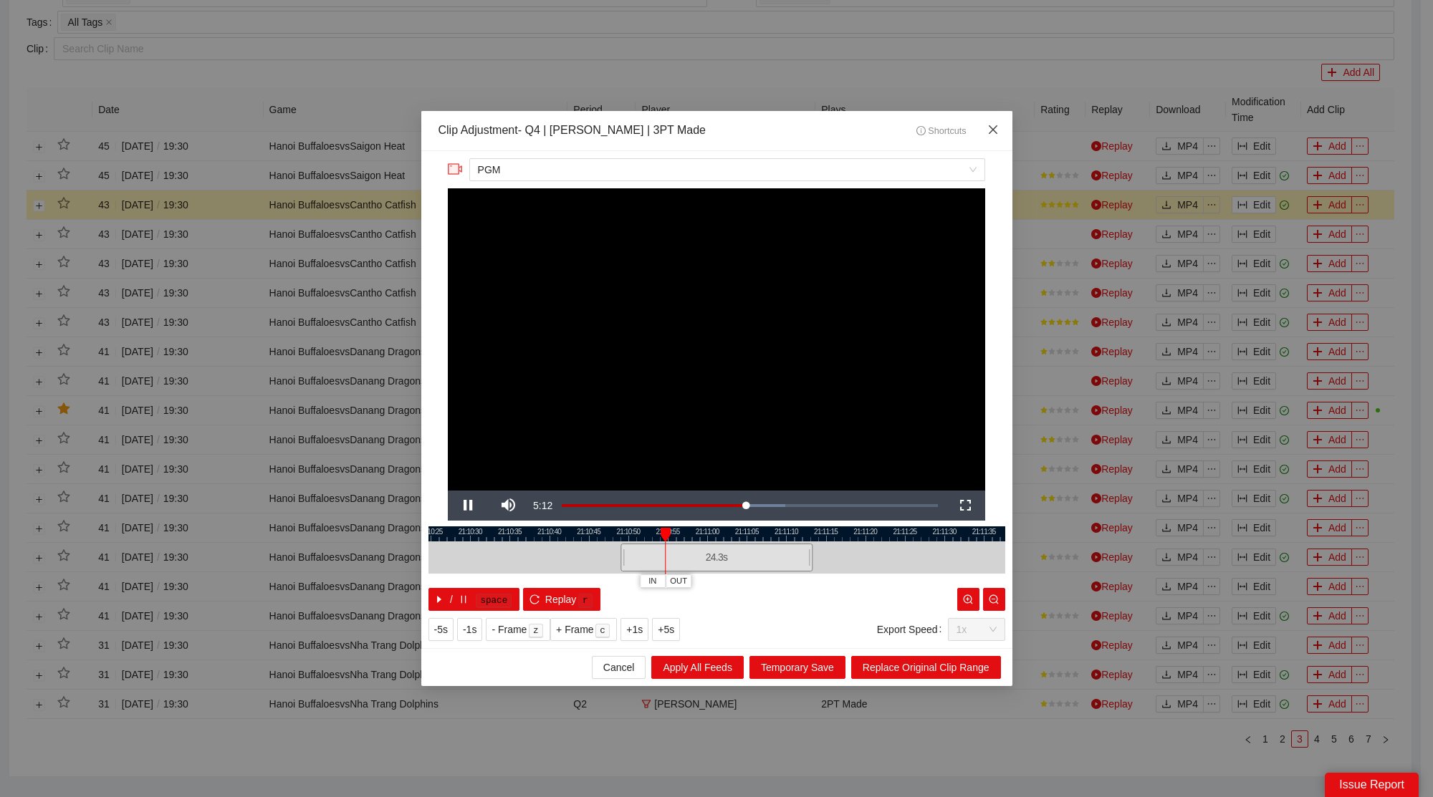
click at [993, 125] on icon "close" at bounding box center [992, 129] width 11 height 11
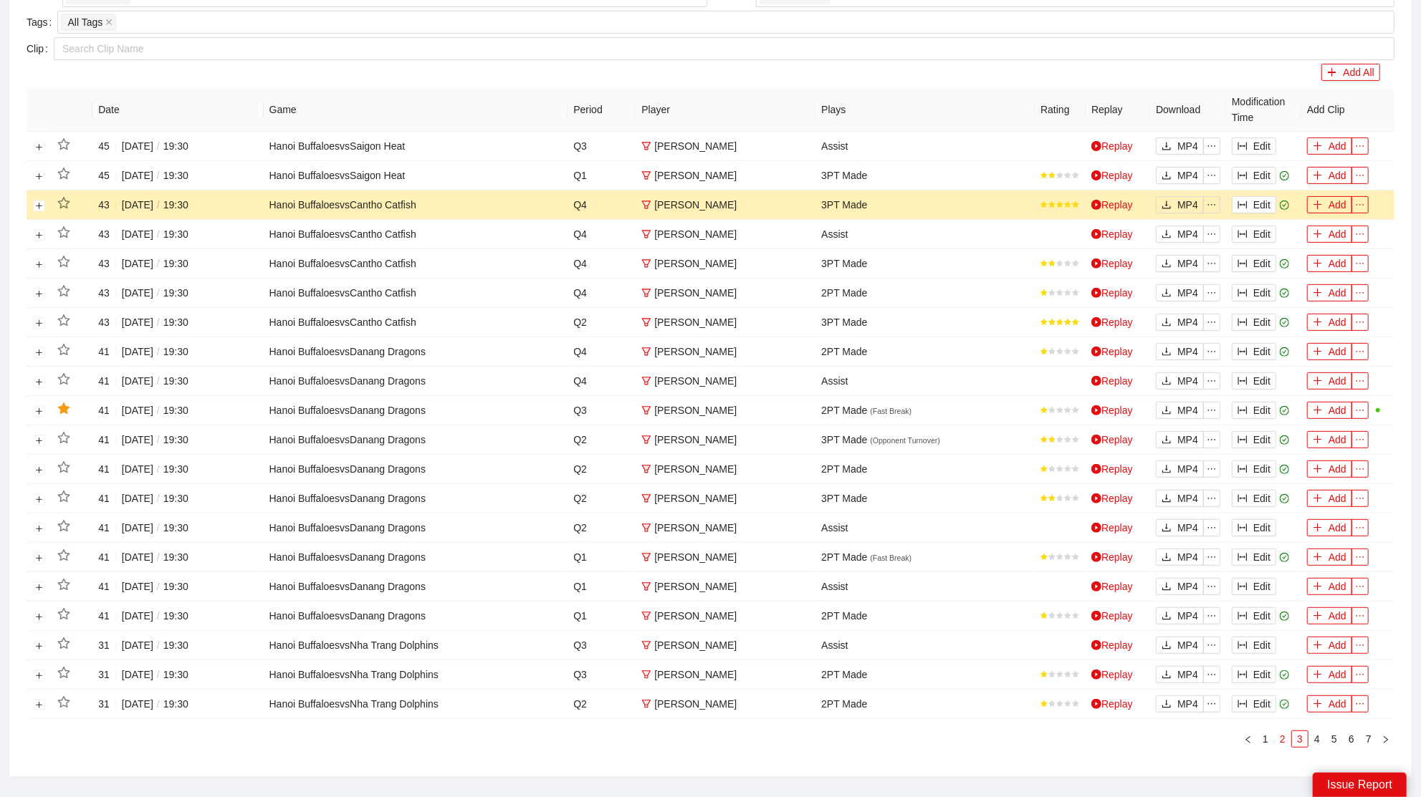
click at [1282, 731] on link "2" at bounding box center [1282, 739] width 16 height 16
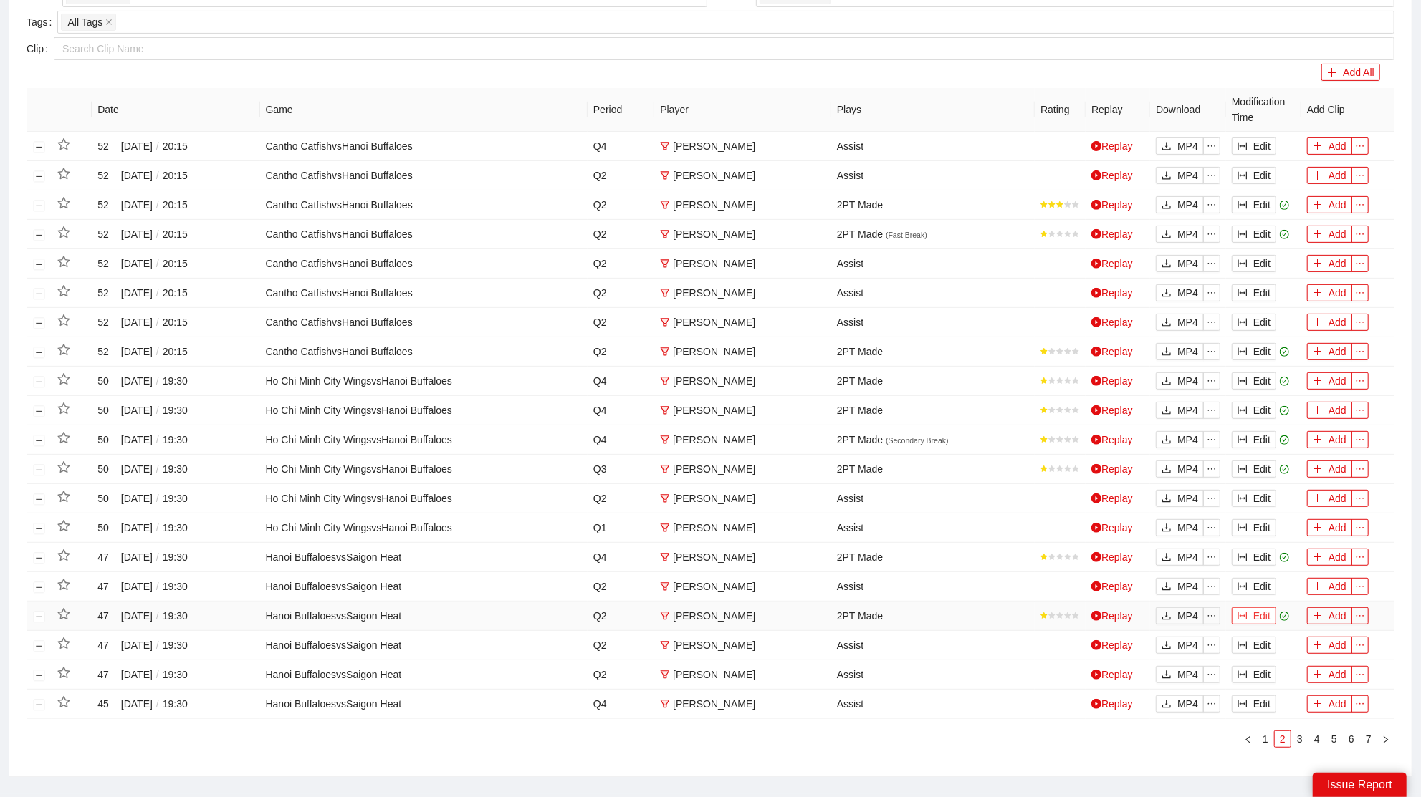
click at [1267, 607] on button "Edit" at bounding box center [1253, 615] width 44 height 17
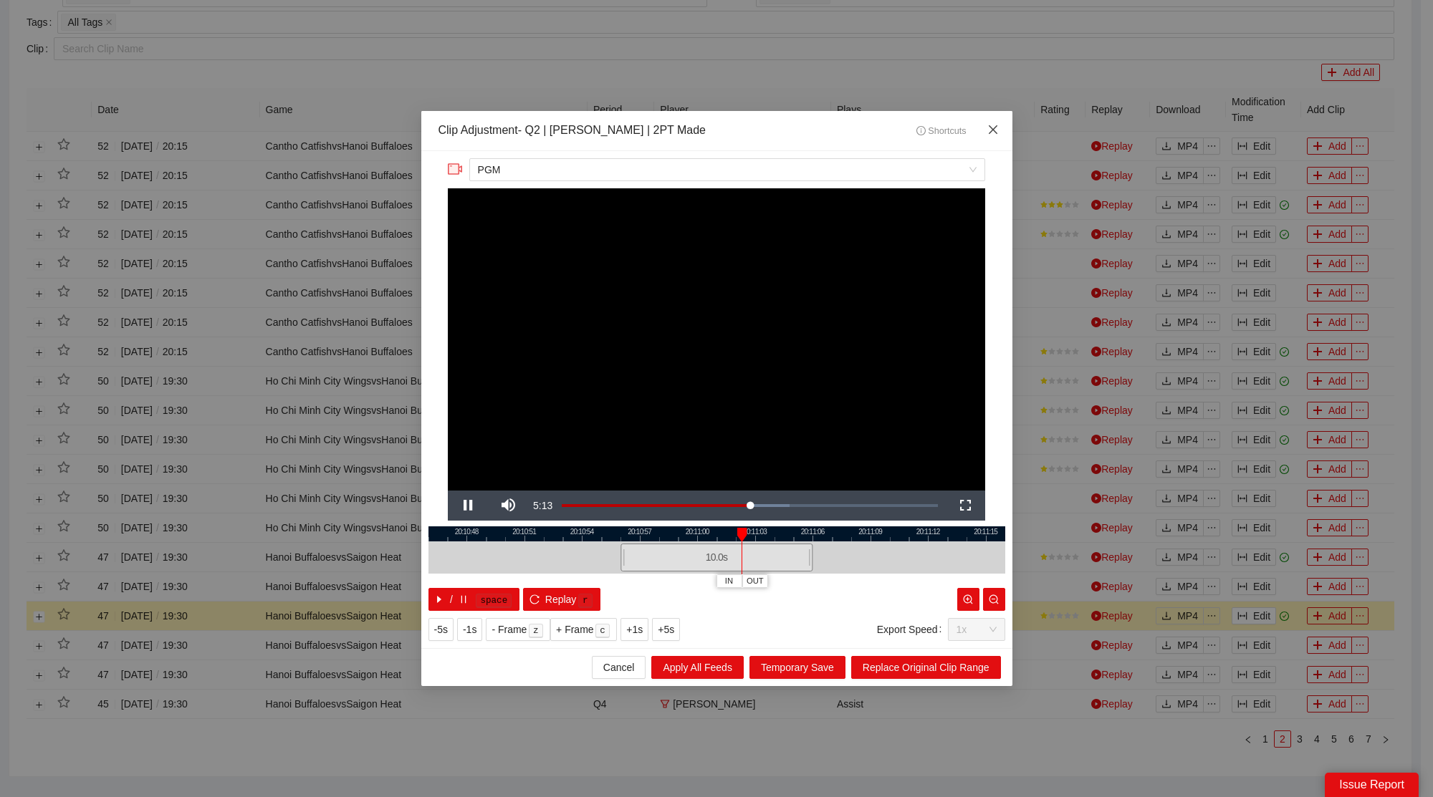
click at [995, 133] on icon "close" at bounding box center [992, 129] width 9 height 9
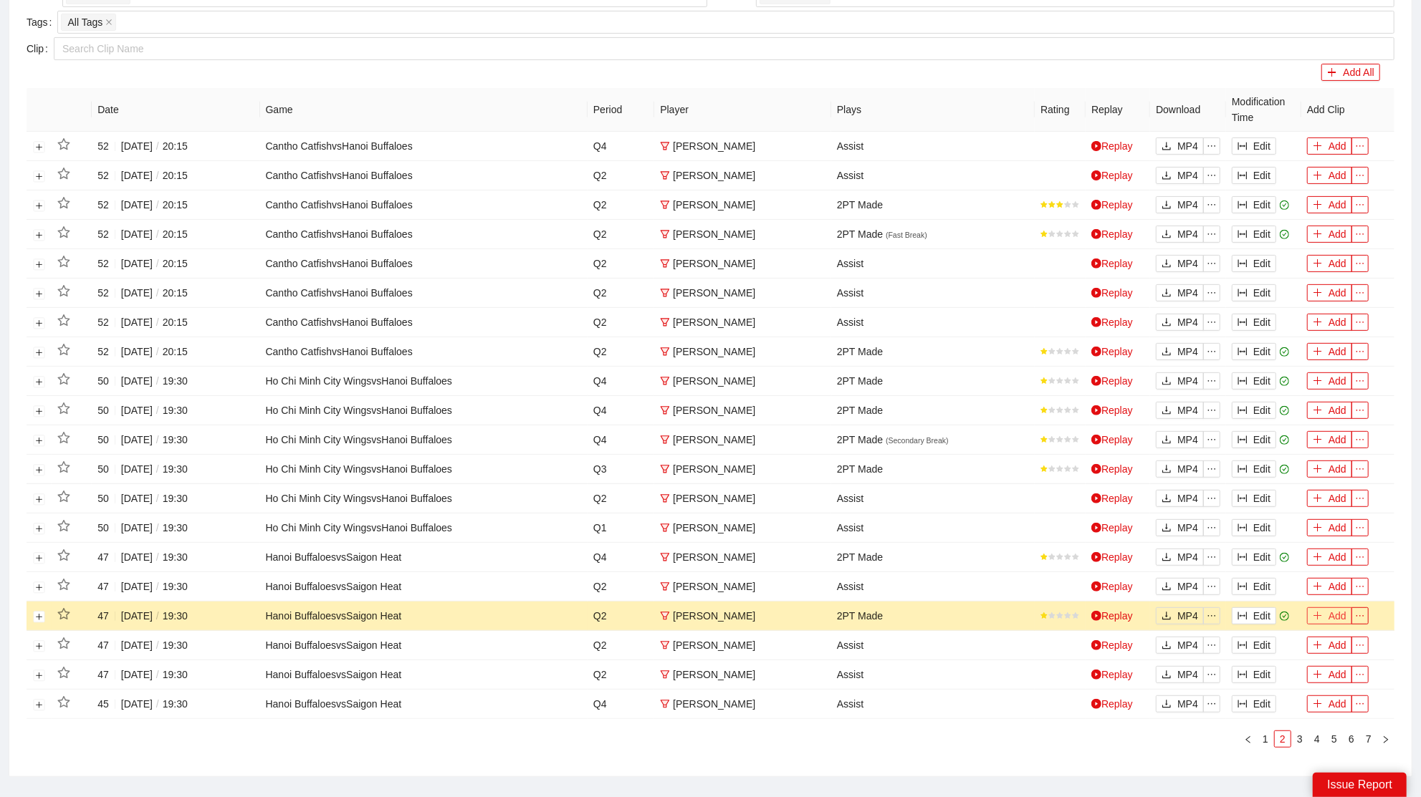
click at [1330, 607] on button "Add" at bounding box center [1329, 615] width 45 height 17
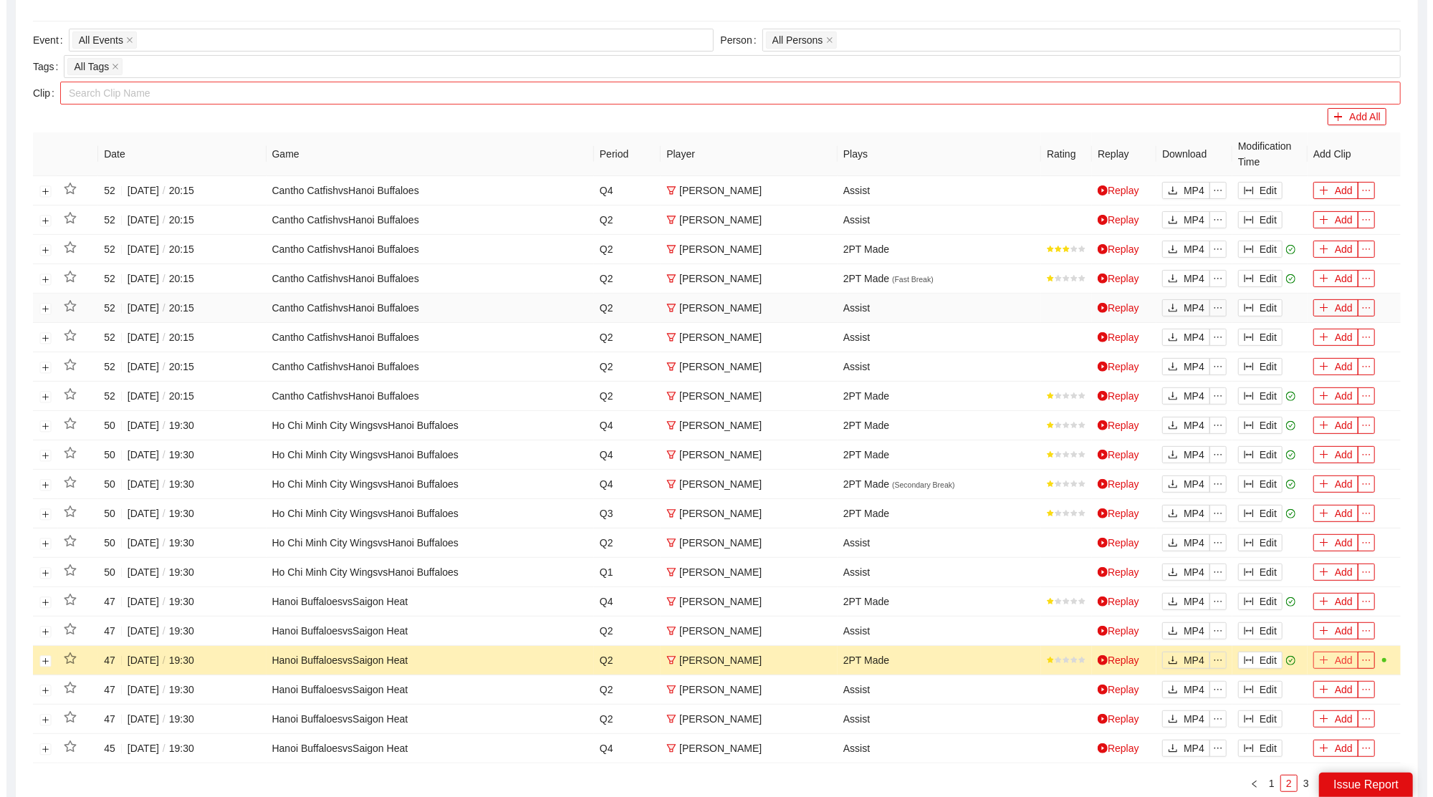
scroll to position [0, 0]
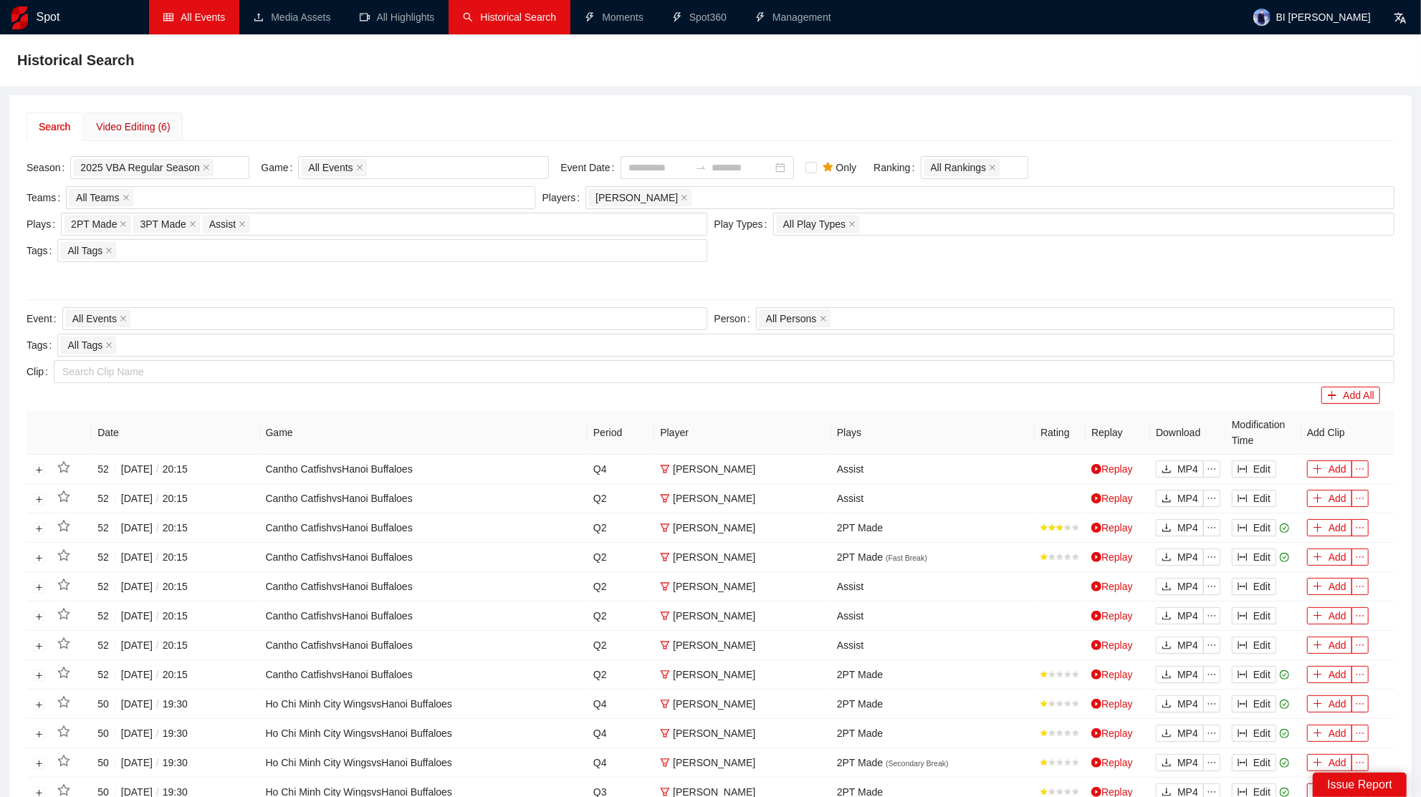
click at [162, 130] on div "Video Editing (6)" at bounding box center [133, 127] width 74 height 16
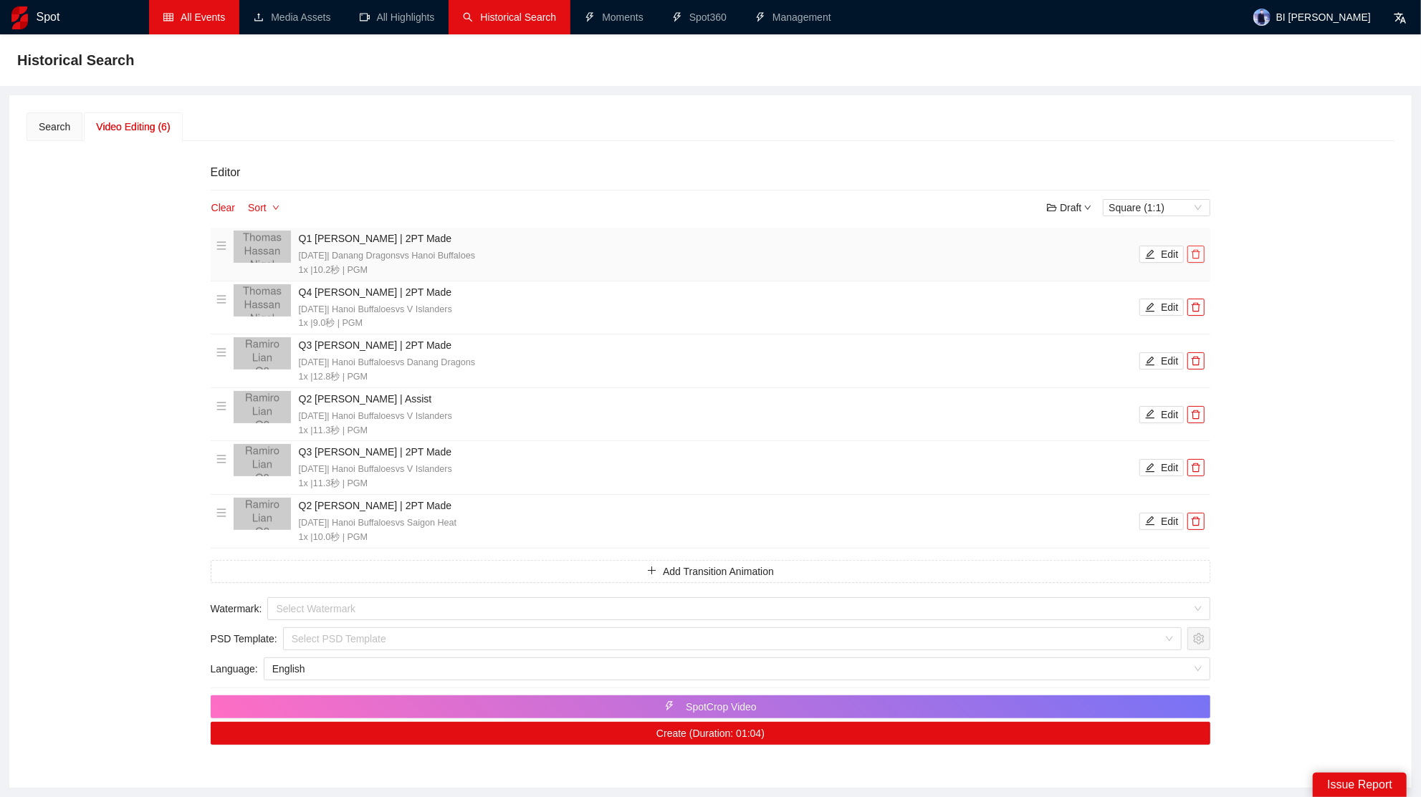
click at [1201, 252] on icon "delete" at bounding box center [1196, 254] width 10 height 10
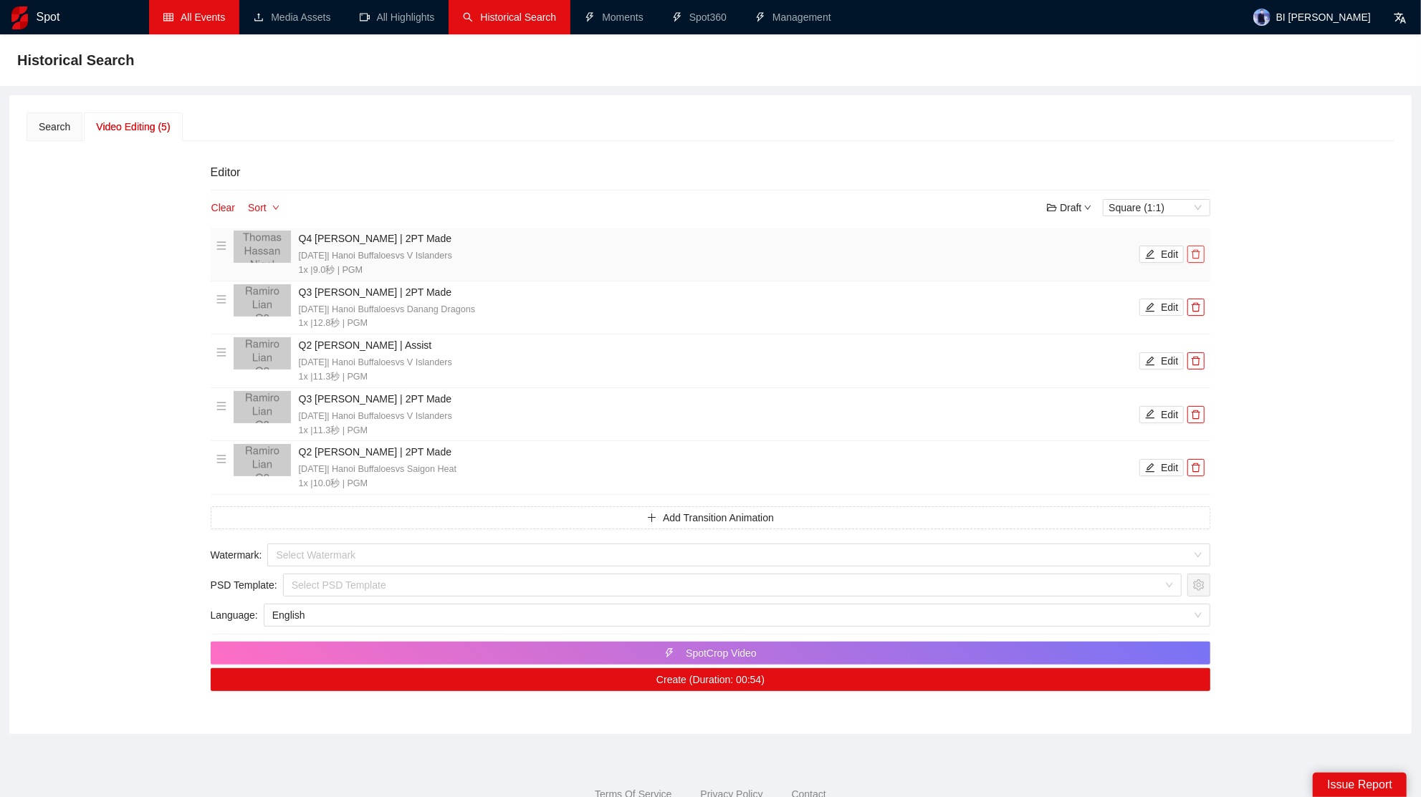
click at [1201, 252] on icon "delete" at bounding box center [1196, 254] width 10 height 10
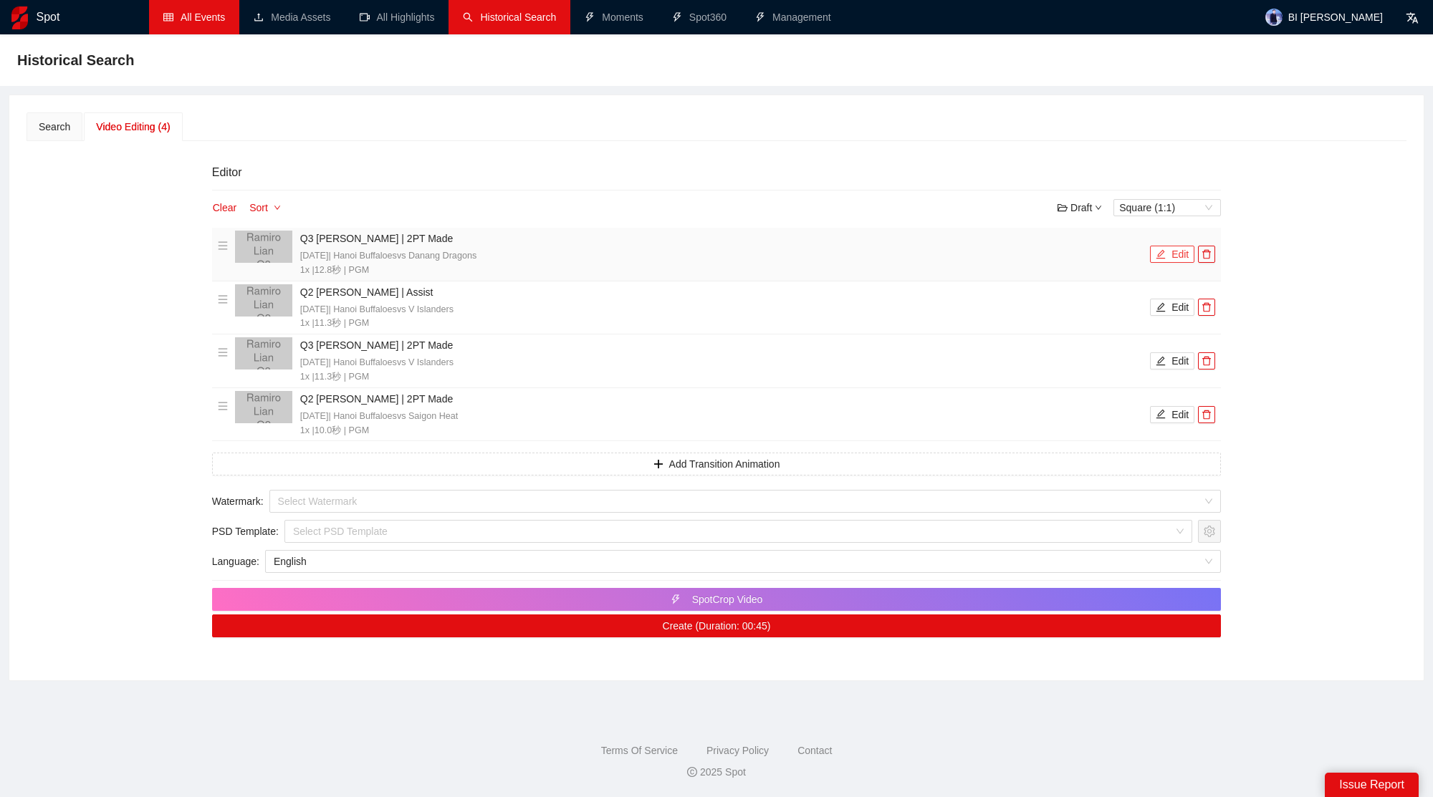
click at [1174, 249] on button "Edit" at bounding box center [1172, 254] width 44 height 17
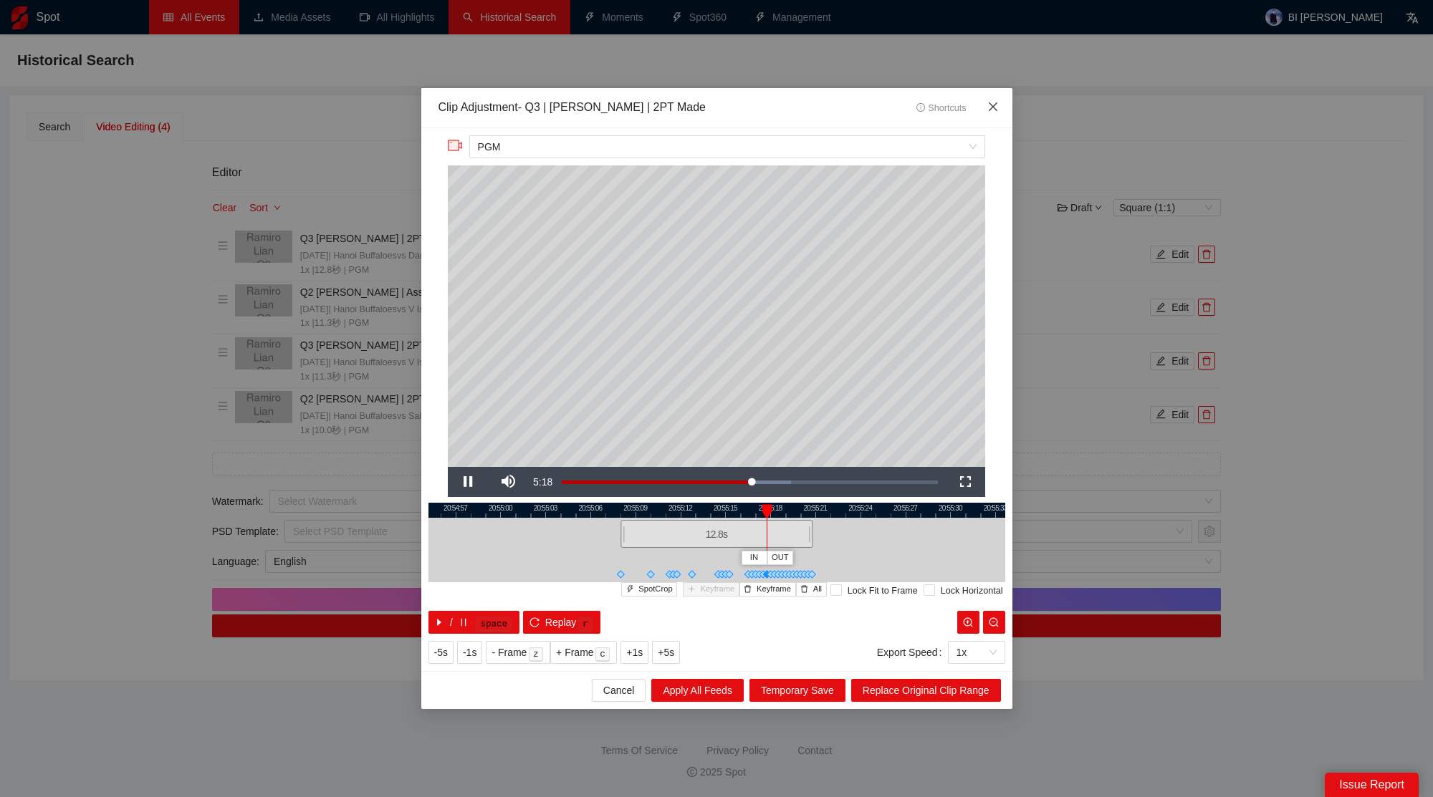
click at [1007, 100] on span "Close" at bounding box center [993, 107] width 39 height 39
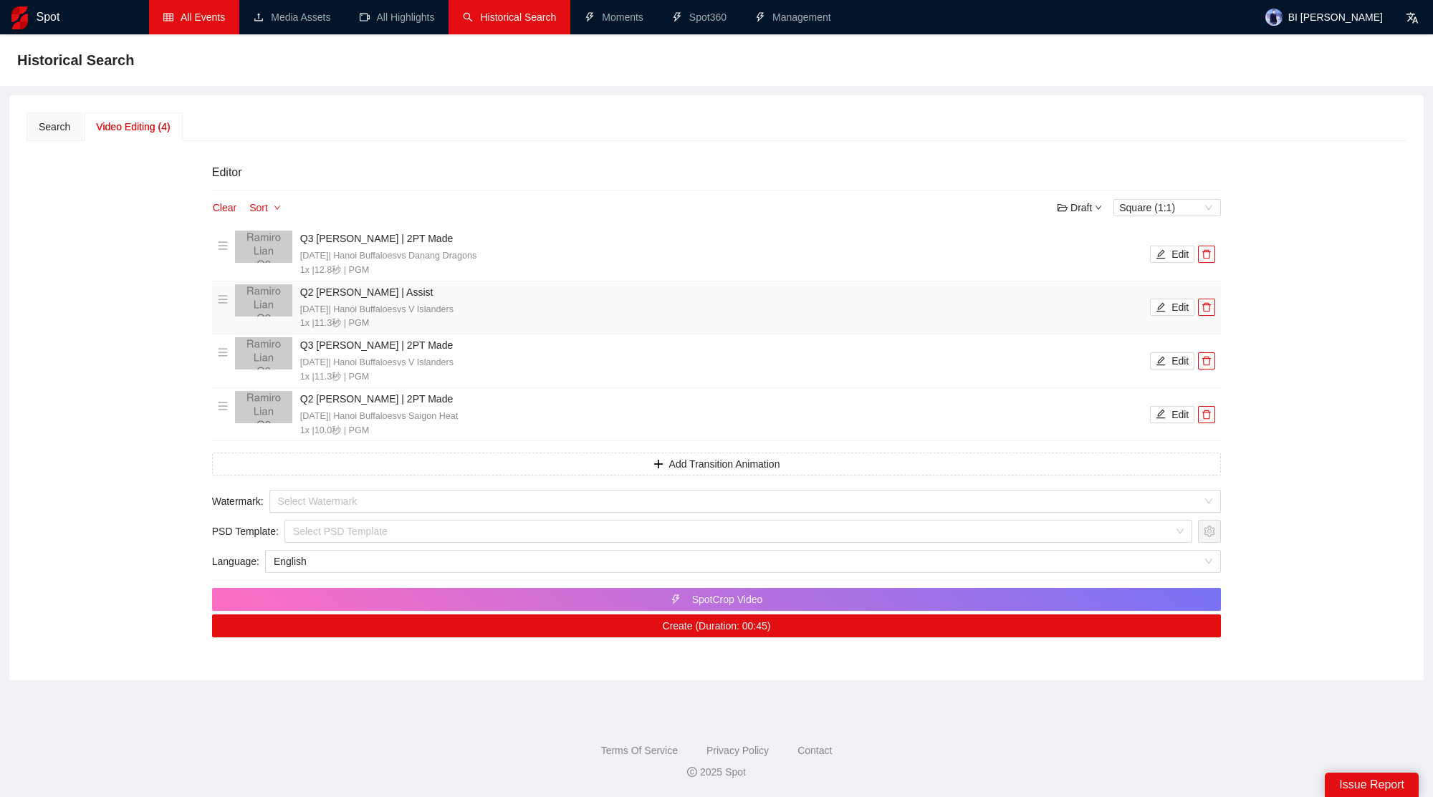
click at [1167, 314] on li "Q2 [PERSON_NAME] | Assist [DATE] | Hanoi Buffaloes vs V Islanders 1x | 11.3 秒 |…" at bounding box center [717, 307] width 998 height 47
click at [1169, 309] on button "Edit" at bounding box center [1172, 307] width 44 height 17
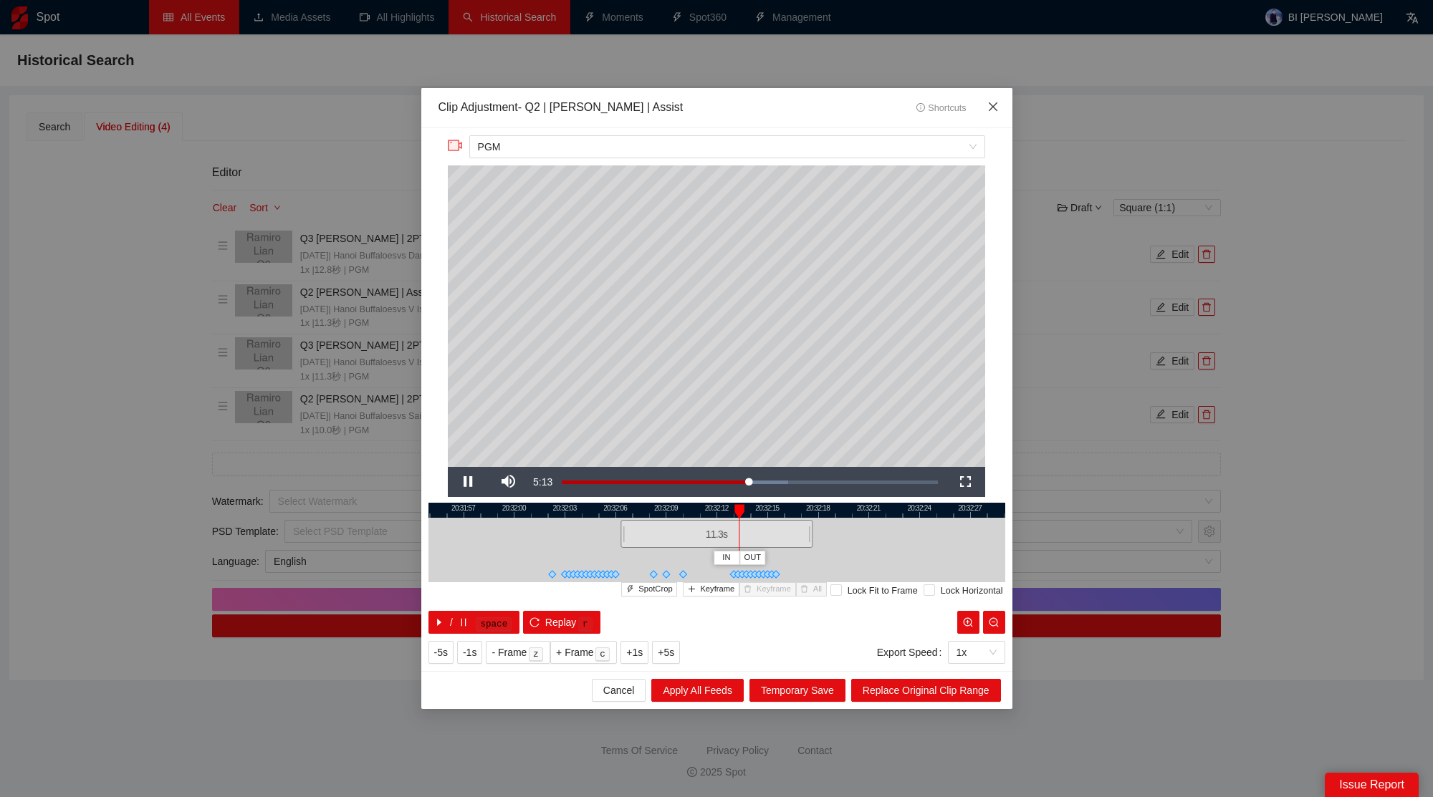
drag, startPoint x: 991, startPoint y: 99, endPoint x: 1016, endPoint y: 123, distance: 35.0
click at [991, 99] on span "Close" at bounding box center [993, 107] width 39 height 39
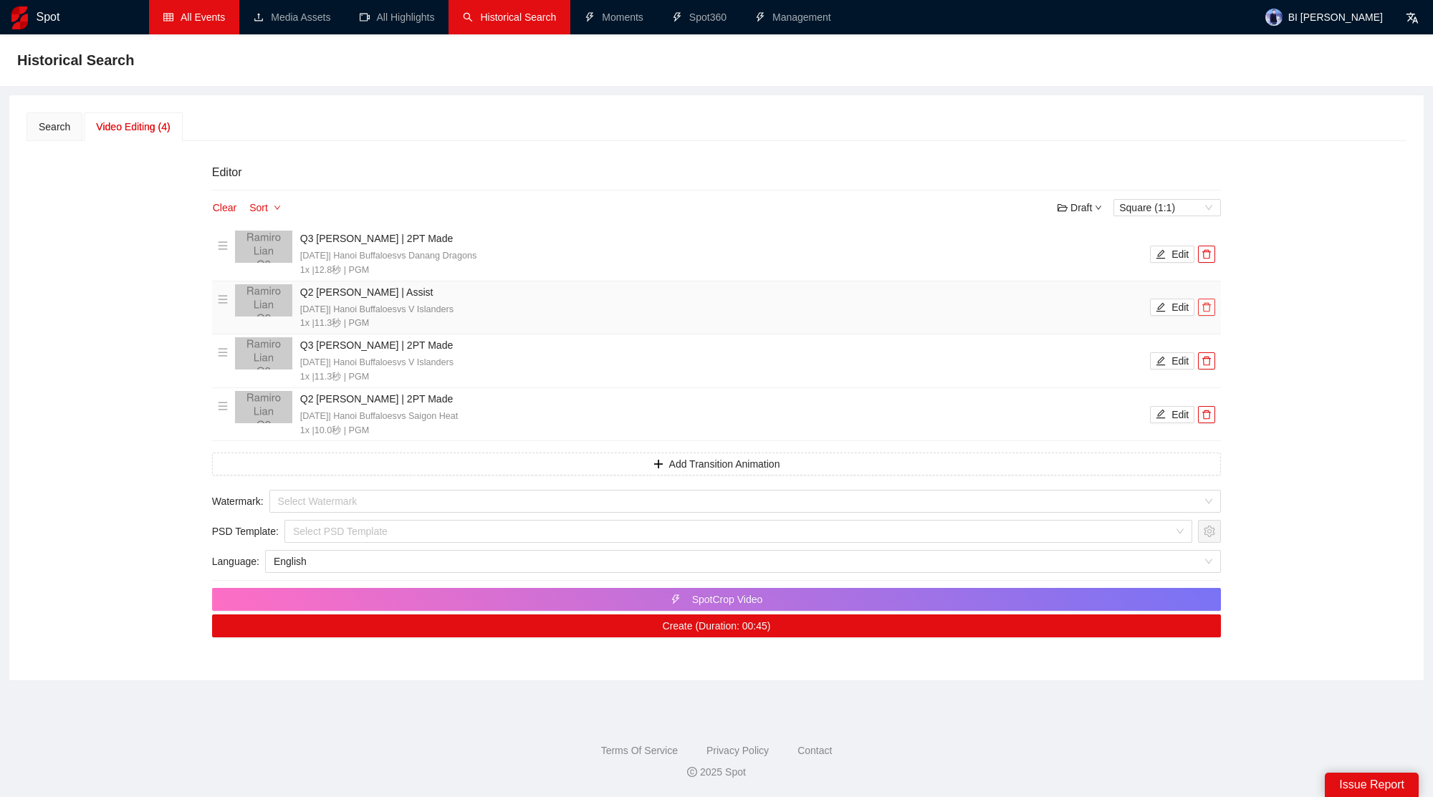
click at [1206, 307] on icon "delete" at bounding box center [1206, 307] width 10 height 10
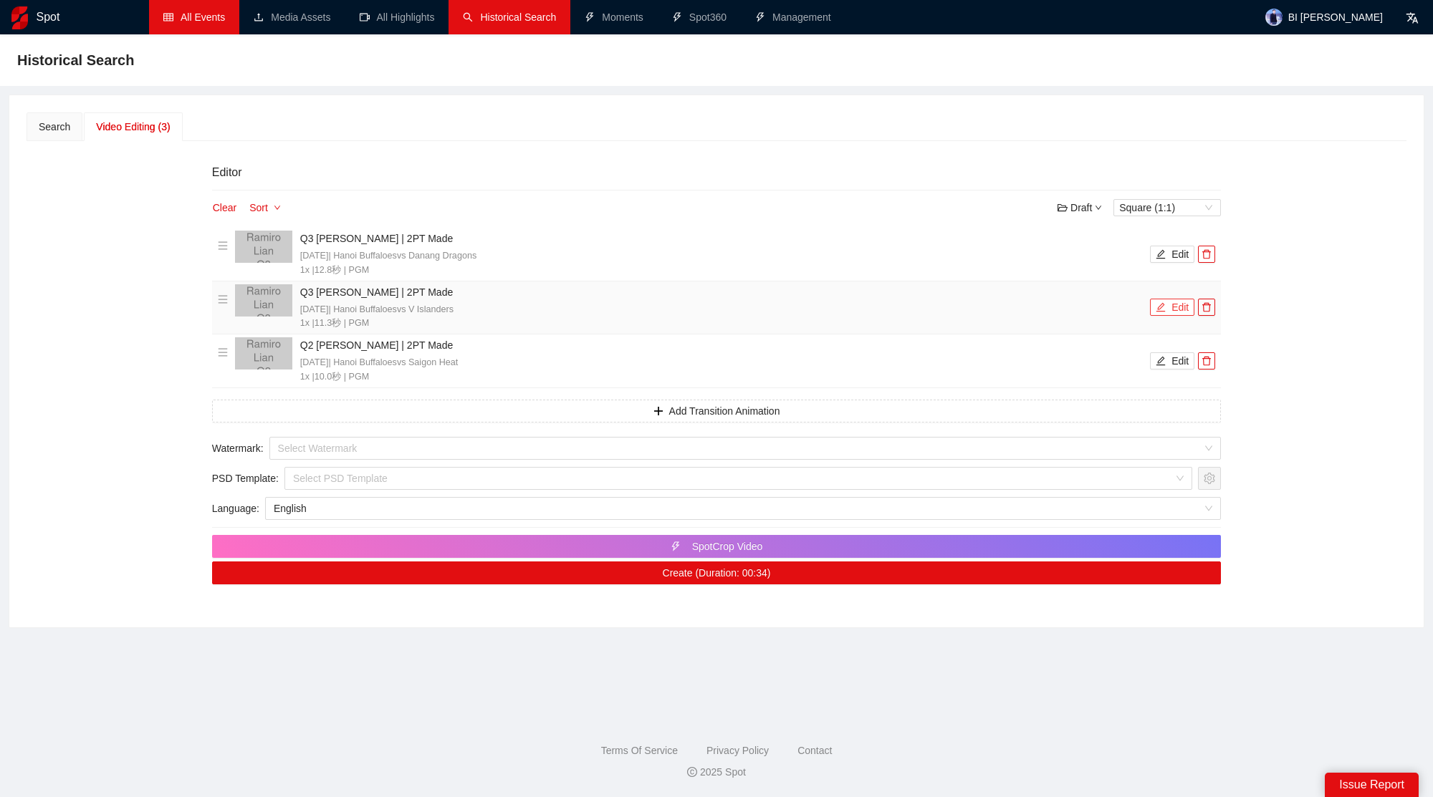
click at [1171, 307] on button "Edit" at bounding box center [1172, 307] width 44 height 17
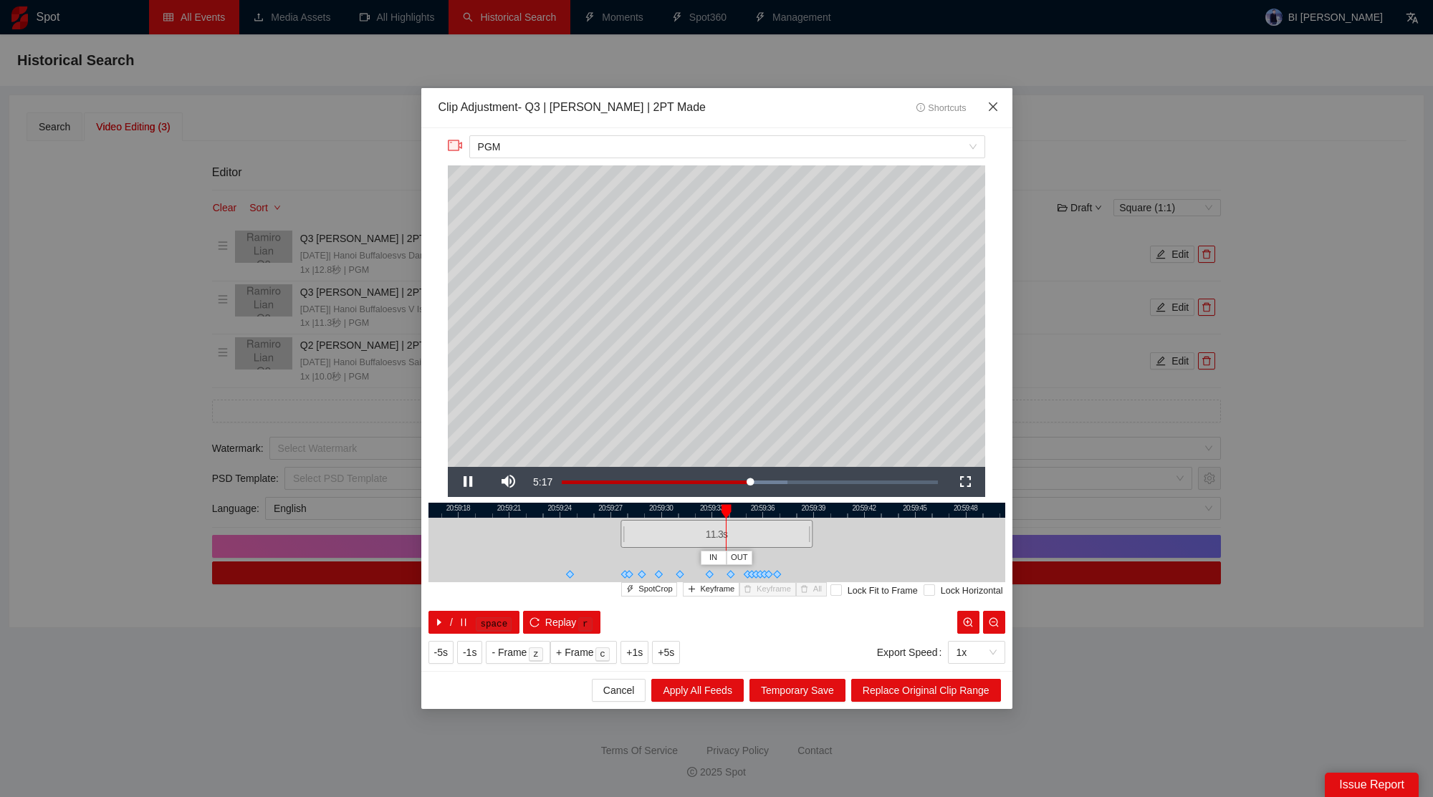
click at [996, 106] on icon "close" at bounding box center [992, 106] width 11 height 11
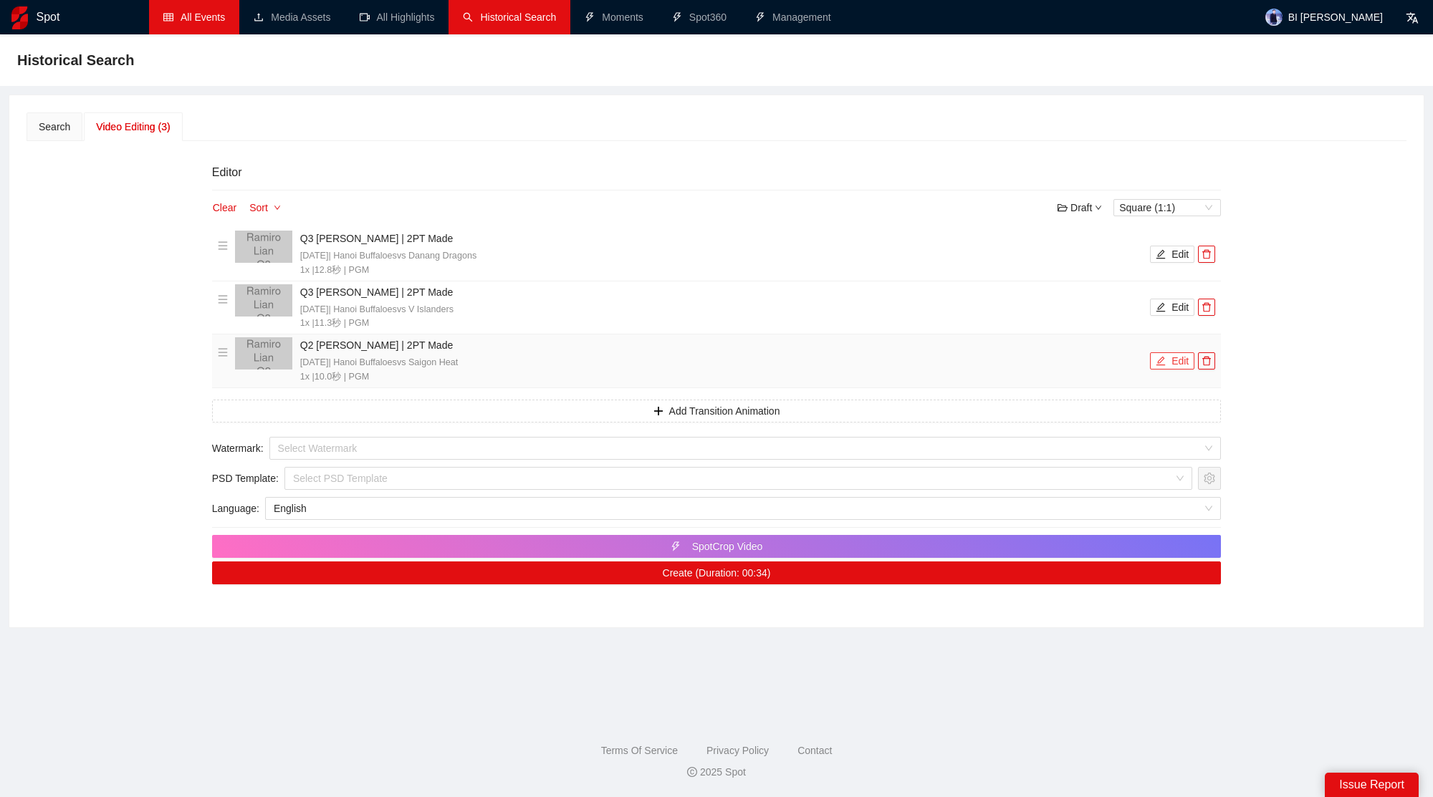
click at [1180, 360] on button "Edit" at bounding box center [1172, 360] width 44 height 17
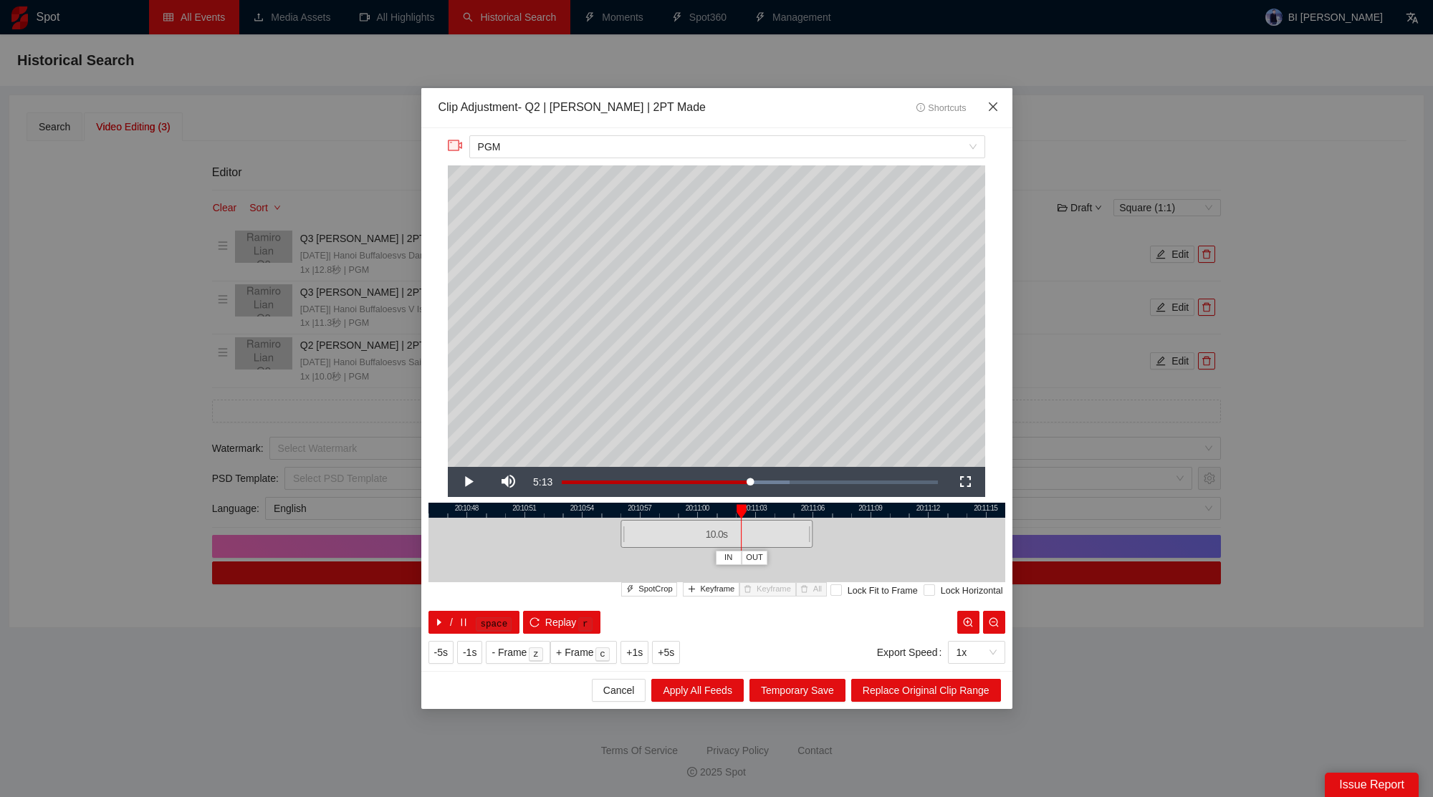
click at [1001, 104] on span "Close" at bounding box center [993, 107] width 39 height 39
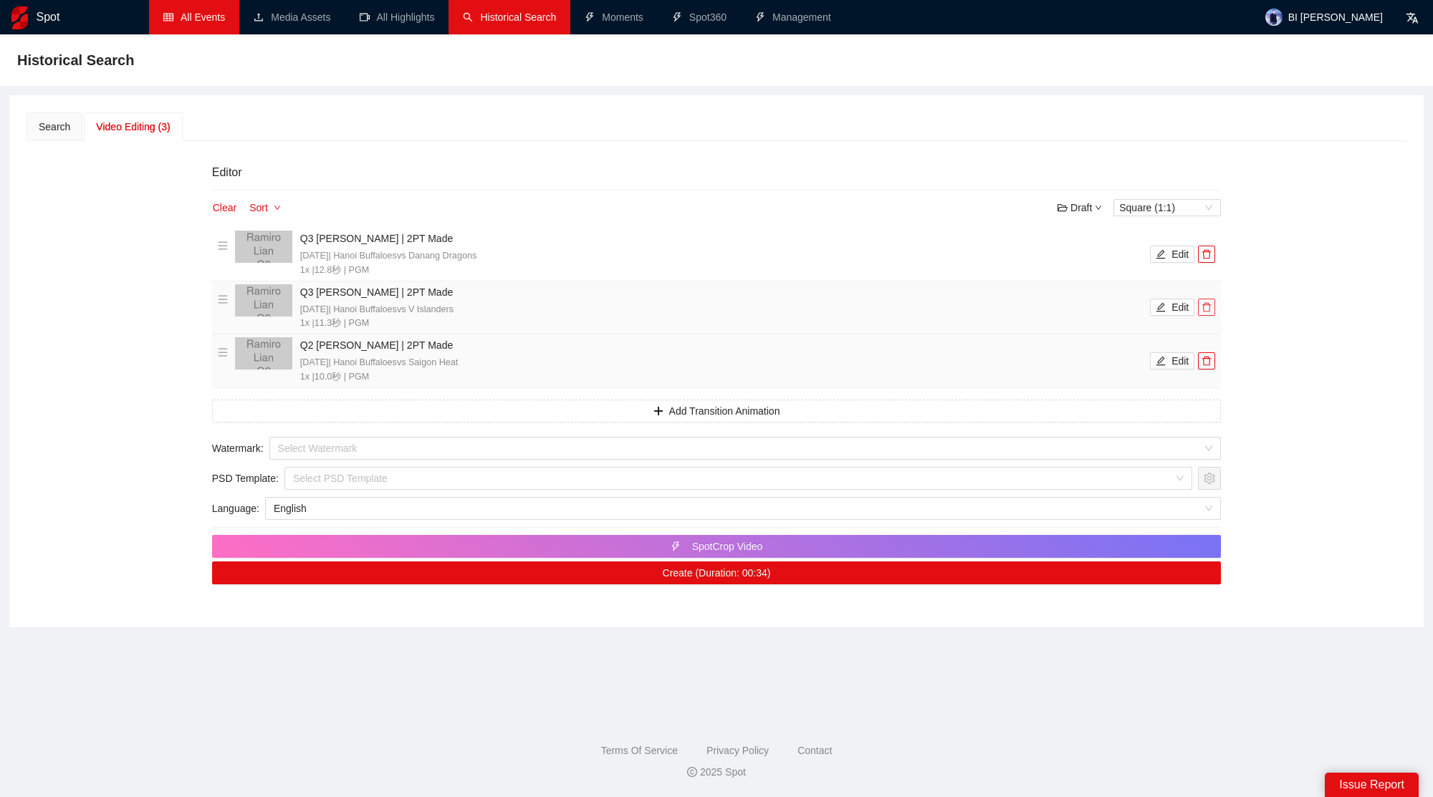
click at [1210, 302] on icon "delete" at bounding box center [1206, 307] width 10 height 10
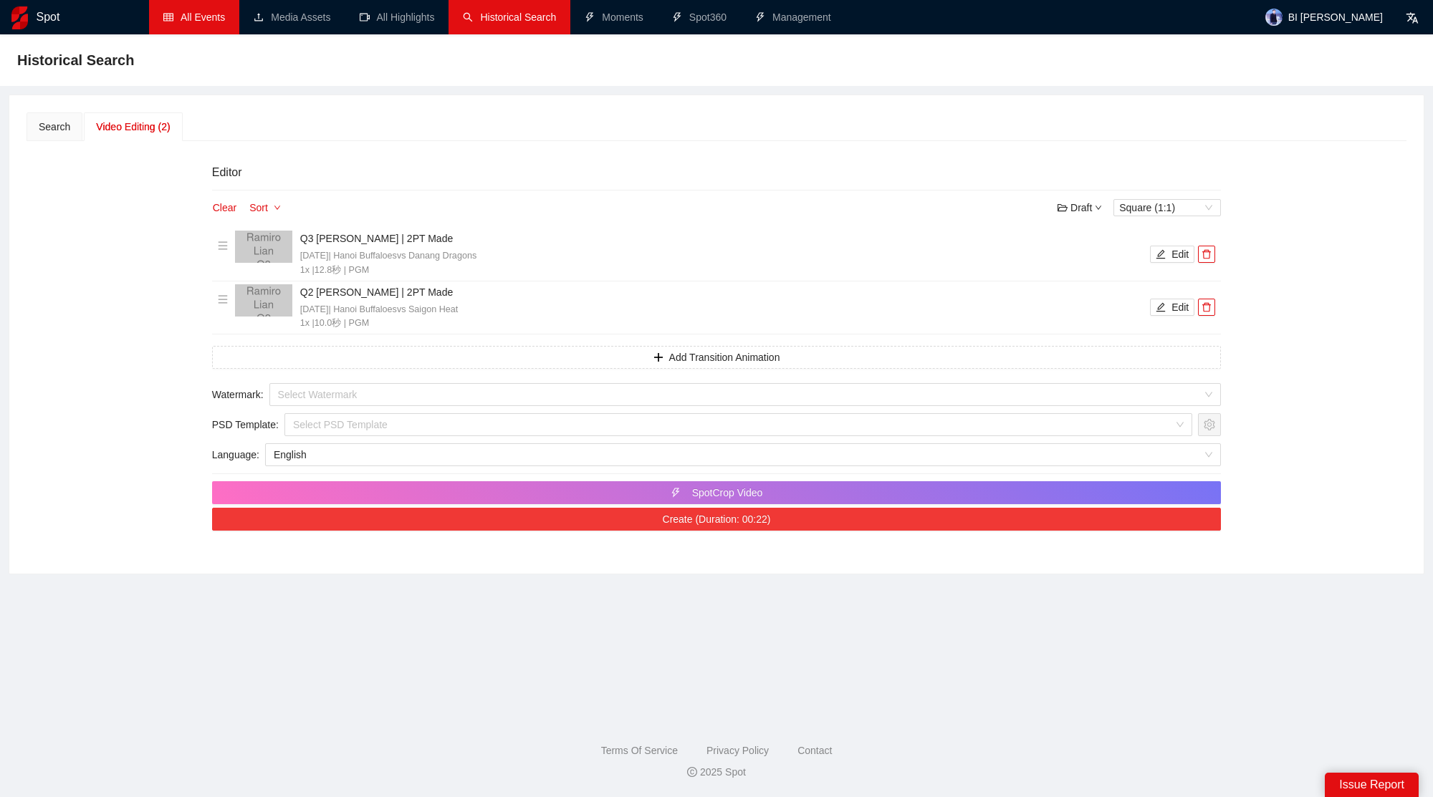
click at [806, 526] on button "Create (Duration: 00:22)" at bounding box center [716, 519] width 1009 height 23
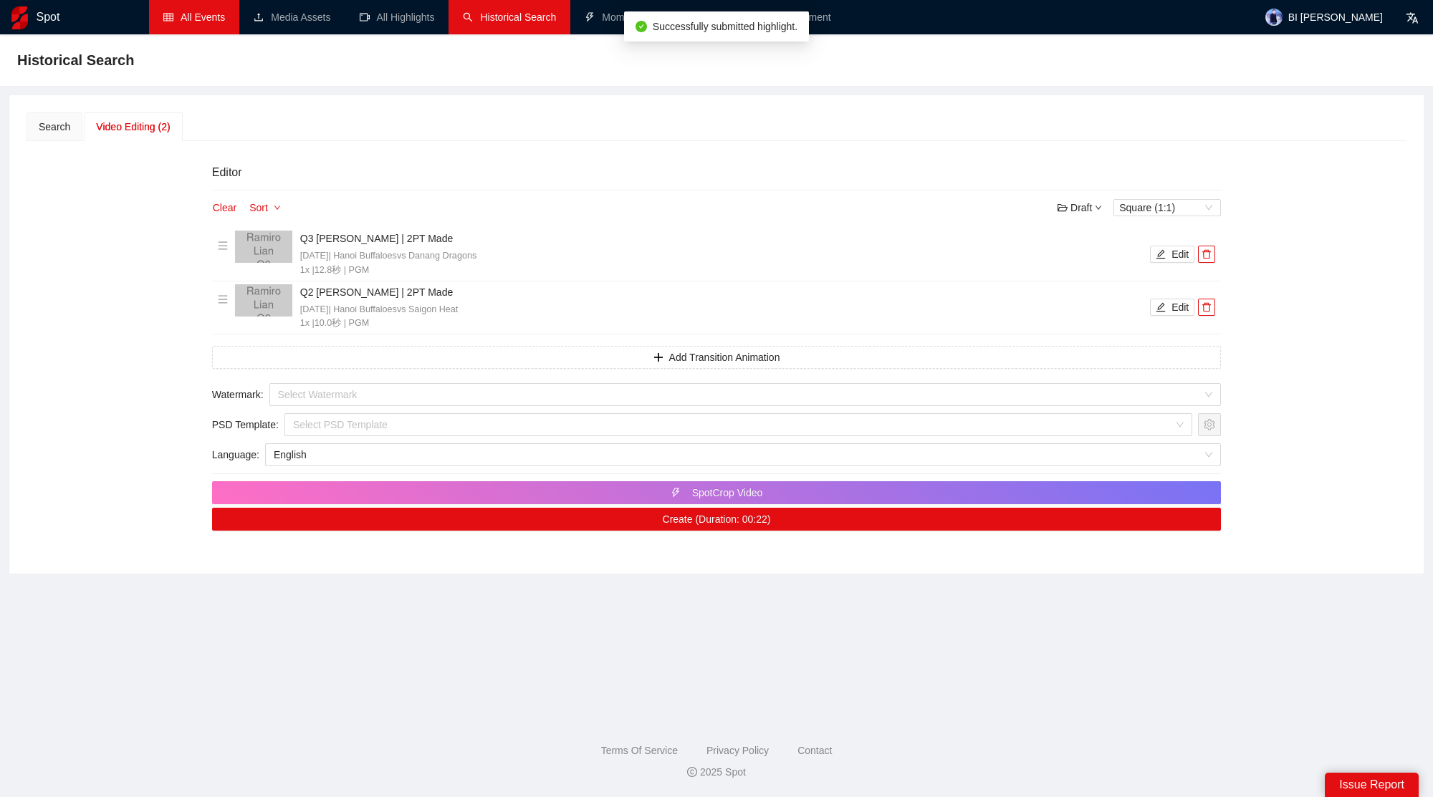
click at [537, 18] on span "Historical Search" at bounding box center [518, 16] width 76 height 11
click at [508, 14] on span "Historical Search" at bounding box center [518, 16] width 76 height 11
click at [232, 207] on button "Clear" at bounding box center [224, 207] width 25 height 17
click at [219, 208] on button "Clear" at bounding box center [224, 207] width 25 height 17
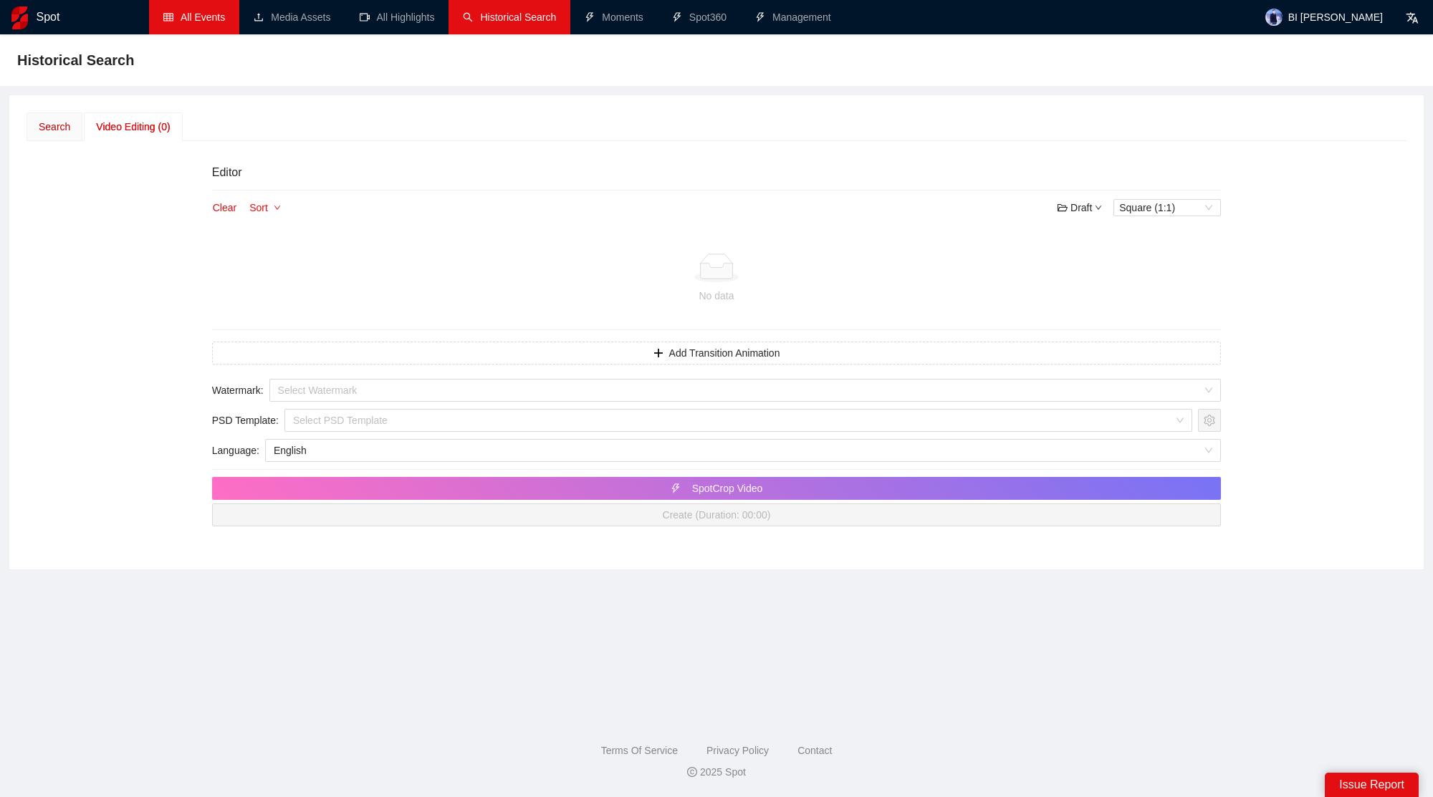
click at [64, 125] on div "Search" at bounding box center [55, 127] width 32 height 16
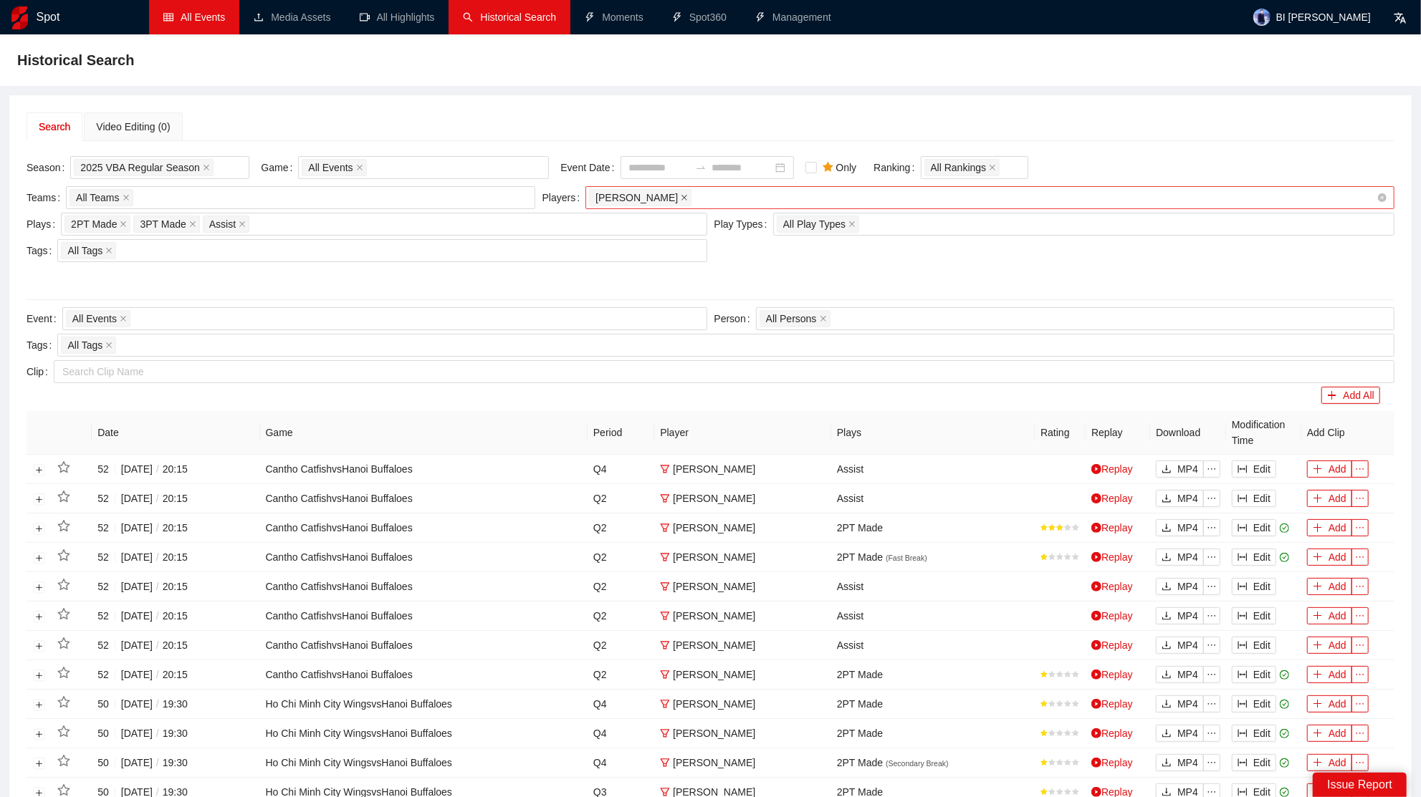
click at [681, 199] on icon "close" at bounding box center [684, 197] width 7 height 7
click at [660, 198] on div at bounding box center [982, 197] width 787 height 17
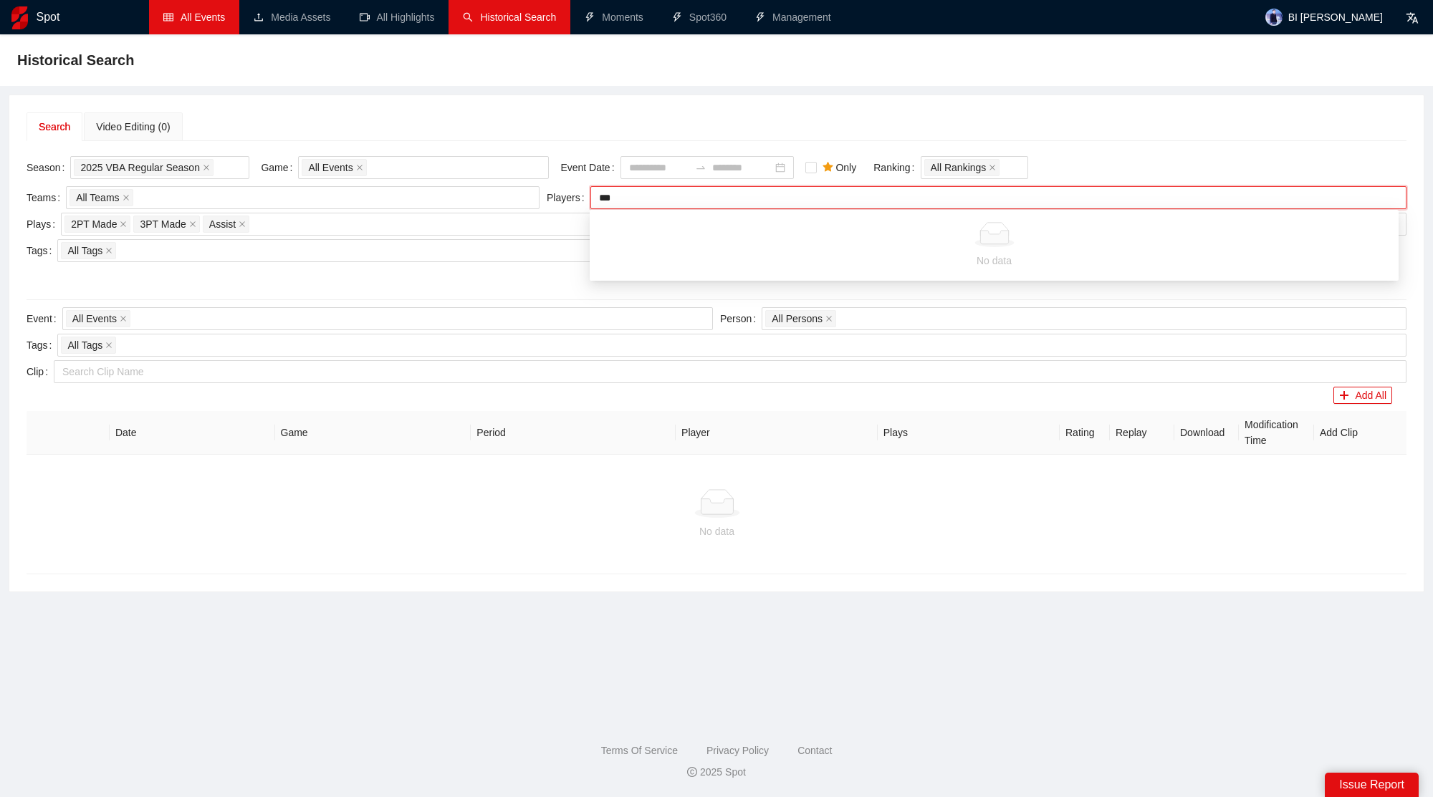
type input "*****"
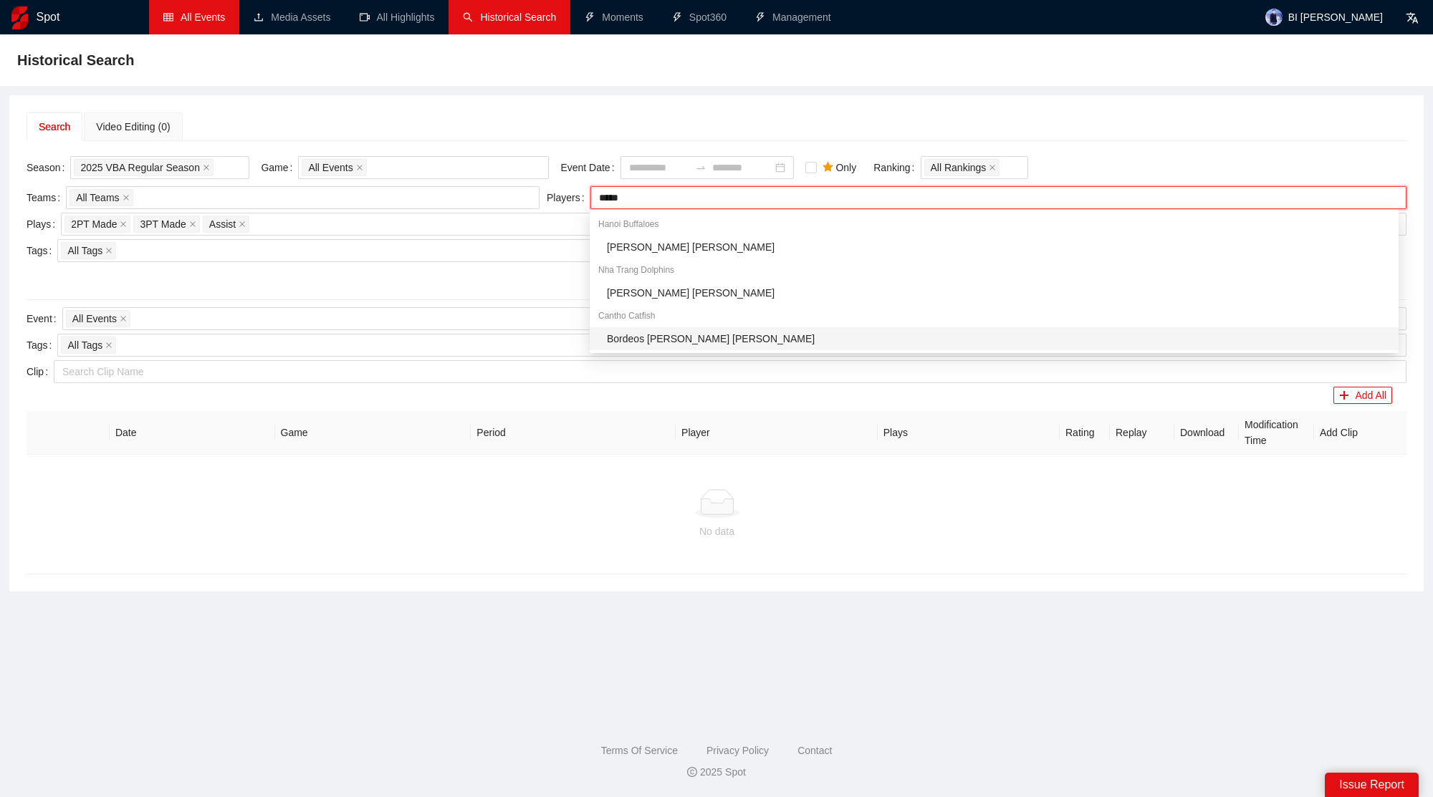
click at [731, 332] on div "Bordeos [PERSON_NAME] [PERSON_NAME]" at bounding box center [998, 339] width 783 height 16
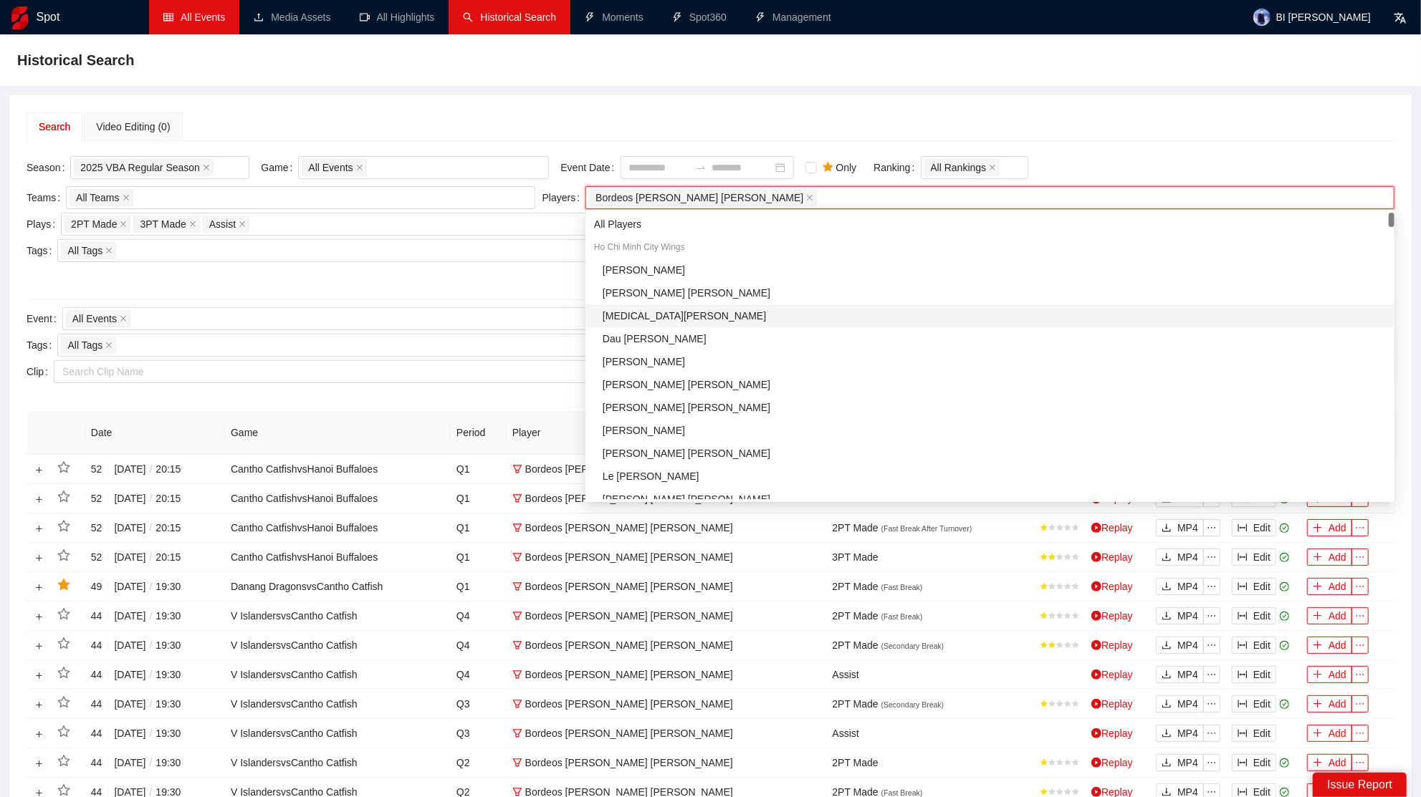
click at [453, 270] on div at bounding box center [711, 277] width 1368 height 23
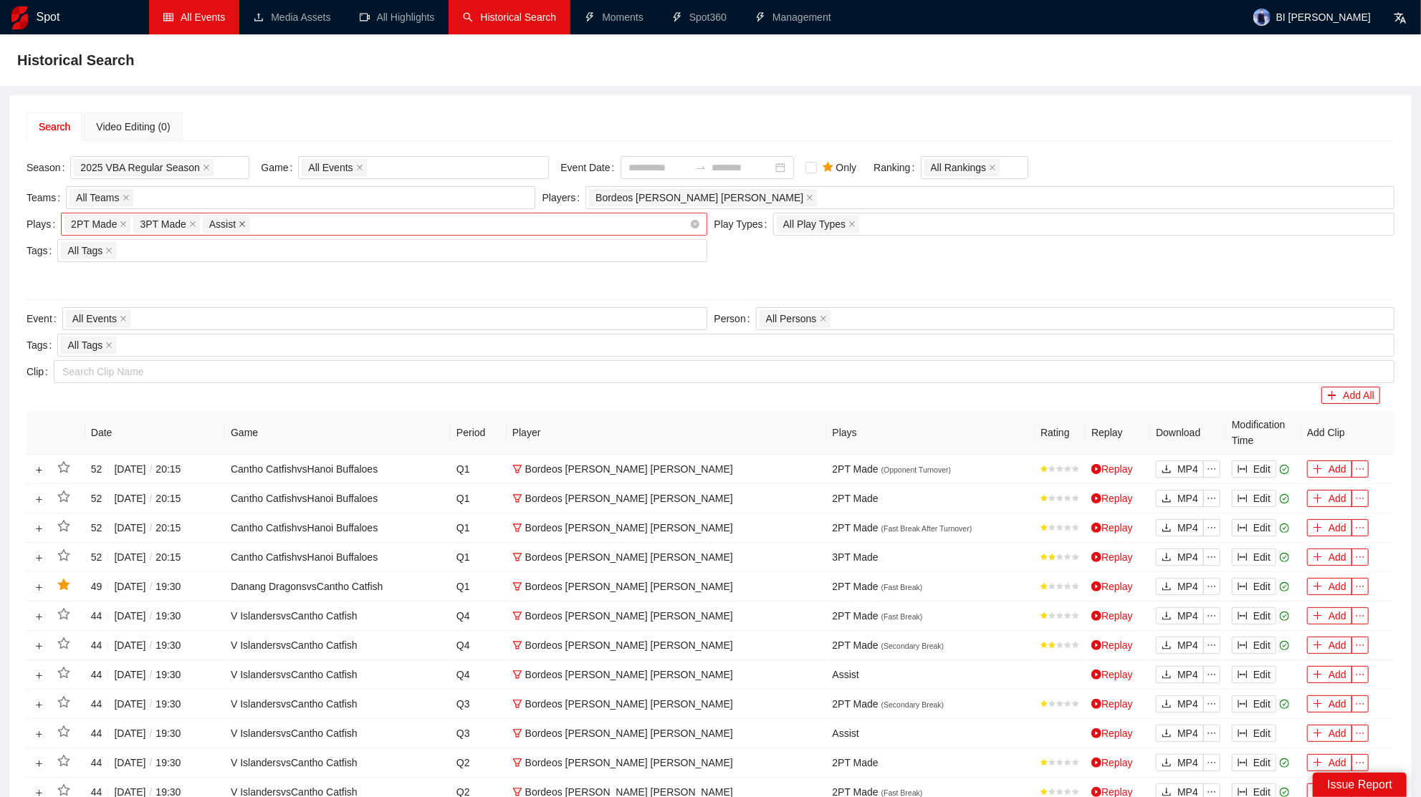
click at [241, 221] on icon "close" at bounding box center [242, 224] width 7 height 7
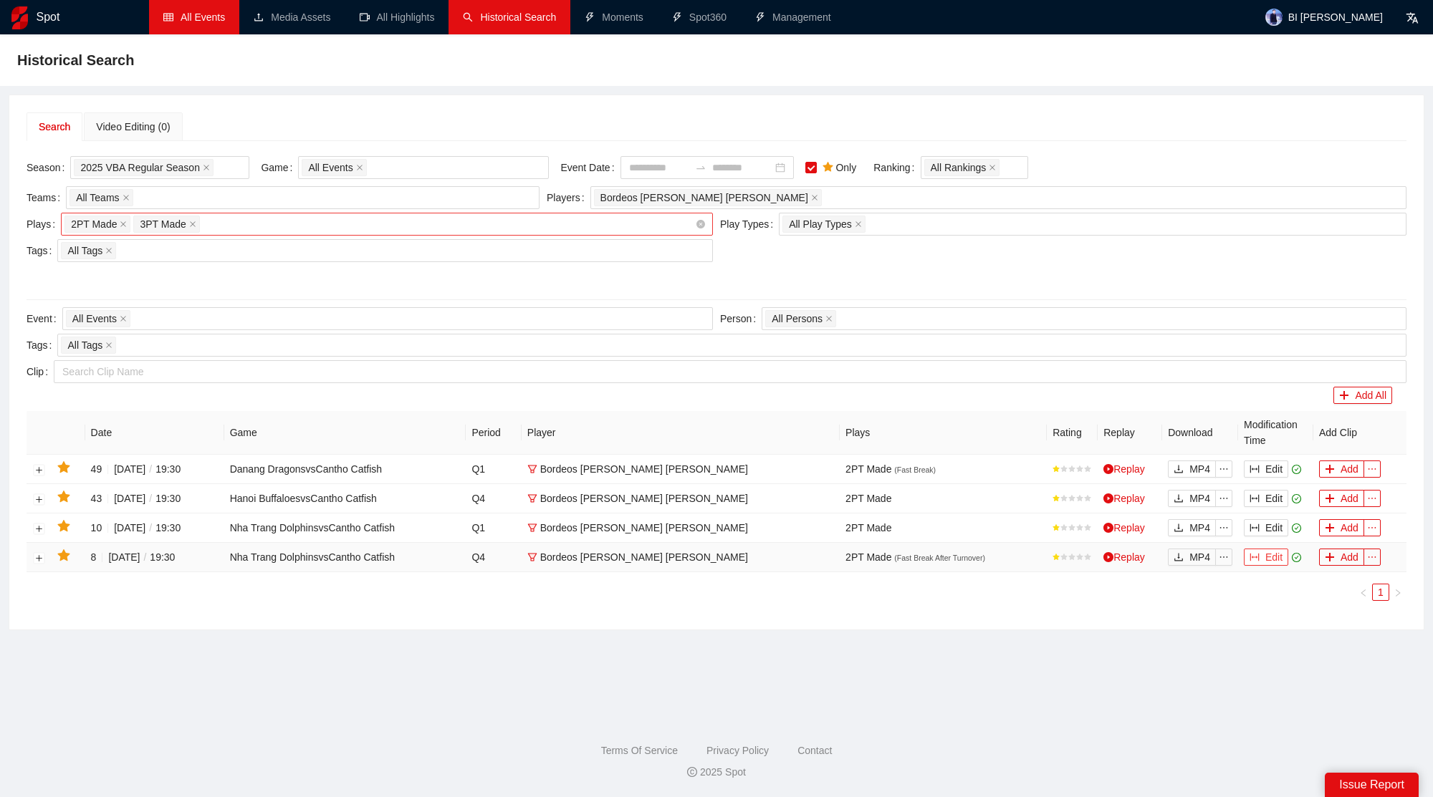
click at [1276, 553] on button "Edit" at bounding box center [1266, 557] width 44 height 17
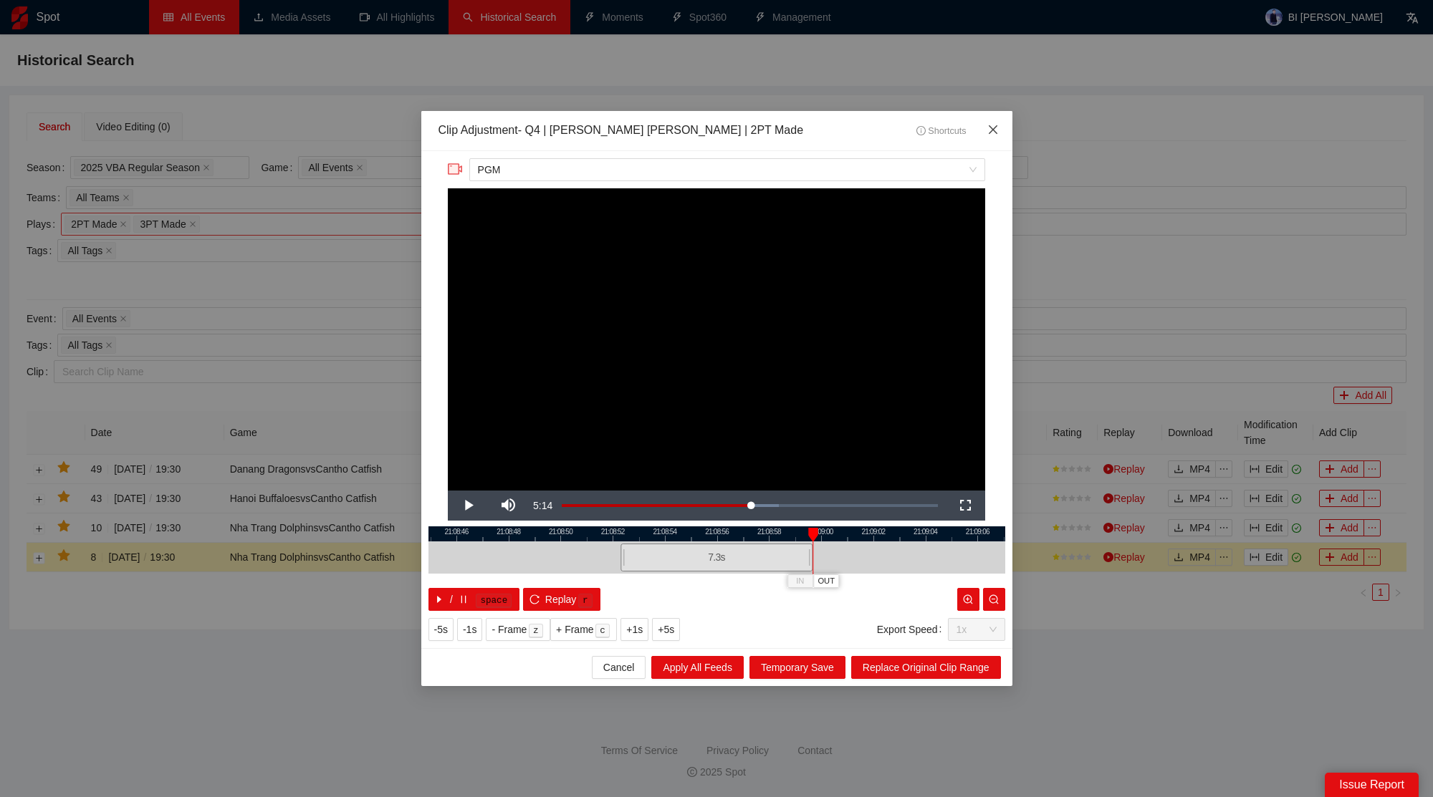
click at [1001, 128] on span "Close" at bounding box center [993, 130] width 39 height 39
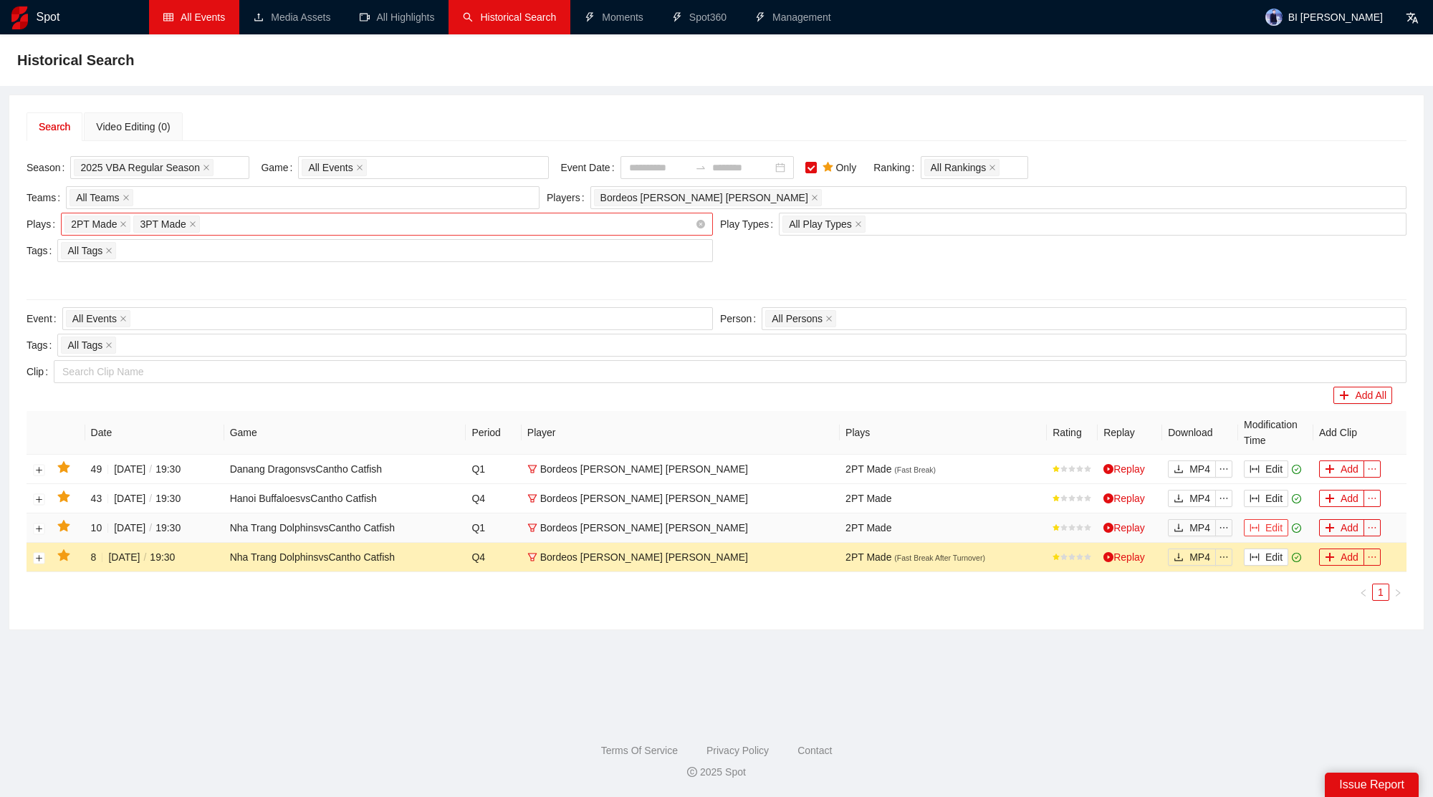
click at [1267, 524] on button "Edit" at bounding box center [1266, 527] width 44 height 17
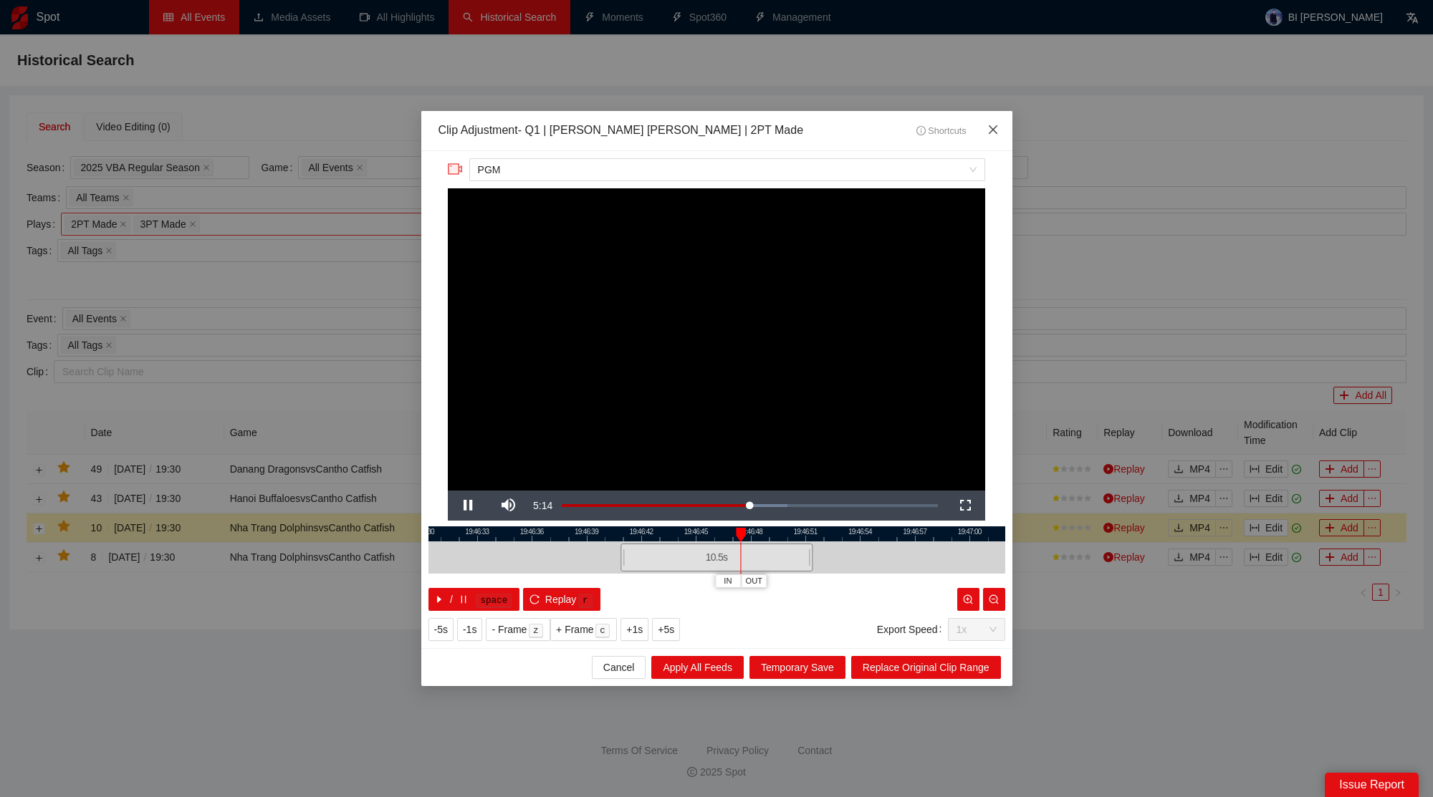
click at [988, 129] on icon "close" at bounding box center [992, 129] width 11 height 11
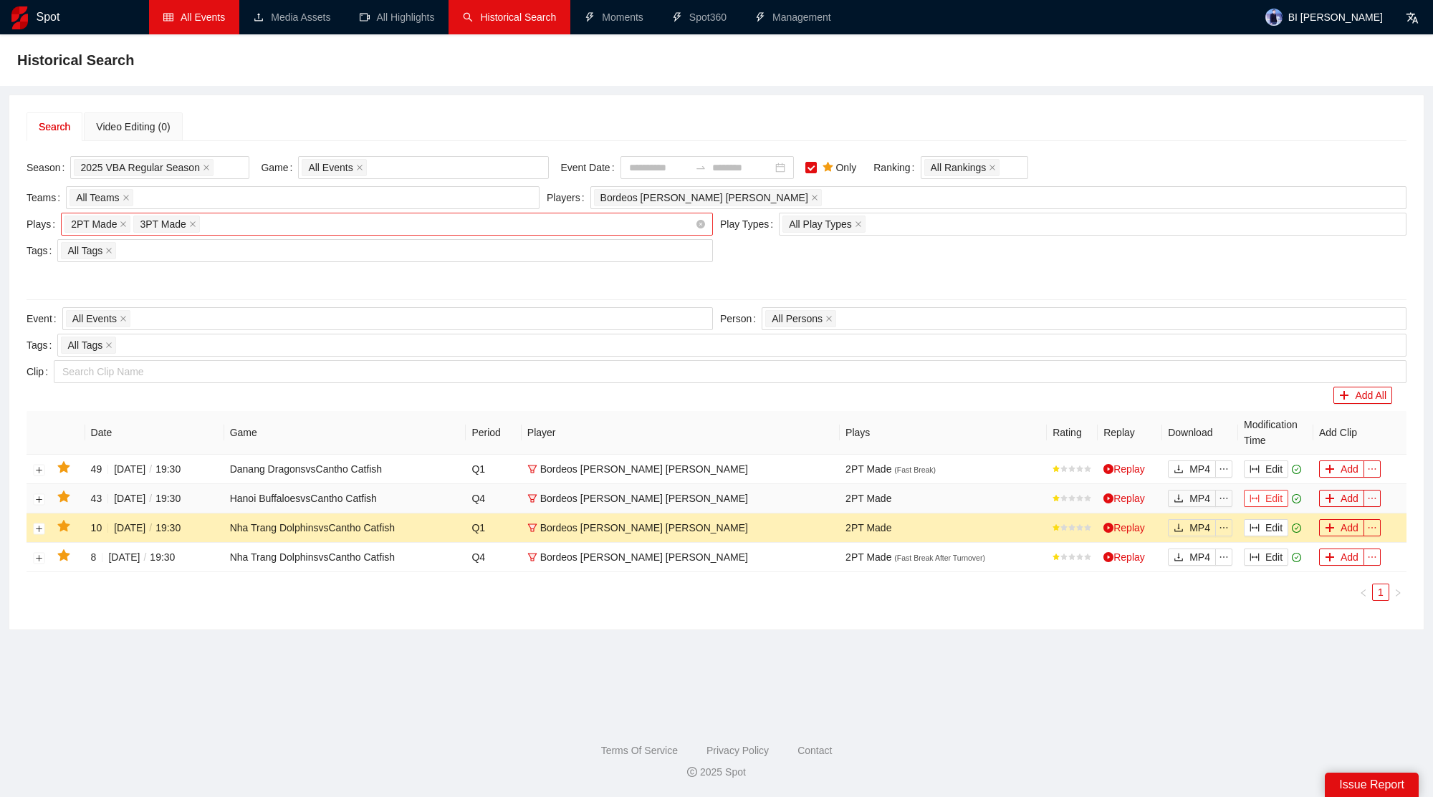
click at [1267, 496] on button "Edit" at bounding box center [1266, 498] width 44 height 17
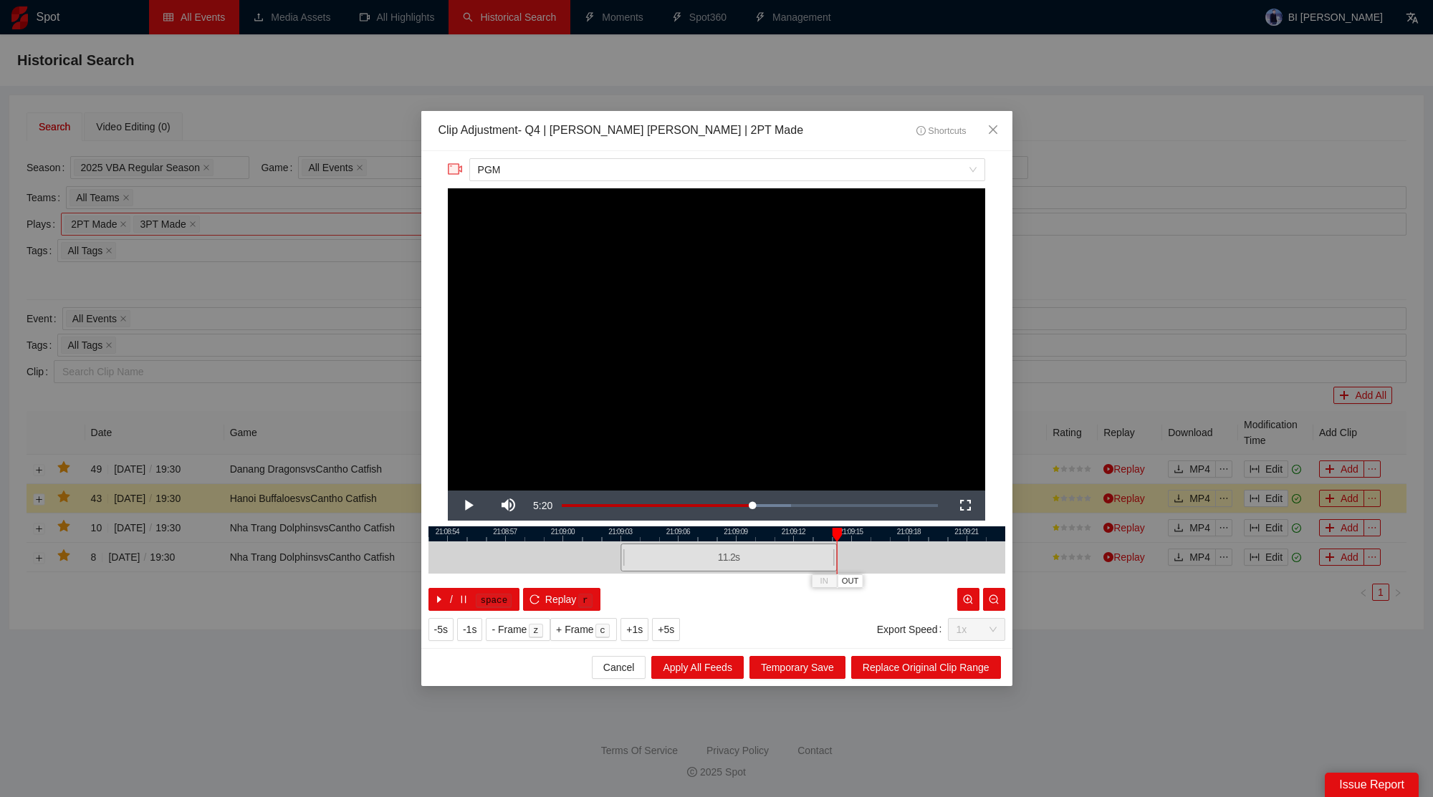
drag, startPoint x: 810, startPoint y: 559, endPoint x: 840, endPoint y: 557, distance: 30.2
click at [836, 559] on div at bounding box center [834, 558] width 9 height 32
click at [468, 506] on span "Video Player" at bounding box center [468, 506] width 0 height 0
drag, startPoint x: 837, startPoint y: 562, endPoint x: 871, endPoint y: 567, distance: 34.9
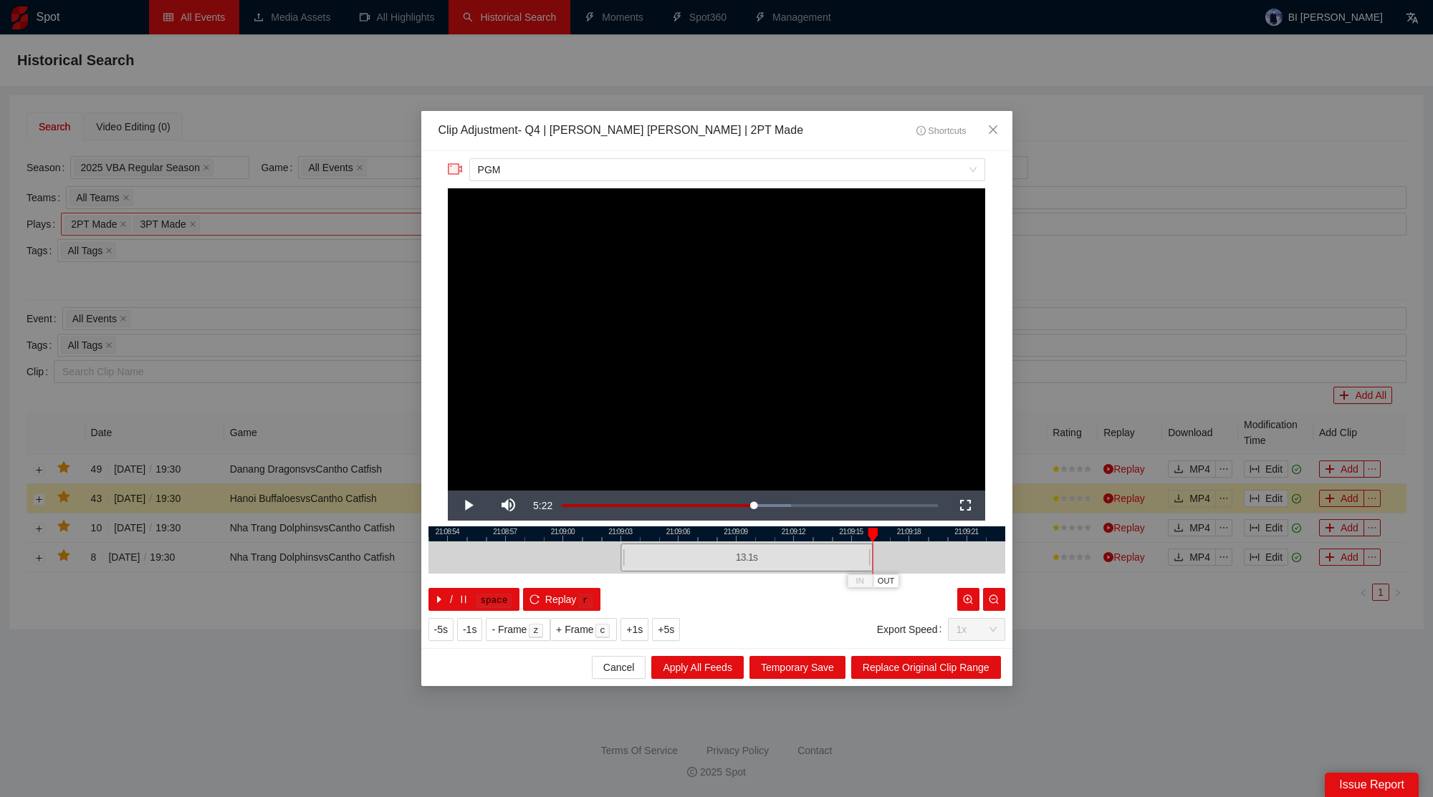
click at [871, 567] on div at bounding box center [870, 558] width 9 height 32
click at [895, 676] on button "Replace Original Clip Range" at bounding box center [926, 667] width 150 height 23
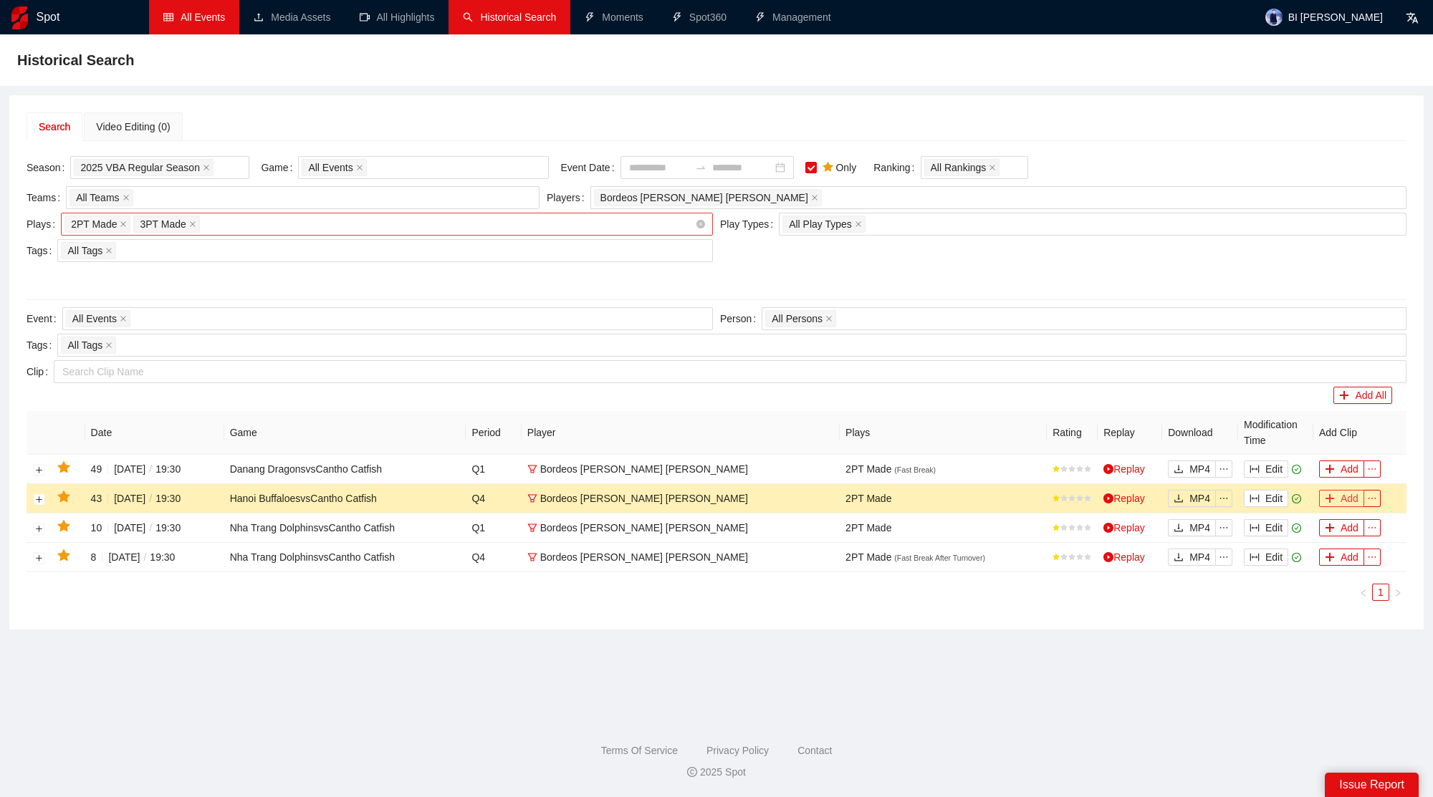
click at [1335, 498] on button "Add" at bounding box center [1341, 498] width 45 height 17
click at [1274, 469] on button "Edit" at bounding box center [1266, 469] width 44 height 17
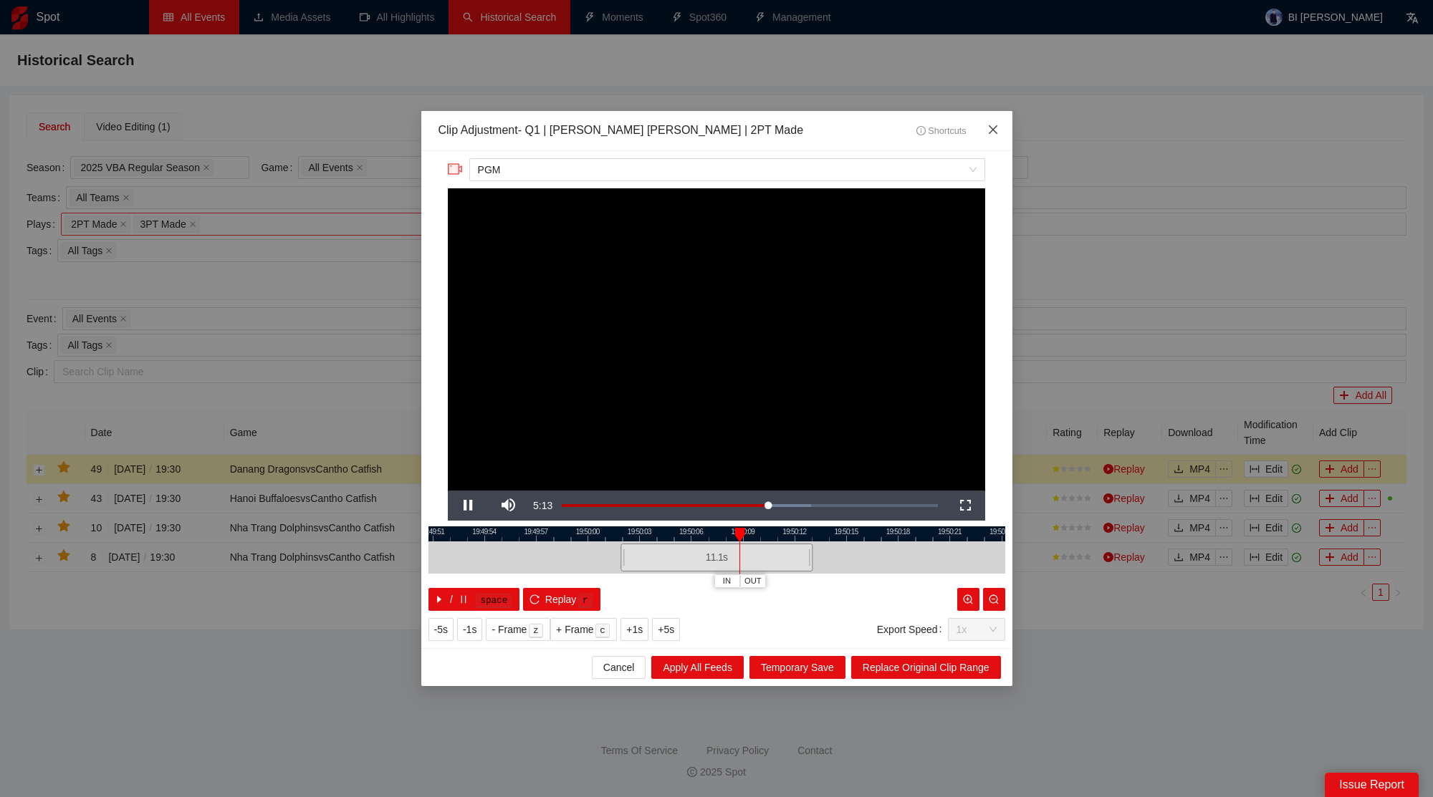
click at [1002, 129] on span "Close" at bounding box center [993, 130] width 39 height 39
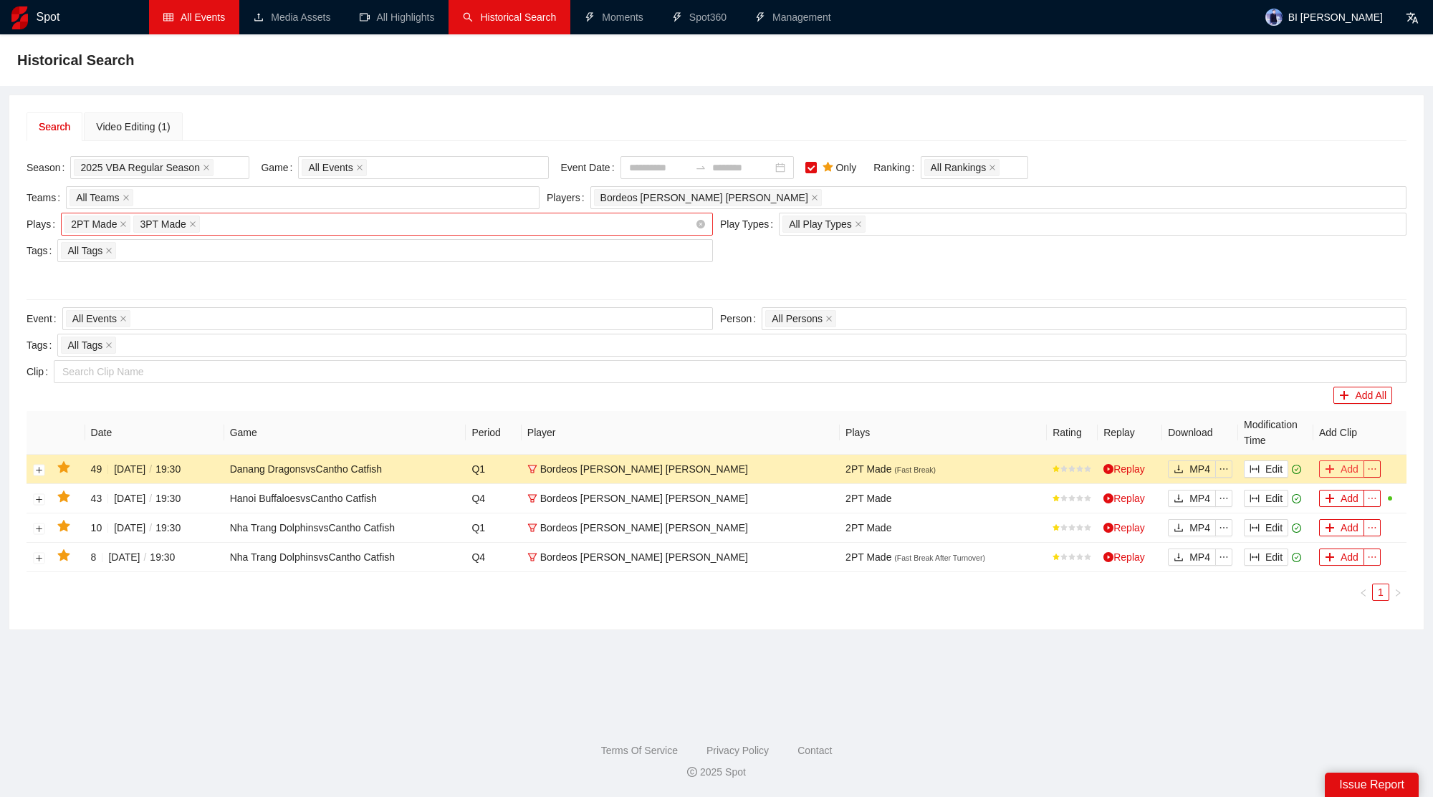
click at [1340, 466] on button "Add" at bounding box center [1341, 469] width 45 height 17
click at [173, 127] on div "Video Editing (2)" at bounding box center [133, 126] width 98 height 29
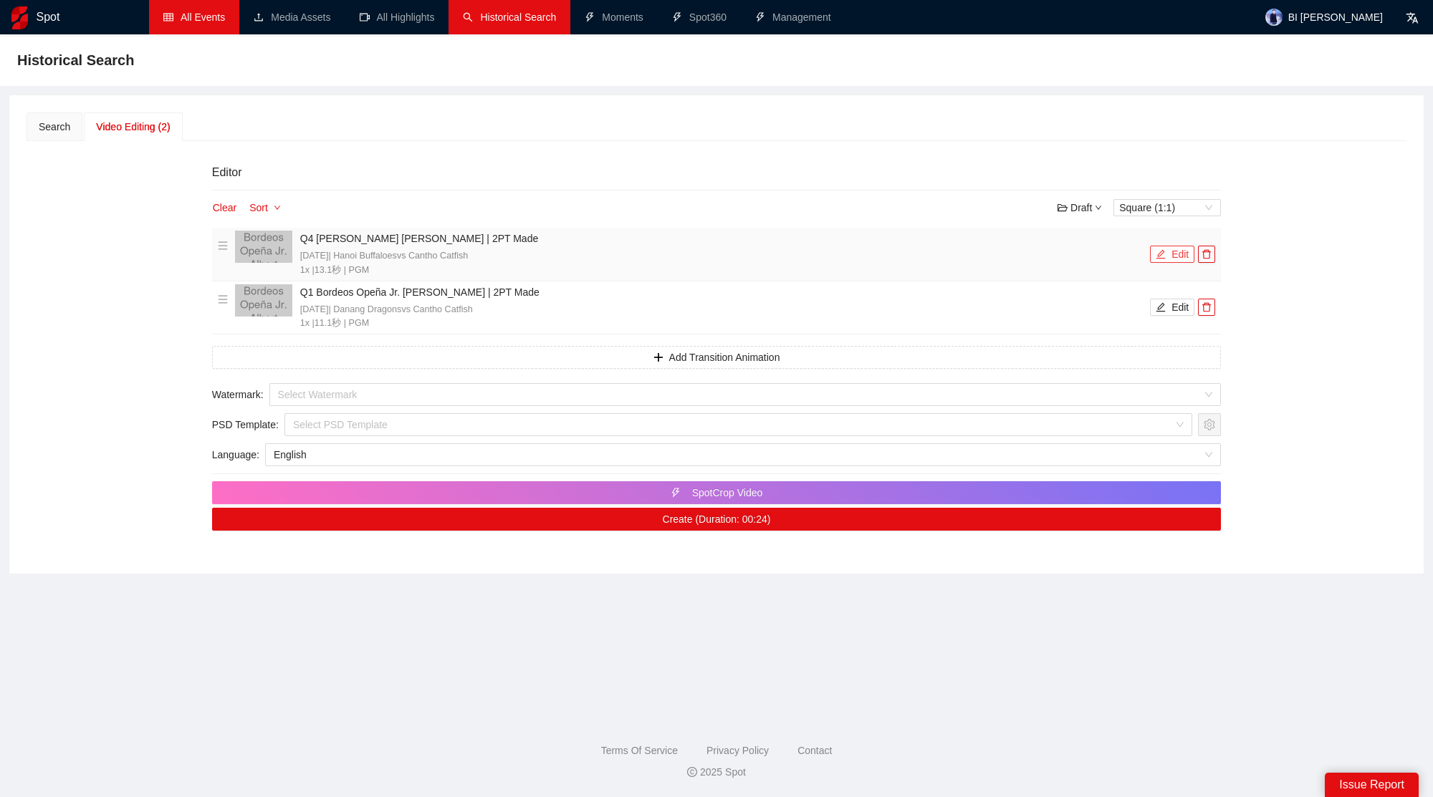
click at [1173, 255] on button "Edit" at bounding box center [1172, 254] width 44 height 17
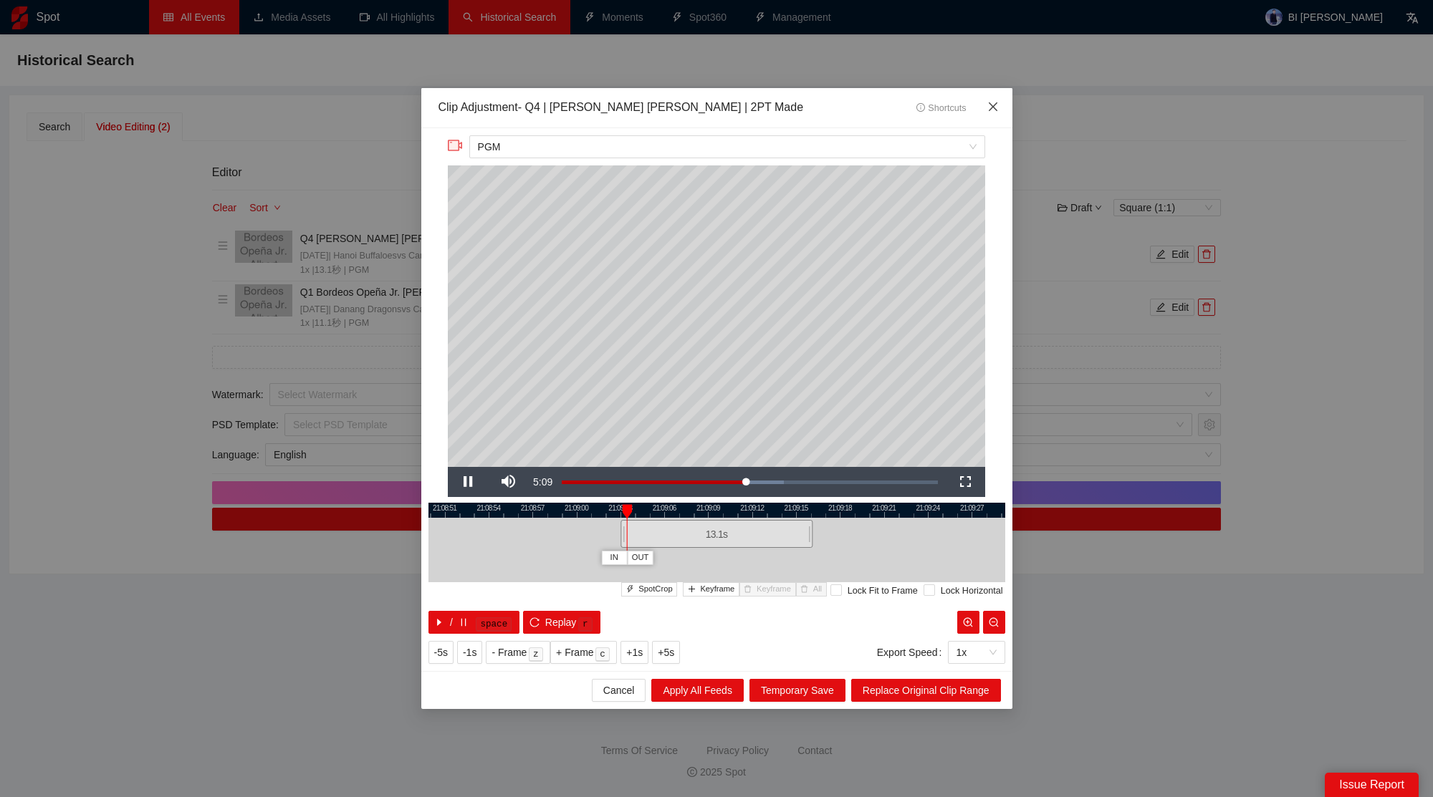
click at [1003, 108] on span "Close" at bounding box center [993, 107] width 39 height 39
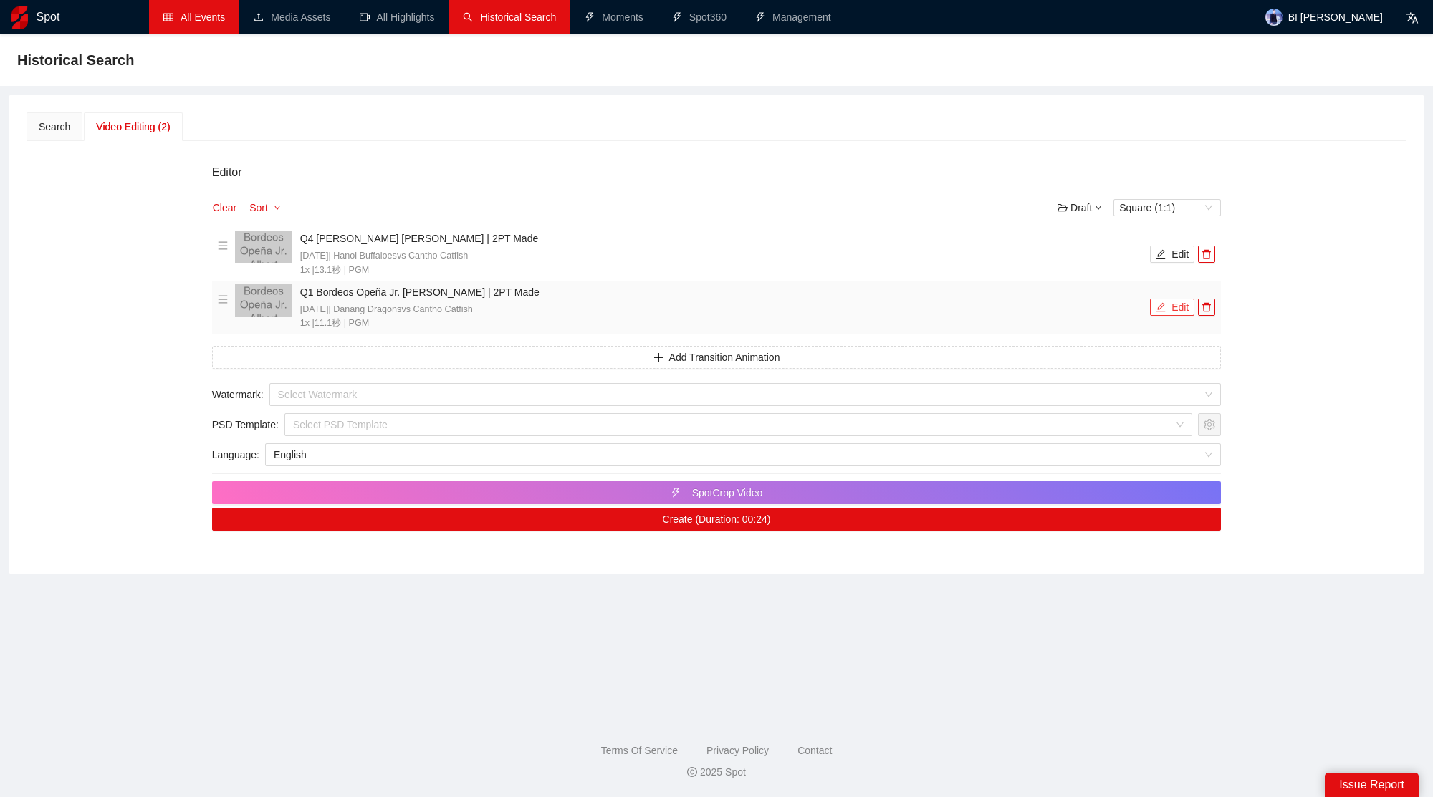
click at [1176, 299] on button "Edit" at bounding box center [1172, 307] width 44 height 17
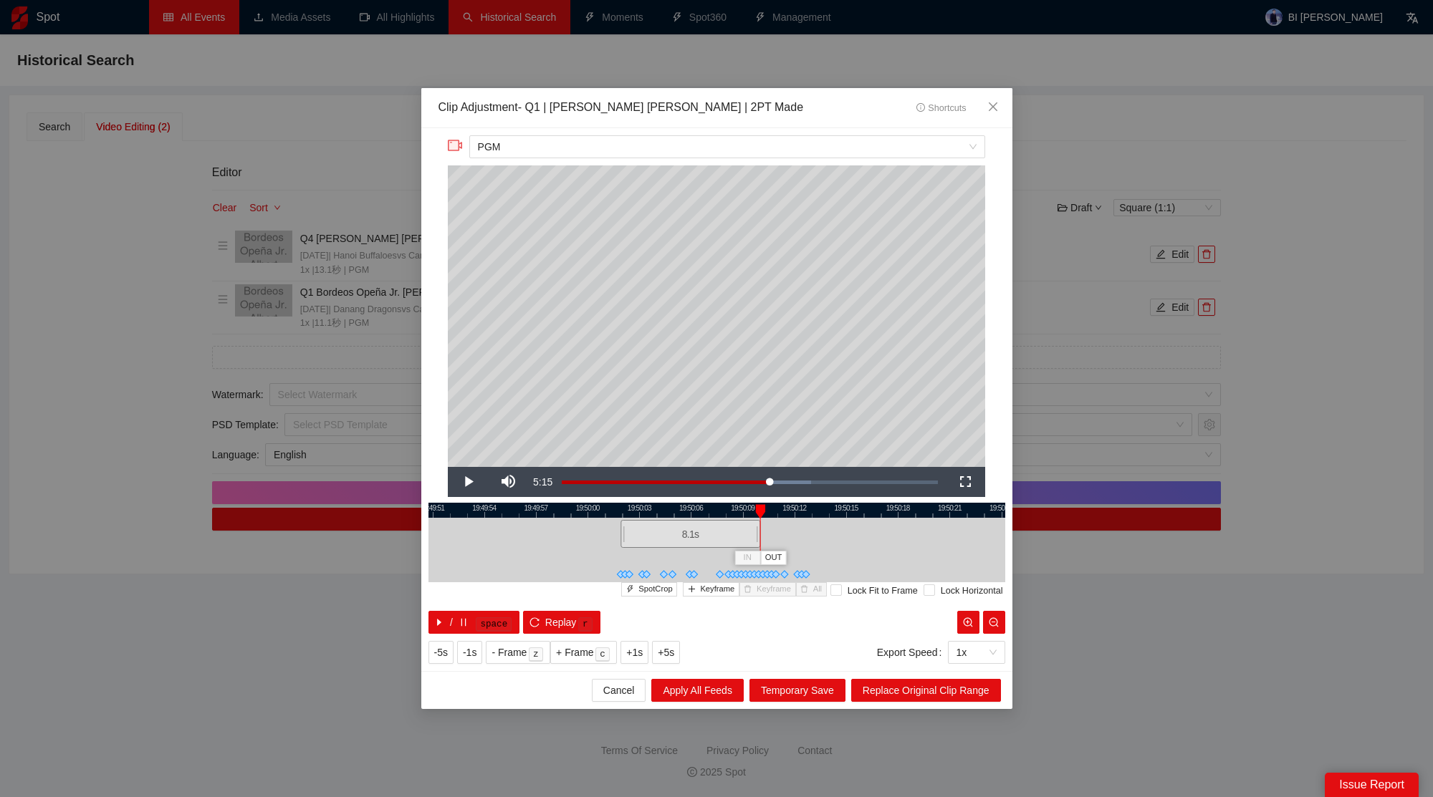
click at [754, 555] on div "19:49:48 19:49:51 19:49:54 19:49:57 19:50:00 19:50:03 19:50:06 19:50:09 19:50:1…" at bounding box center [716, 568] width 577 height 131
click at [752, 605] on div "19:49:48 19:49:51 19:49:54 19:49:57 19:50:00 19:50:03 19:50:06 19:50:09 19:50:1…" at bounding box center [716, 568] width 577 height 131
drag, startPoint x: 891, startPoint y: 688, endPoint x: 893, endPoint y: 661, distance: 27.3
click at [890, 688] on span "Replace Original Clip Range" at bounding box center [926, 691] width 127 height 16
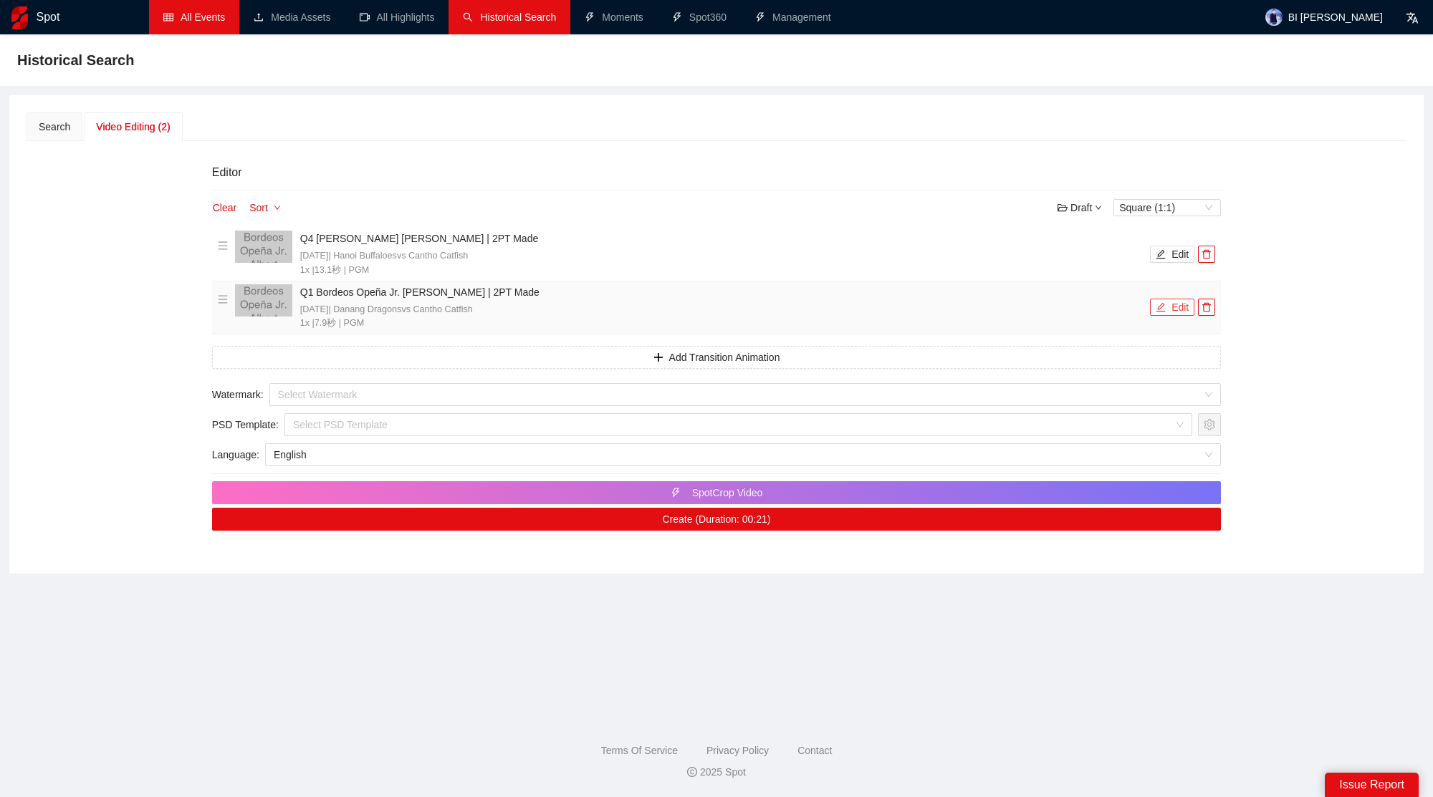
click at [1182, 307] on button "Edit" at bounding box center [1172, 307] width 44 height 17
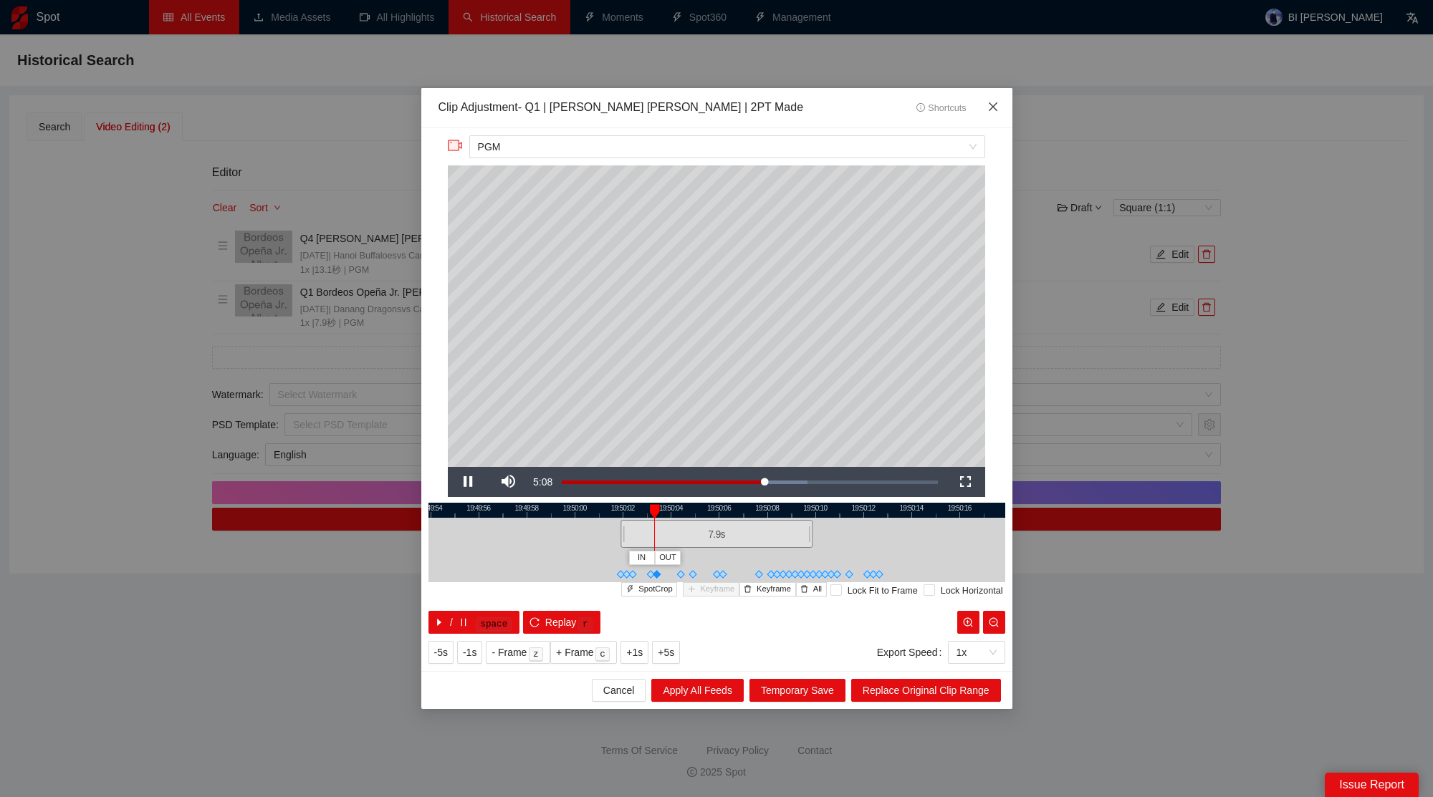
click at [996, 100] on span "Close" at bounding box center [993, 107] width 39 height 39
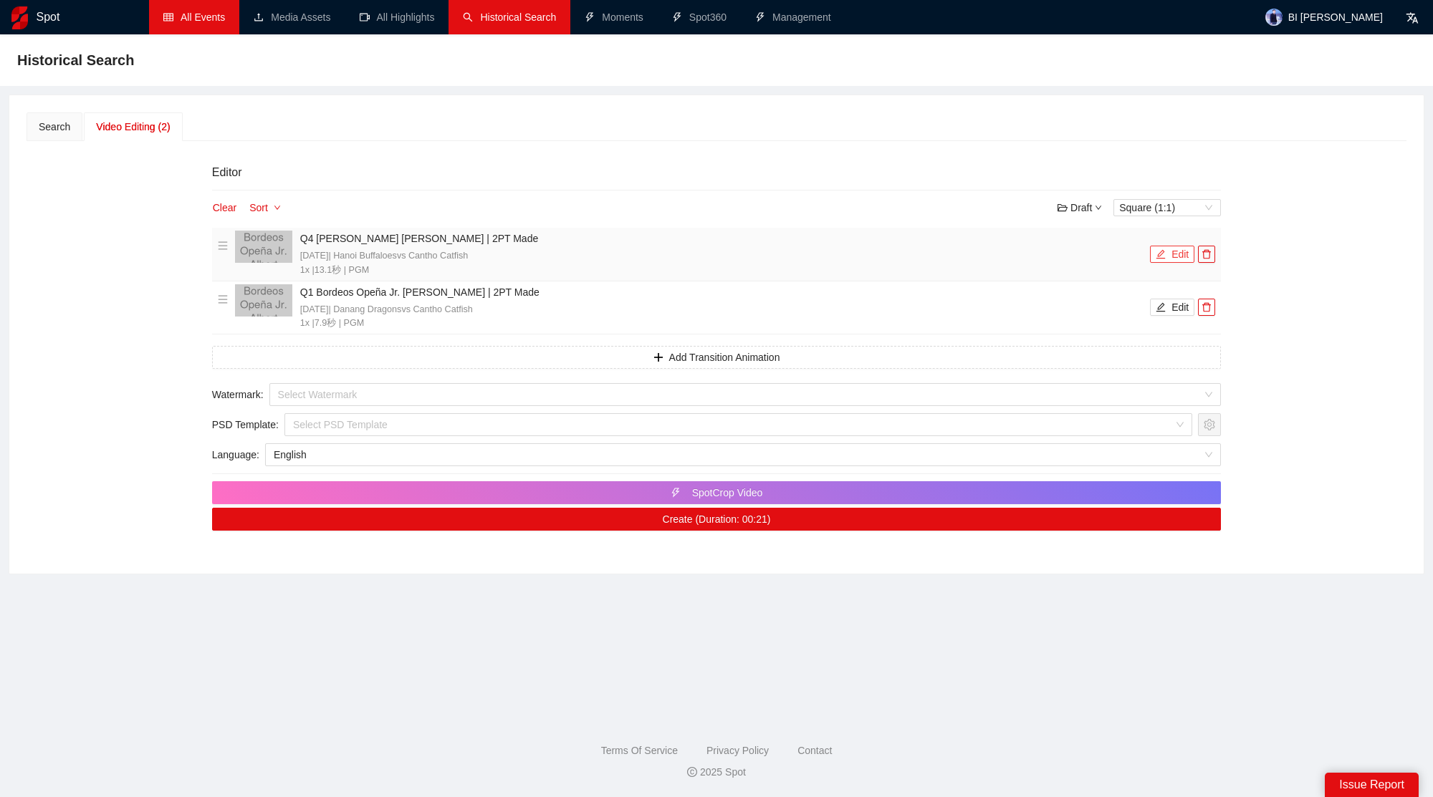
click at [1164, 252] on icon "edit" at bounding box center [1161, 254] width 10 height 10
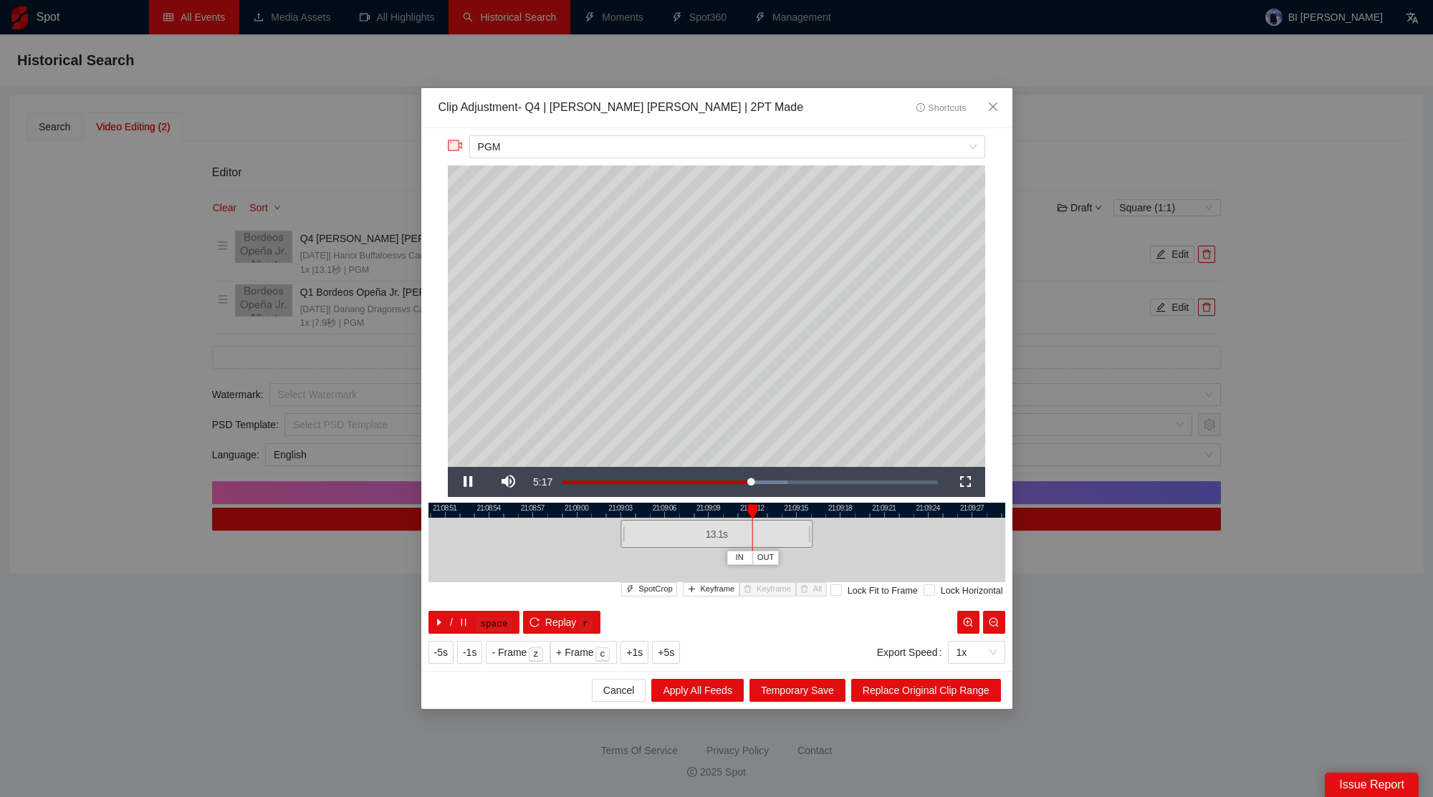
click at [639, 511] on div at bounding box center [716, 510] width 577 height 15
click at [909, 690] on span "Replace Original Clip Range" at bounding box center [926, 691] width 127 height 16
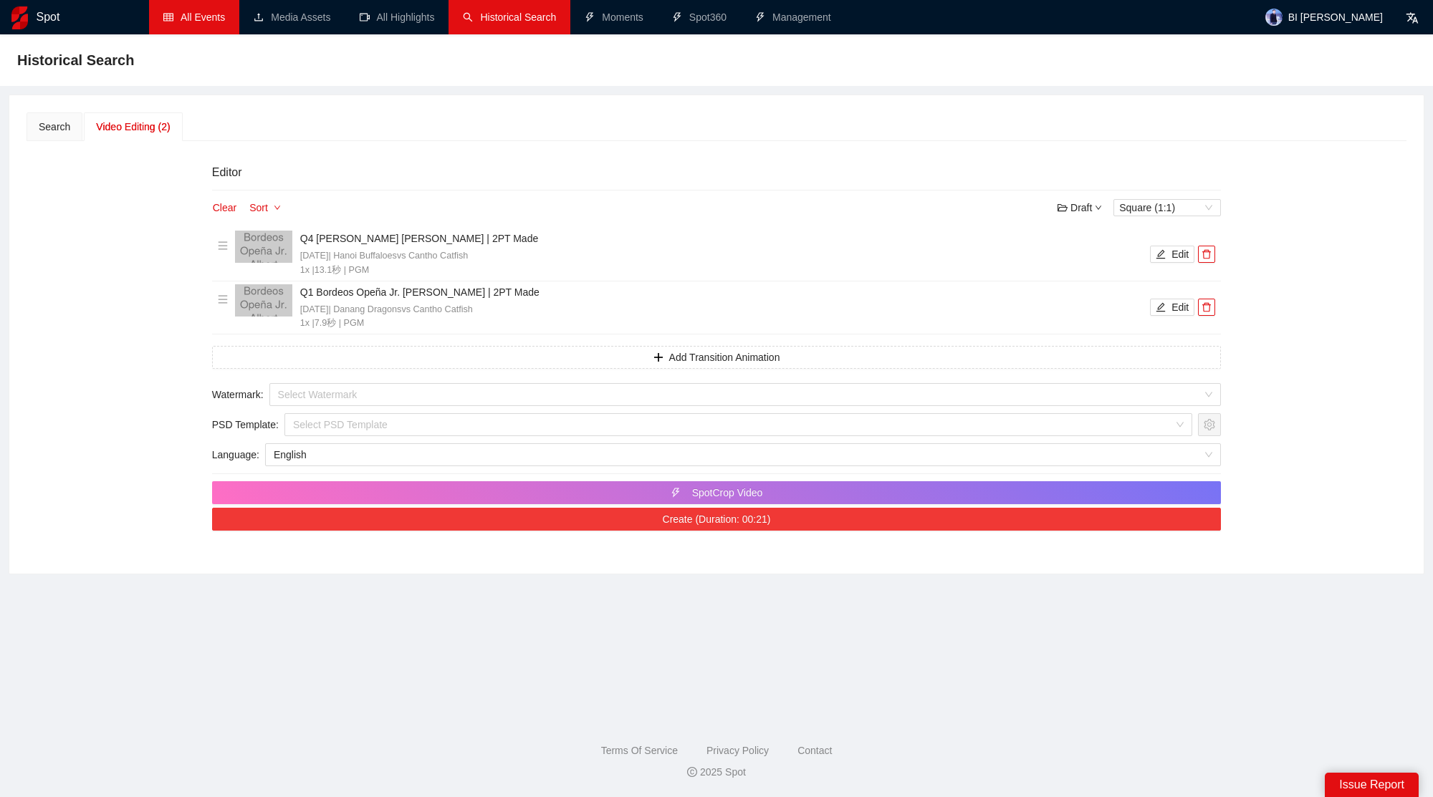
click at [817, 527] on button "Create (Duration: 00:21)" at bounding box center [716, 519] width 1009 height 23
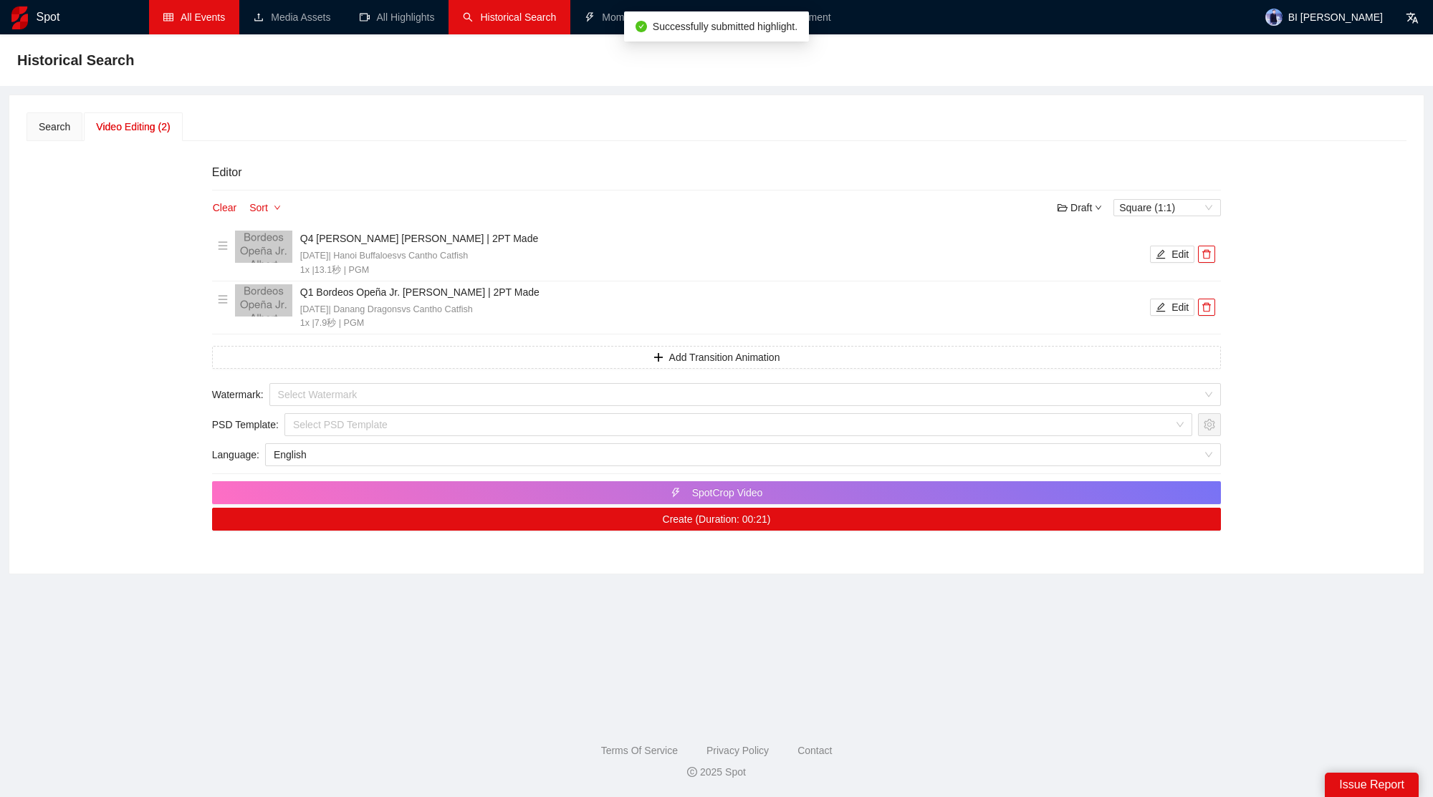
click at [502, 19] on span "Historical Search" at bounding box center [518, 16] width 76 height 11
click at [226, 205] on button "Clear" at bounding box center [224, 207] width 25 height 17
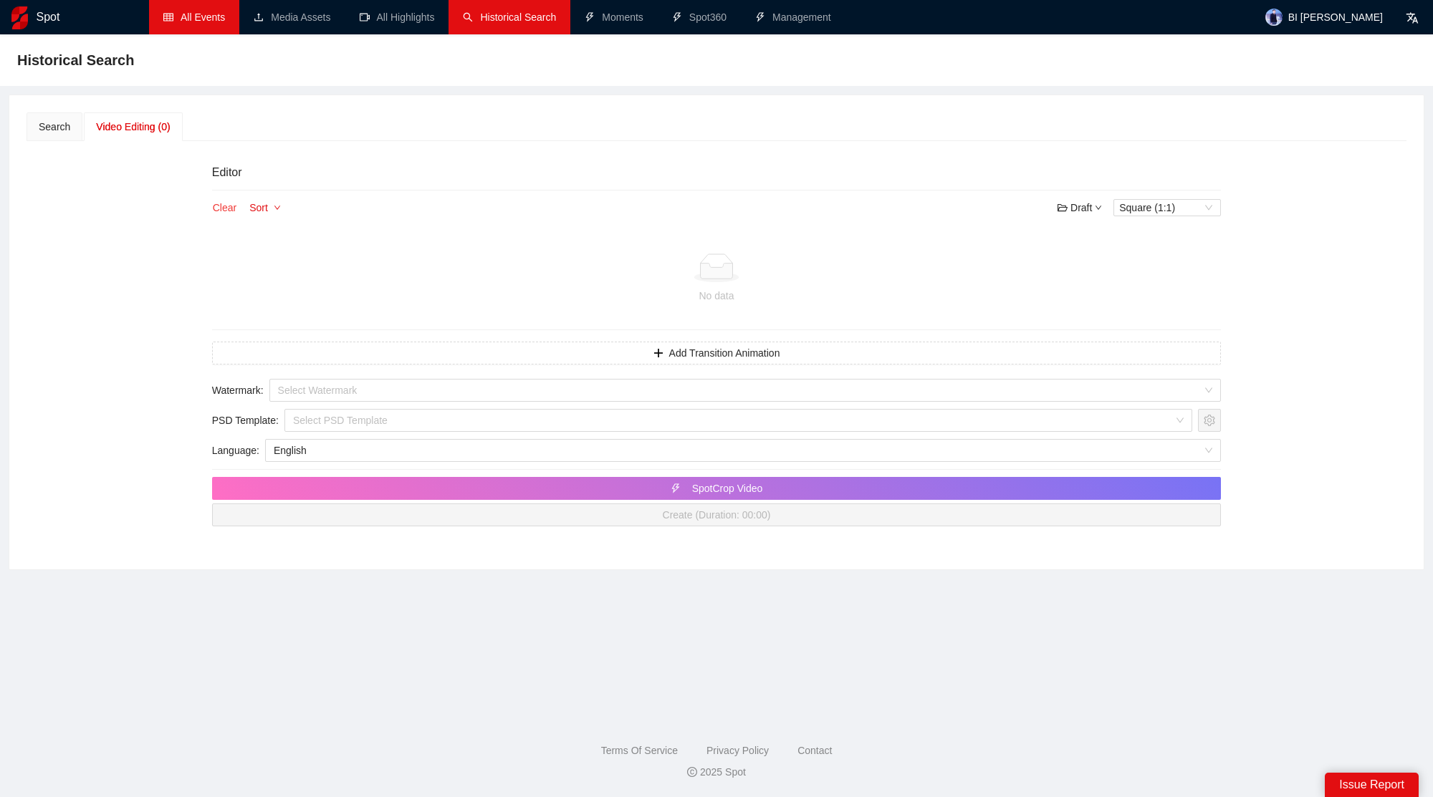
click at [216, 203] on button "Clear" at bounding box center [224, 207] width 25 height 17
click at [56, 124] on div "Search" at bounding box center [55, 127] width 32 height 16
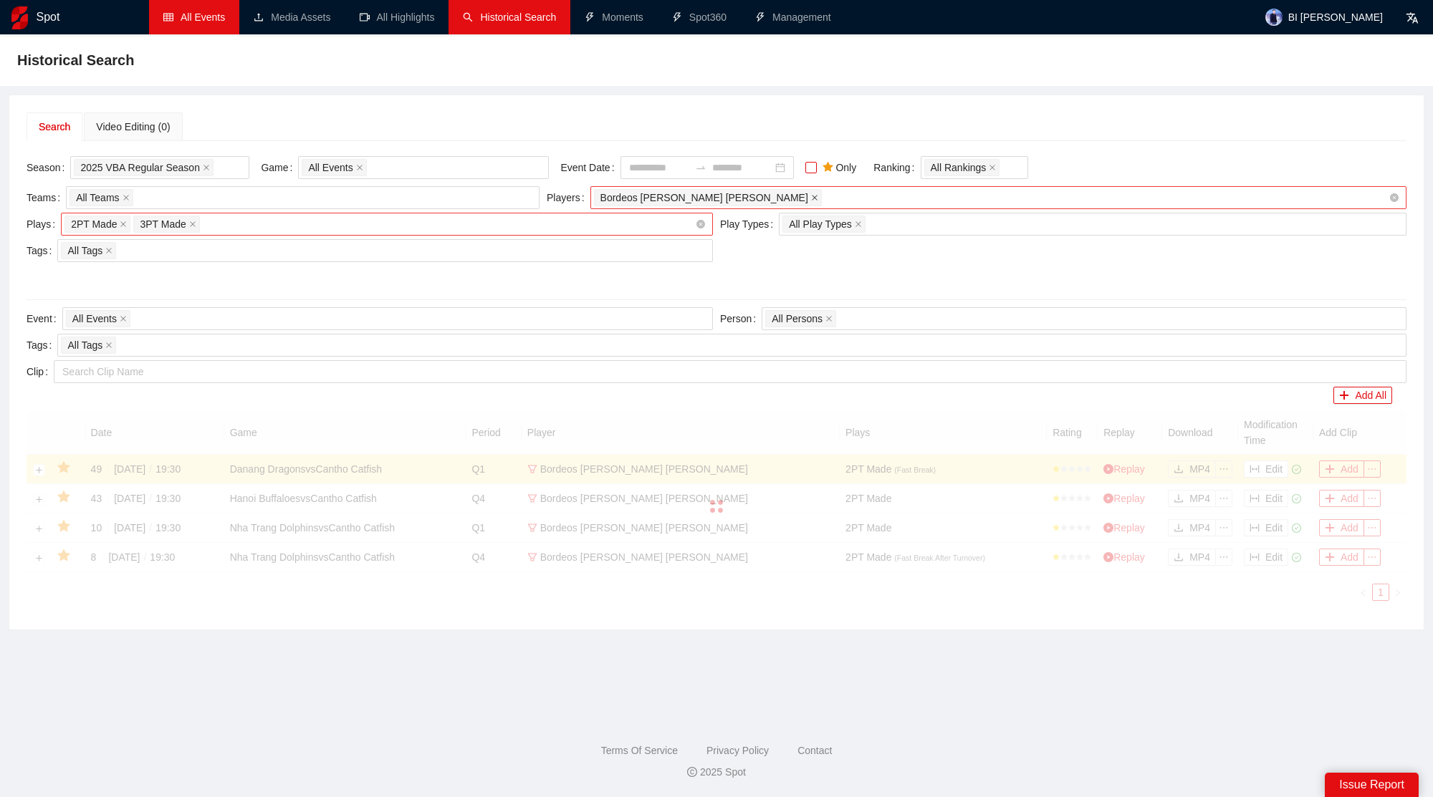
click at [812, 196] on icon "close" at bounding box center [815, 198] width 6 height 6
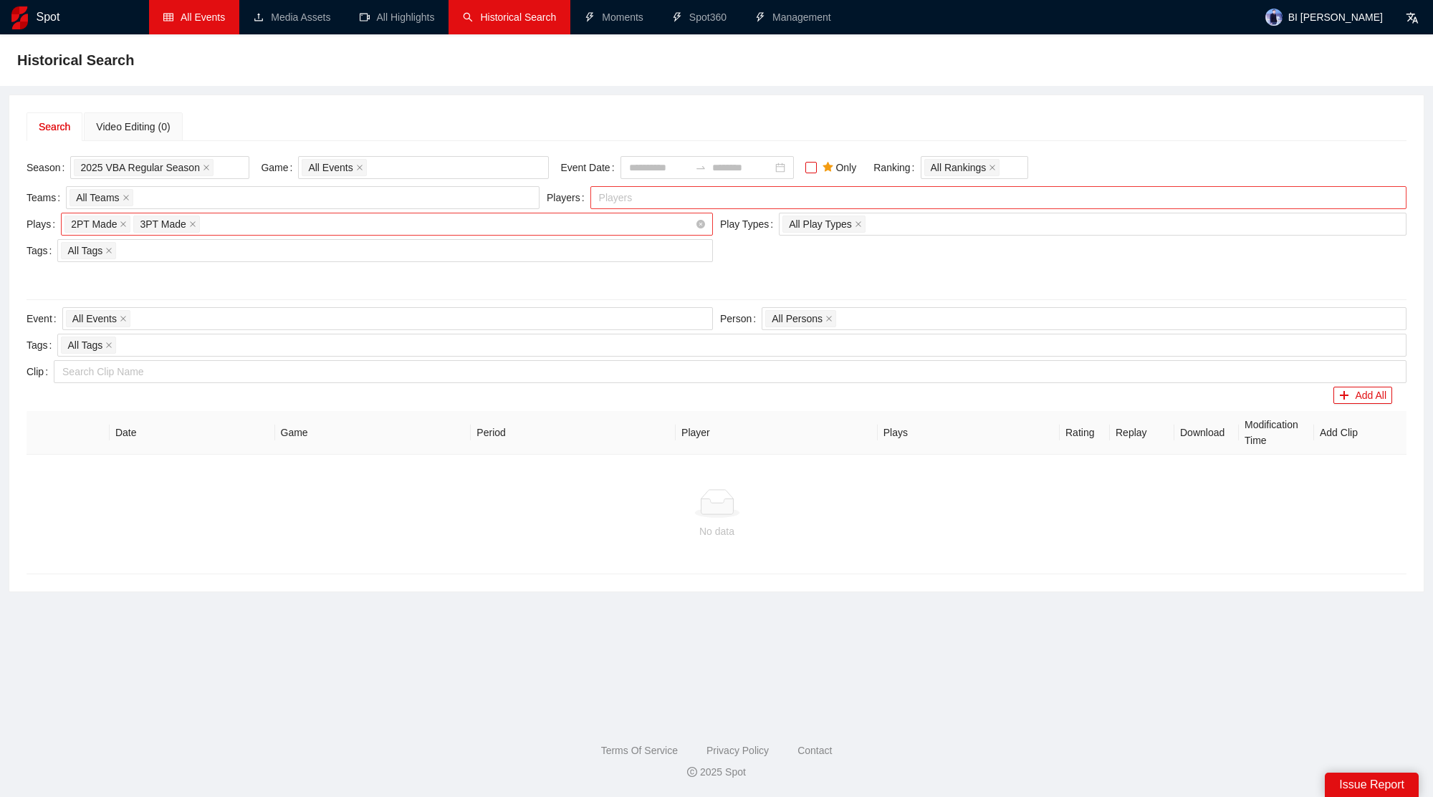
click at [697, 194] on div at bounding box center [991, 197] width 794 height 17
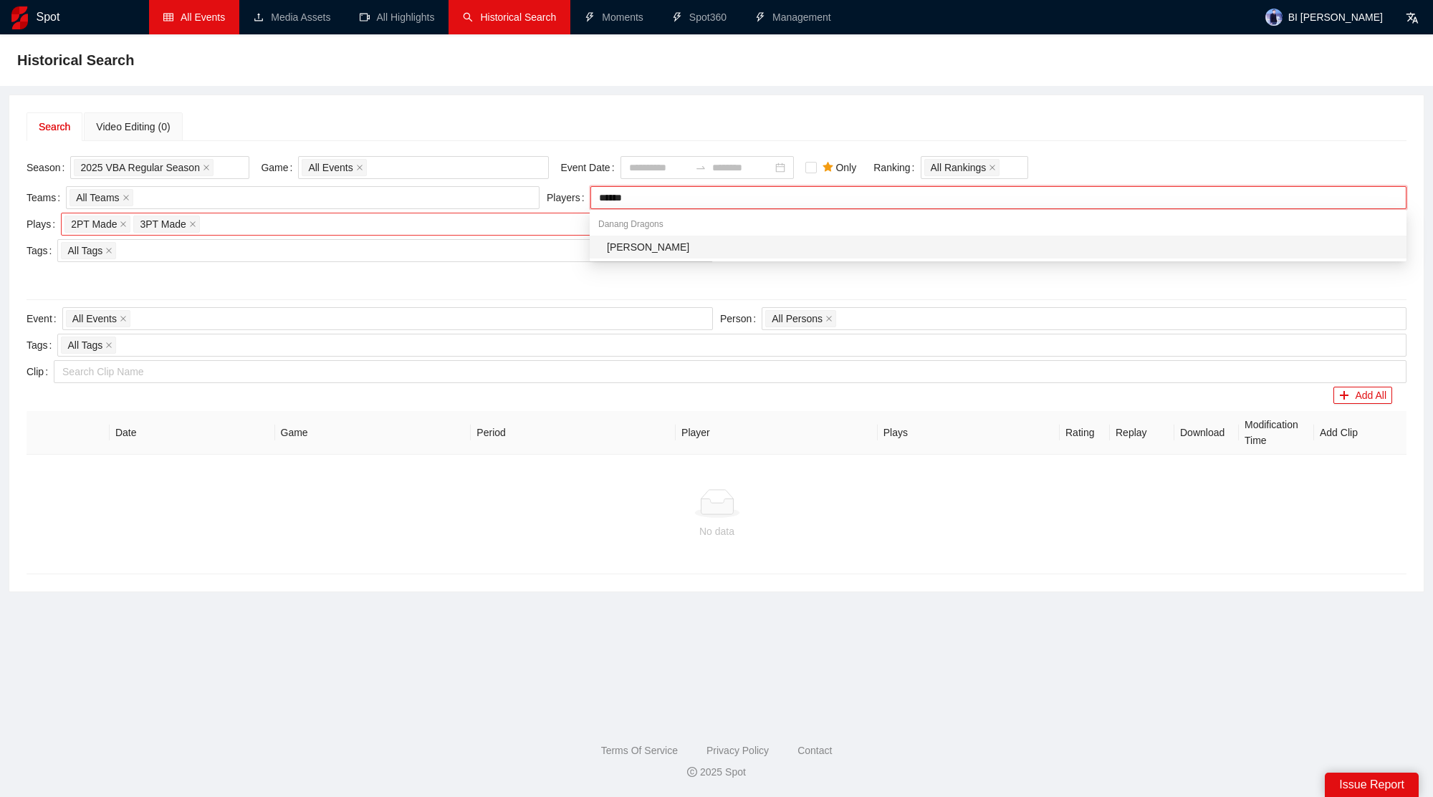
type input "*******"
click at [769, 255] on div "[PERSON_NAME]" at bounding box center [998, 247] width 817 height 23
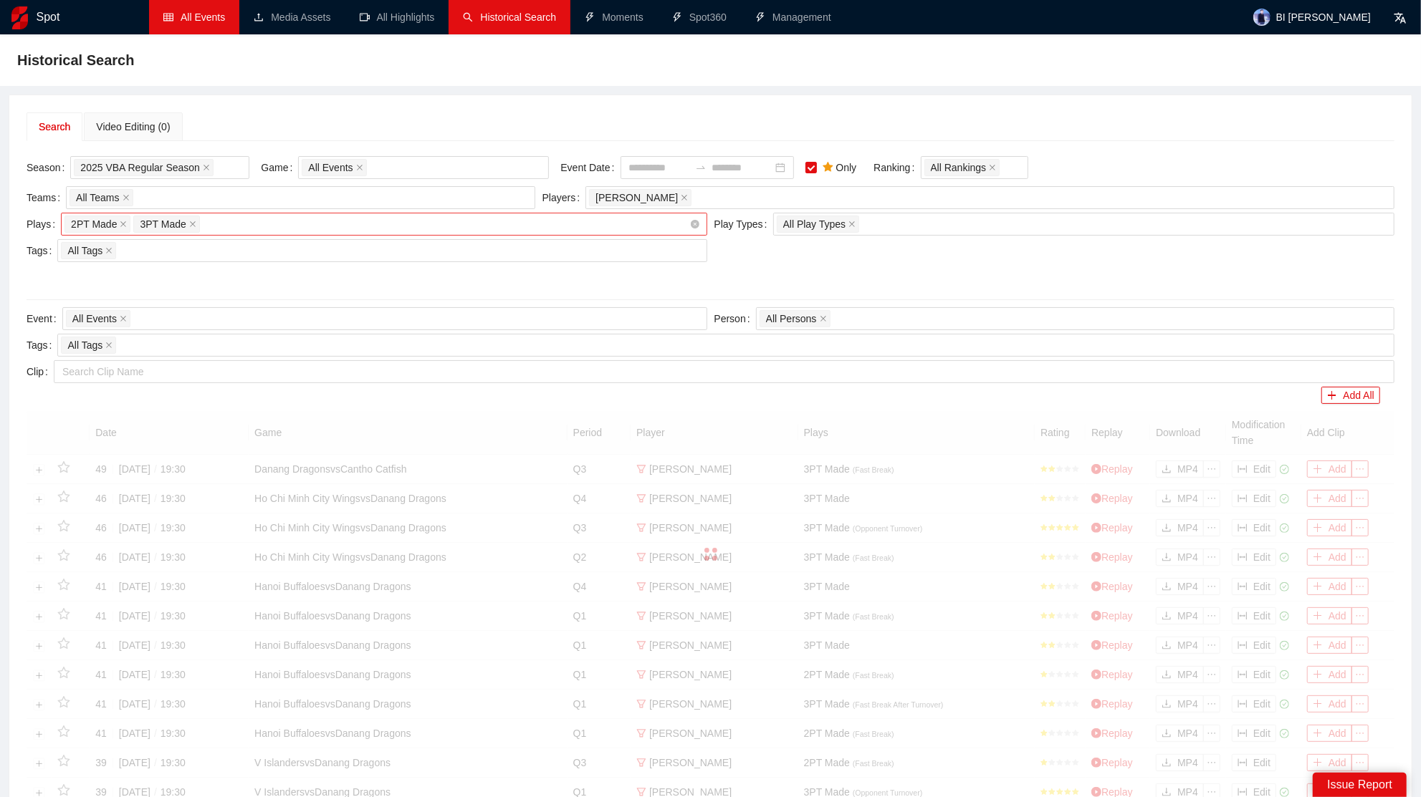
click at [810, 125] on div "Search Video Editing (0)" at bounding box center [711, 126] width 1368 height 29
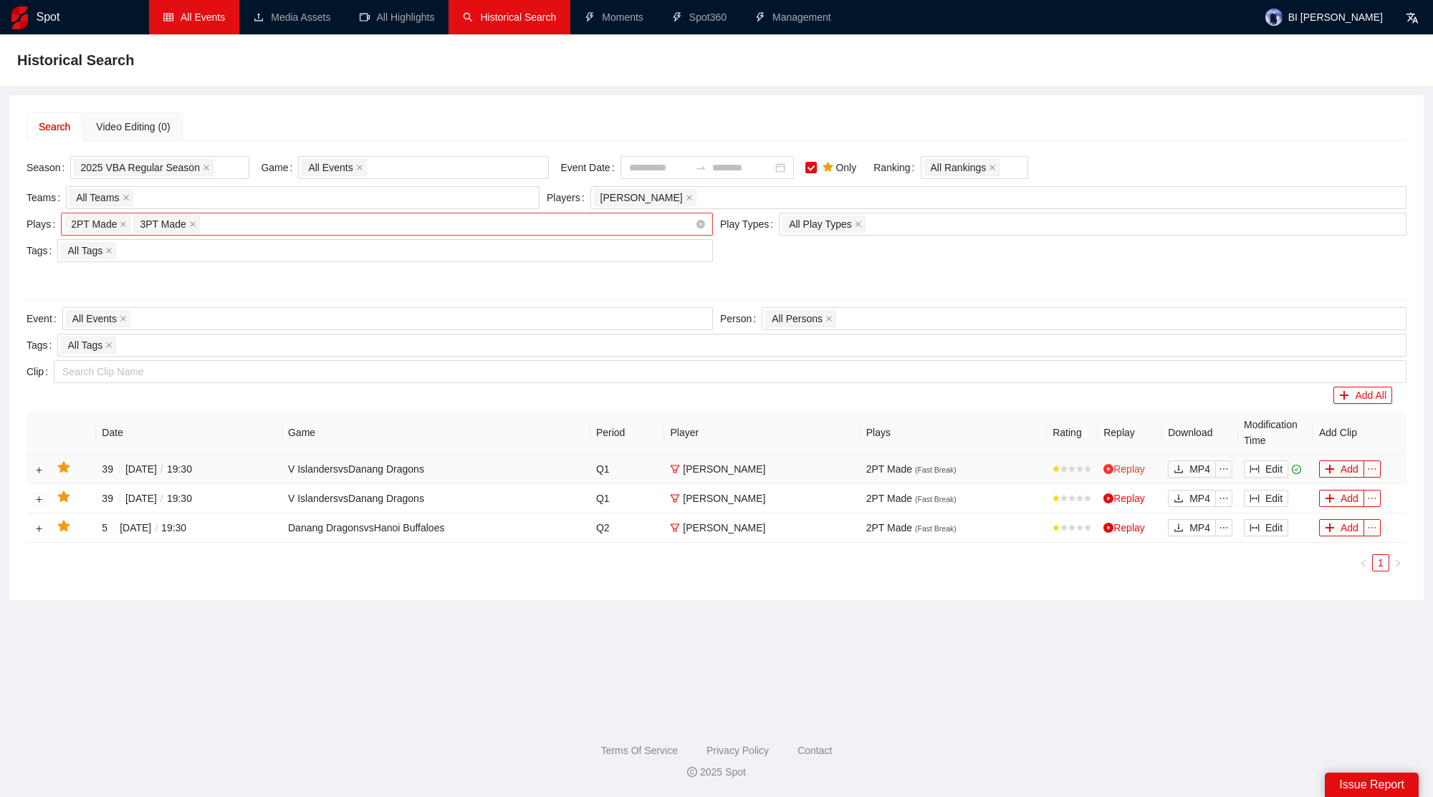
click at [1121, 463] on link "Replay" at bounding box center [1124, 468] width 42 height 11
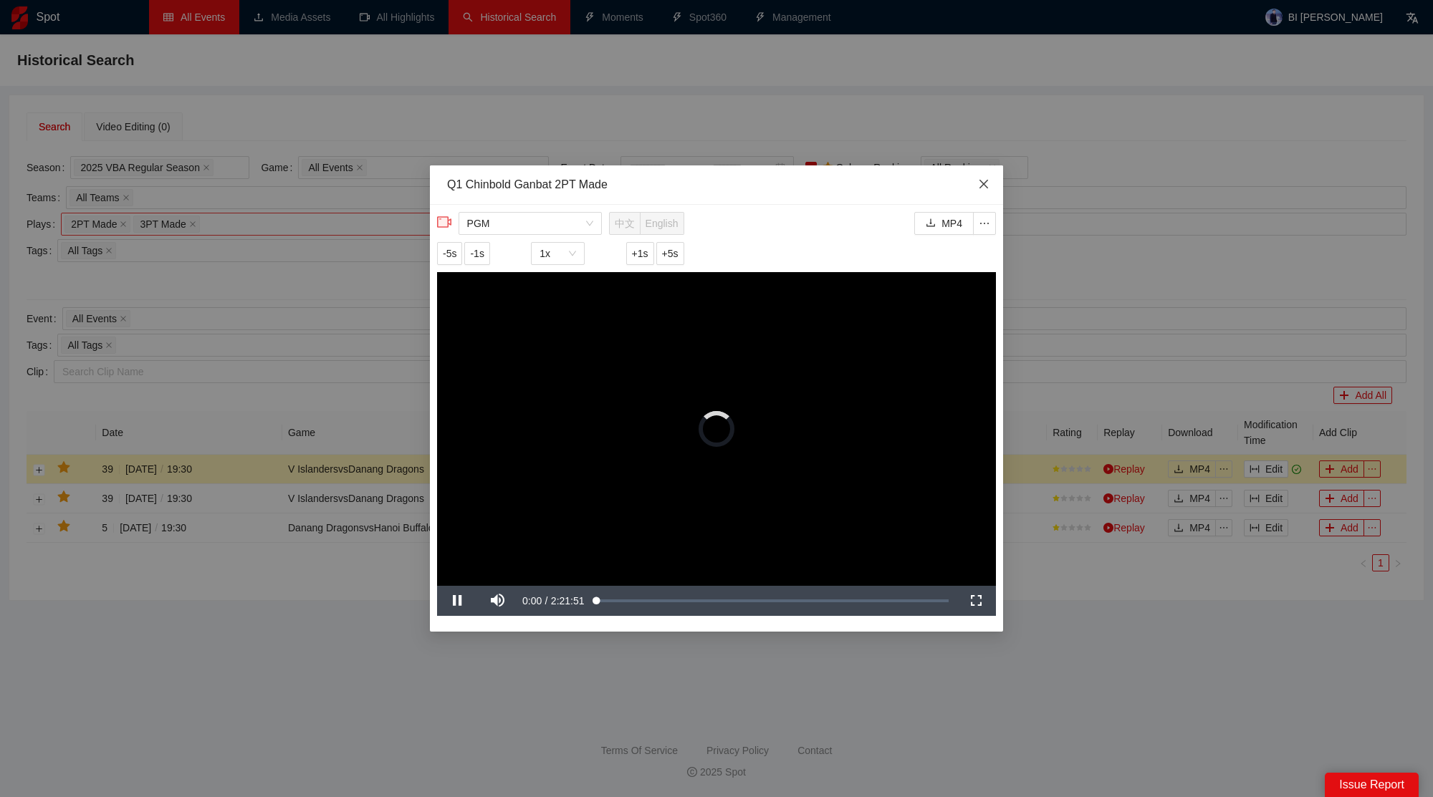
click at [979, 177] on span "Close" at bounding box center [983, 184] width 39 height 39
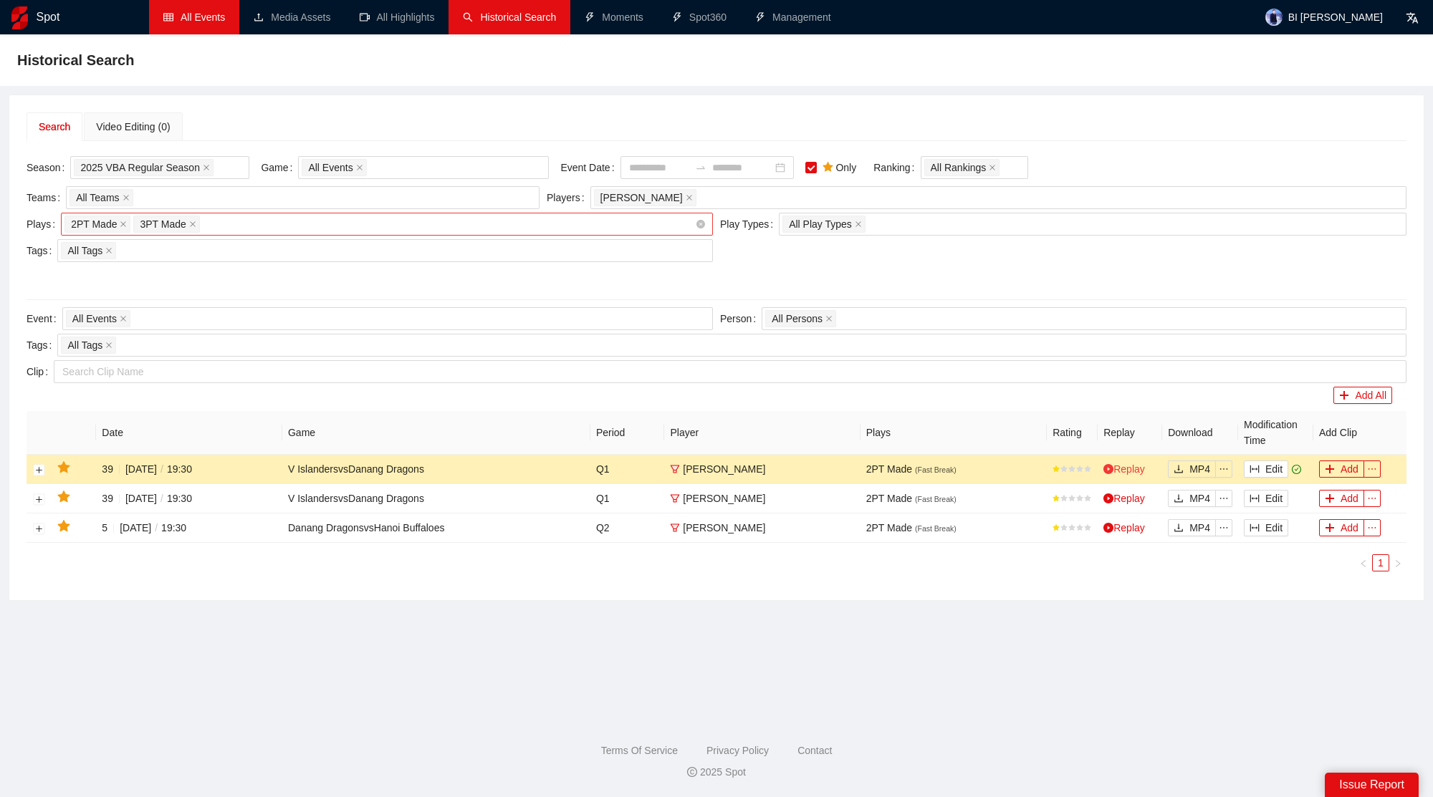
click at [1123, 463] on link "Replay" at bounding box center [1124, 468] width 42 height 11
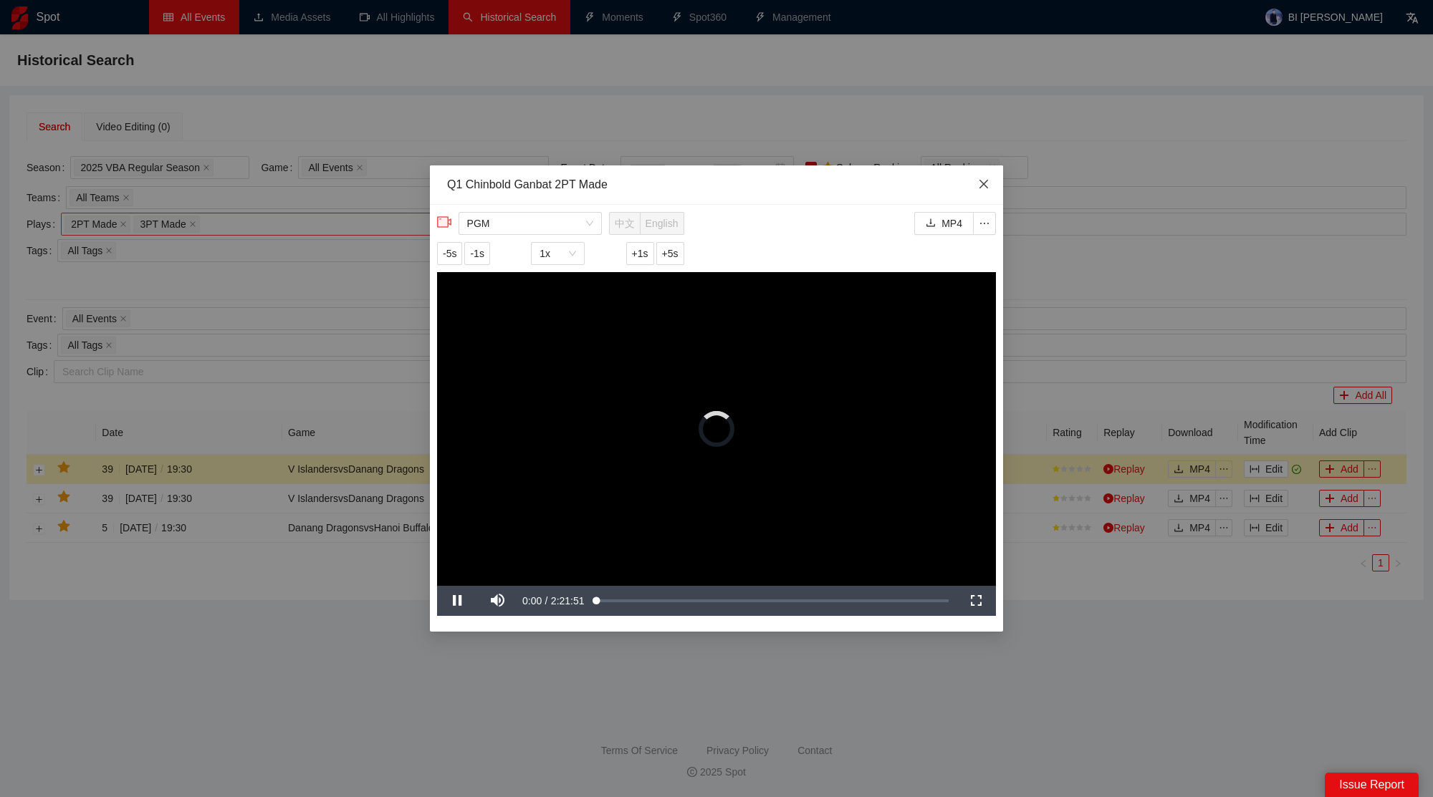
click at [996, 178] on span "Close" at bounding box center [983, 184] width 39 height 39
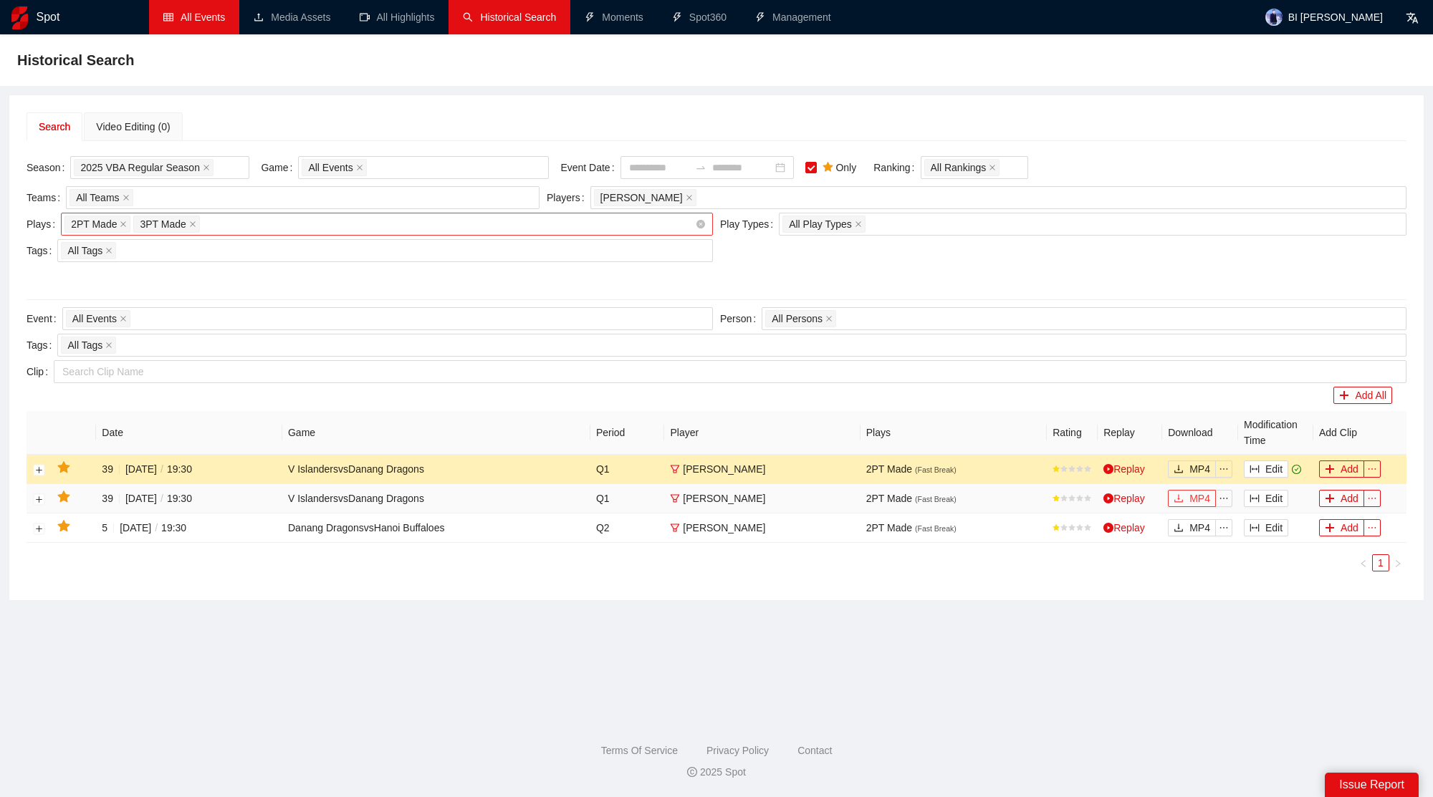
click at [1191, 490] on button "MP4" at bounding box center [1192, 498] width 48 height 17
click at [1271, 500] on button "Edit" at bounding box center [1266, 498] width 44 height 17
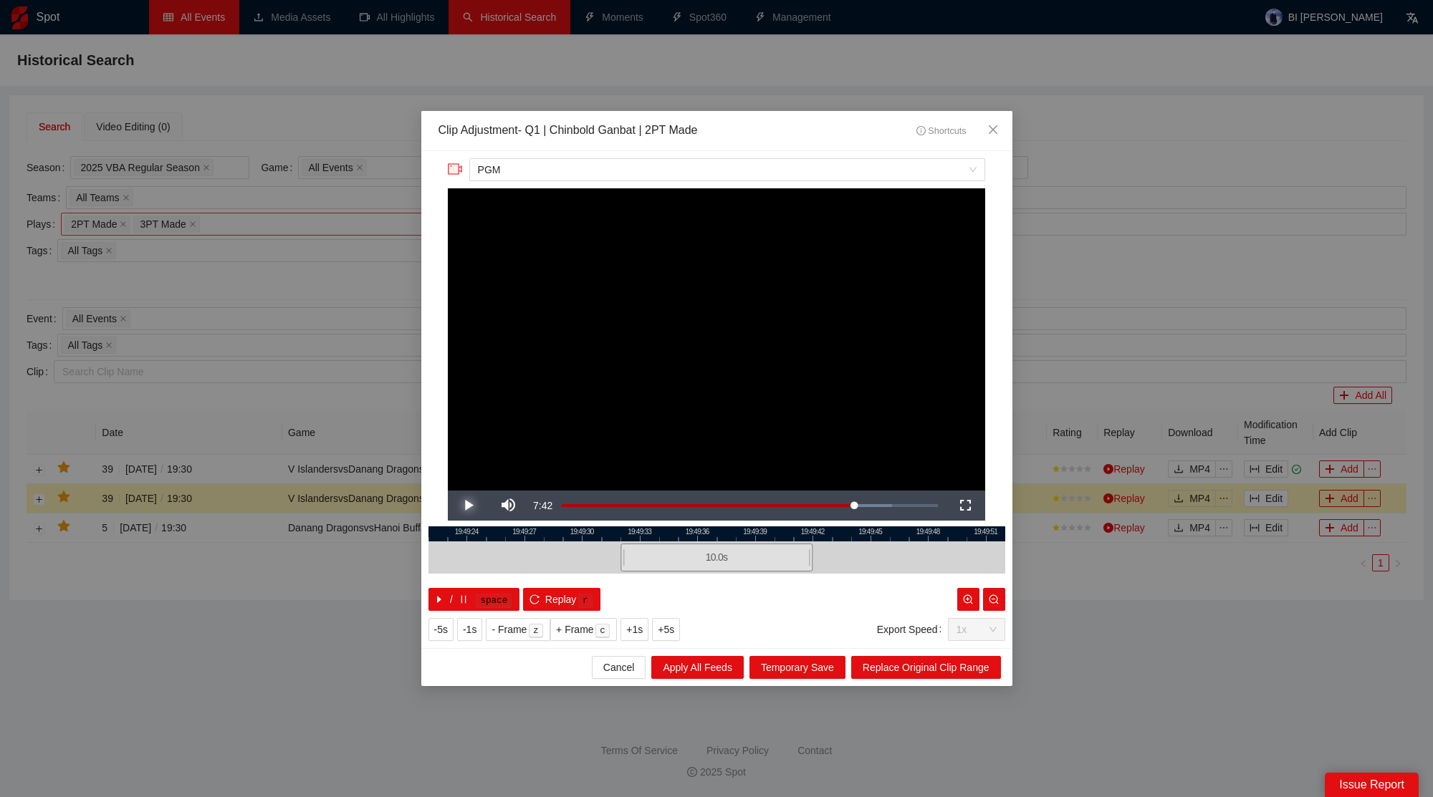
click at [468, 506] on span "Video Player" at bounding box center [468, 506] width 0 height 0
click at [999, 122] on span "Close" at bounding box center [993, 130] width 39 height 39
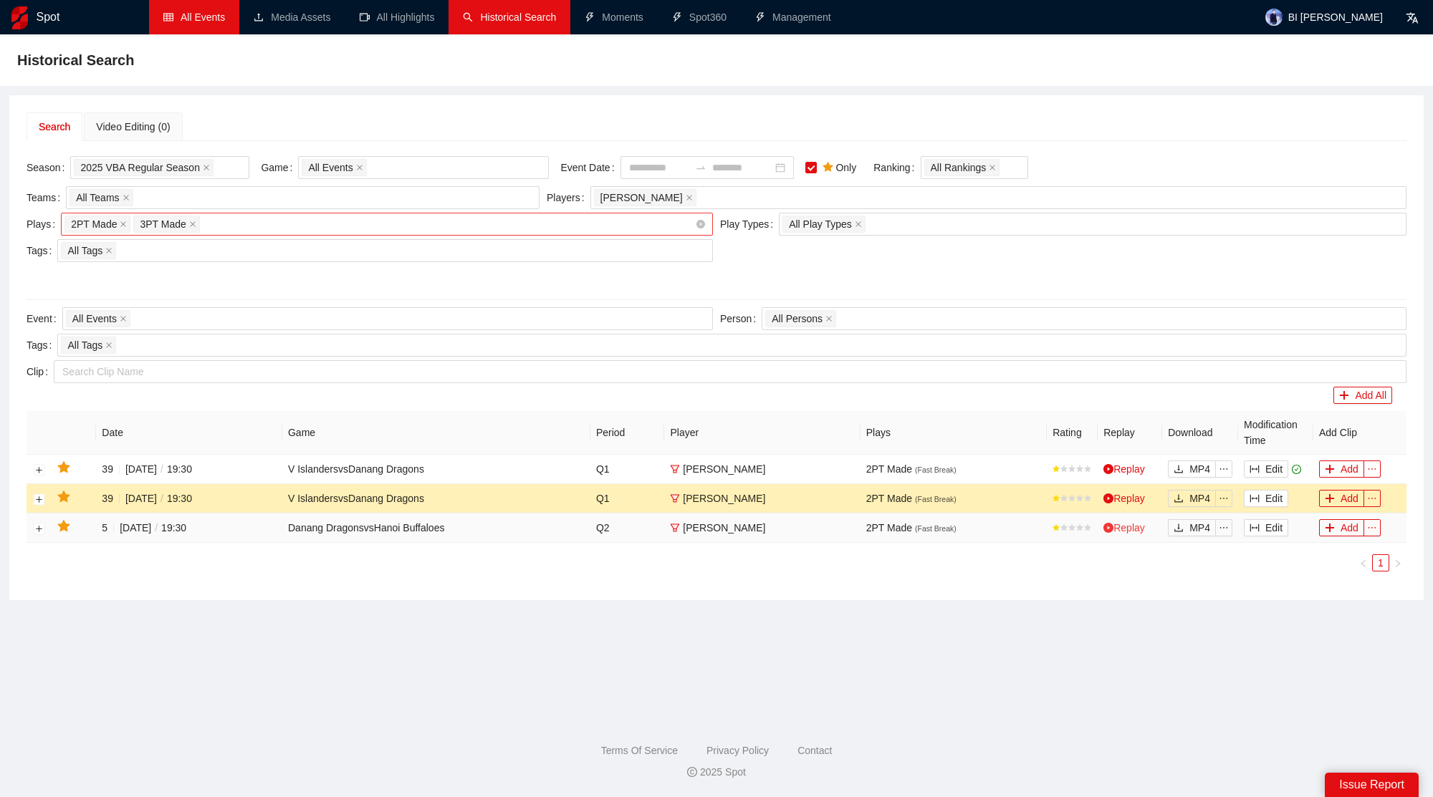
click at [1138, 522] on link "Replay" at bounding box center [1124, 527] width 42 height 11
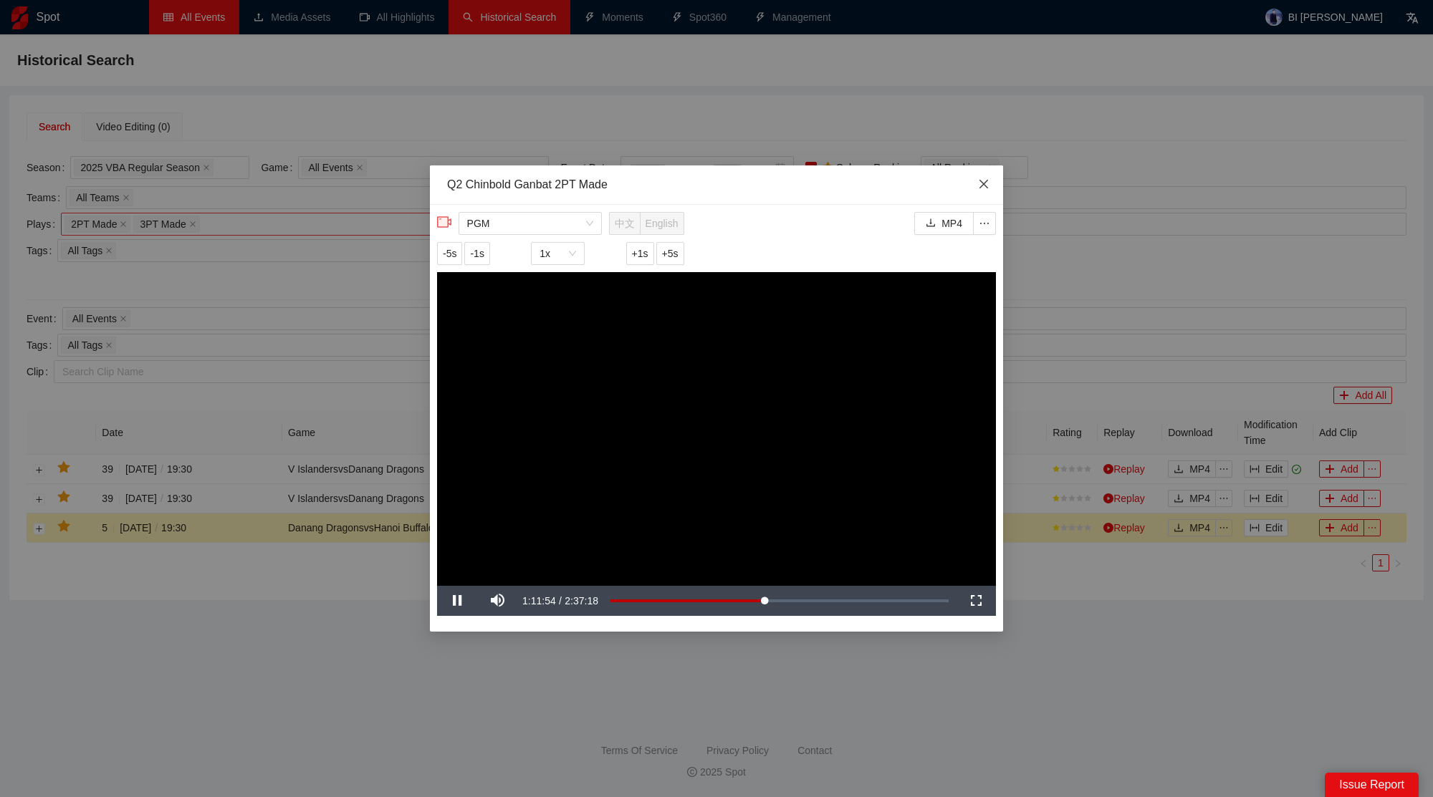
click at [983, 185] on icon "close" at bounding box center [983, 183] width 9 height 9
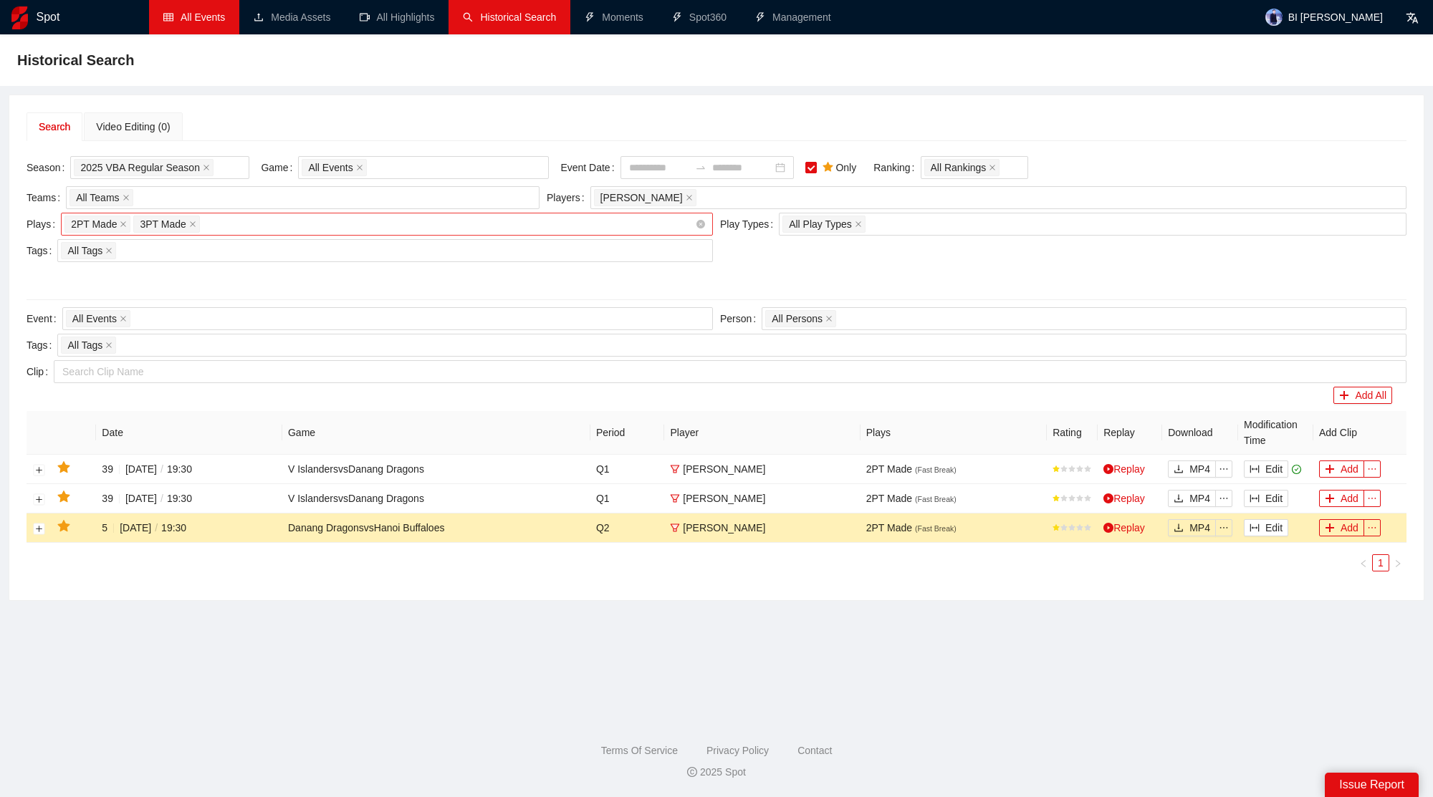
click at [817, 171] on span at bounding box center [810, 167] width 11 height 11
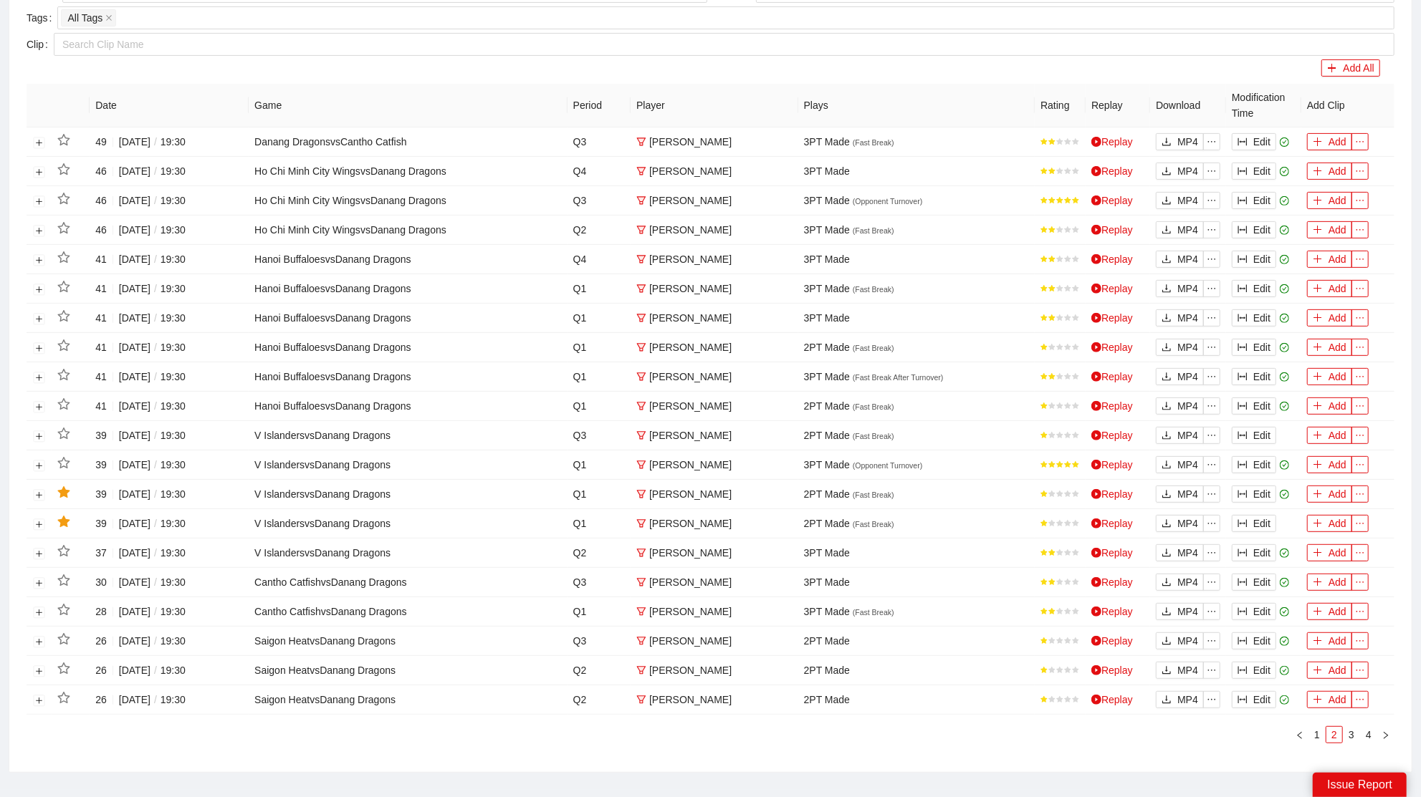
scroll to position [399, 0]
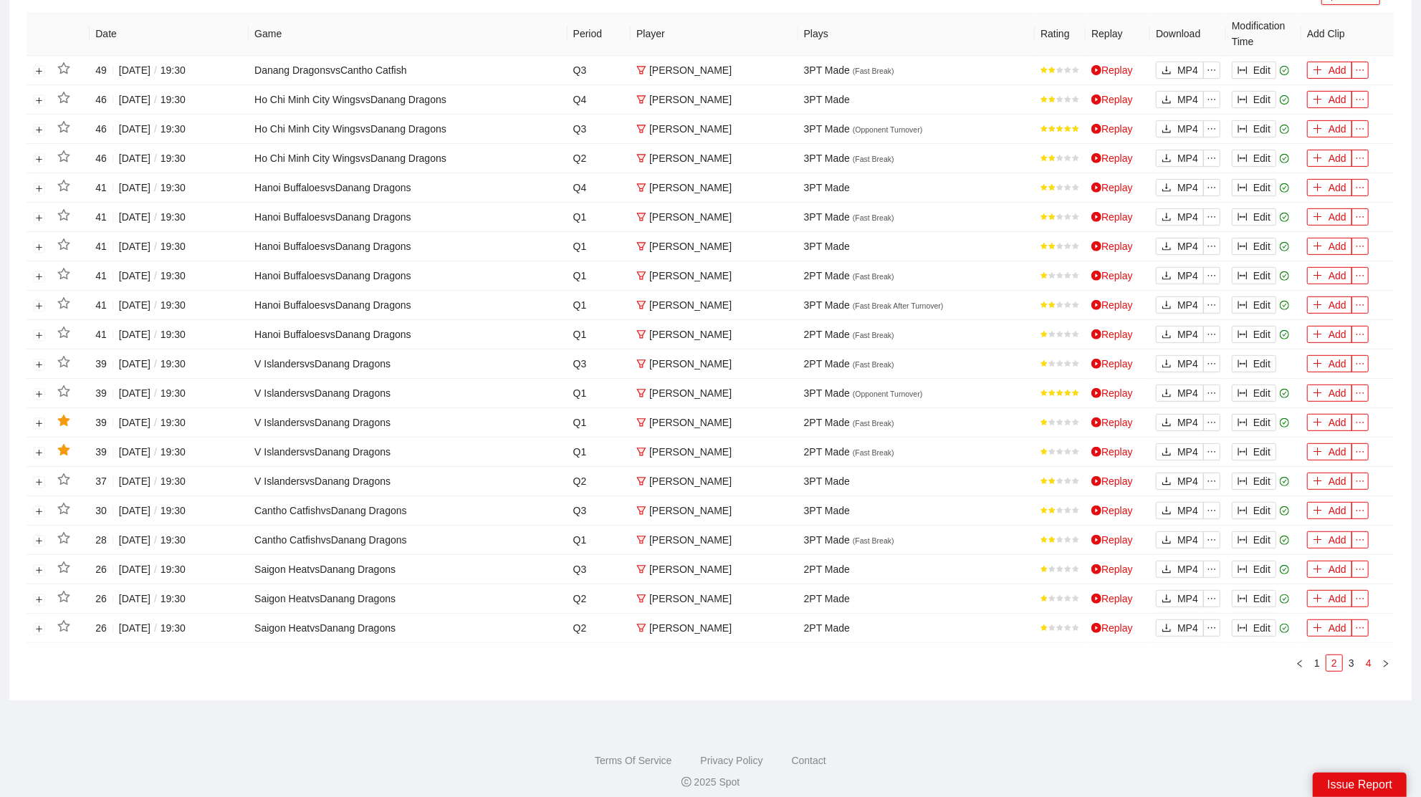
click at [1370, 655] on link "4" at bounding box center [1368, 663] width 16 height 16
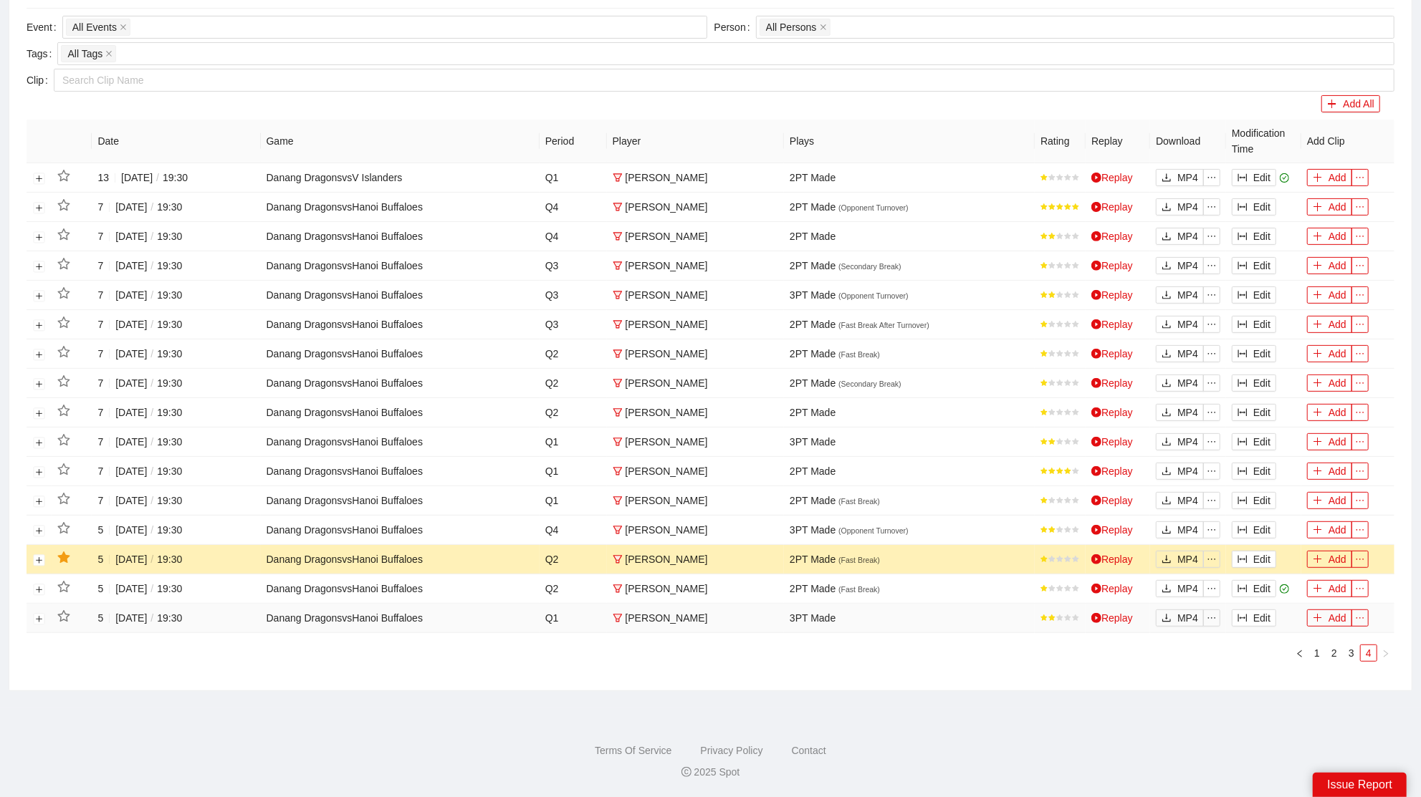
scroll to position [283, 0]
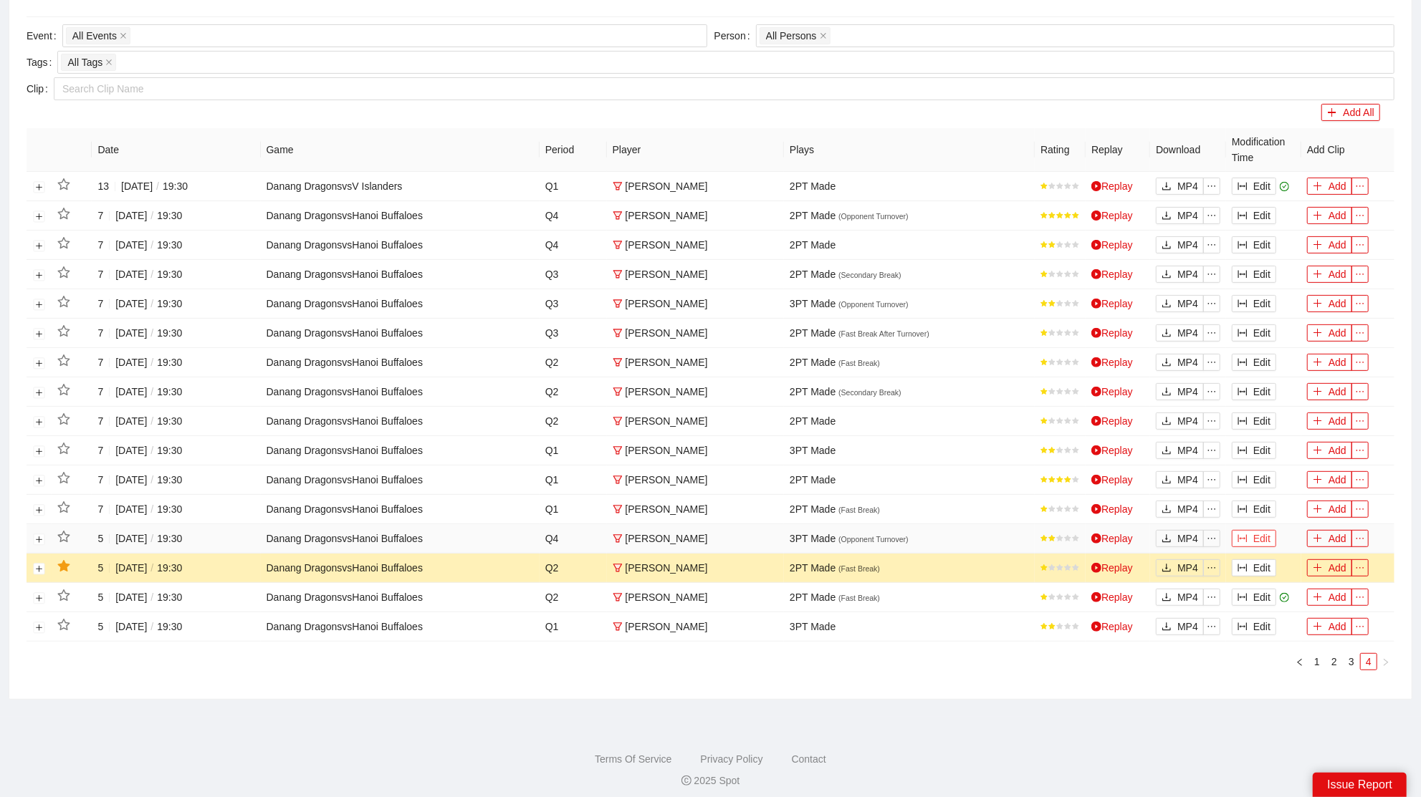
click at [1258, 530] on button "Edit" at bounding box center [1253, 538] width 44 height 17
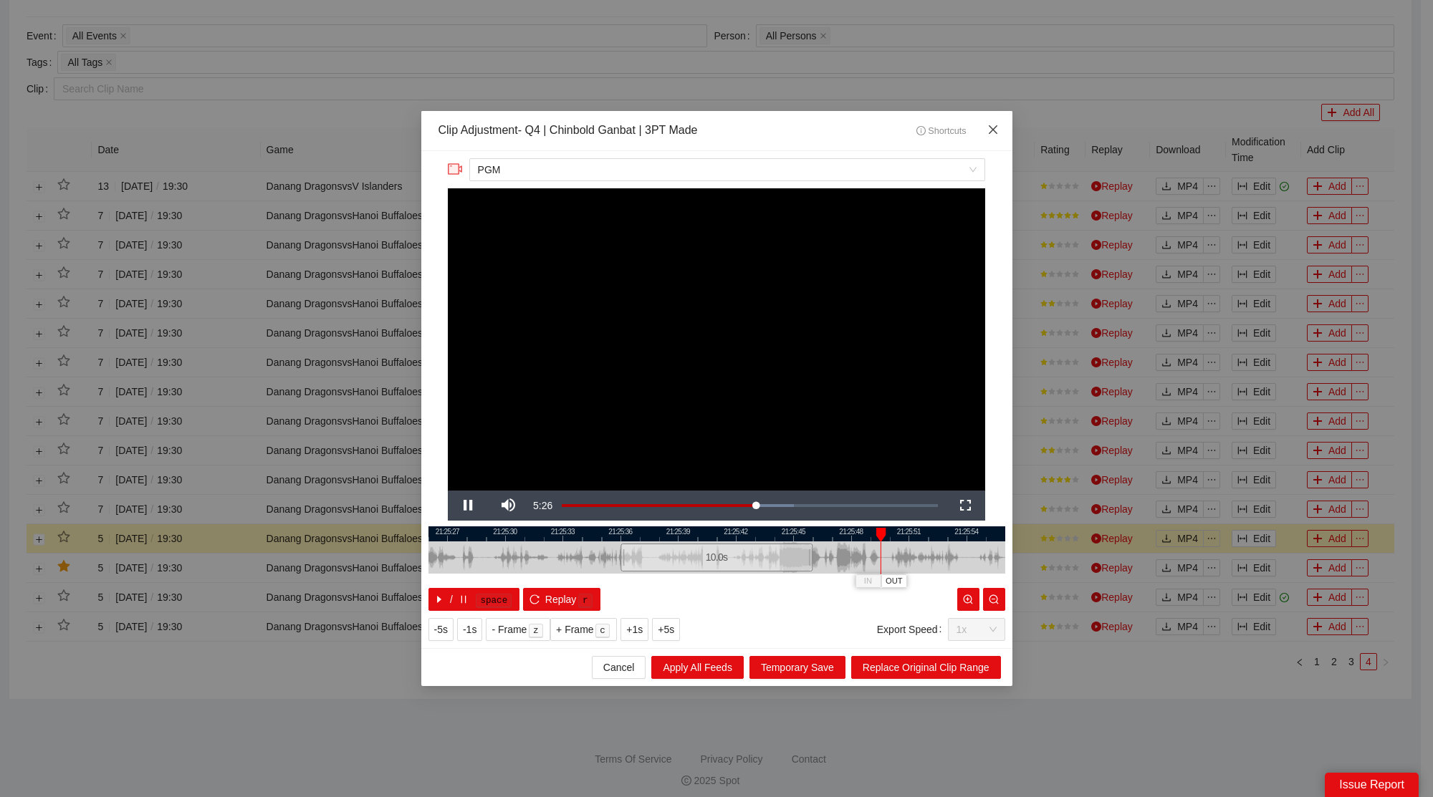
click at [999, 134] on span "Close" at bounding box center [993, 130] width 39 height 39
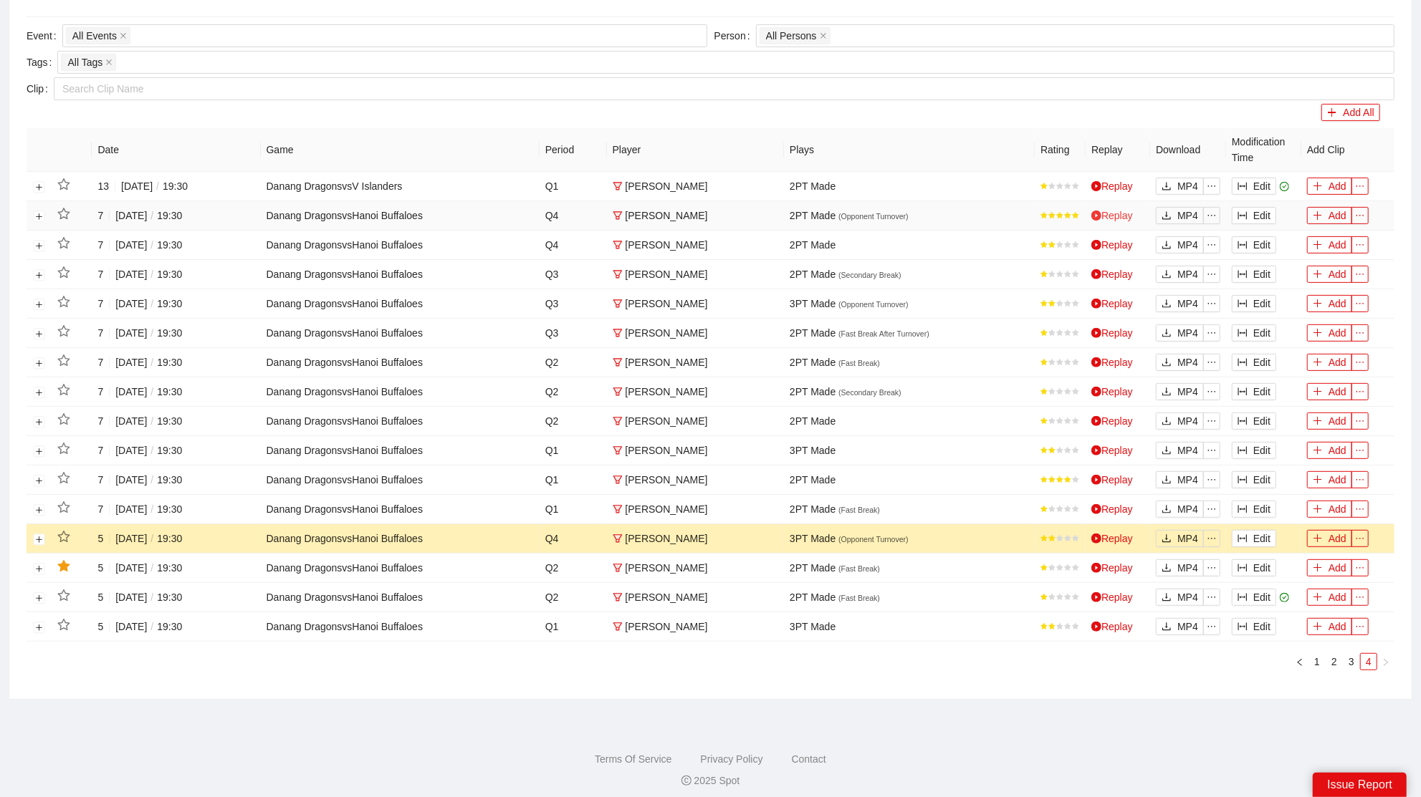
click at [1119, 213] on link "Replay" at bounding box center [1112, 215] width 42 height 11
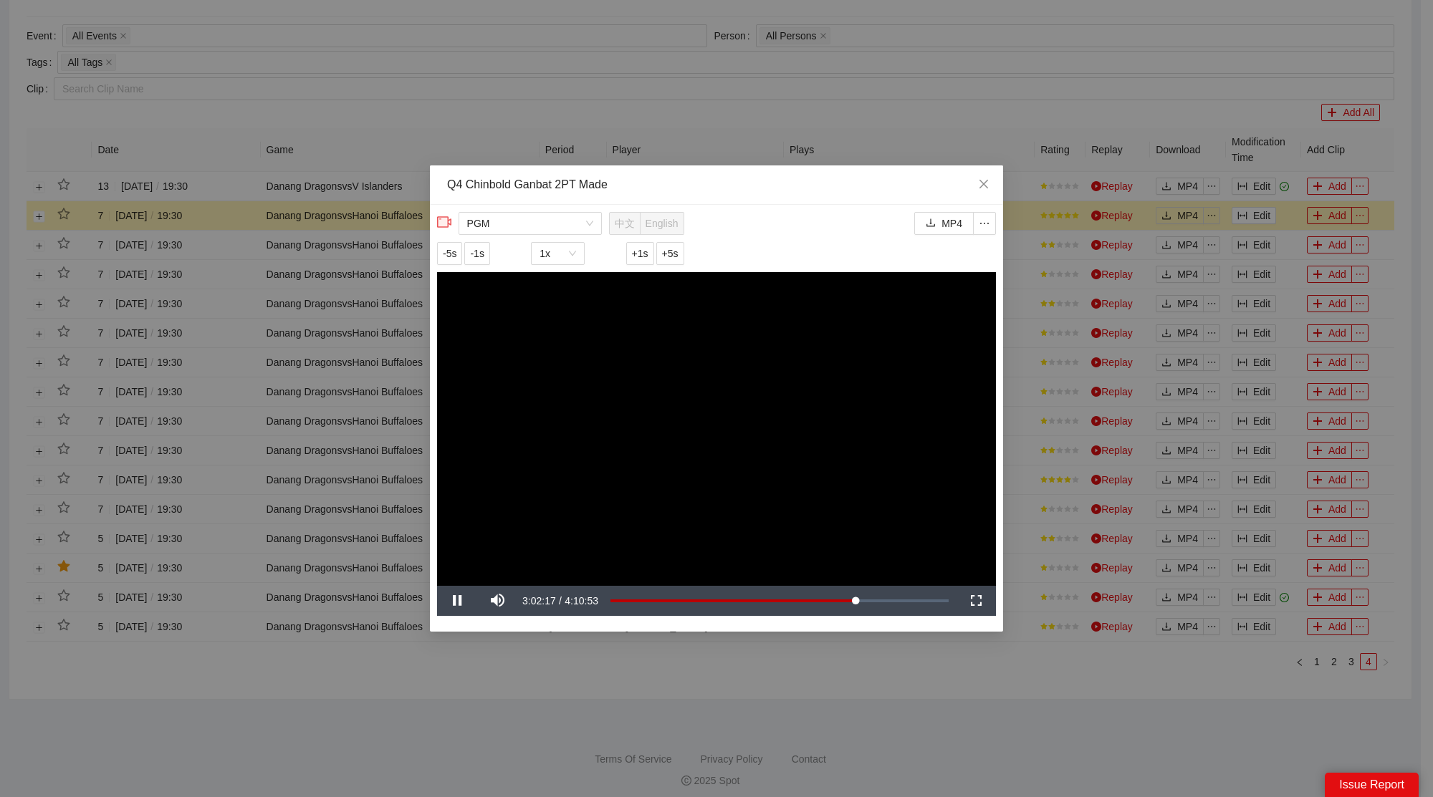
click at [806, 428] on video "Video Player" at bounding box center [716, 429] width 559 height 314
click at [671, 418] on video "Video Player" at bounding box center [716, 429] width 559 height 314
click at [994, 173] on span "Close" at bounding box center [983, 184] width 39 height 39
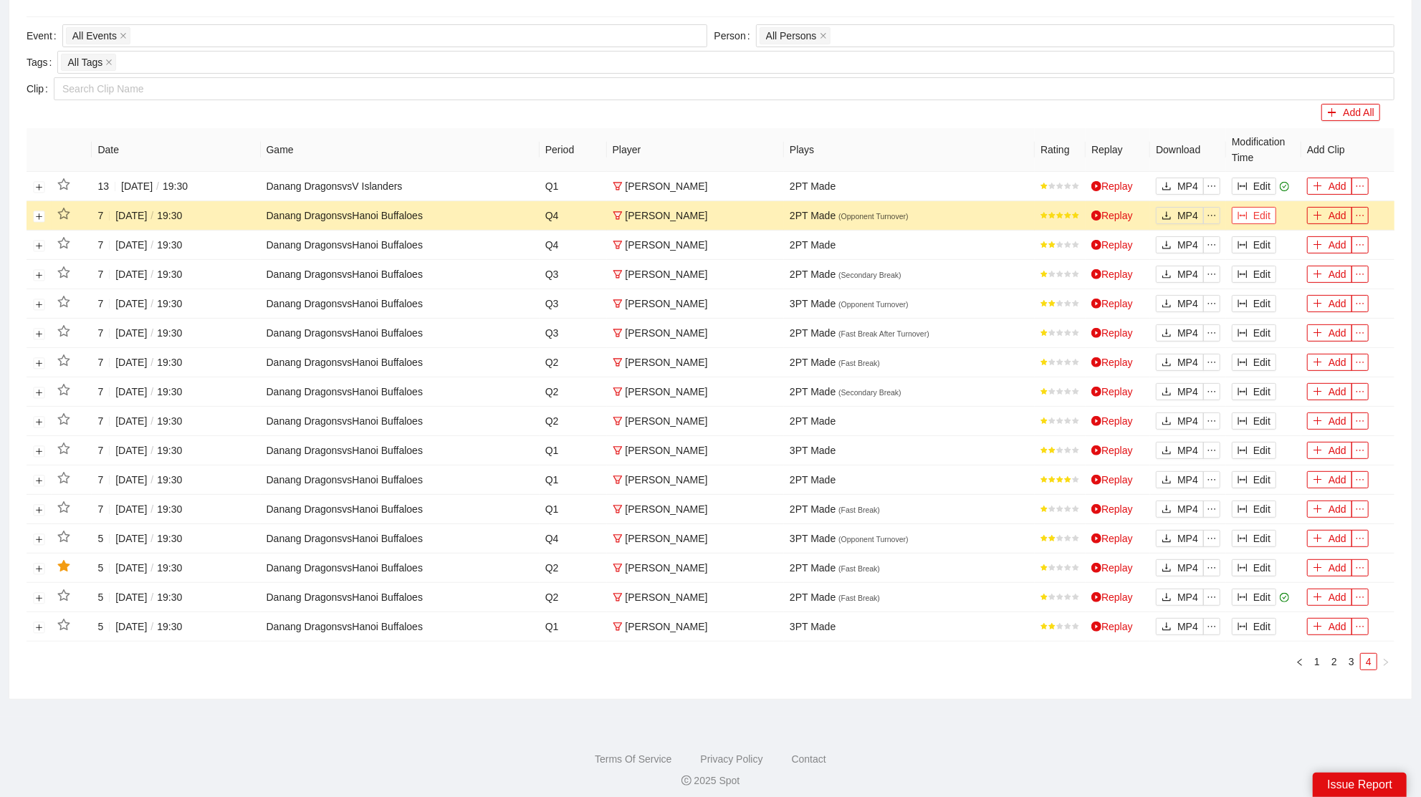
click at [1261, 214] on button "Edit" at bounding box center [1253, 215] width 44 height 17
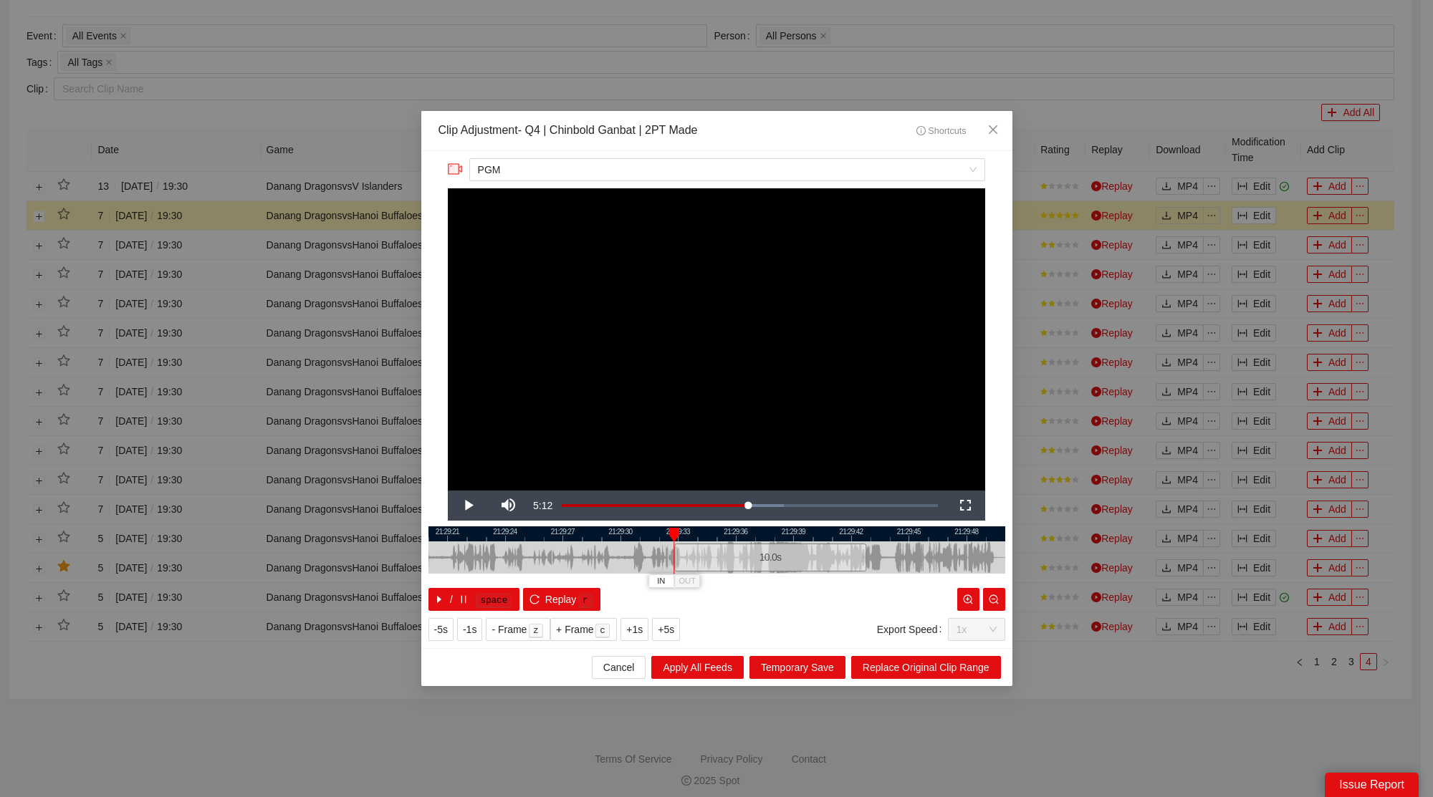
drag, startPoint x: 704, startPoint y: 559, endPoint x: 758, endPoint y: 562, distance: 53.8
click at [758, 562] on div "10.0 s" at bounding box center [770, 558] width 192 height 28
drag, startPoint x: 865, startPoint y: 557, endPoint x: 885, endPoint y: 561, distance: 19.7
click at [885, 561] on div "21:29:18 21:29:21 21:29:24 21:29:27 21:29:30 21:29:33 21:29:36 21:29:39 21:29:4…" at bounding box center [716, 569] width 577 height 85
click at [926, 663] on span "Replace Original Clip Range" at bounding box center [926, 668] width 127 height 16
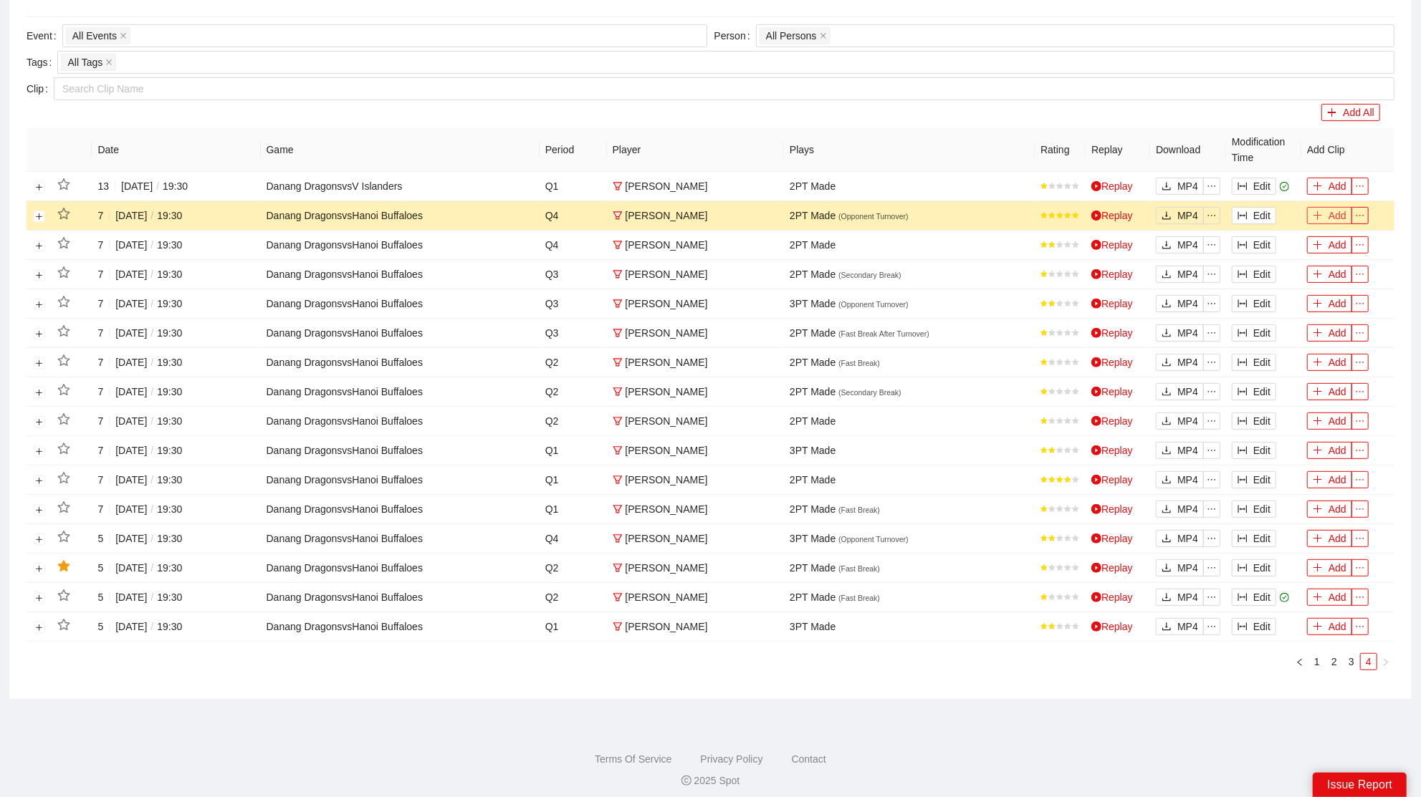
click at [1335, 210] on button "Add" at bounding box center [1329, 215] width 45 height 17
click at [1268, 241] on button "Edit" at bounding box center [1253, 244] width 44 height 17
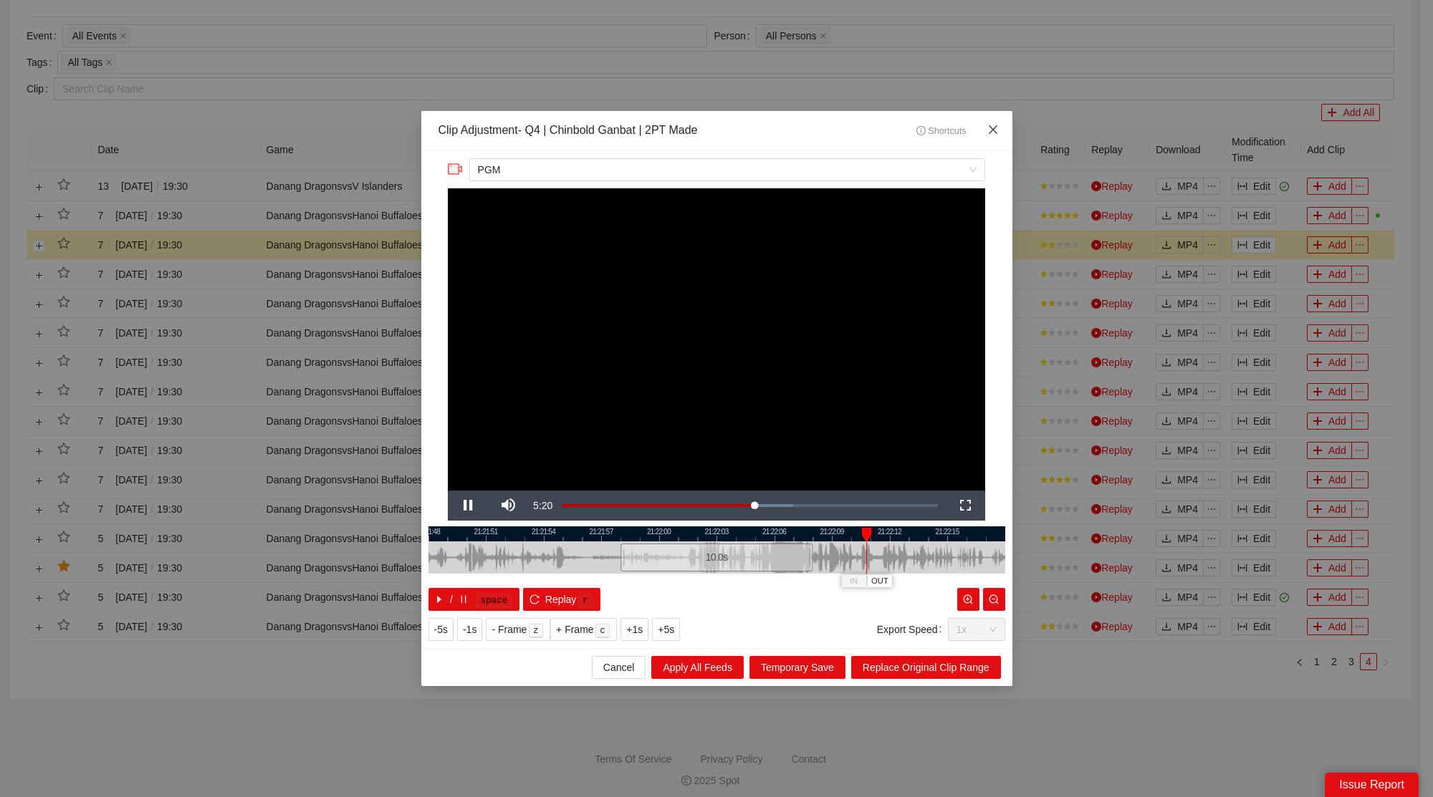
click at [984, 130] on span "Close" at bounding box center [993, 130] width 39 height 39
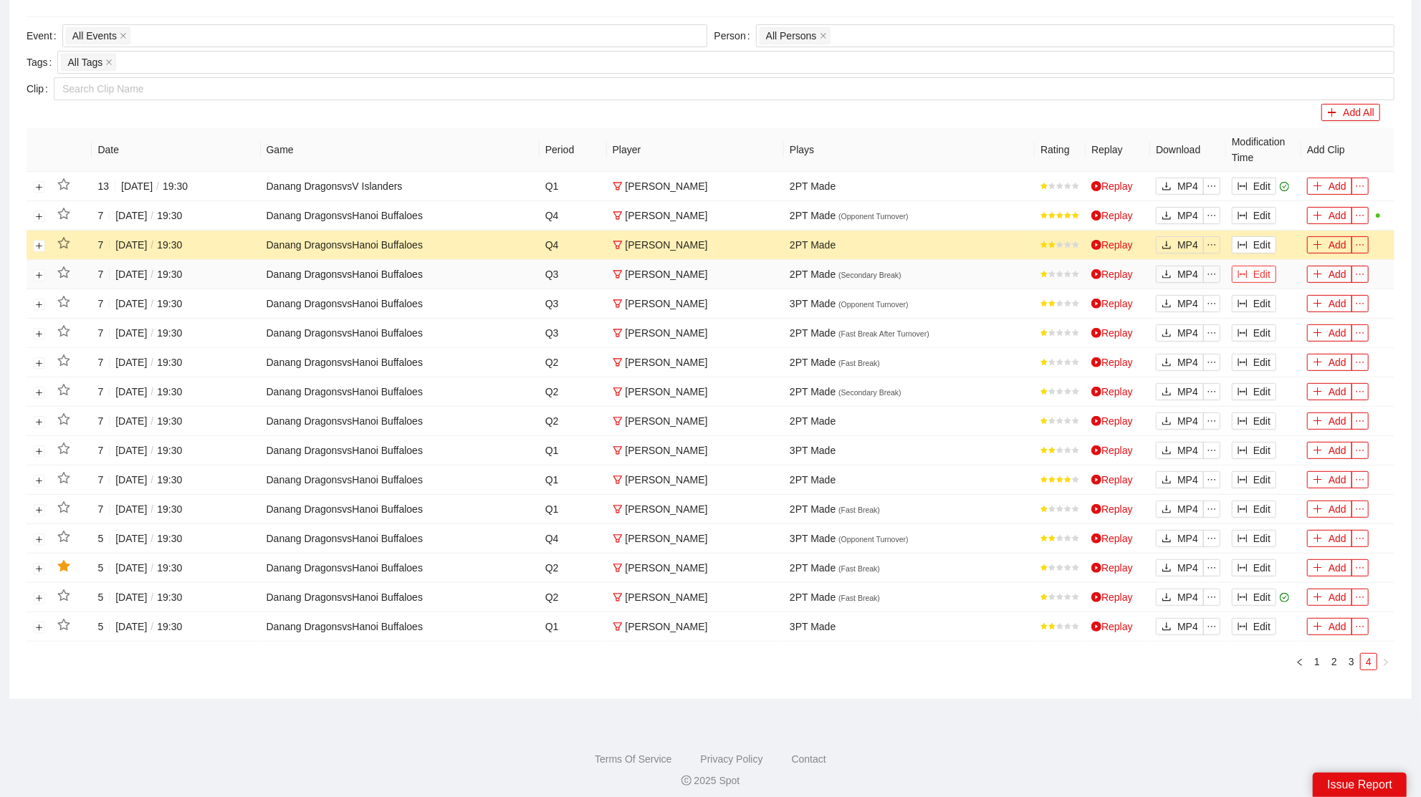
click at [1260, 267] on button "Edit" at bounding box center [1253, 274] width 44 height 17
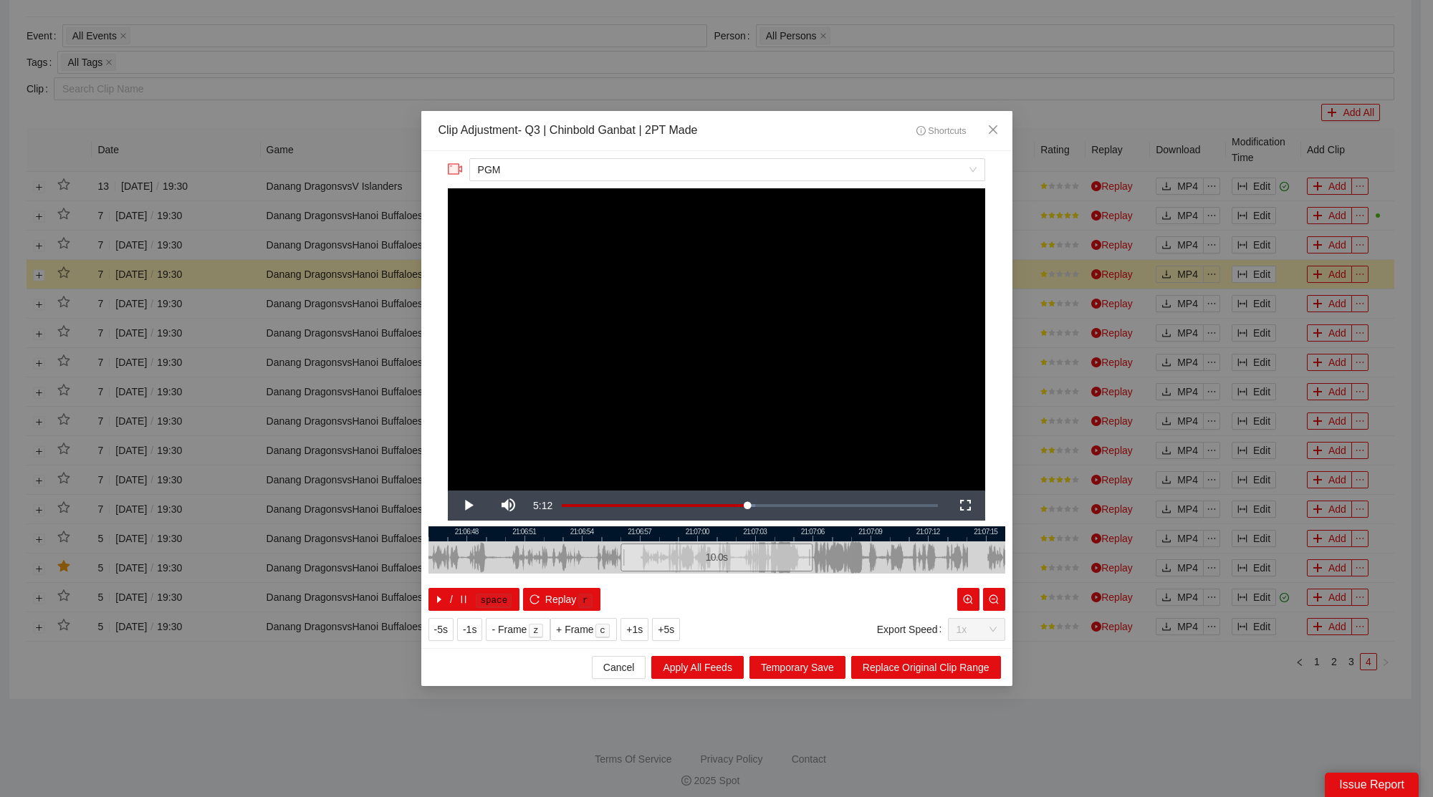
click at [802, 337] on video "Video Player" at bounding box center [716, 339] width 537 height 302
click at [991, 132] on icon "close" at bounding box center [992, 129] width 9 height 9
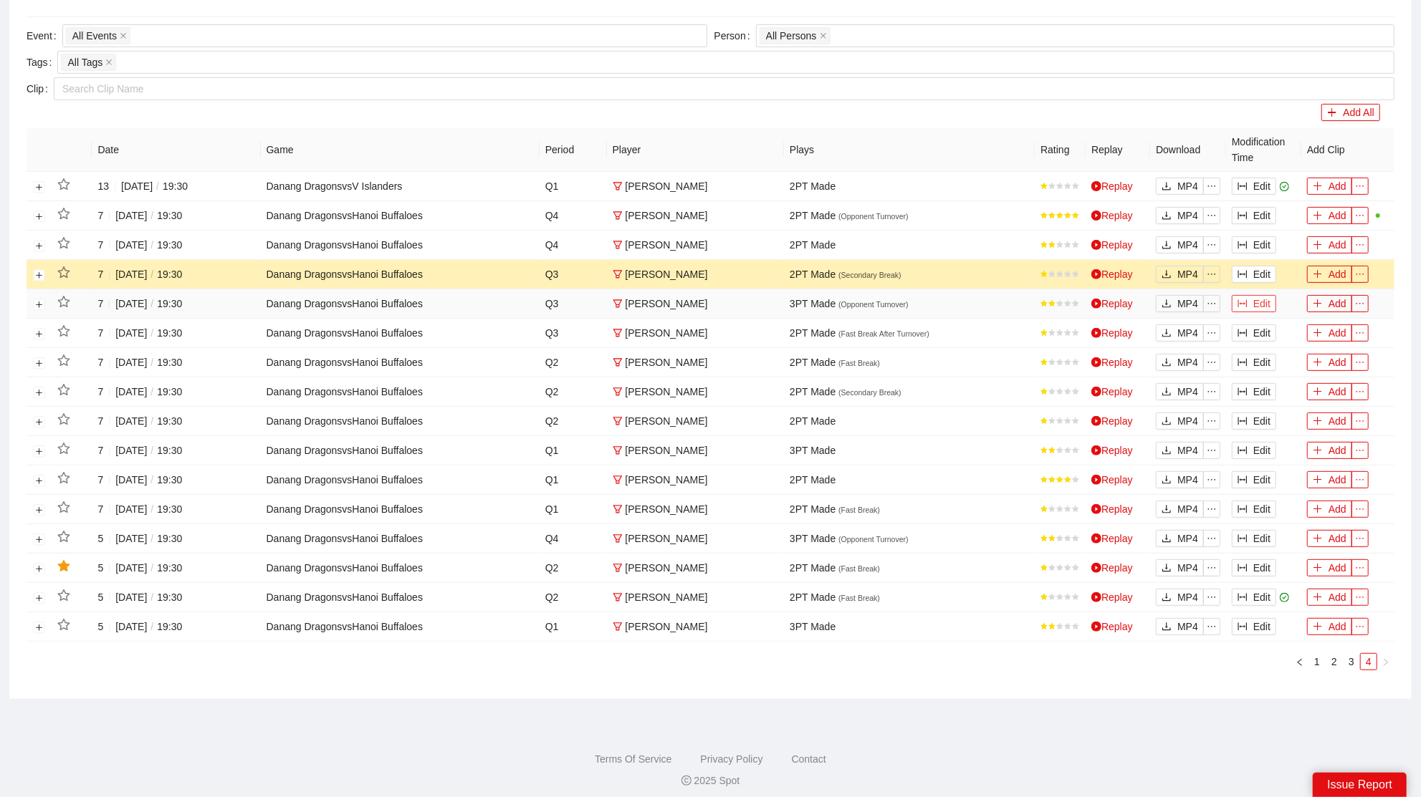
click at [1247, 297] on button "Edit" at bounding box center [1253, 303] width 44 height 17
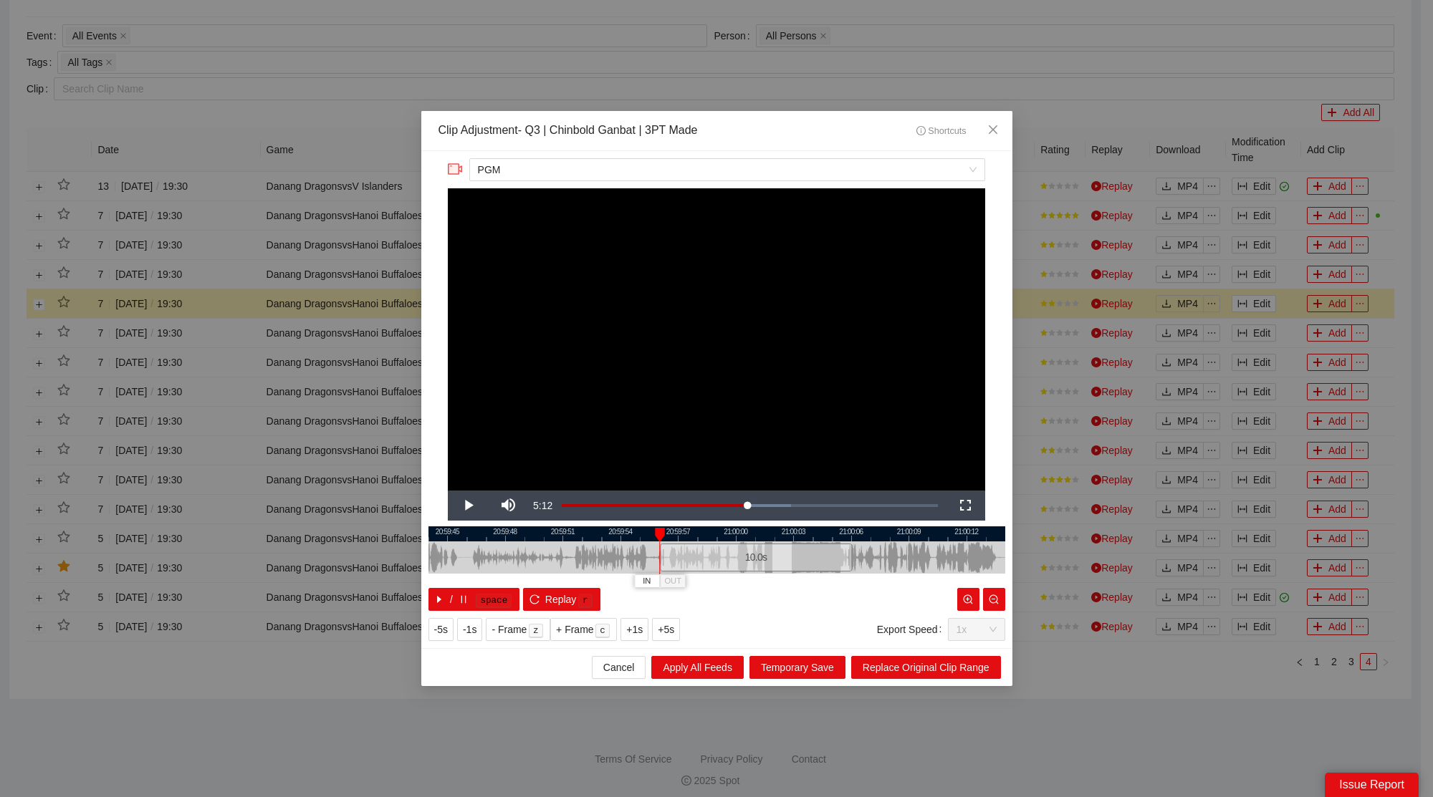
drag, startPoint x: 683, startPoint y: 559, endPoint x: 720, endPoint y: 564, distance: 36.9
click at [720, 564] on div "10.0 s" at bounding box center [756, 558] width 192 height 28
click at [856, 562] on div at bounding box center [854, 558] width 9 height 32
drag, startPoint x: 854, startPoint y: 548, endPoint x: 881, endPoint y: 552, distance: 27.5
click at [881, 552] on div at bounding box center [881, 558] width 9 height 32
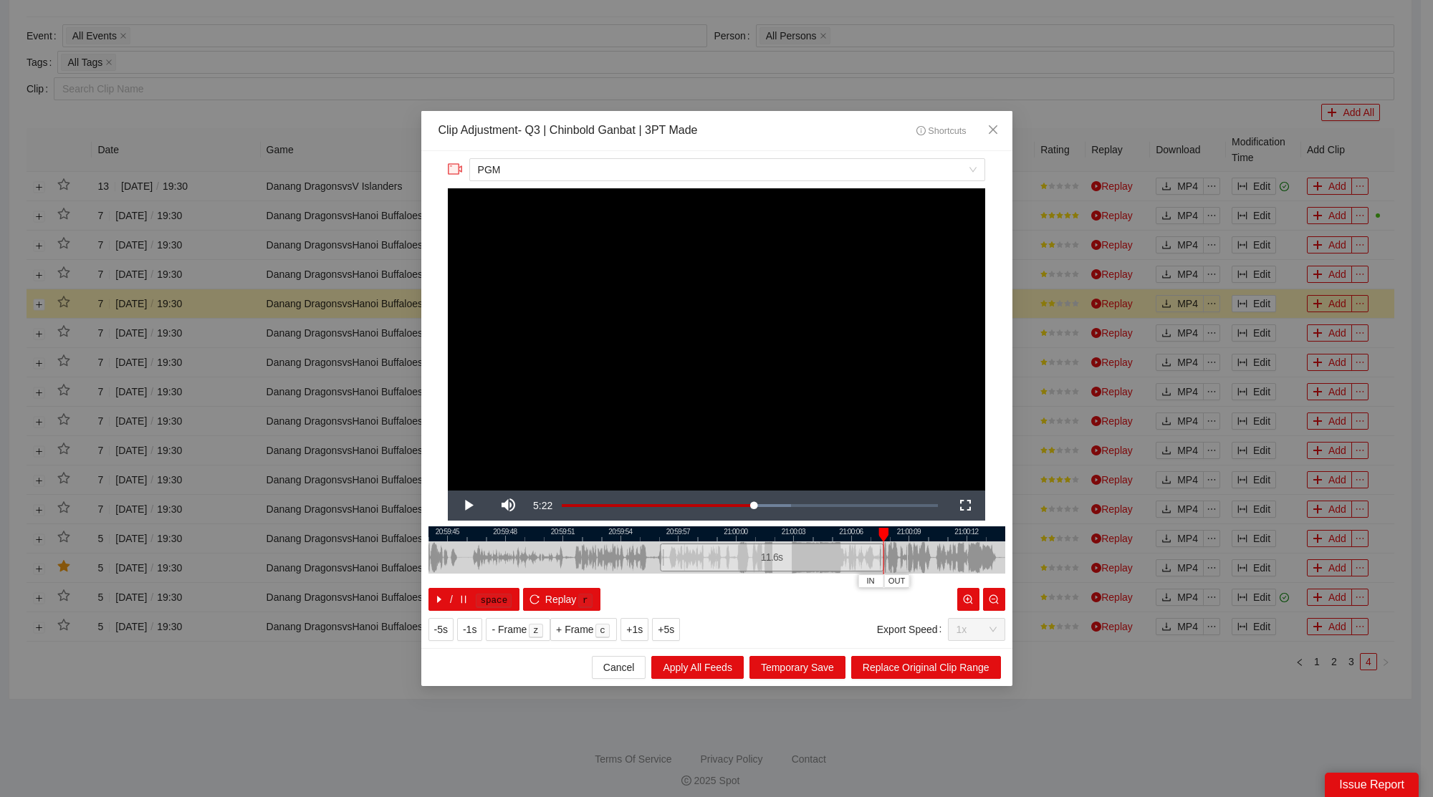
click at [851, 537] on div at bounding box center [716, 534] width 577 height 15
click at [916, 673] on span "Replace Original Clip Range" at bounding box center [926, 668] width 127 height 16
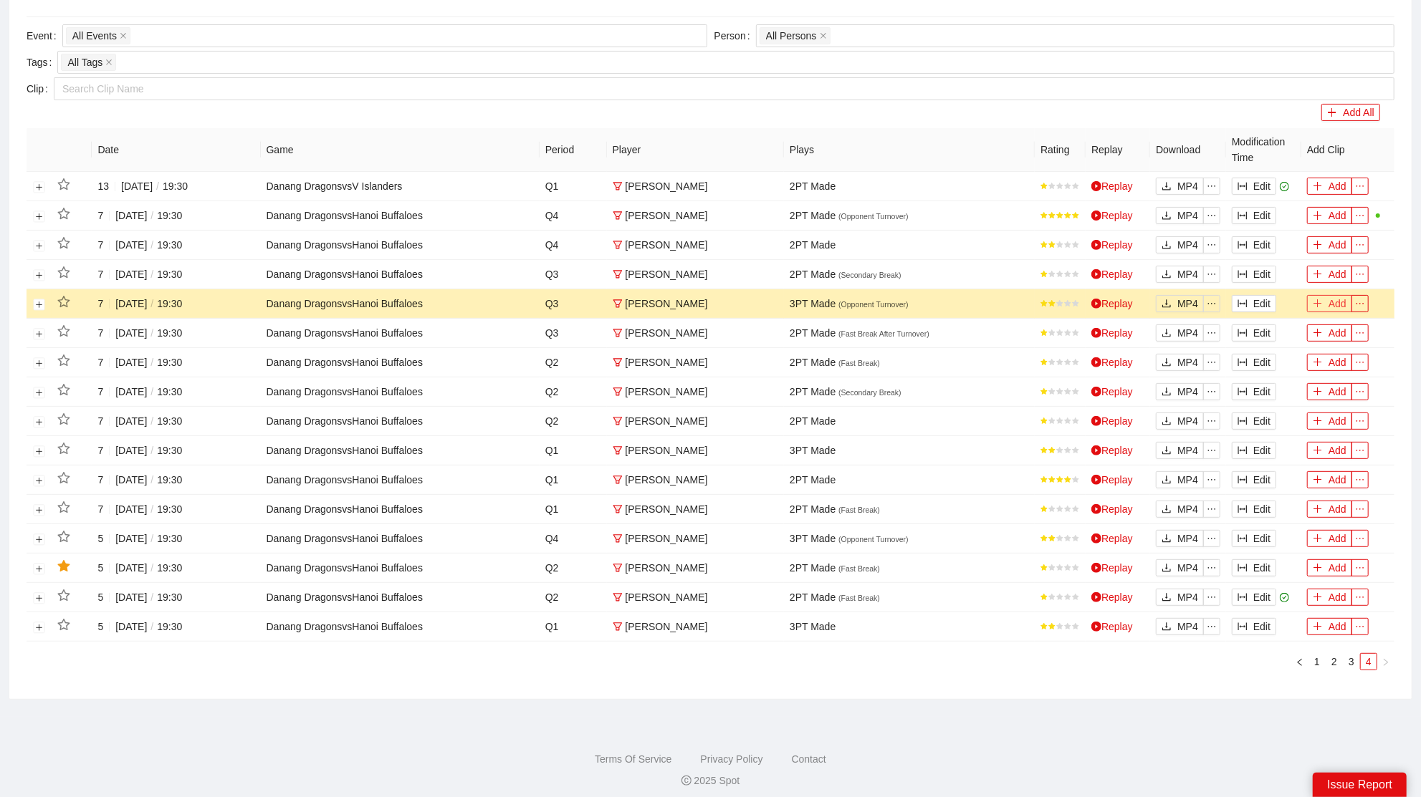
click at [1325, 301] on button "Add" at bounding box center [1329, 303] width 45 height 17
click at [1335, 654] on link "2" at bounding box center [1334, 662] width 16 height 16
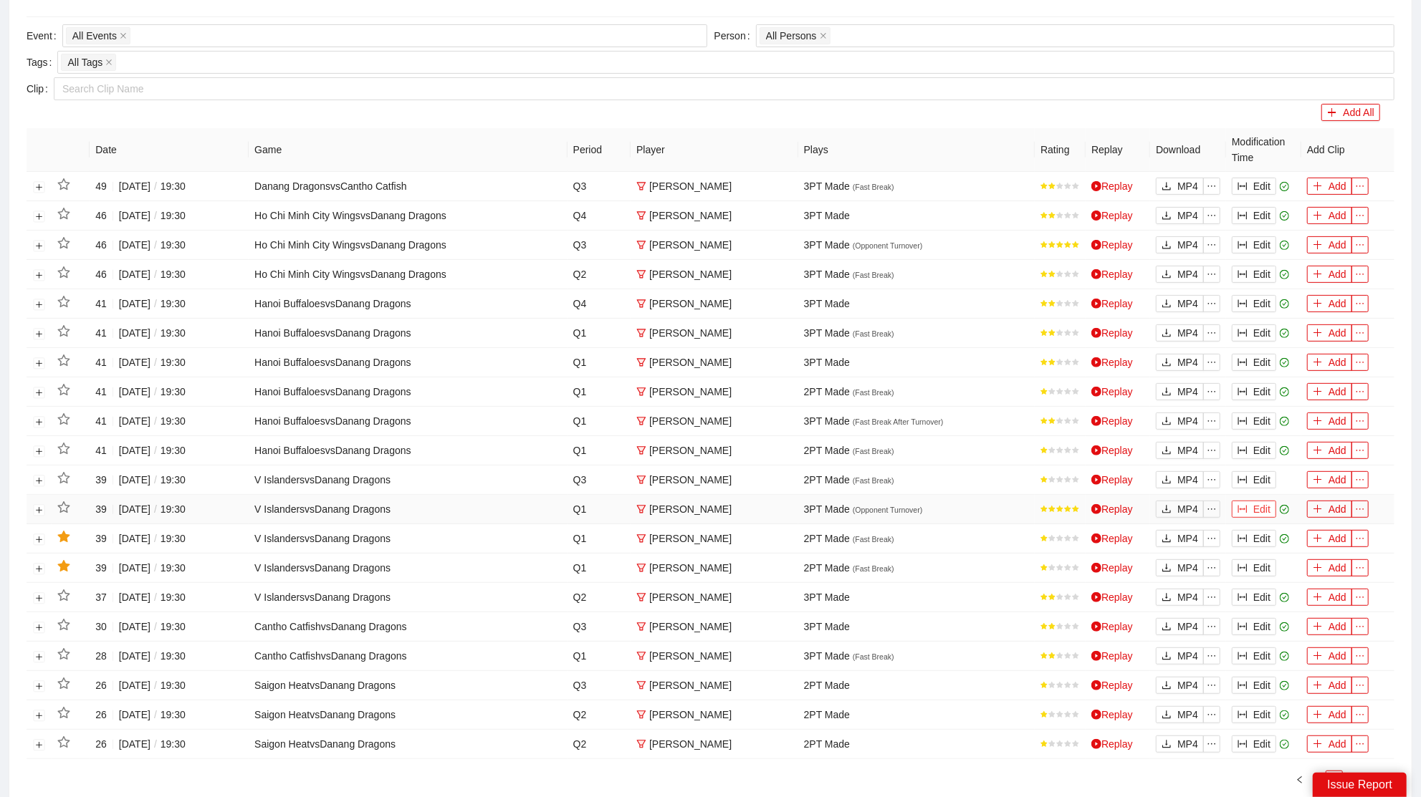
click at [1262, 504] on button "Edit" at bounding box center [1253, 509] width 44 height 17
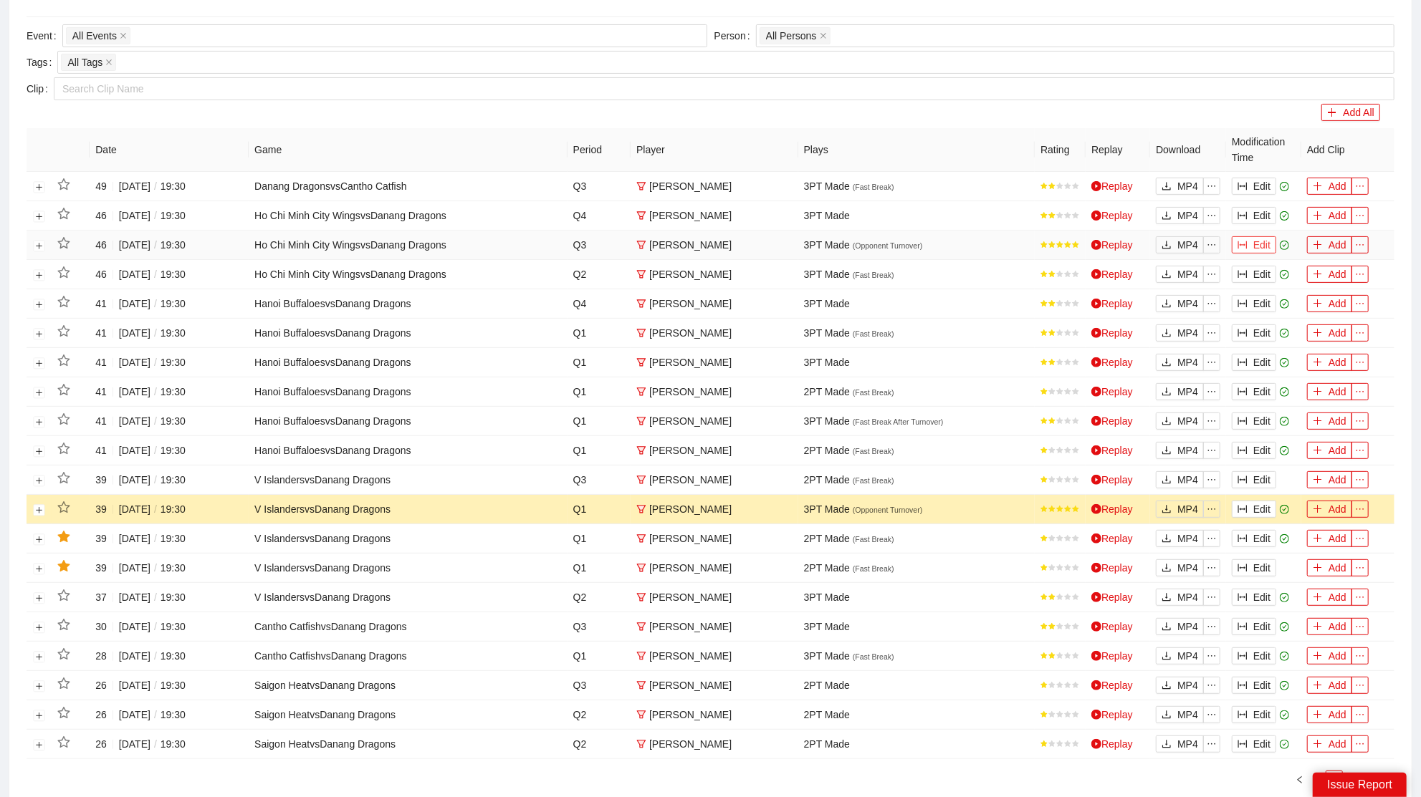
click at [1265, 241] on button "Edit" at bounding box center [1253, 244] width 44 height 17
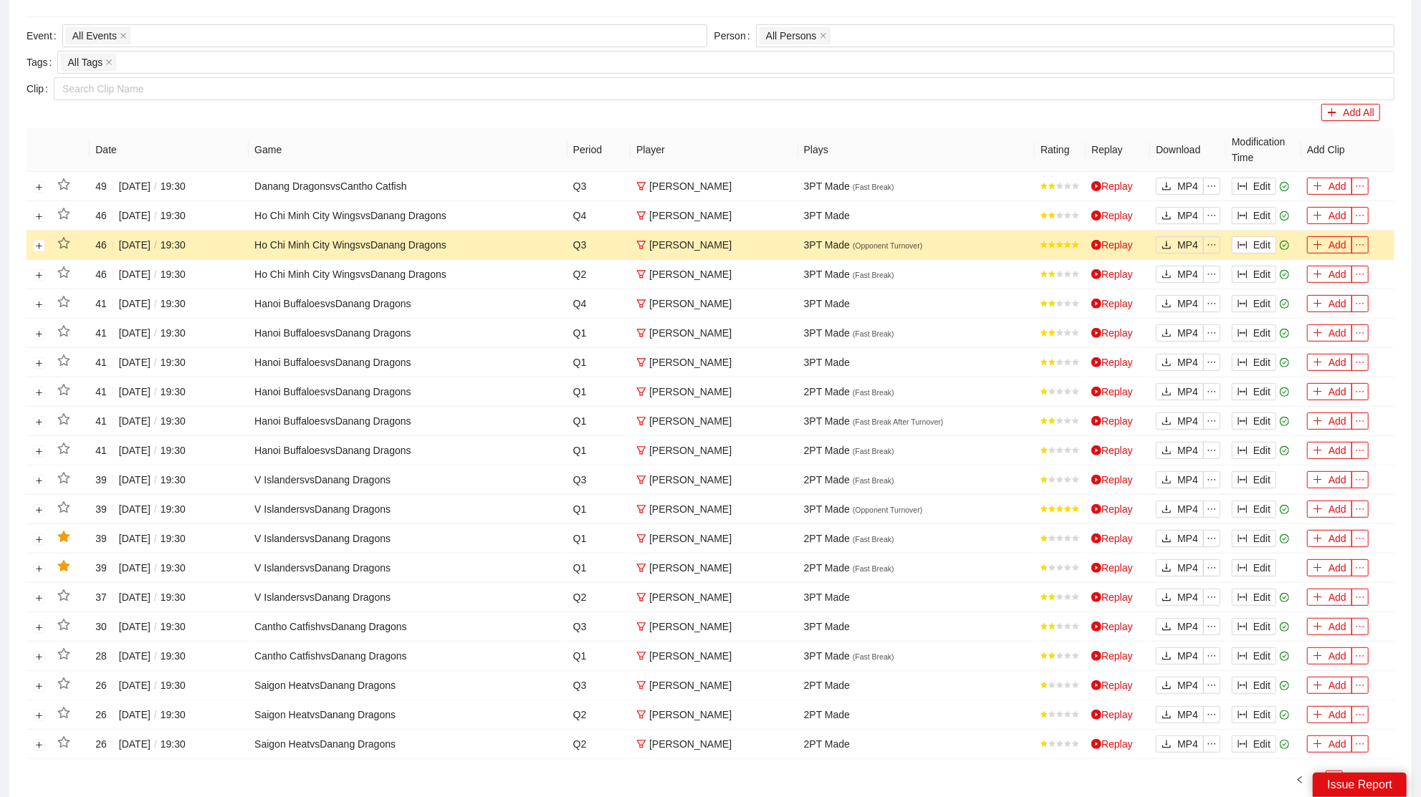
click at [1322, 772] on link "1" at bounding box center [1317, 780] width 16 height 16
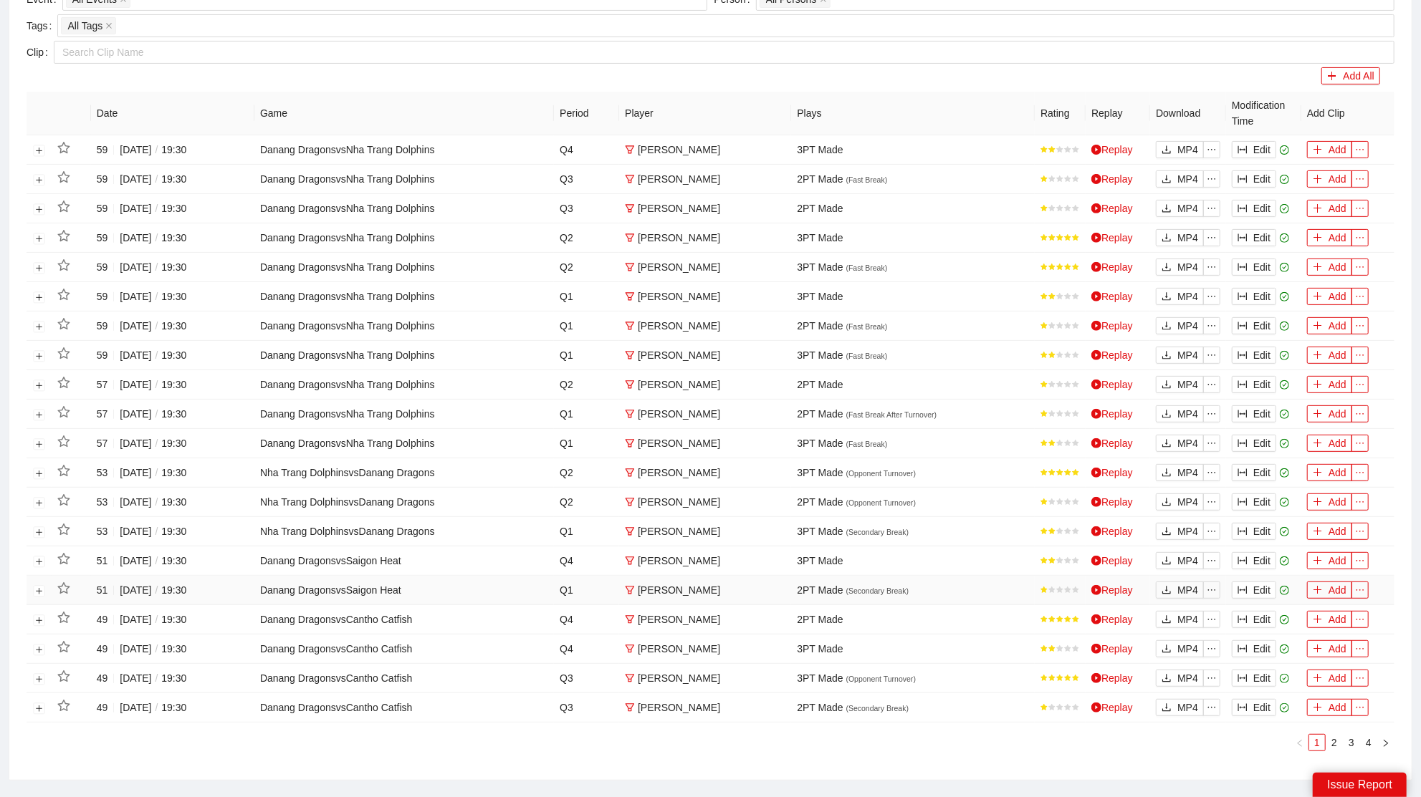
scroll to position [320, 0]
click at [1261, 238] on button "Edit" at bounding box center [1253, 237] width 44 height 17
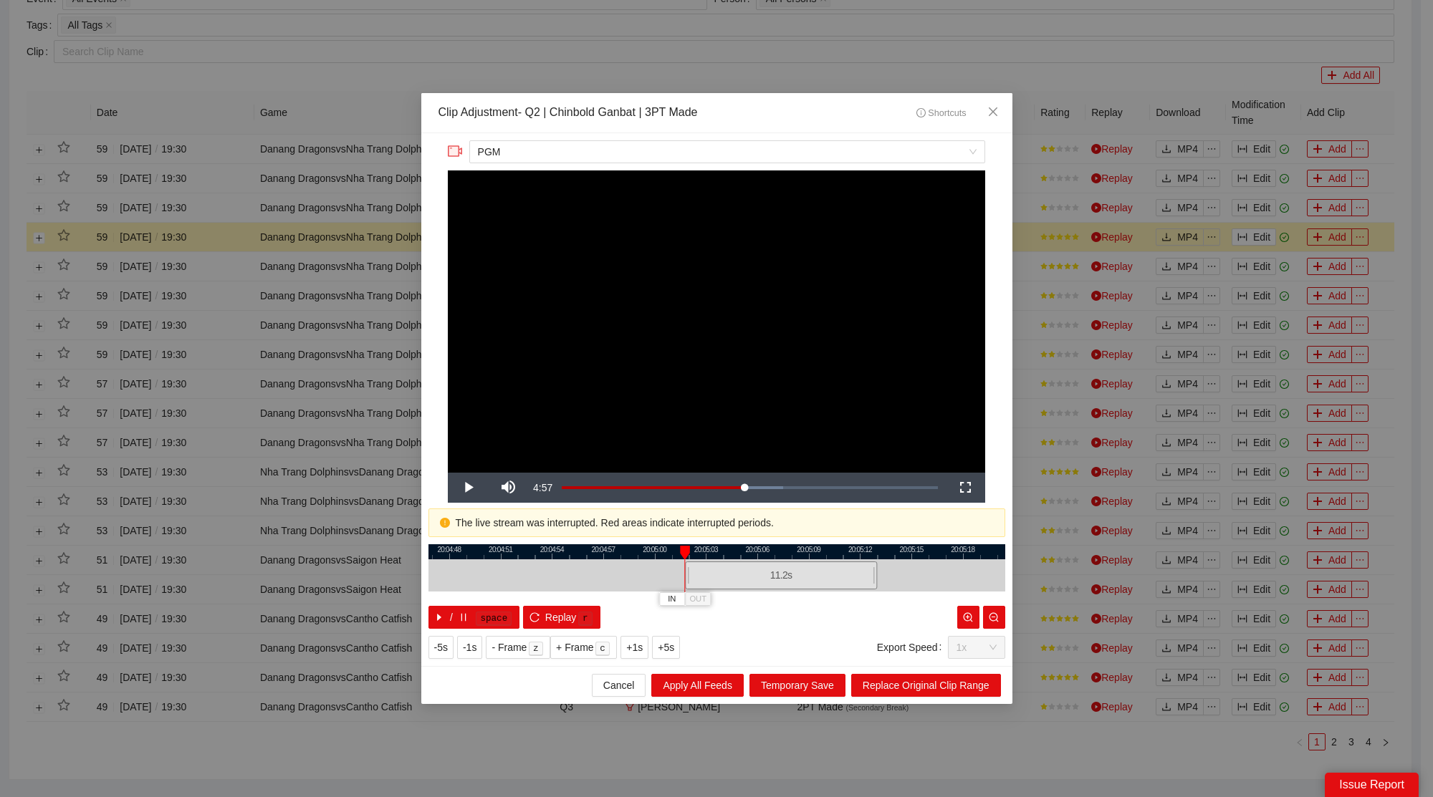
drag, startPoint x: 690, startPoint y: 570, endPoint x: 754, endPoint y: 575, distance: 64.7
click at [754, 575] on div "11.2 s" at bounding box center [781, 576] width 192 height 28
drag, startPoint x: 871, startPoint y: 572, endPoint x: 827, endPoint y: 582, distance: 45.4
click at [827, 582] on div at bounding box center [830, 575] width 9 height 32
drag, startPoint x: 830, startPoint y: 577, endPoint x: 819, endPoint y: 585, distance: 12.9
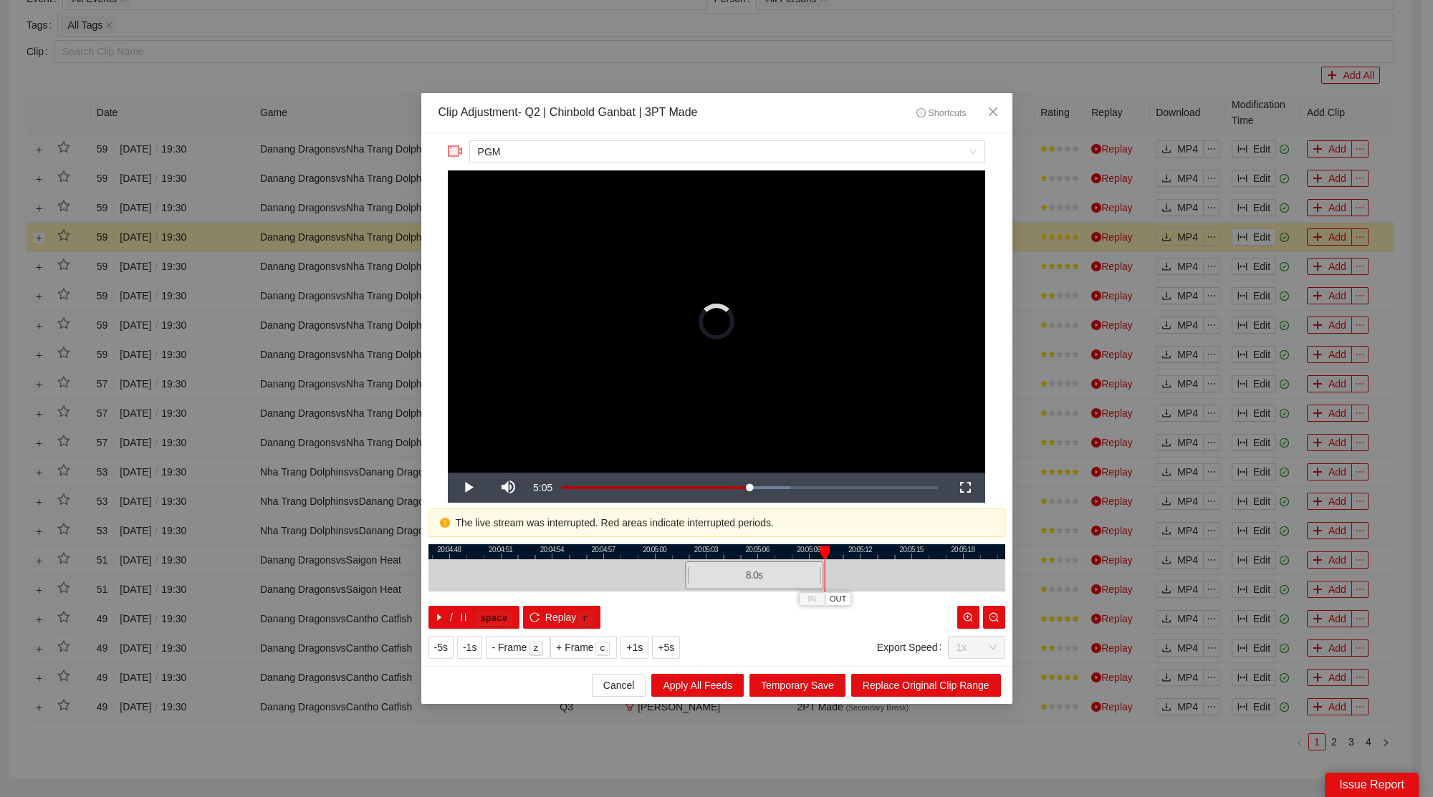
click at [819, 585] on div at bounding box center [821, 575] width 9 height 32
click at [799, 554] on div at bounding box center [716, 551] width 577 height 15
click at [916, 689] on span "Replace Original Clip Range" at bounding box center [926, 686] width 127 height 16
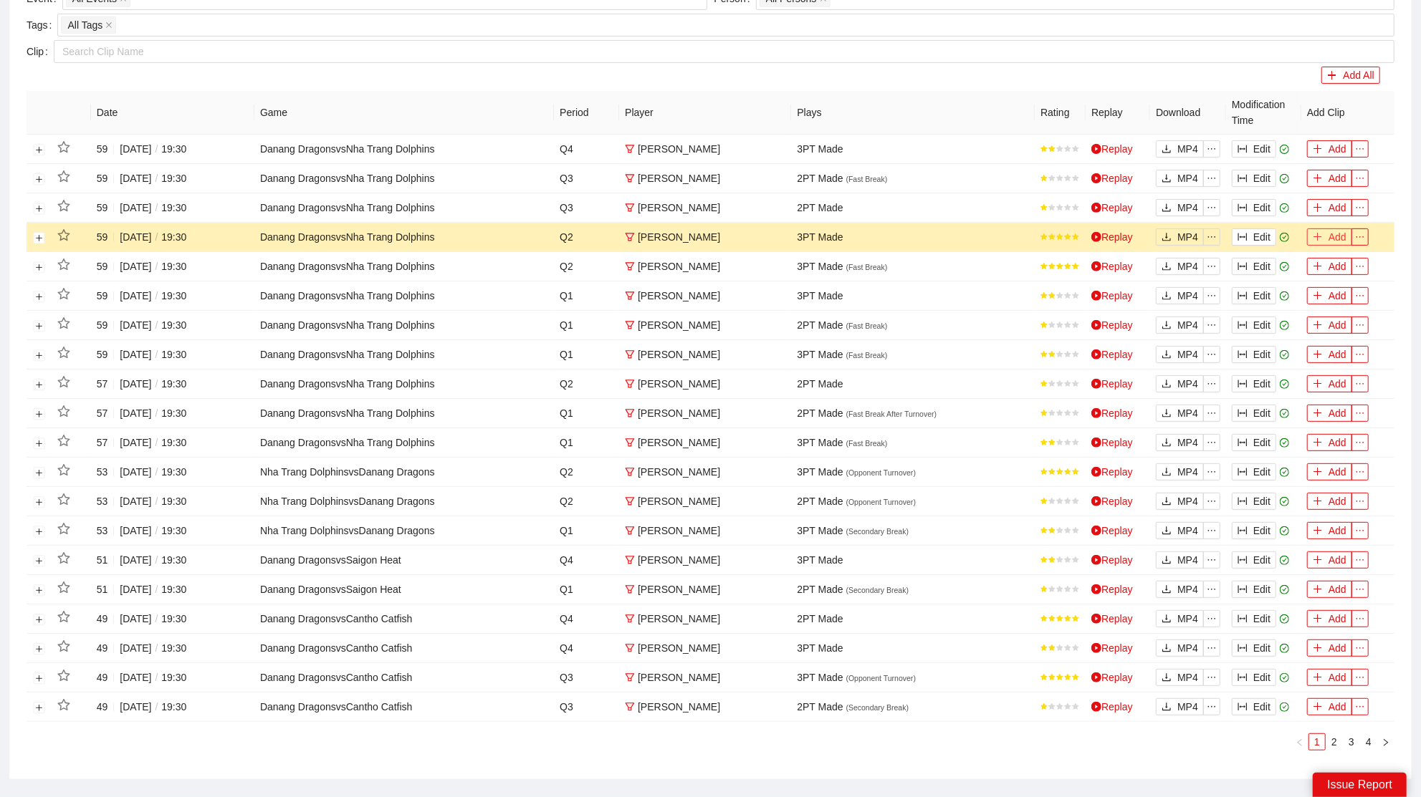
click at [1339, 229] on button "Add" at bounding box center [1329, 237] width 45 height 17
click at [1256, 264] on button "Edit" at bounding box center [1253, 266] width 44 height 17
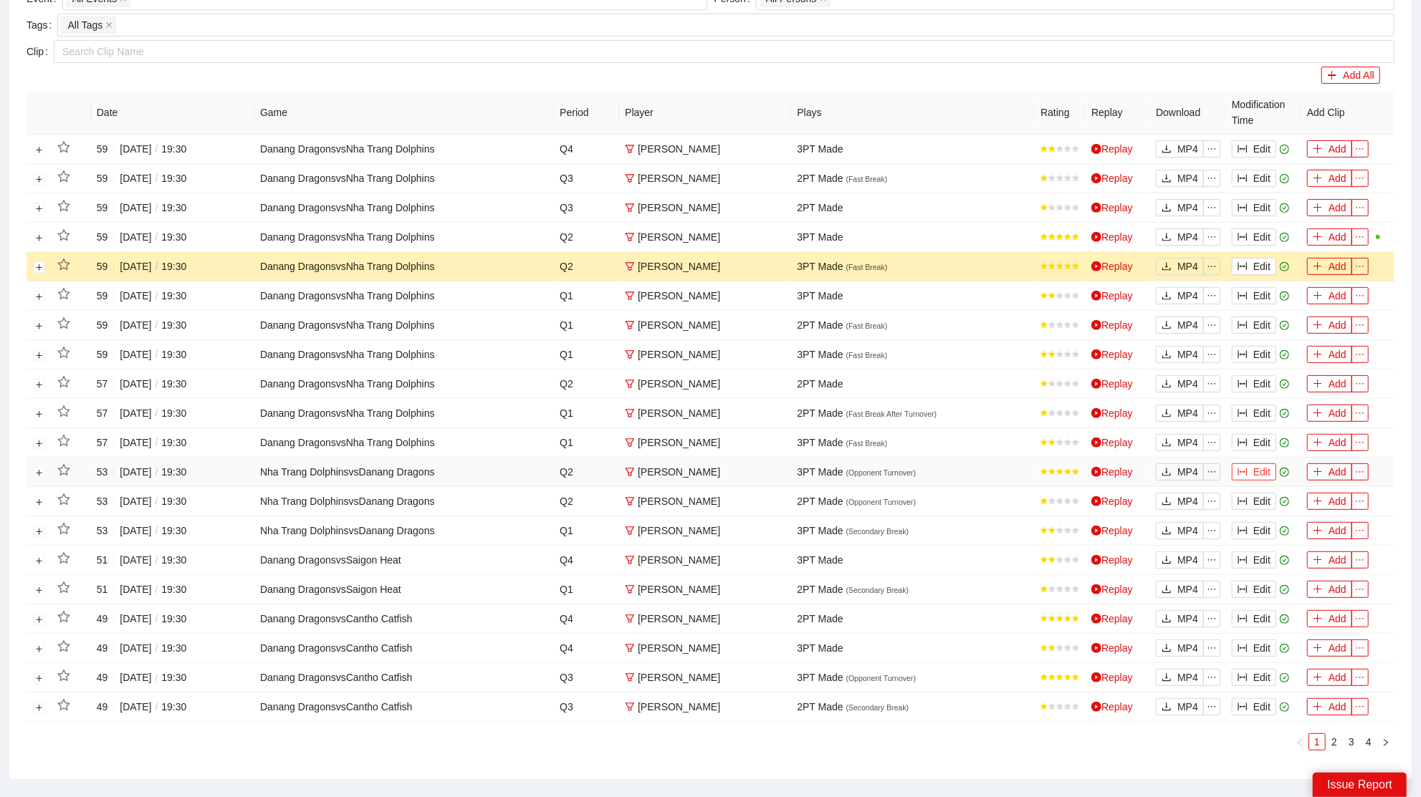
click at [1261, 467] on button "Edit" at bounding box center [1253, 471] width 44 height 17
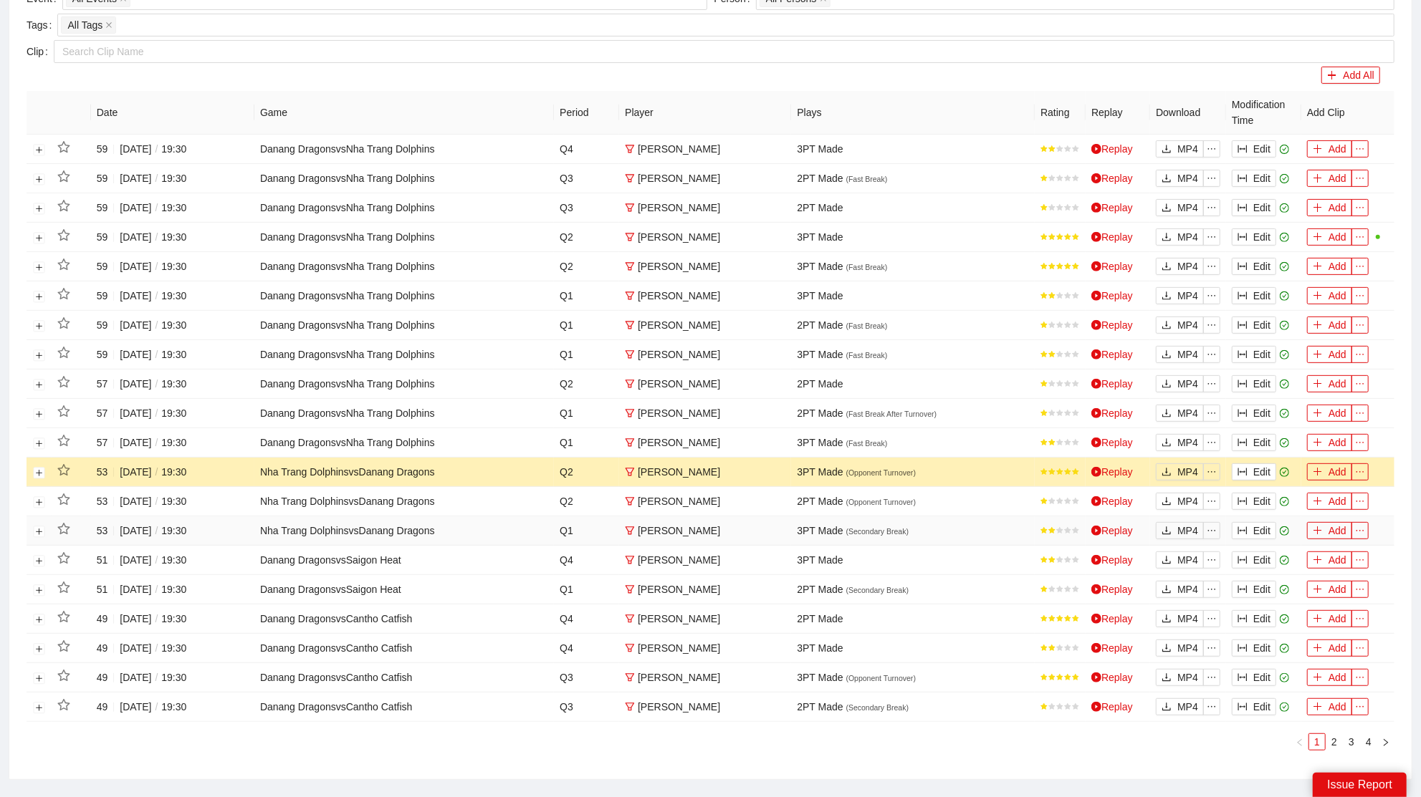
click at [1286, 527] on icon "check-circle" at bounding box center [1283, 531] width 9 height 9
click at [1270, 522] on button "Edit" at bounding box center [1253, 530] width 44 height 17
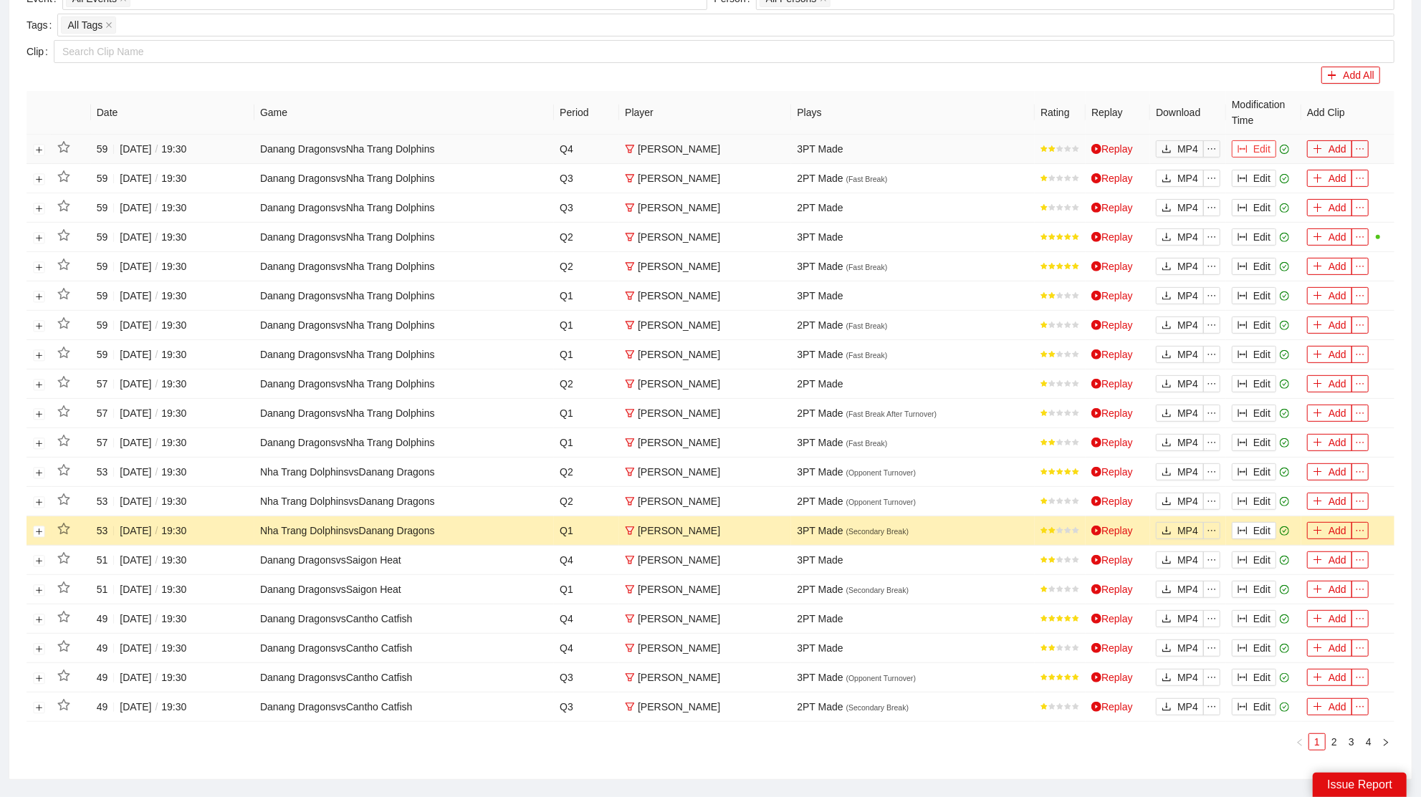
click at [1254, 148] on button "Edit" at bounding box center [1253, 148] width 44 height 17
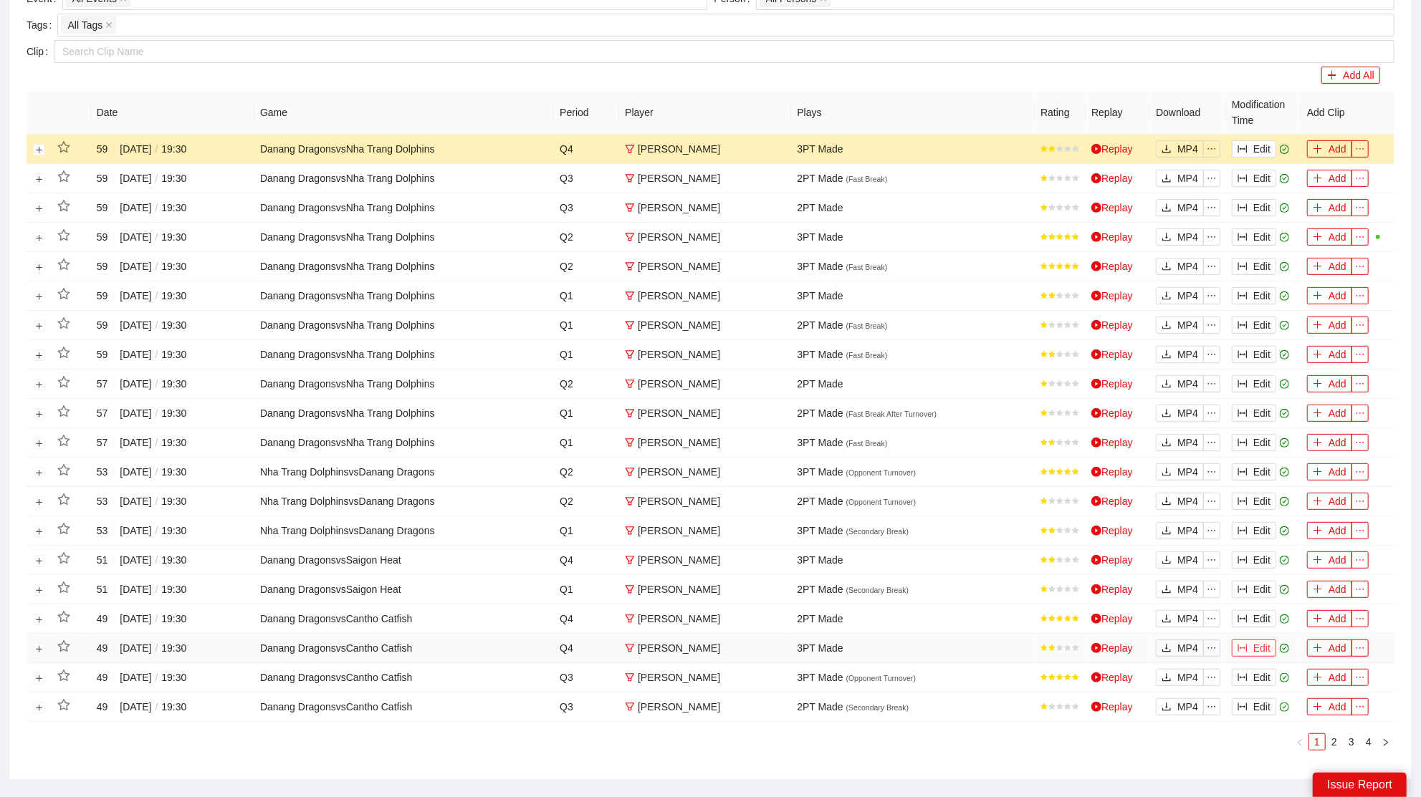
click at [1254, 646] on button "Edit" at bounding box center [1253, 648] width 44 height 17
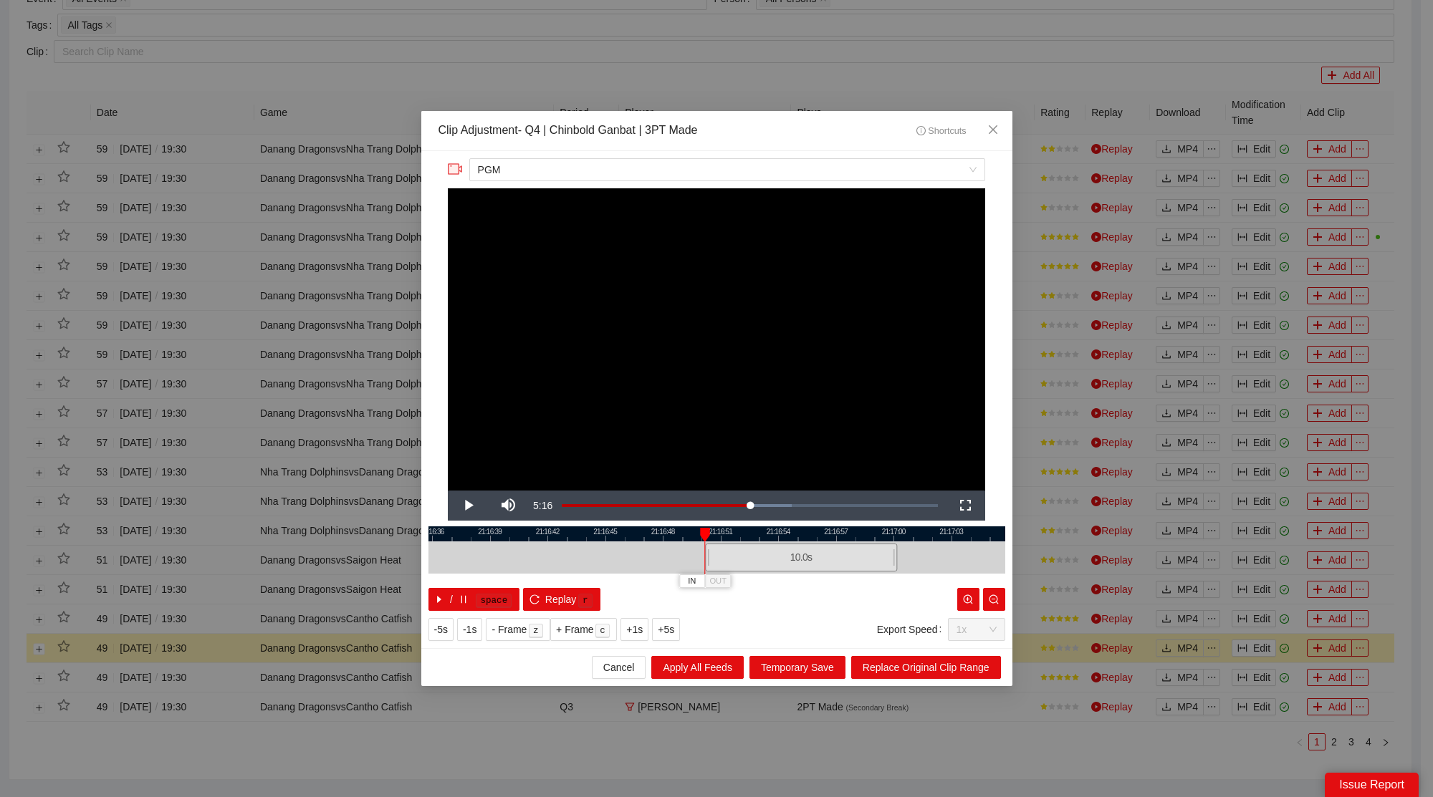
drag, startPoint x: 734, startPoint y: 566, endPoint x: 818, endPoint y: 570, distance: 84.6
click at [818, 570] on div "10.0 s" at bounding box center [801, 558] width 192 height 28
drag, startPoint x: 898, startPoint y: 557, endPoint x: 861, endPoint y: 568, distance: 38.1
click at [861, 568] on div at bounding box center [858, 558] width 9 height 32
click at [906, 671] on span "Replace Original Clip Range" at bounding box center [926, 668] width 127 height 16
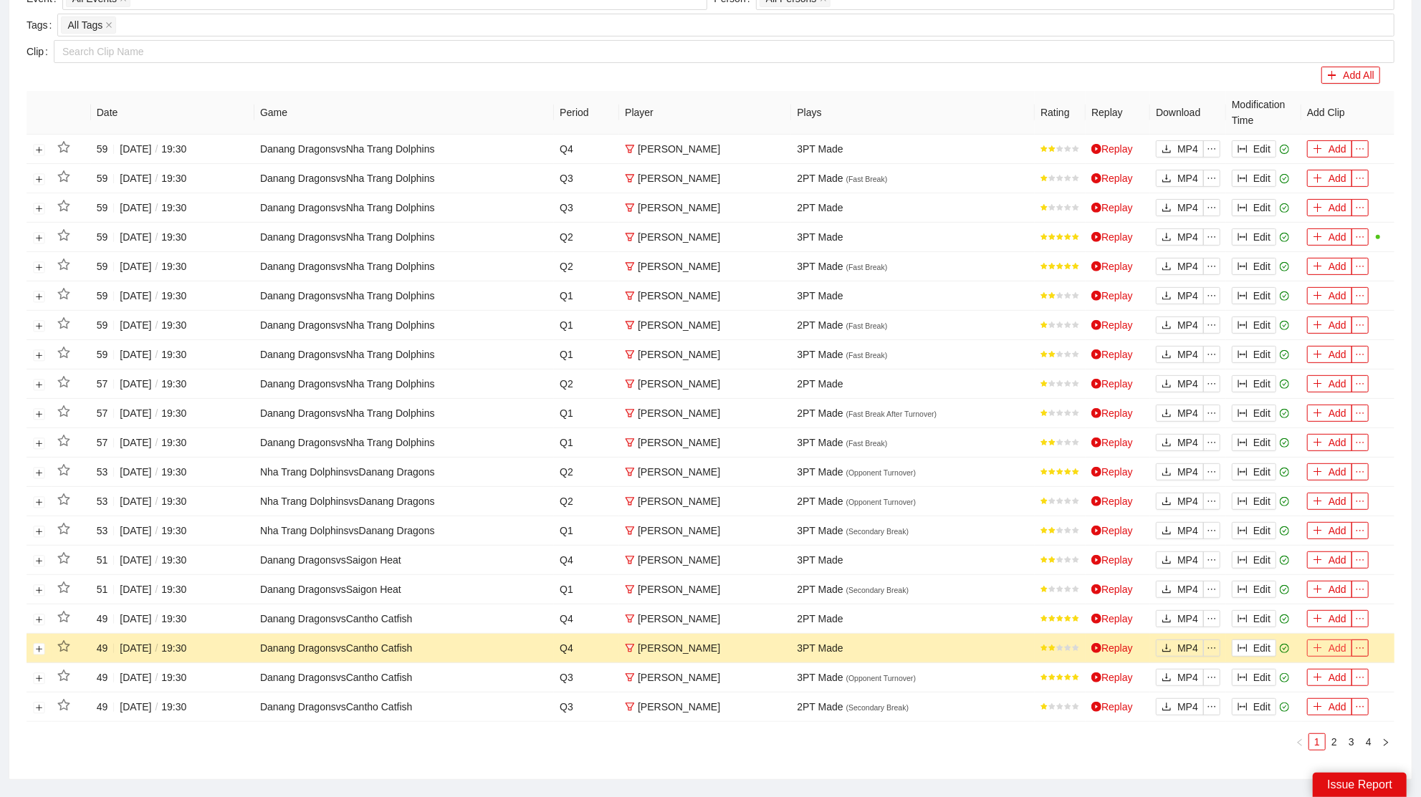
click at [1332, 643] on button "Add" at bounding box center [1329, 648] width 45 height 17
click at [1251, 679] on td "Edit" at bounding box center [1263, 677] width 75 height 29
click at [1259, 669] on button "Edit" at bounding box center [1253, 677] width 44 height 17
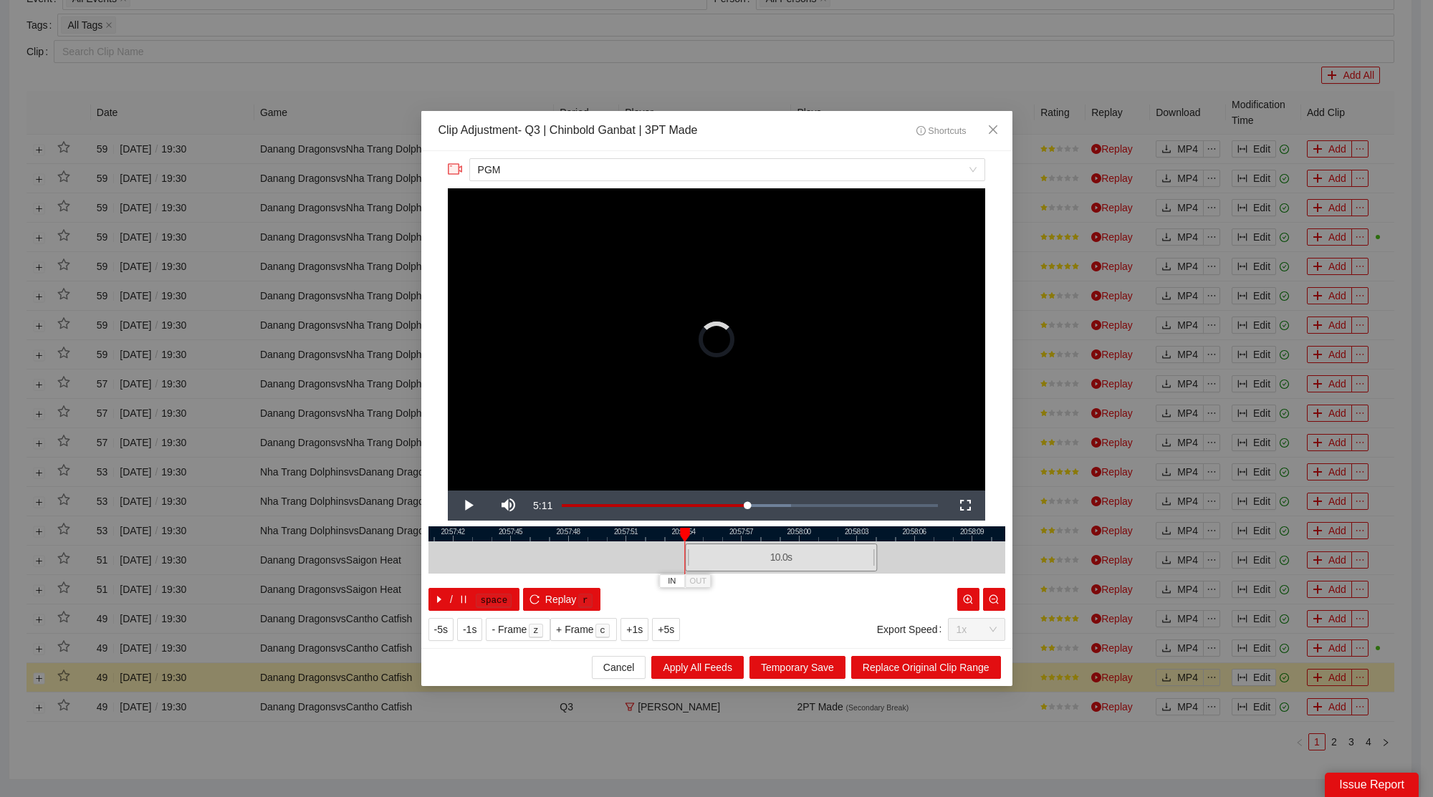
drag, startPoint x: 807, startPoint y: 564, endPoint x: 842, endPoint y: 565, distance: 35.8
click at [842, 565] on div "10.0 s" at bounding box center [781, 558] width 192 height 28
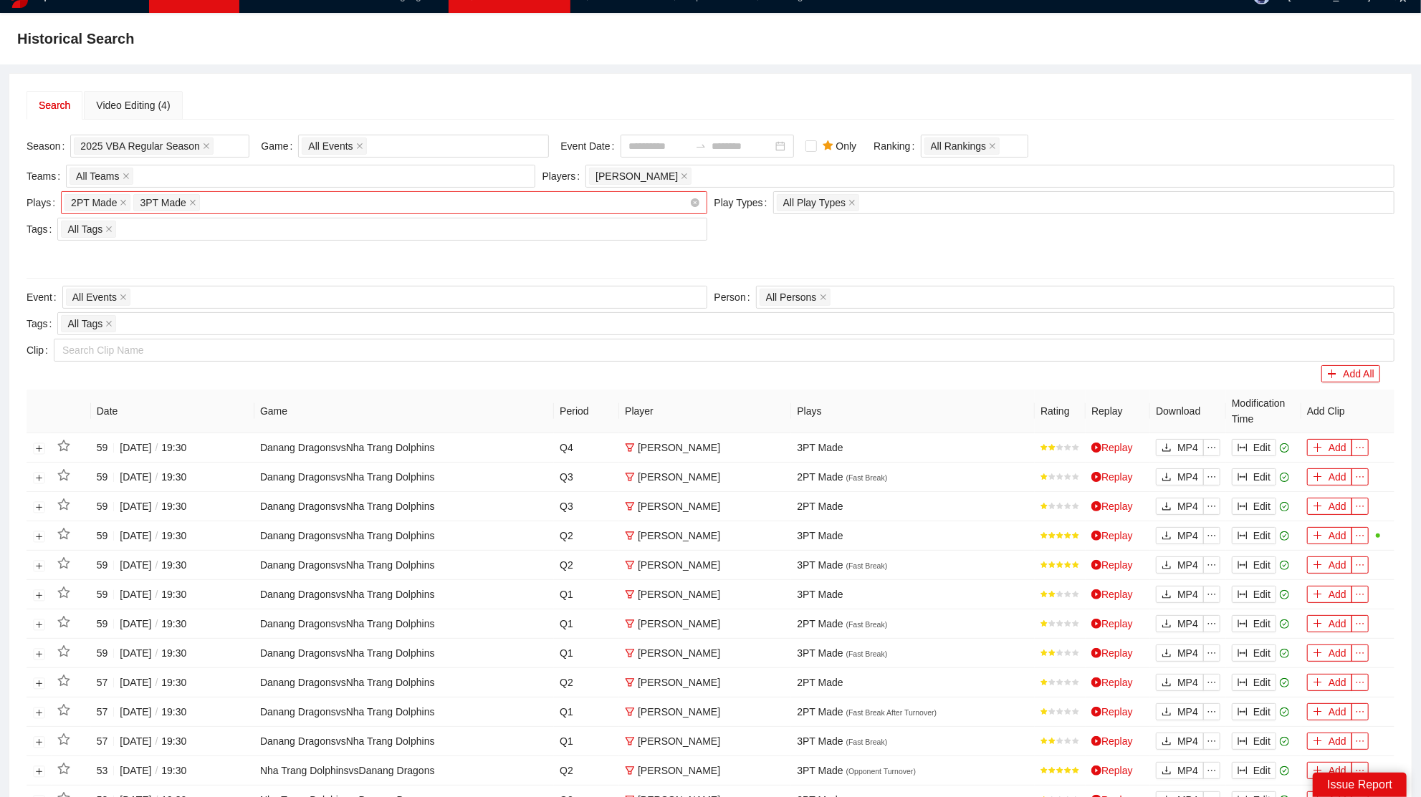
scroll to position [0, 0]
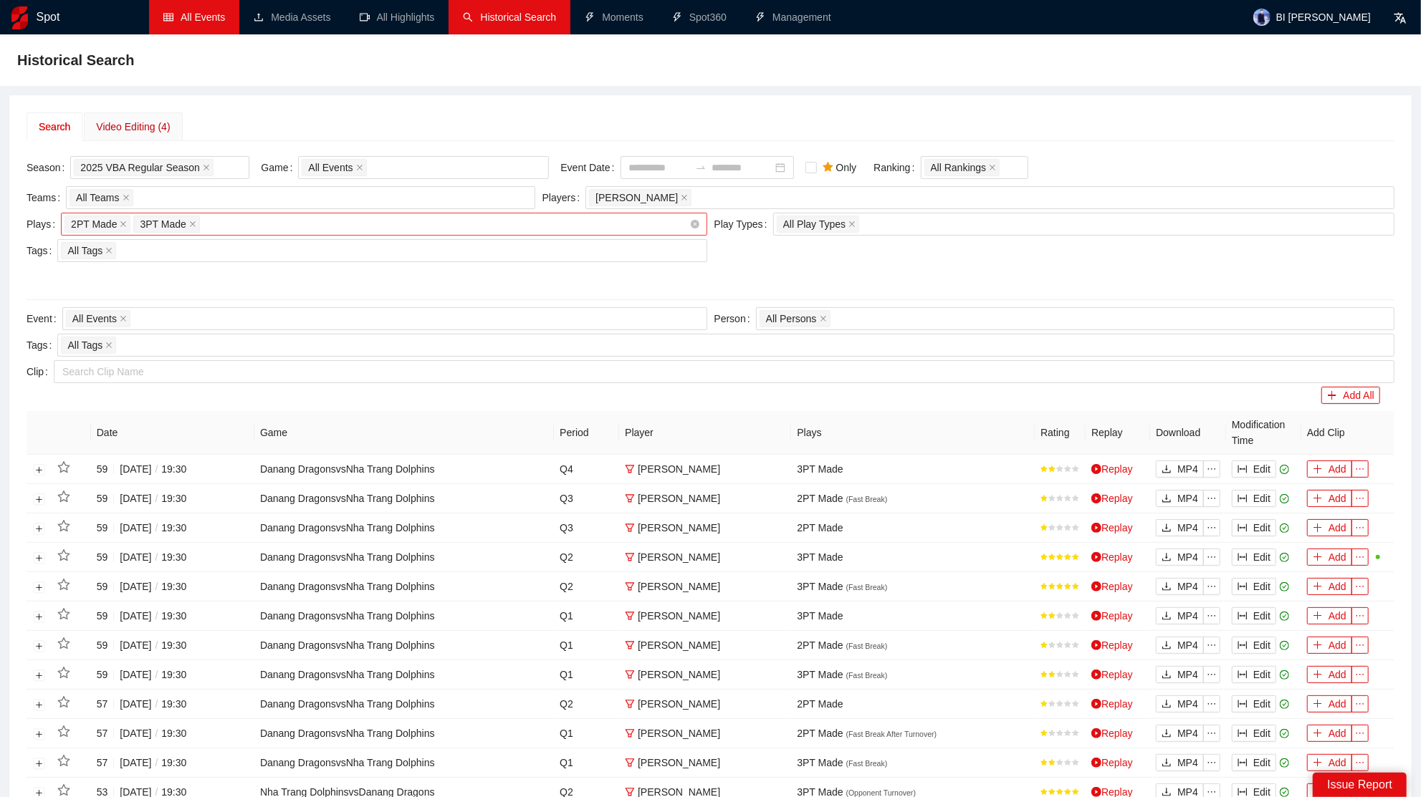
click at [161, 123] on div "Video Editing (4)" at bounding box center [133, 127] width 74 height 16
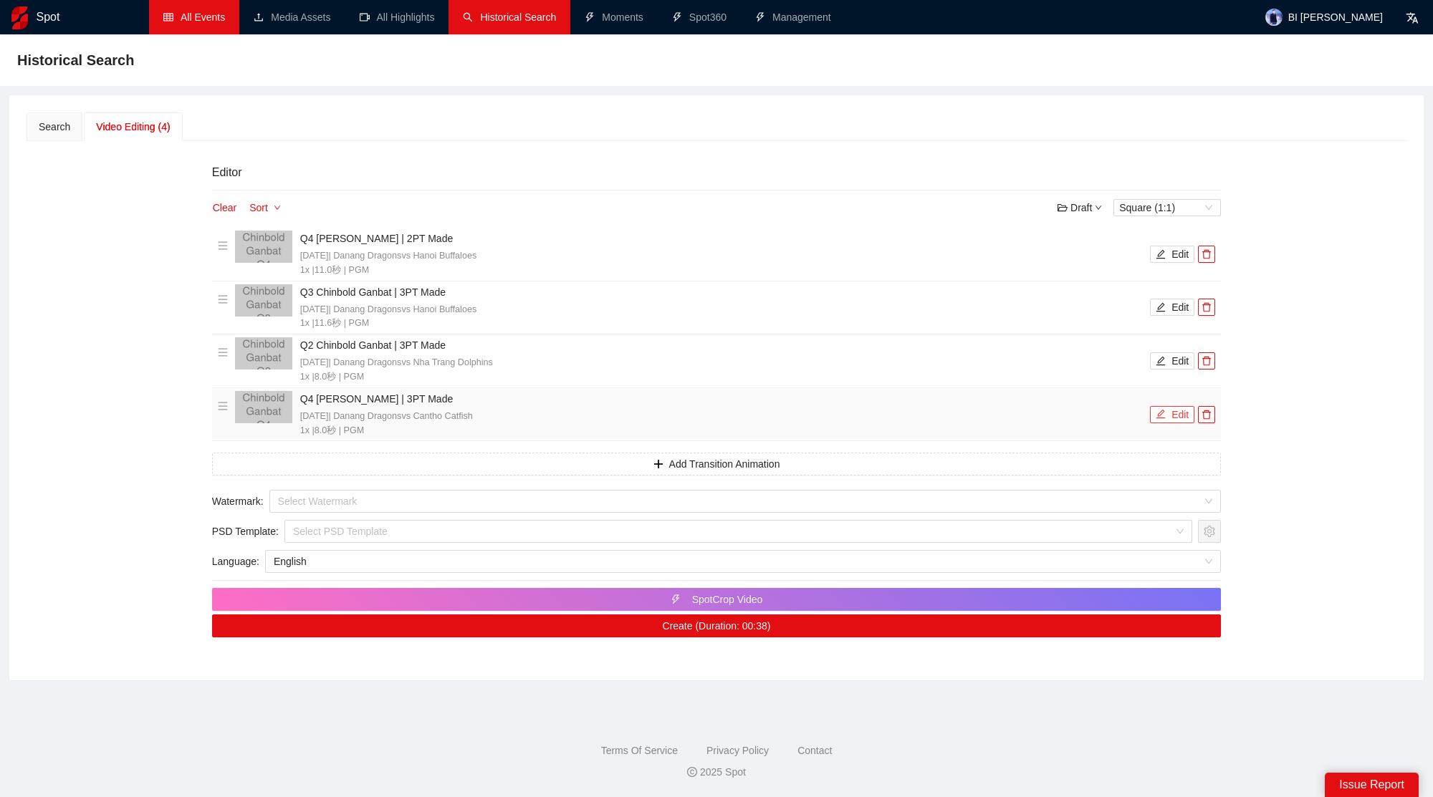
click at [1176, 411] on button "Edit" at bounding box center [1172, 414] width 44 height 17
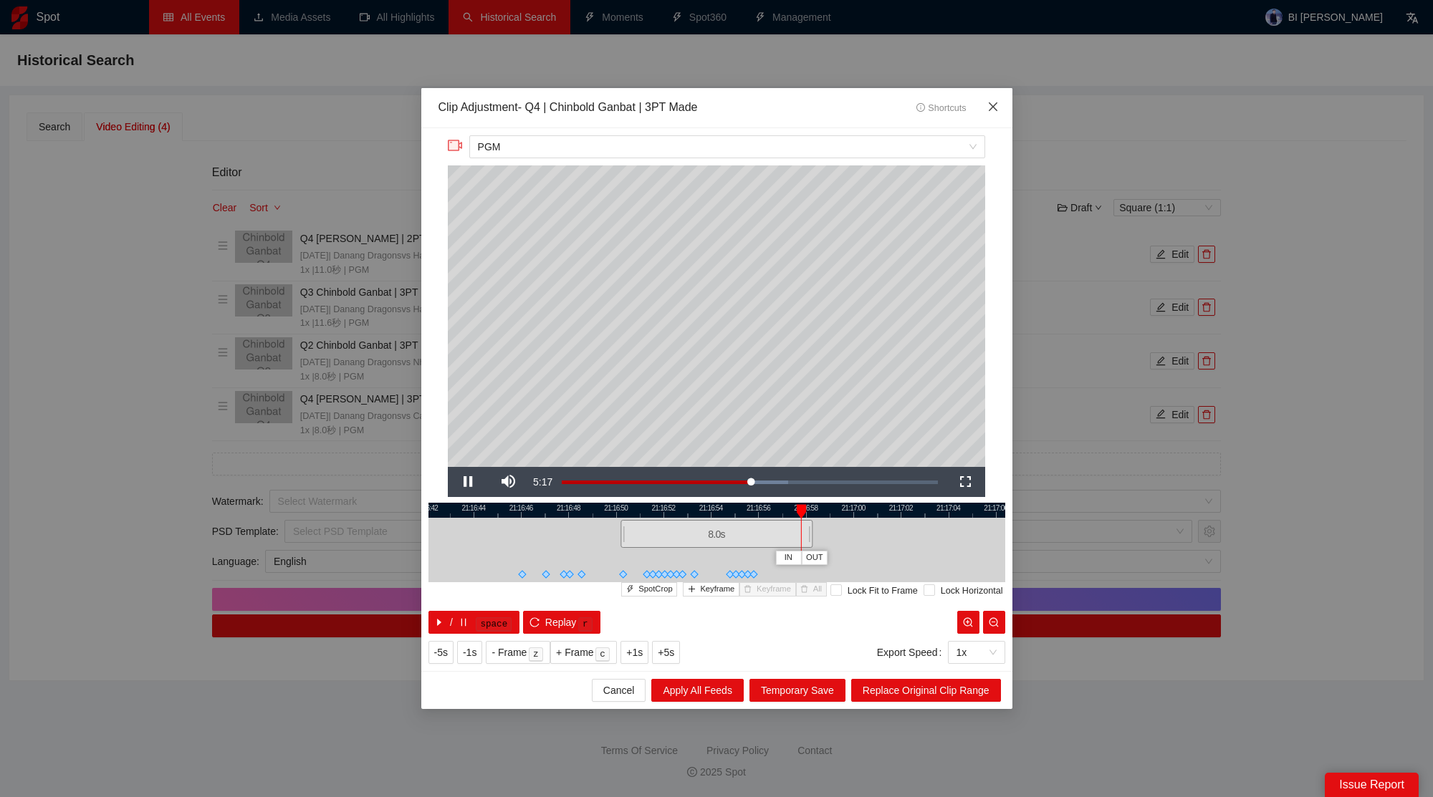
click at [1004, 105] on span "Close" at bounding box center [993, 107] width 39 height 39
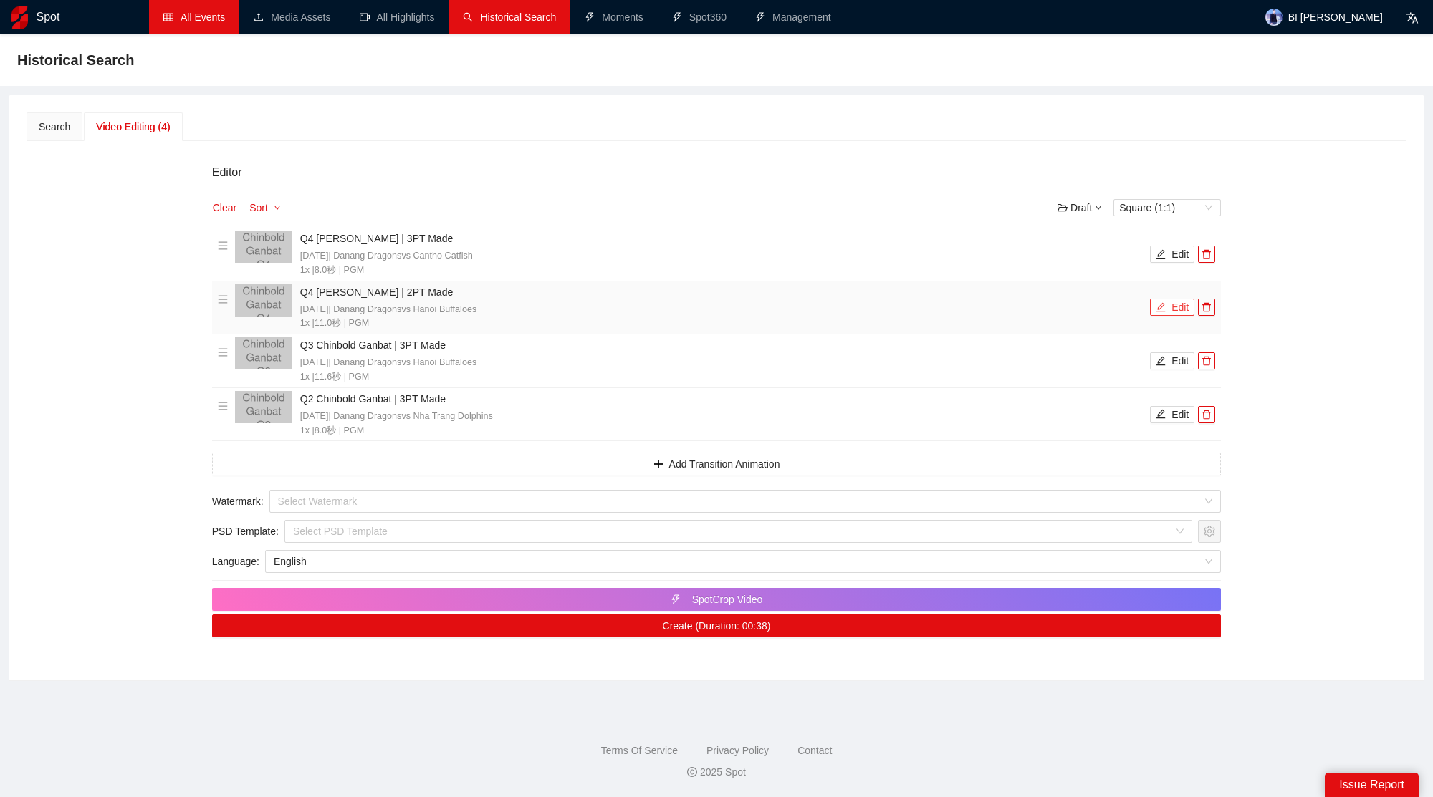
click at [1163, 303] on icon "edit" at bounding box center [1160, 307] width 9 height 9
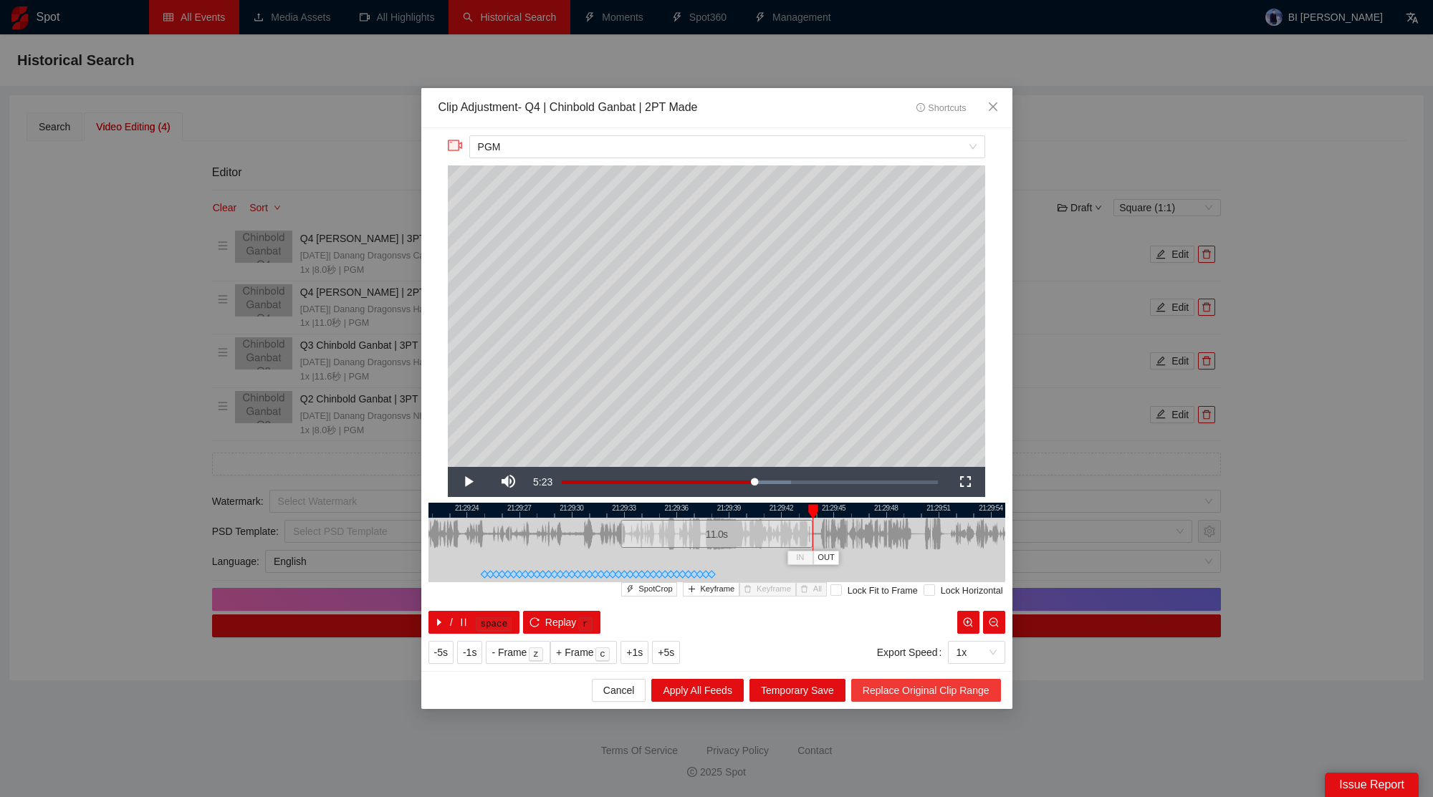
click at [951, 696] on span "Replace Original Clip Range" at bounding box center [926, 691] width 127 height 16
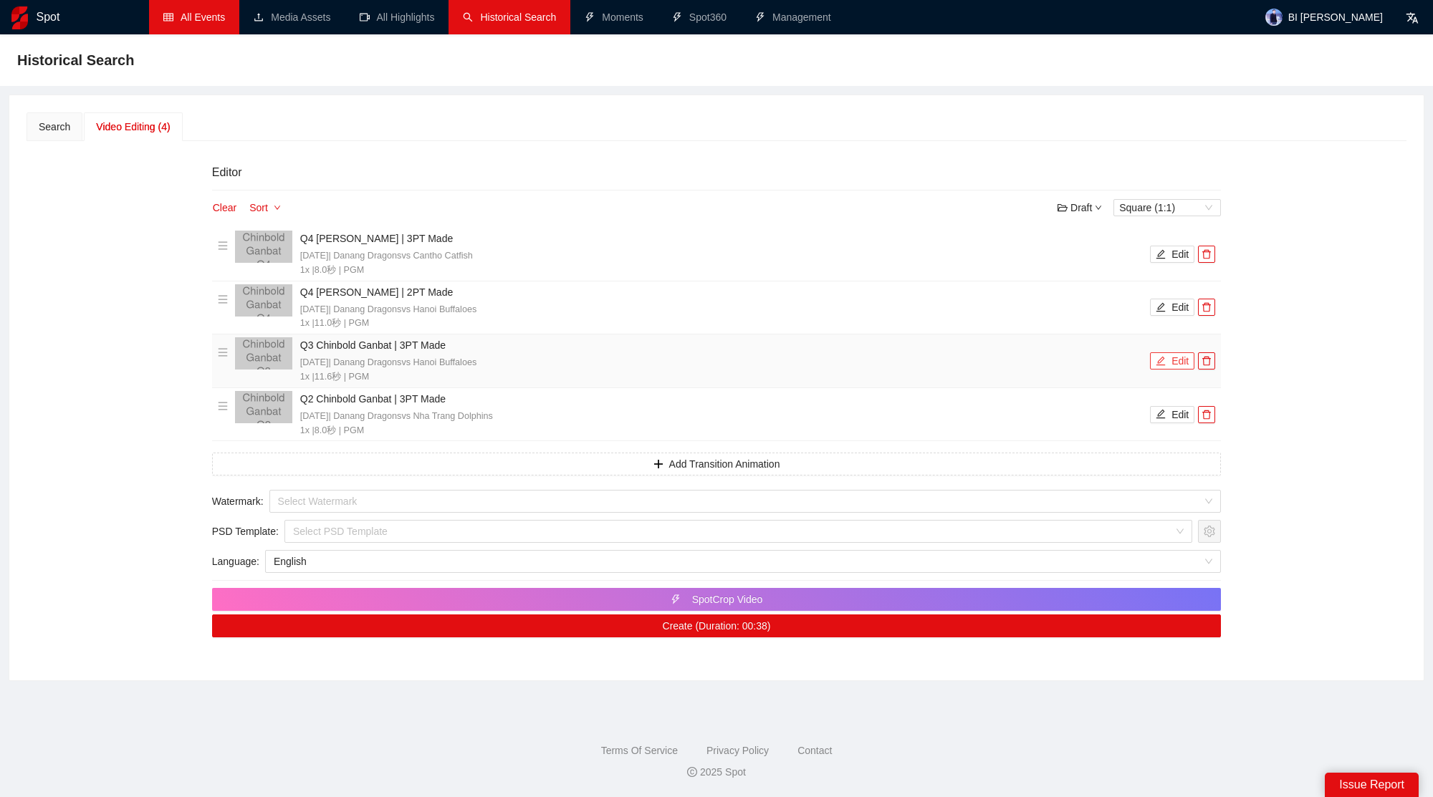
click at [1176, 362] on button "Edit" at bounding box center [1172, 360] width 44 height 17
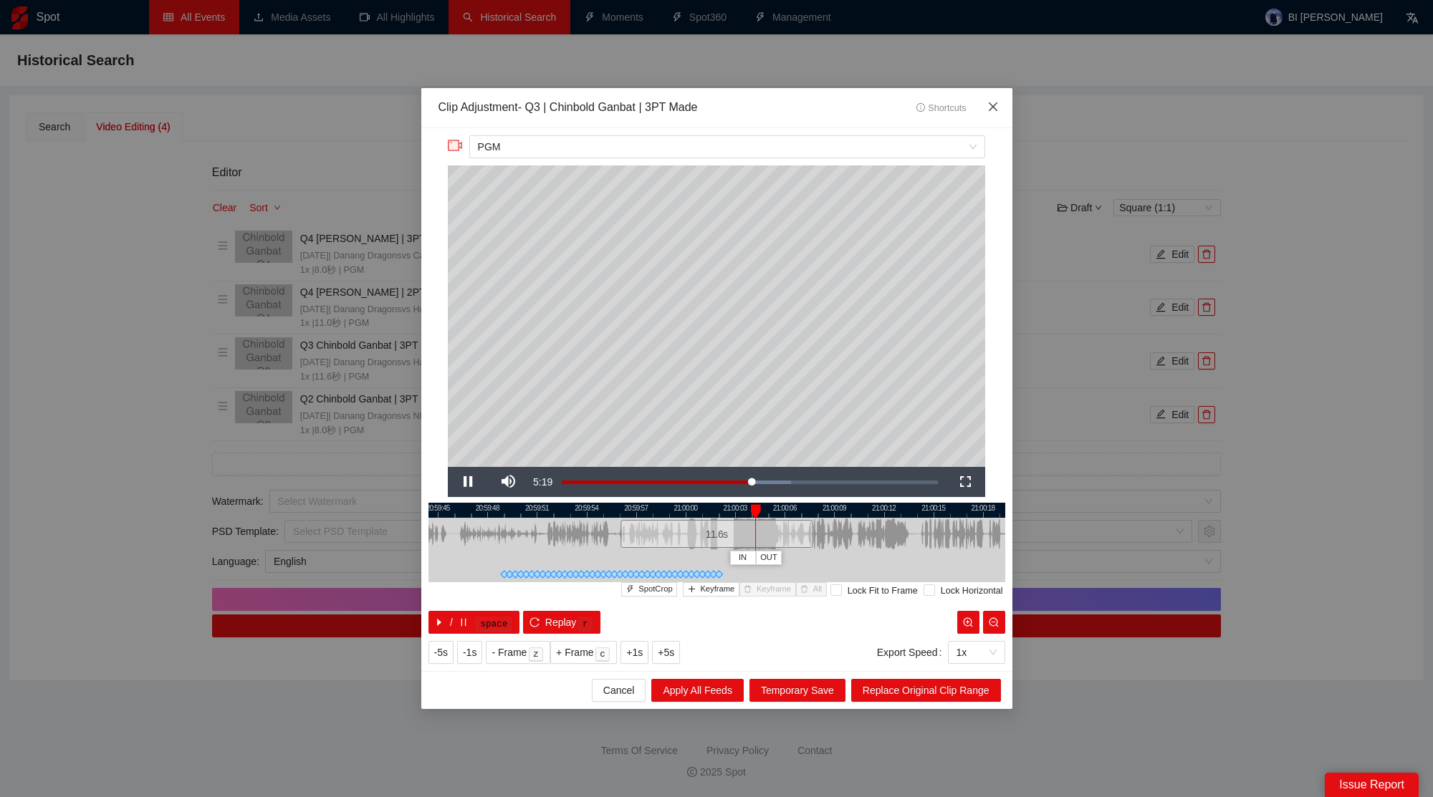
drag, startPoint x: 990, startPoint y: 102, endPoint x: 1110, endPoint y: 207, distance: 158.9
click at [991, 102] on icon "close" at bounding box center [992, 106] width 11 height 11
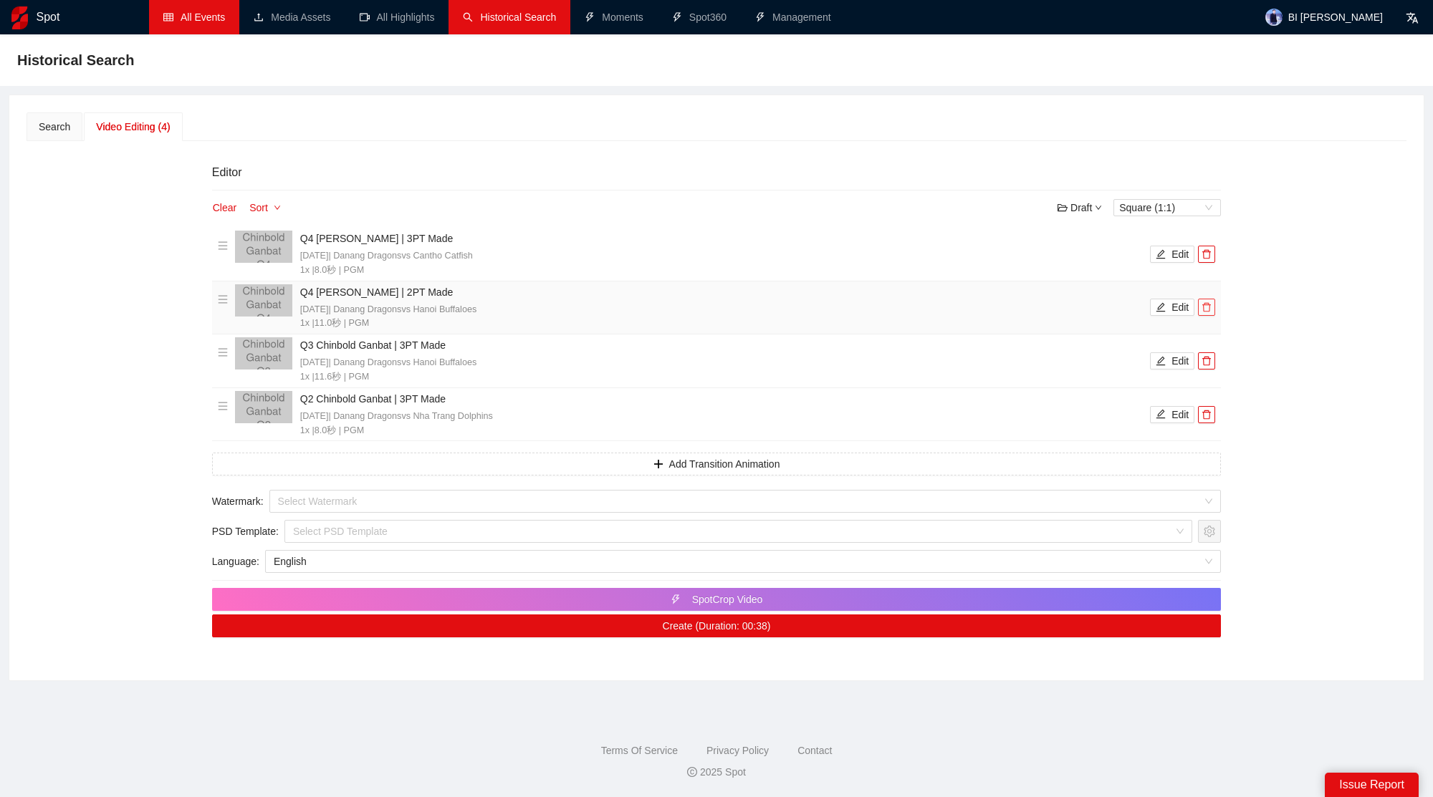
click at [1208, 304] on icon "delete" at bounding box center [1206, 307] width 10 height 10
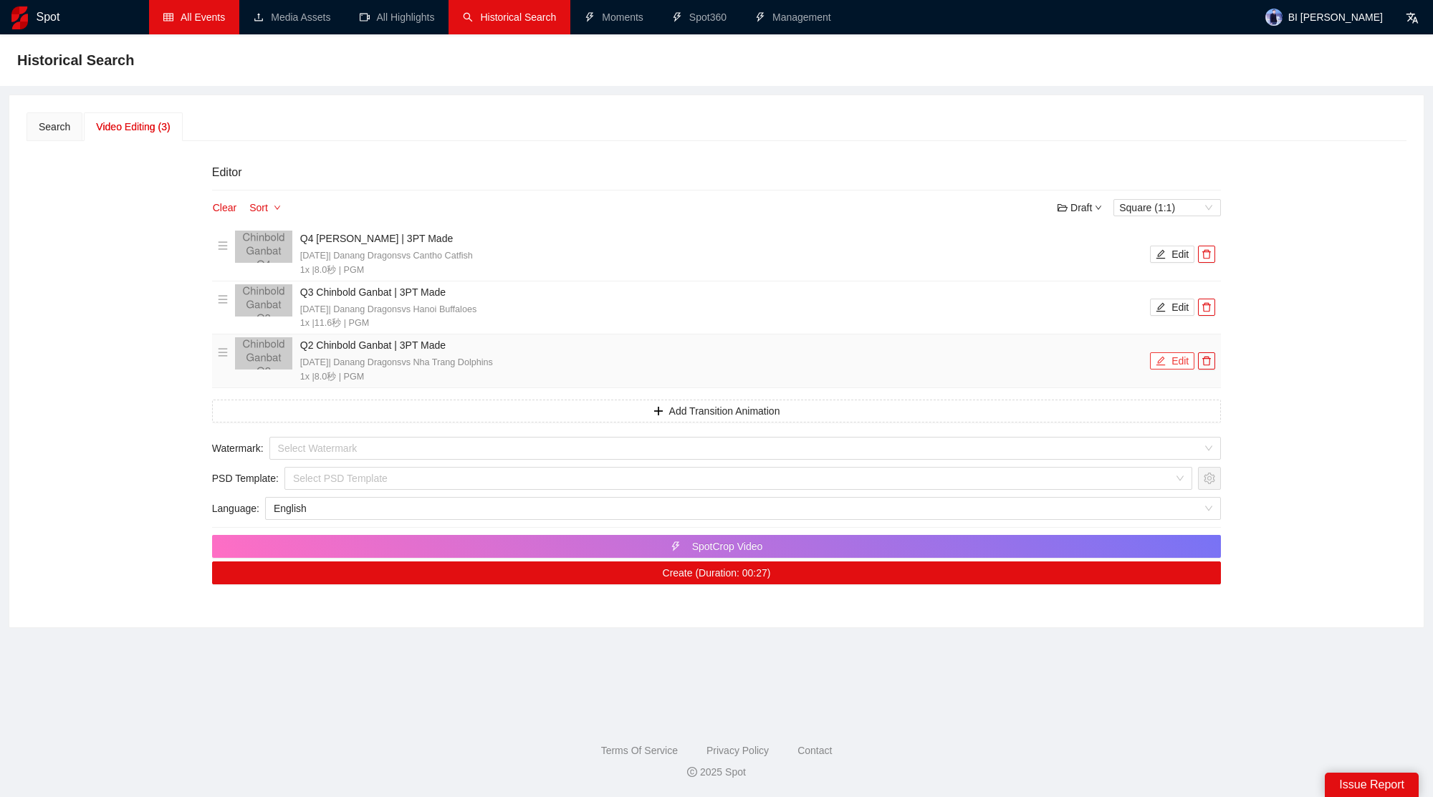
click at [1179, 358] on button "Edit" at bounding box center [1172, 360] width 44 height 17
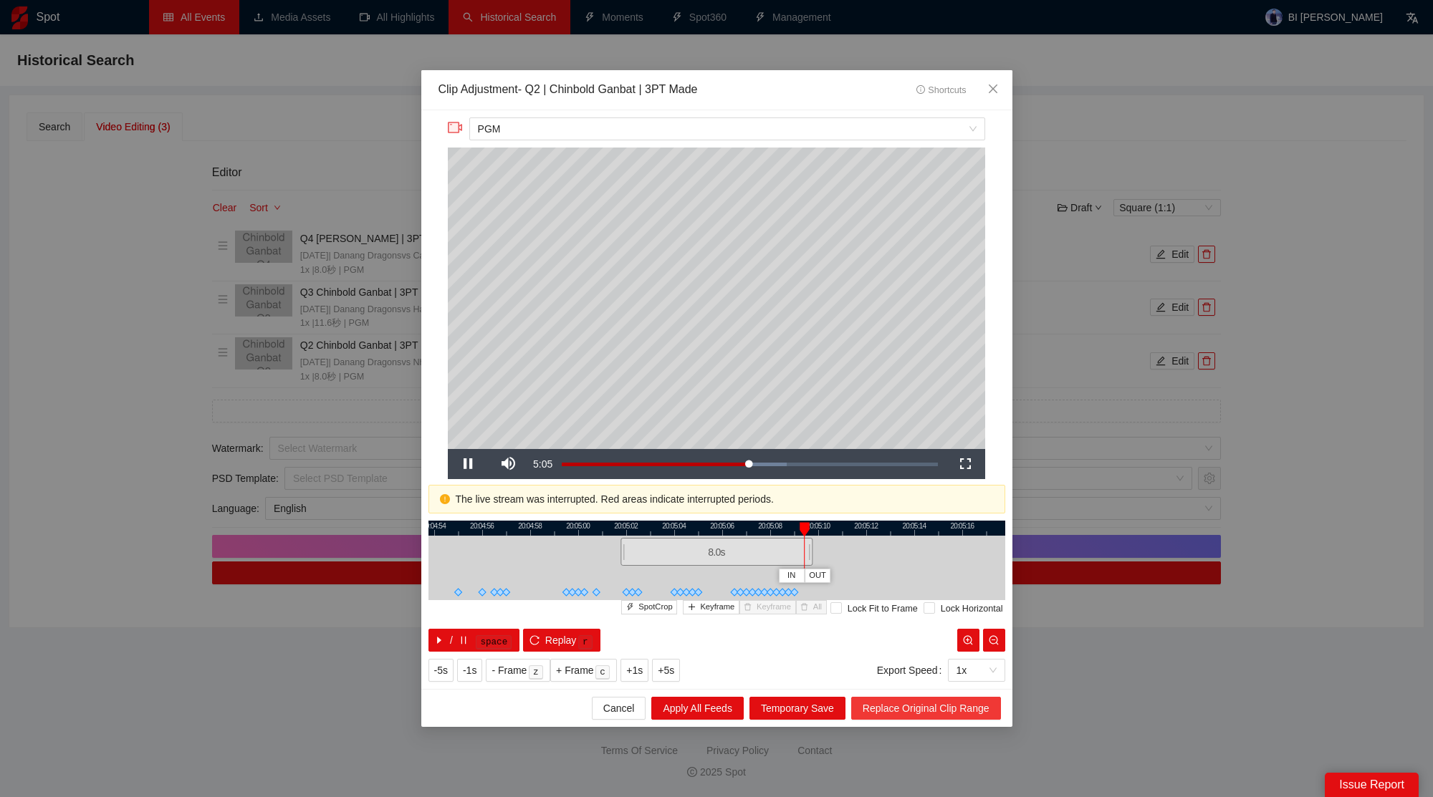
click at [936, 711] on span "Replace Original Clip Range" at bounding box center [926, 709] width 127 height 16
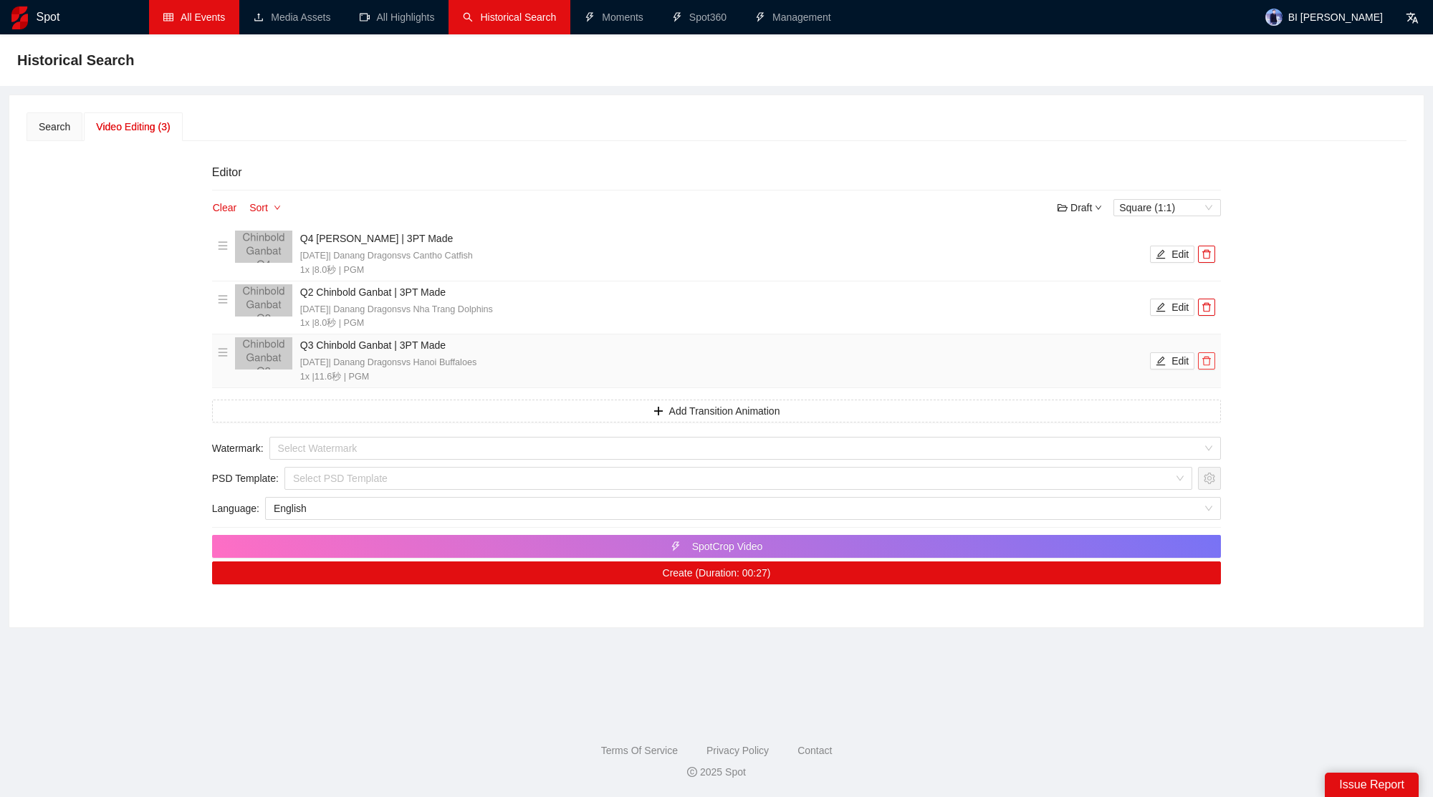
click at [1214, 357] on span "delete" at bounding box center [1207, 361] width 16 height 10
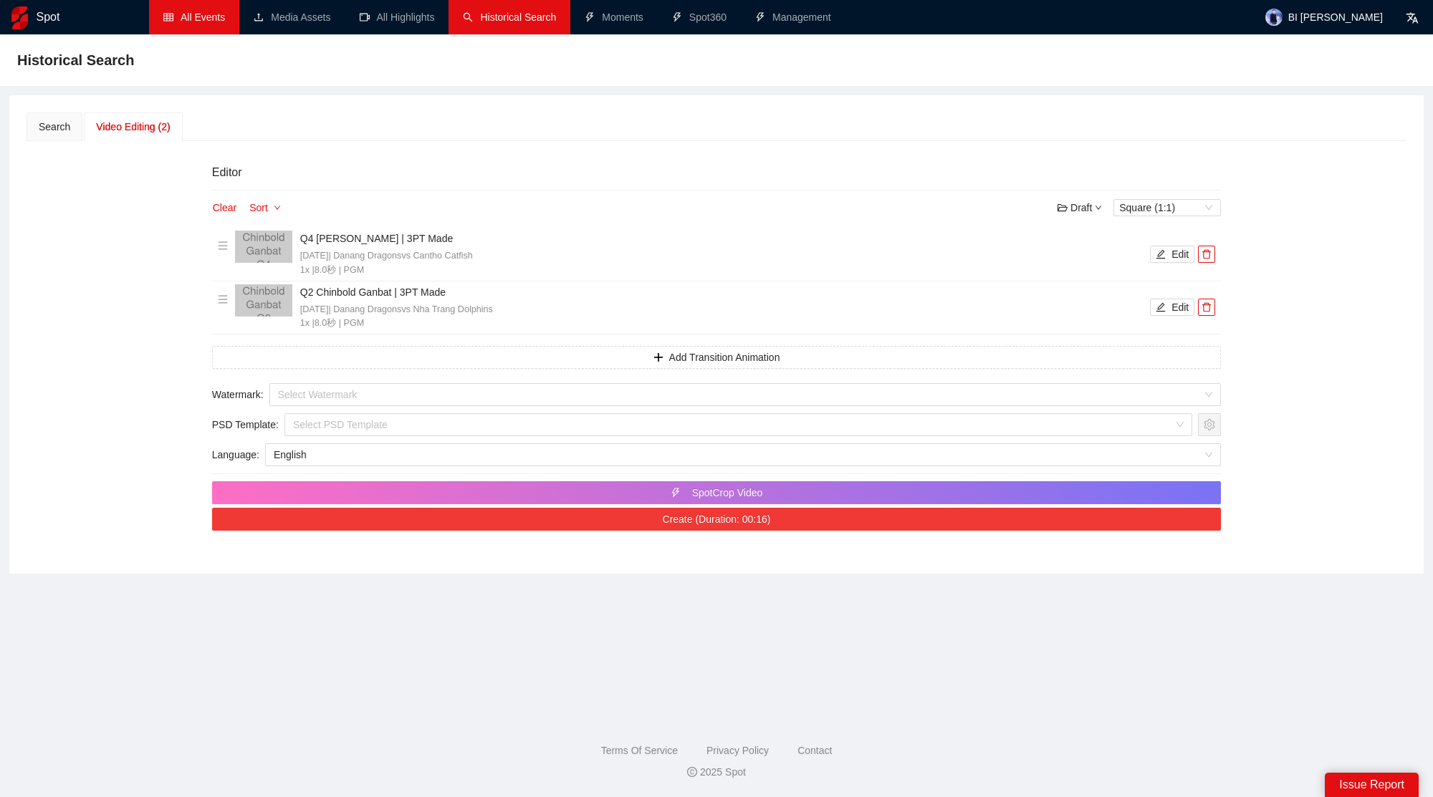
click at [842, 511] on button "Create (Duration: 00:16)" at bounding box center [716, 519] width 1009 height 23
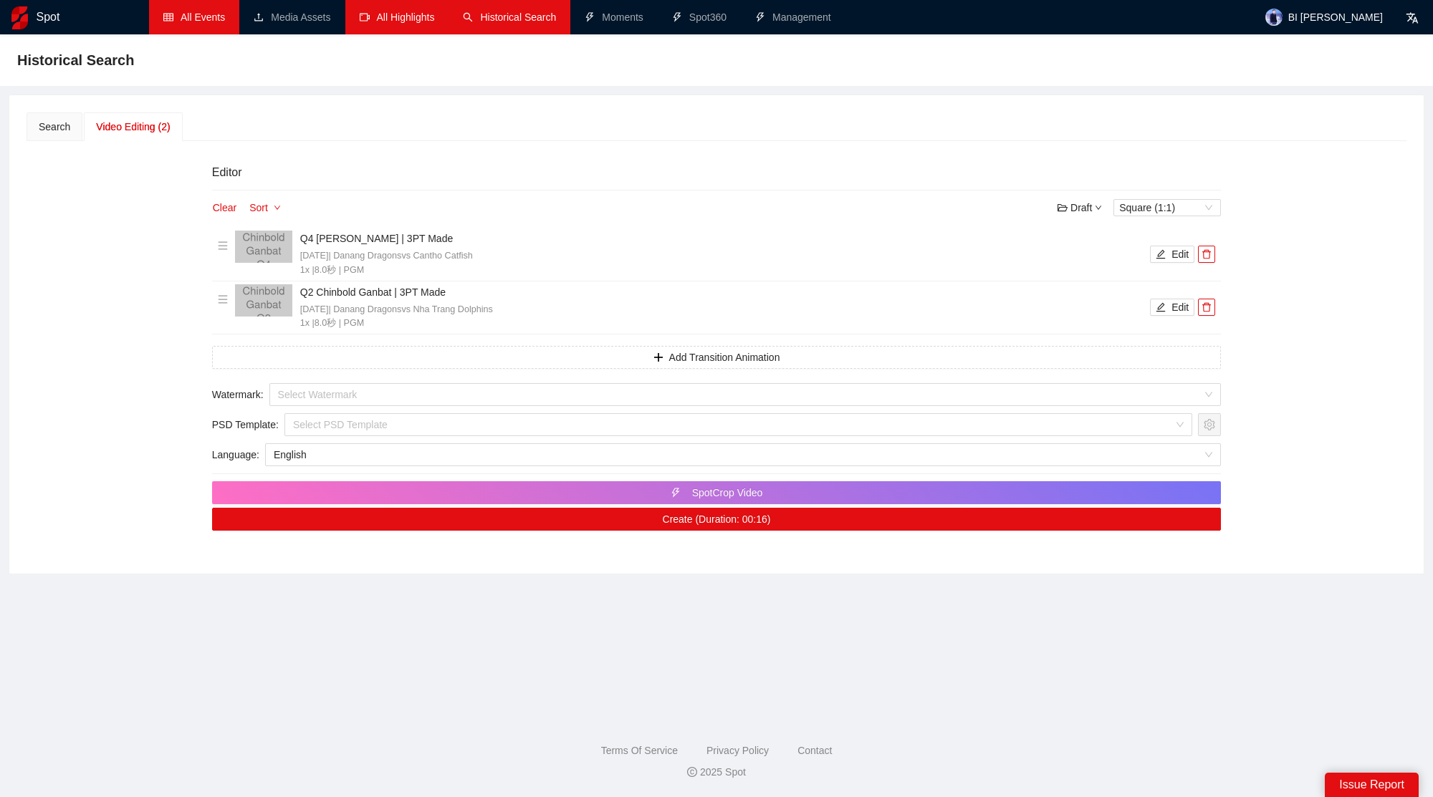
click at [397, 23] on link "All Highlights" at bounding box center [397, 16] width 75 height 11
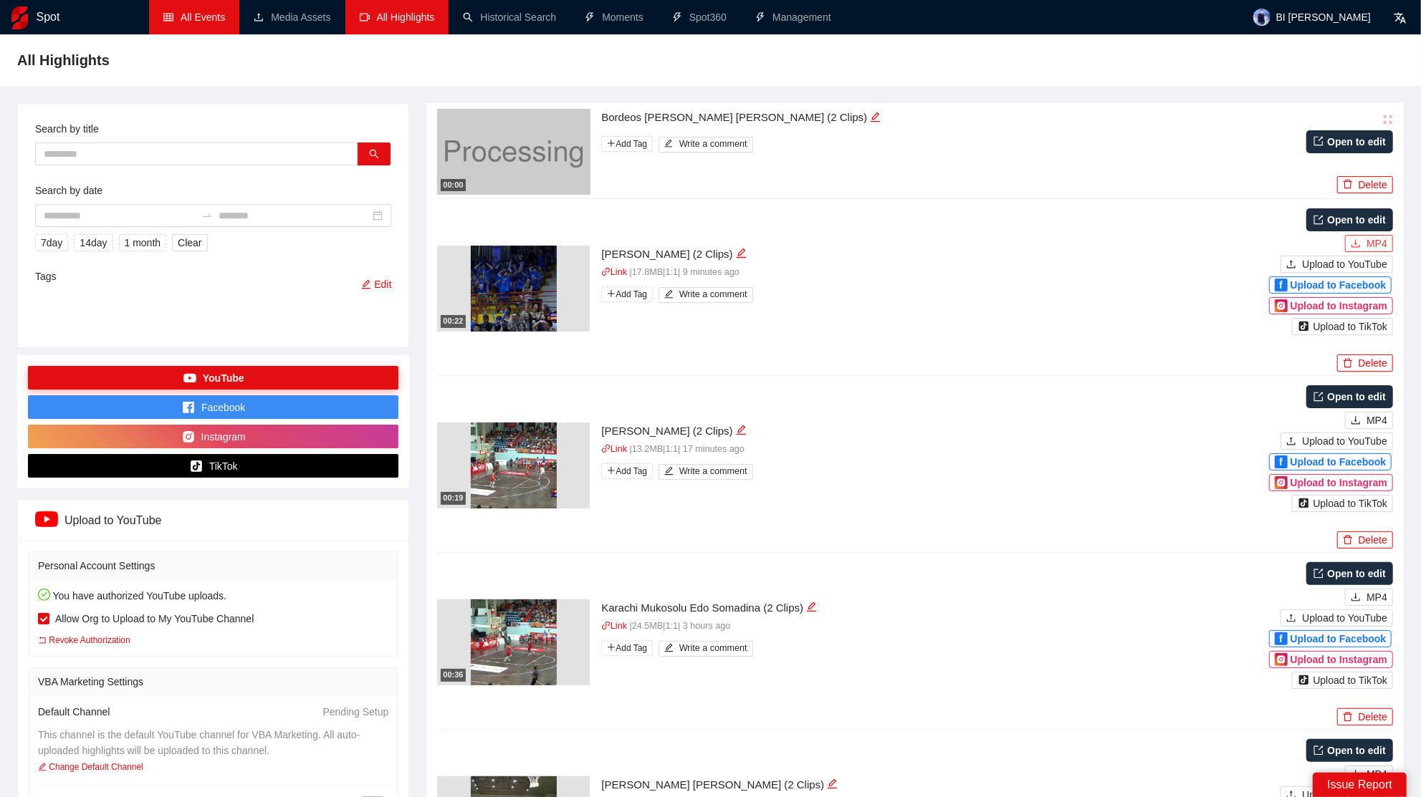
click at [1374, 241] on span "MP4" at bounding box center [1376, 244] width 21 height 16
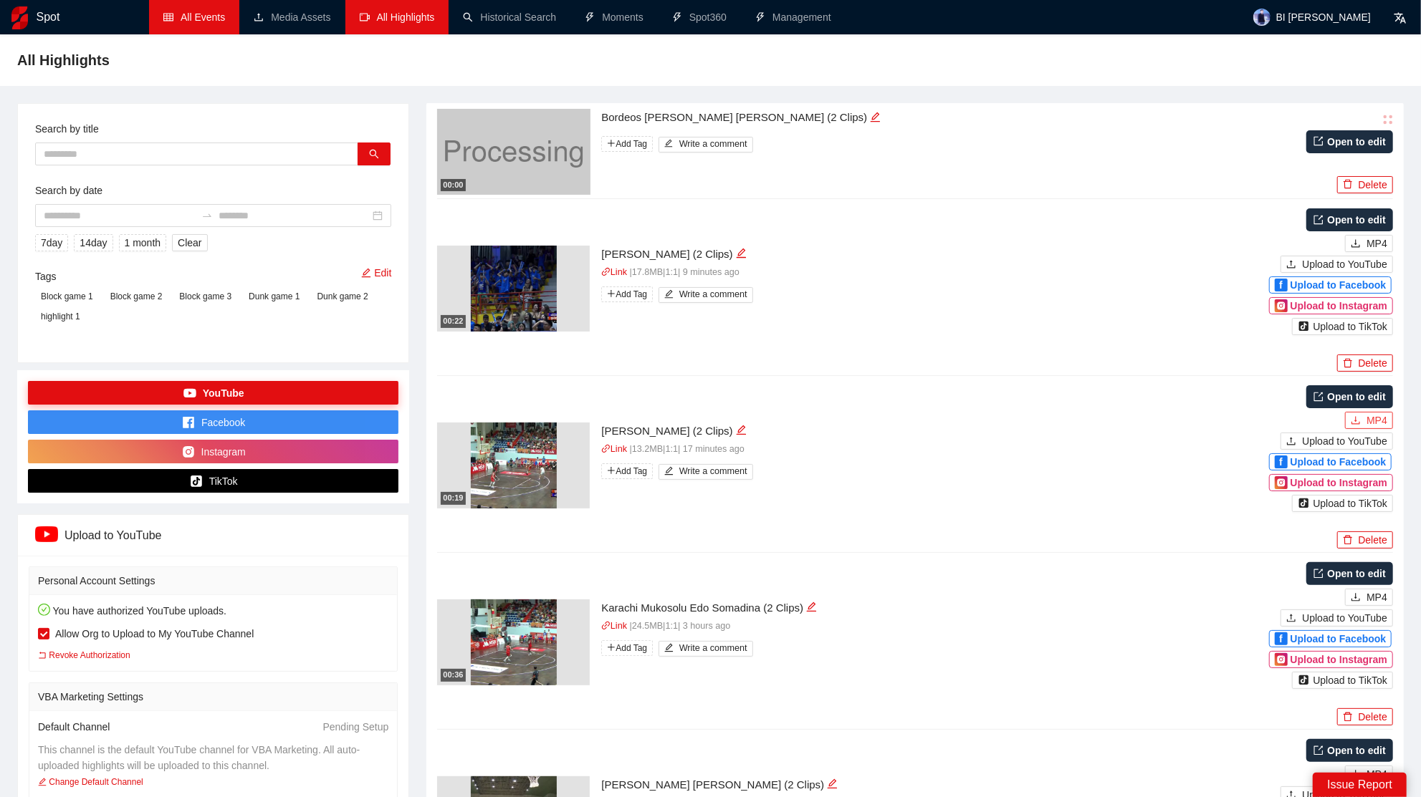
click at [1376, 419] on span "MP4" at bounding box center [1376, 421] width 21 height 16
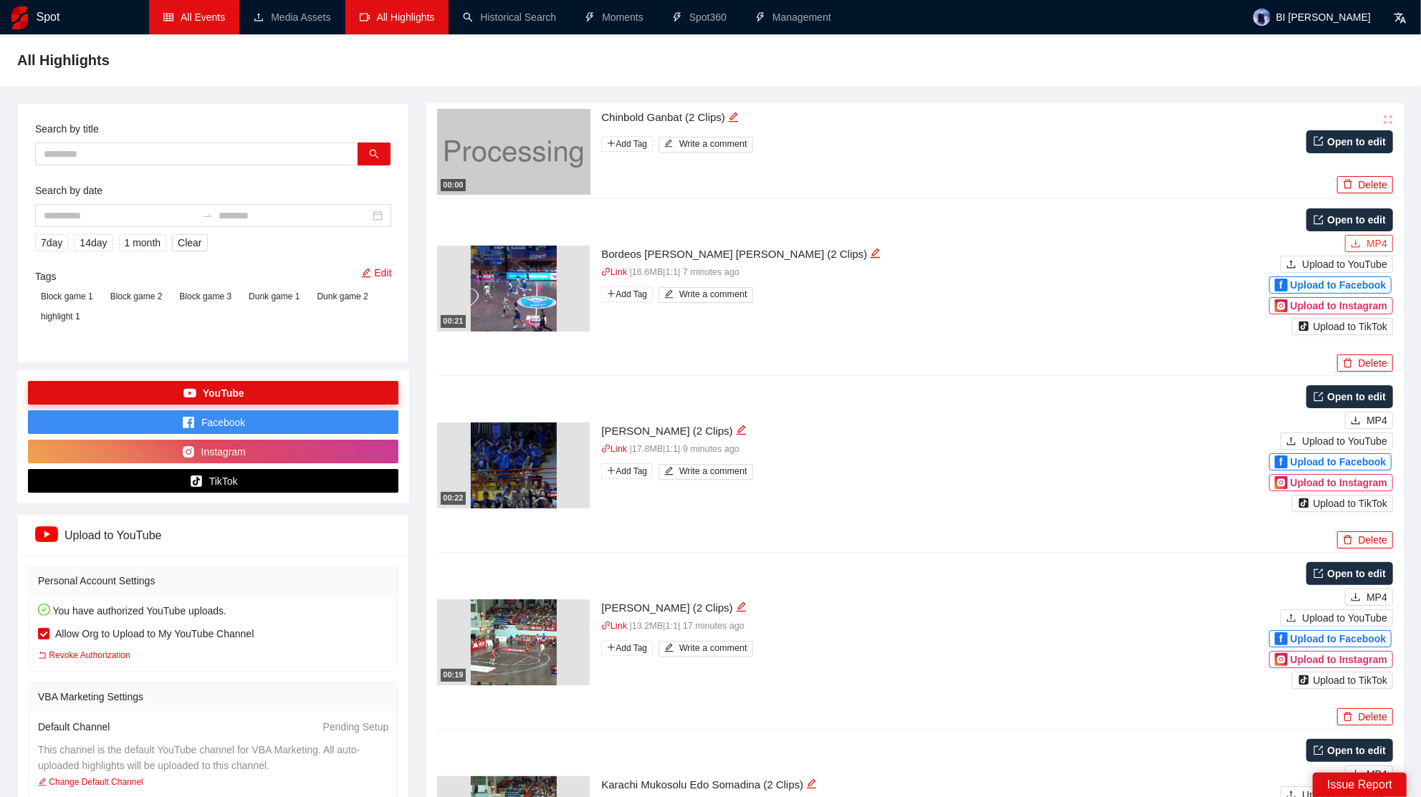
click at [1368, 244] on span "MP4" at bounding box center [1376, 244] width 21 height 16
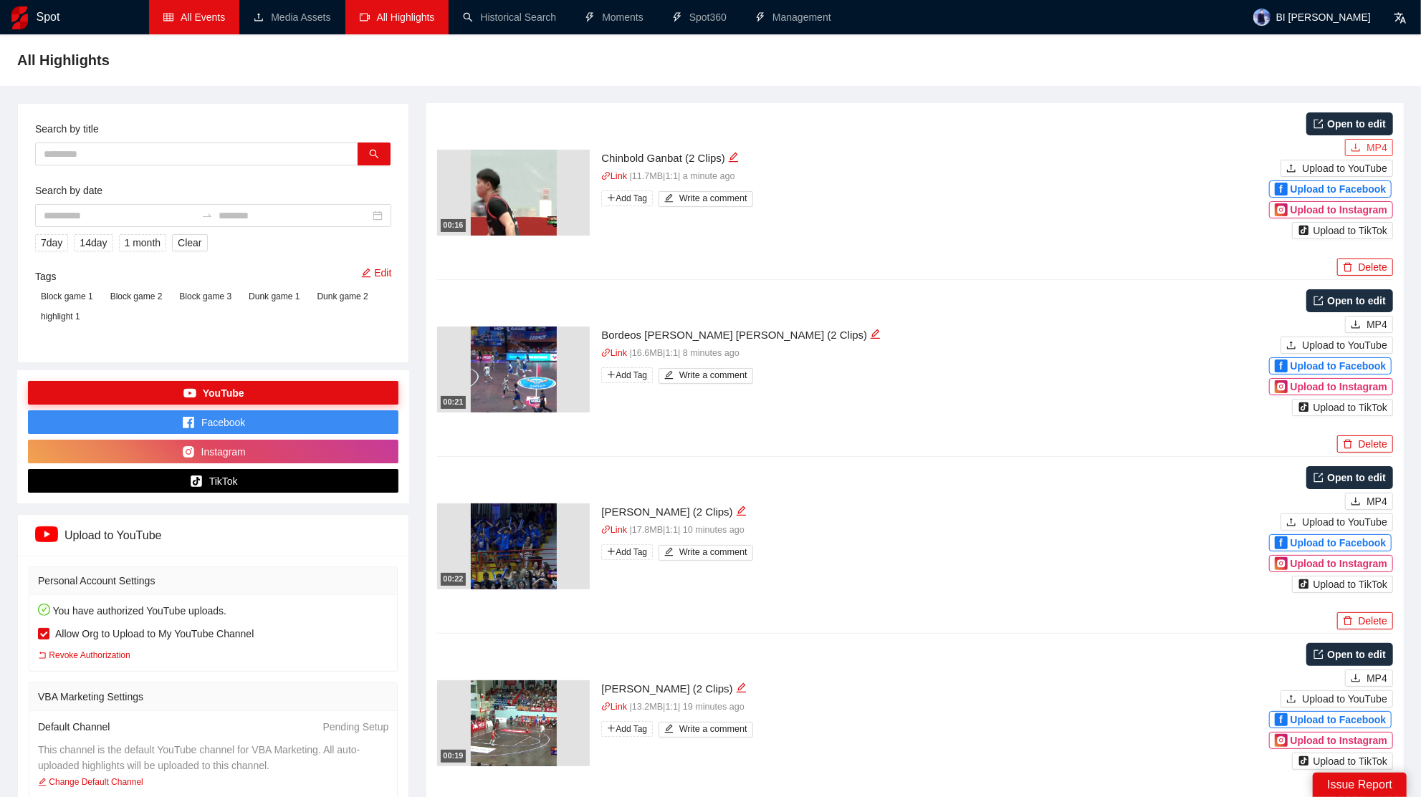
click at [1353, 151] on icon "download" at bounding box center [1355, 148] width 10 height 10
